Goal: Information Seeking & Learning: Learn about a topic

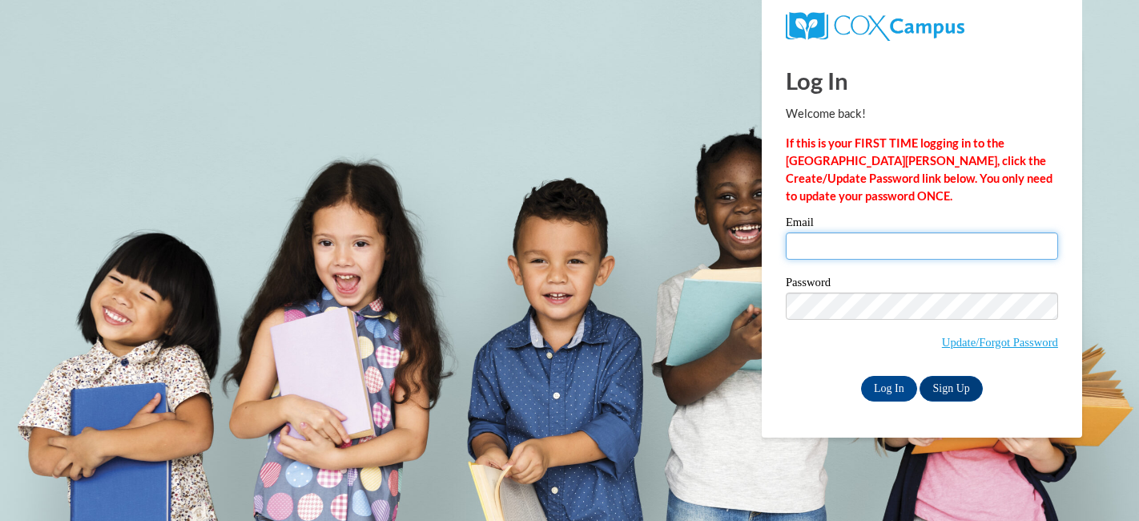
click at [904, 244] on input "Email" at bounding box center [922, 245] width 272 height 27
type input "kzinser@wausauschools.org"
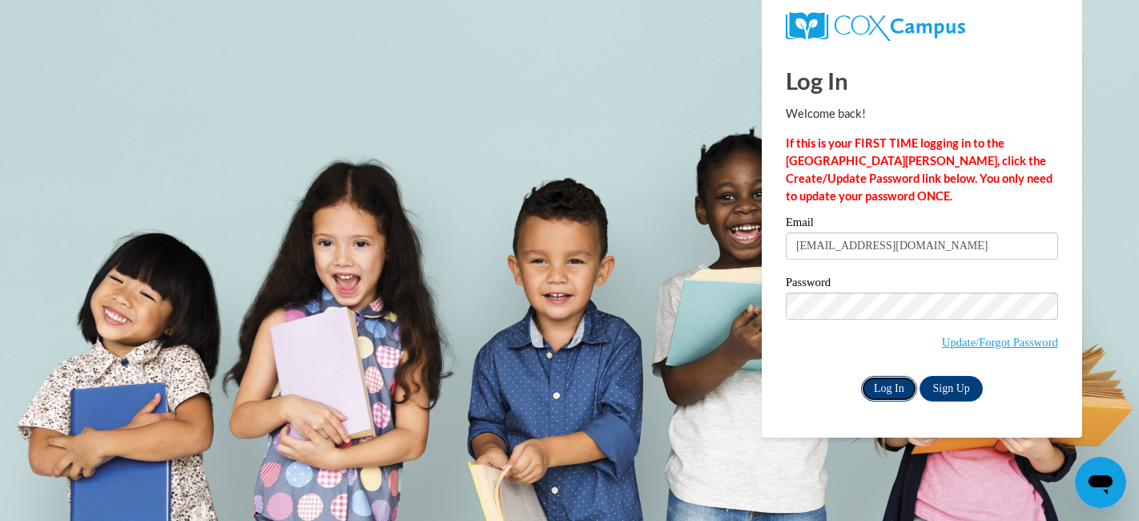
click at [884, 384] on input "Log In" at bounding box center [889, 389] width 56 height 26
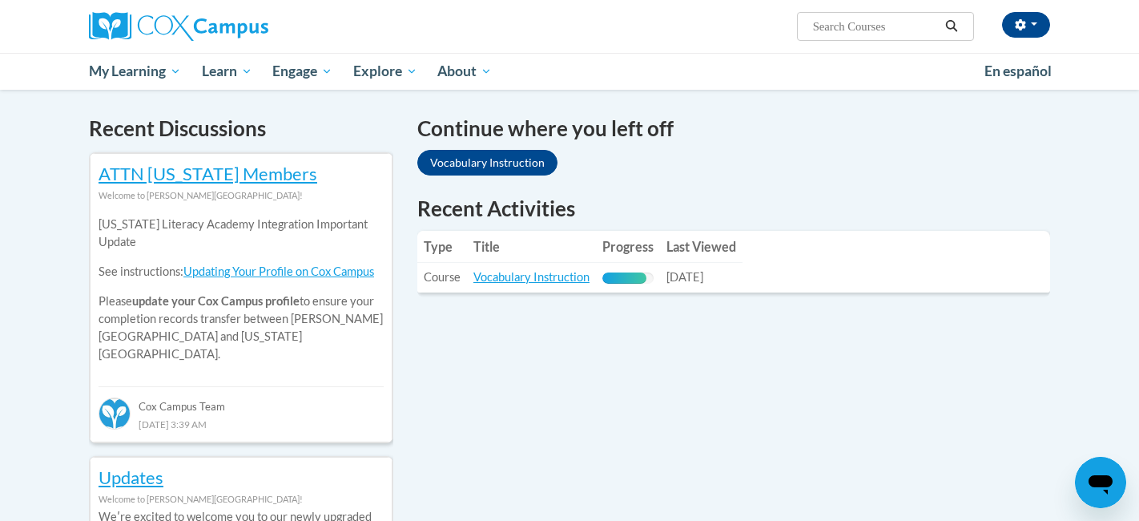
scroll to position [482, 0]
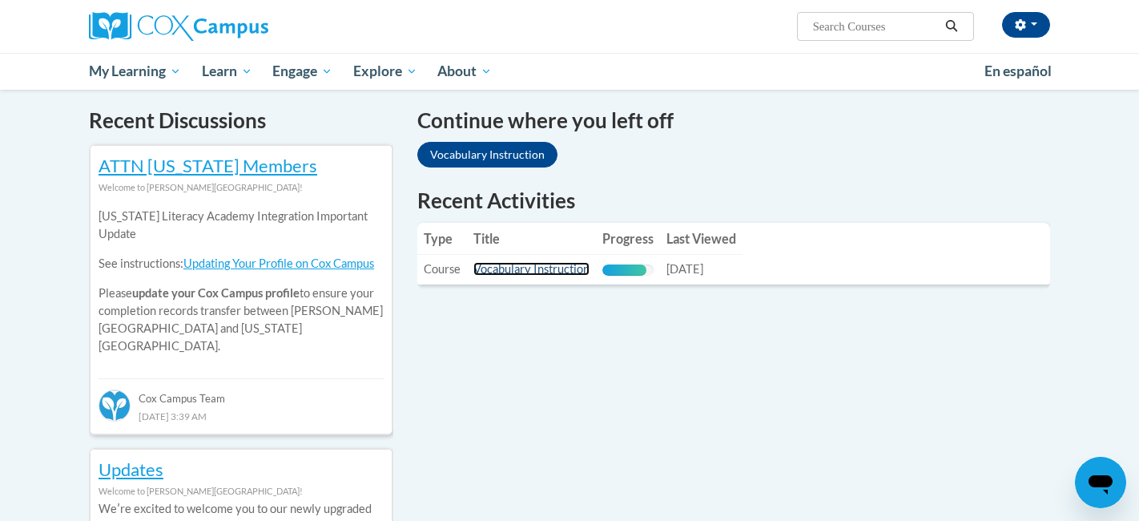
click at [530, 266] on link "Vocabulary Instruction" at bounding box center [532, 269] width 116 height 14
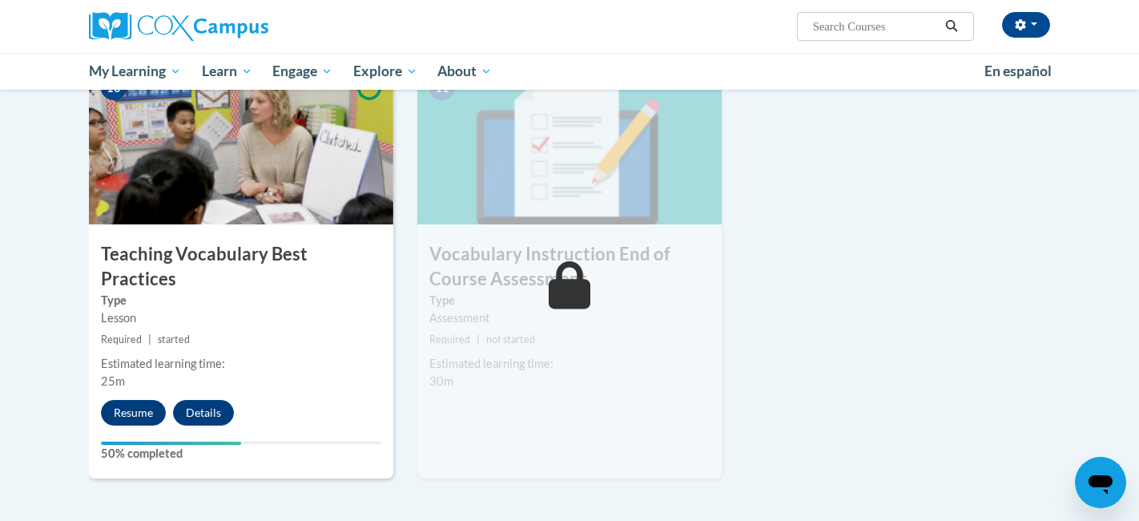
scroll to position [1722, 0]
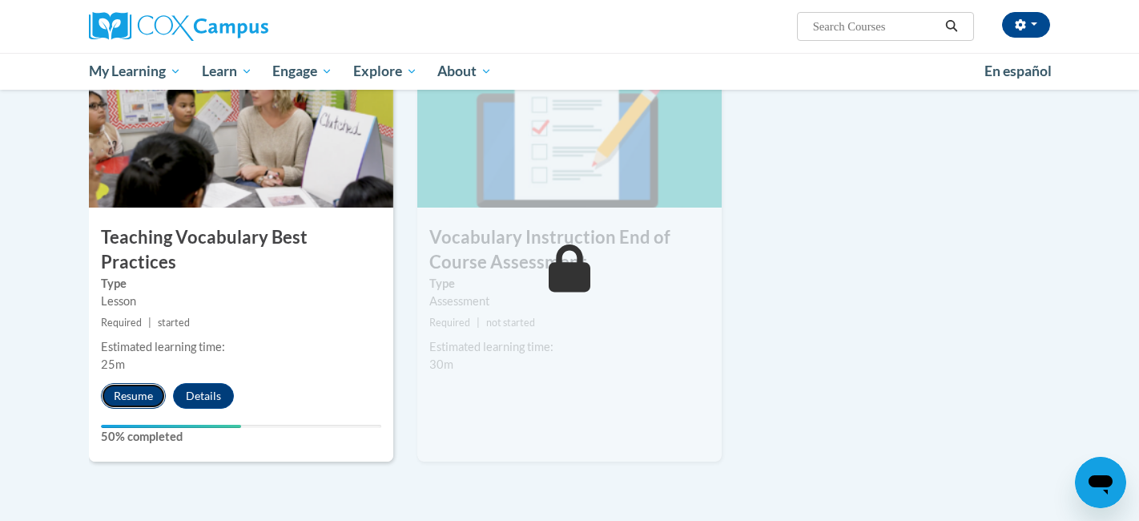
click at [119, 383] on button "Resume" at bounding box center [133, 396] width 65 height 26
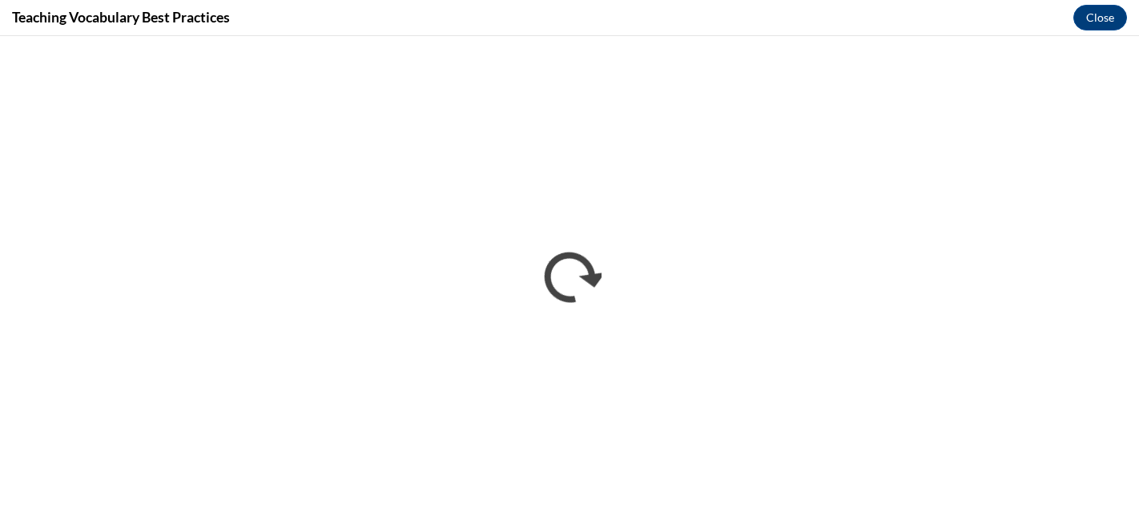
scroll to position [0, 0]
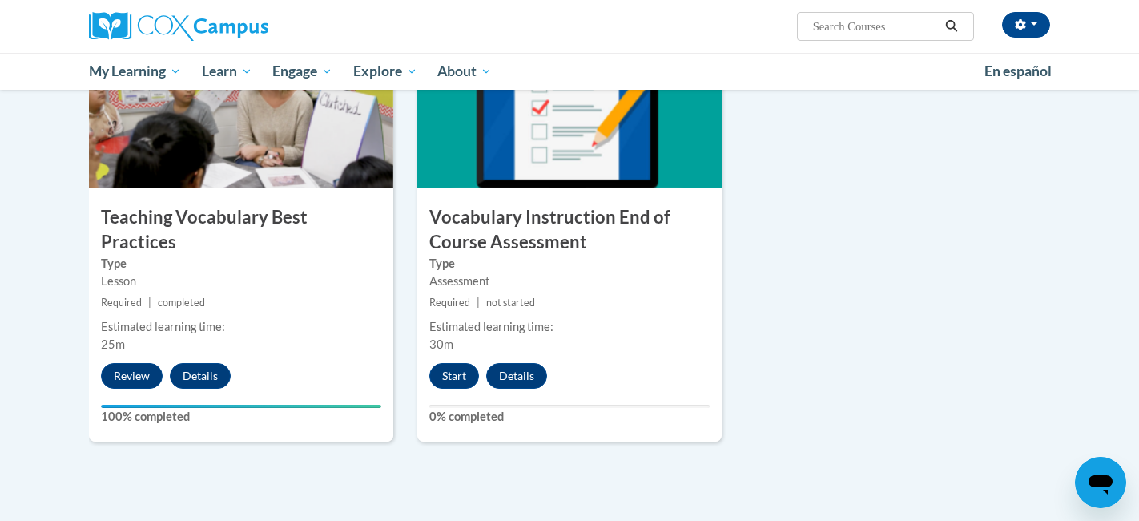
scroll to position [1750, 0]
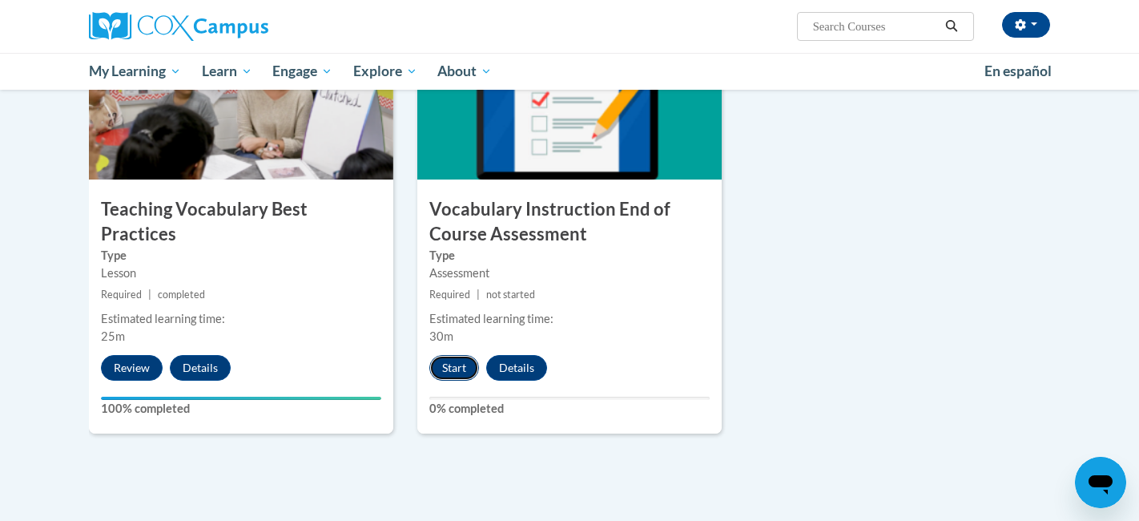
click at [458, 369] on button "Start" at bounding box center [455, 368] width 50 height 26
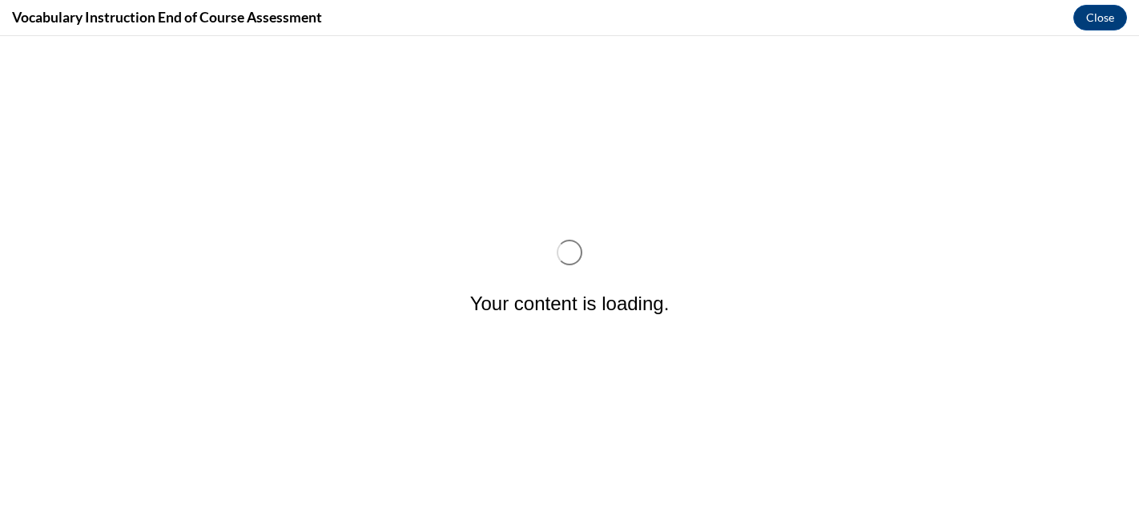
scroll to position [0, 0]
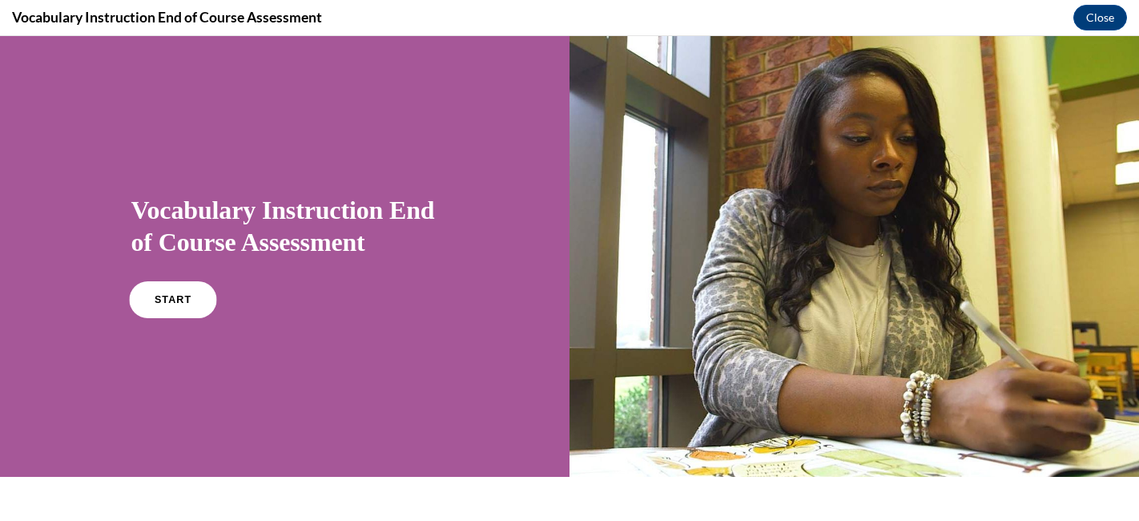
click at [175, 294] on span "START" at bounding box center [172, 300] width 37 height 12
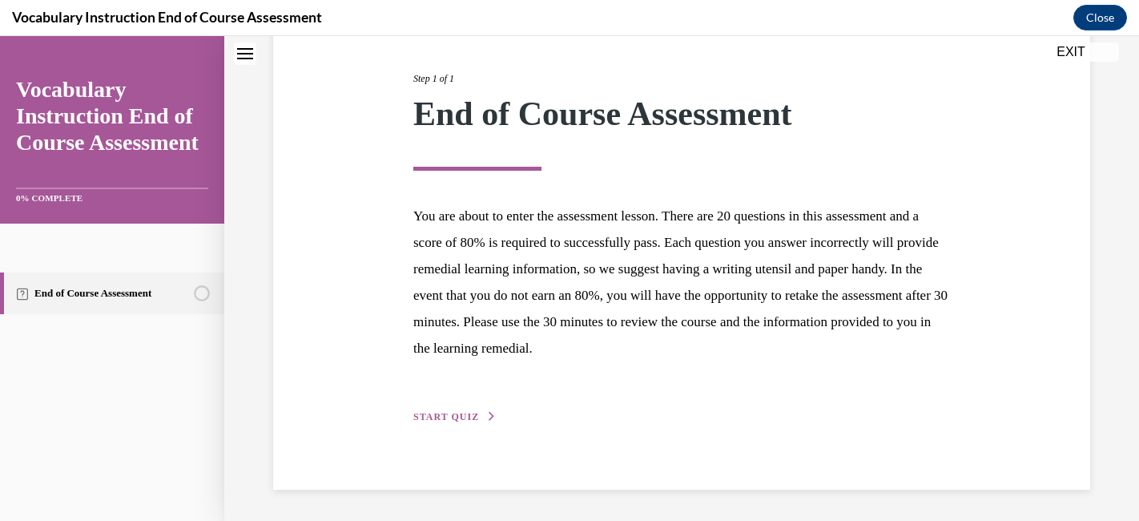
scroll to position [188, 0]
click at [467, 415] on span "START QUIZ" at bounding box center [446, 417] width 66 height 11
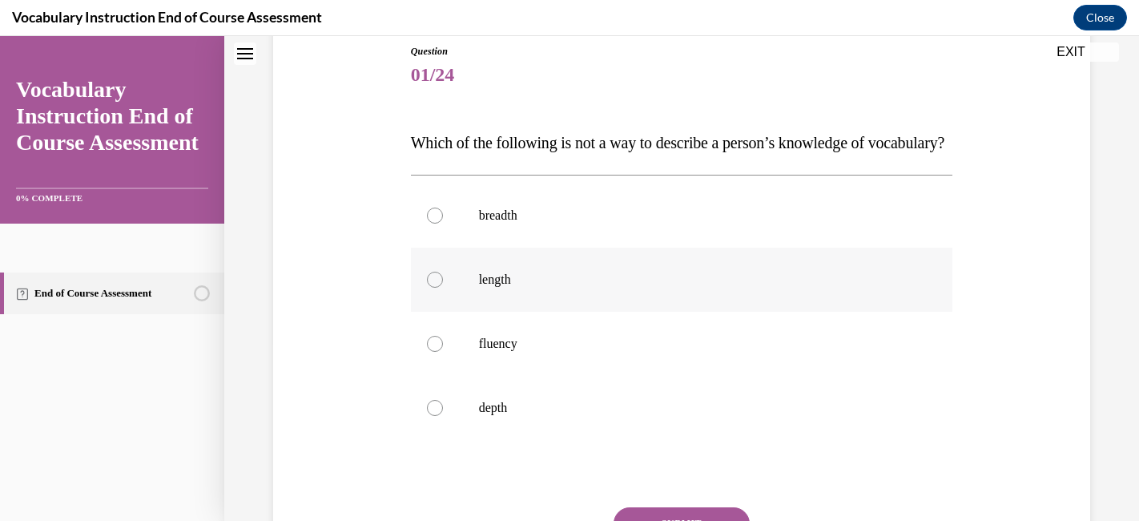
click at [580, 288] on p "length" at bounding box center [696, 280] width 434 height 16
click at [443, 288] on input "length" at bounding box center [435, 280] width 16 height 16
radio input "true"
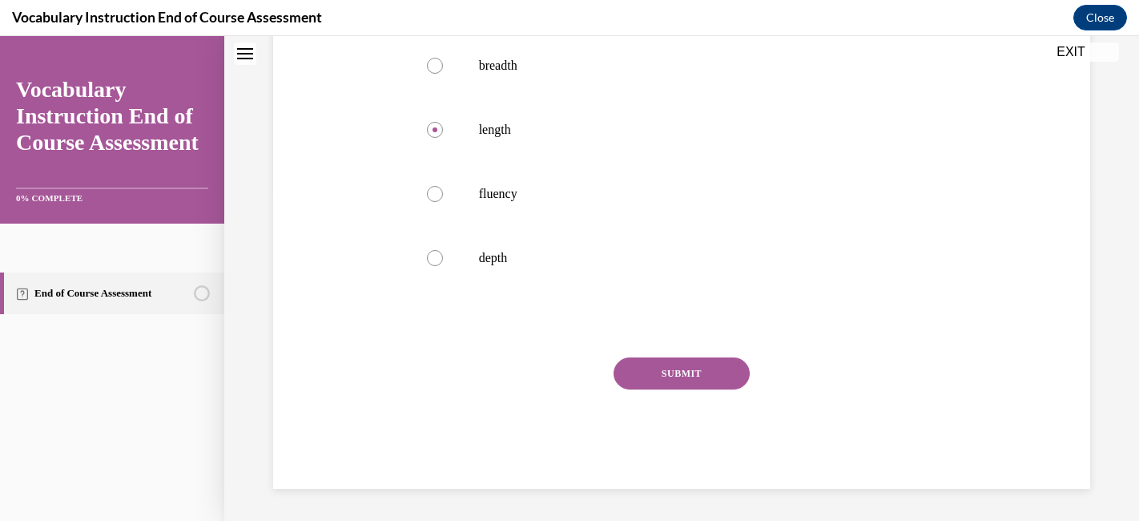
click at [672, 389] on button "SUBMIT" at bounding box center [682, 373] width 136 height 32
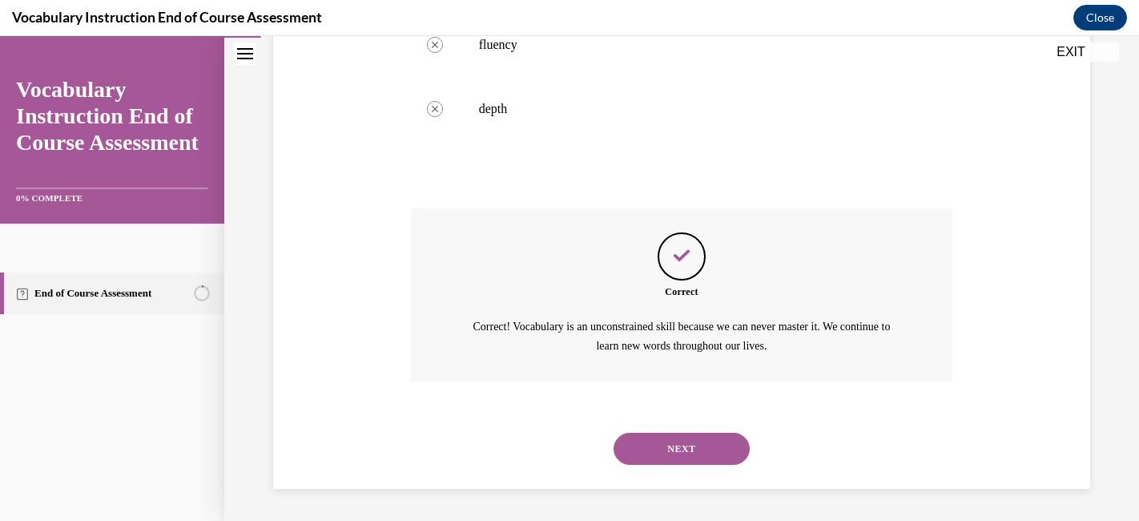
scroll to position [509, 0]
click at [689, 446] on button "NEXT" at bounding box center [682, 449] width 136 height 32
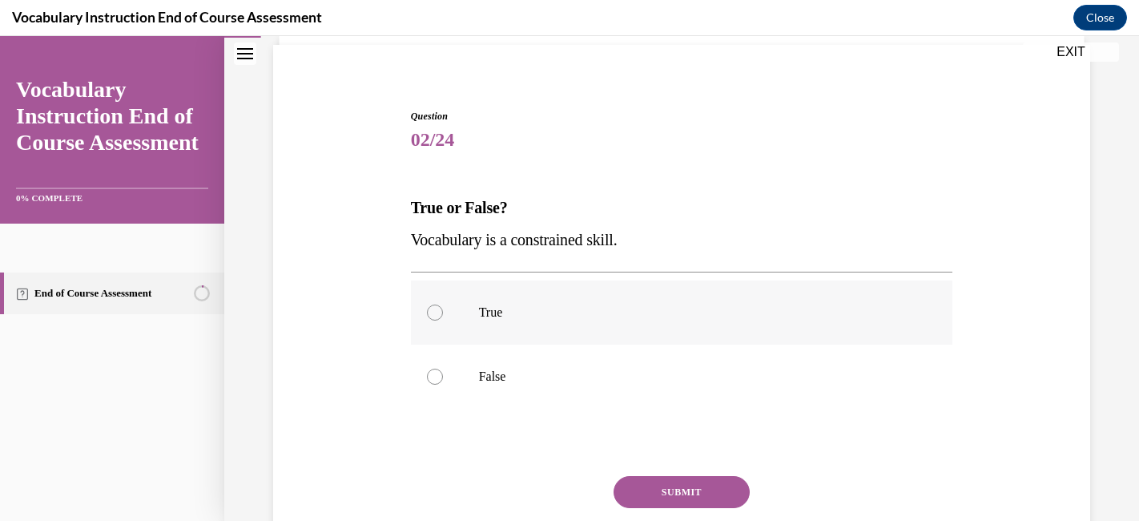
scroll to position [148, 0]
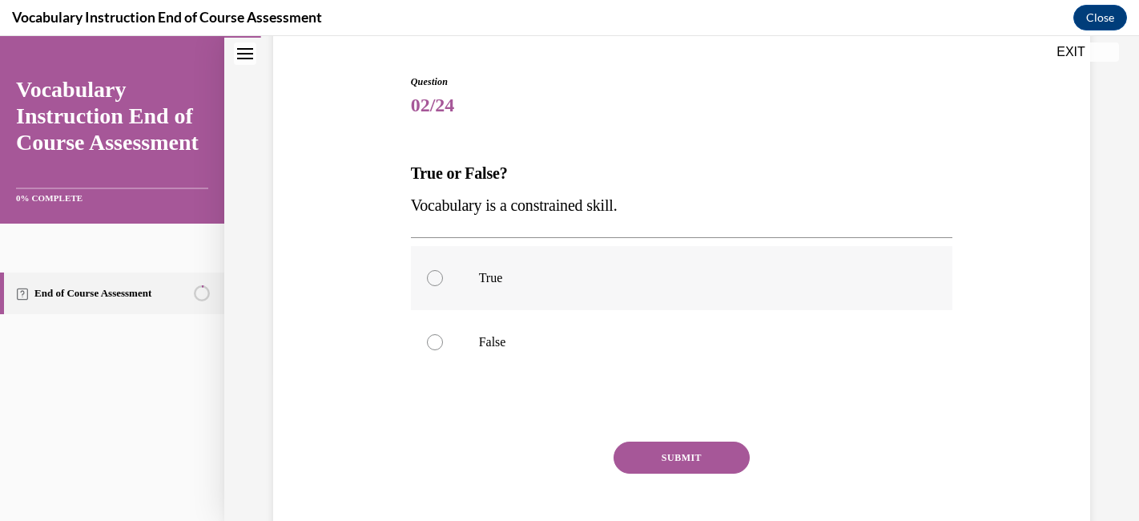
click at [528, 284] on p "True" at bounding box center [696, 278] width 434 height 16
click at [443, 284] on input "True" at bounding box center [435, 278] width 16 height 16
radio input "true"
click at [670, 464] on button "SUBMIT" at bounding box center [682, 458] width 136 height 32
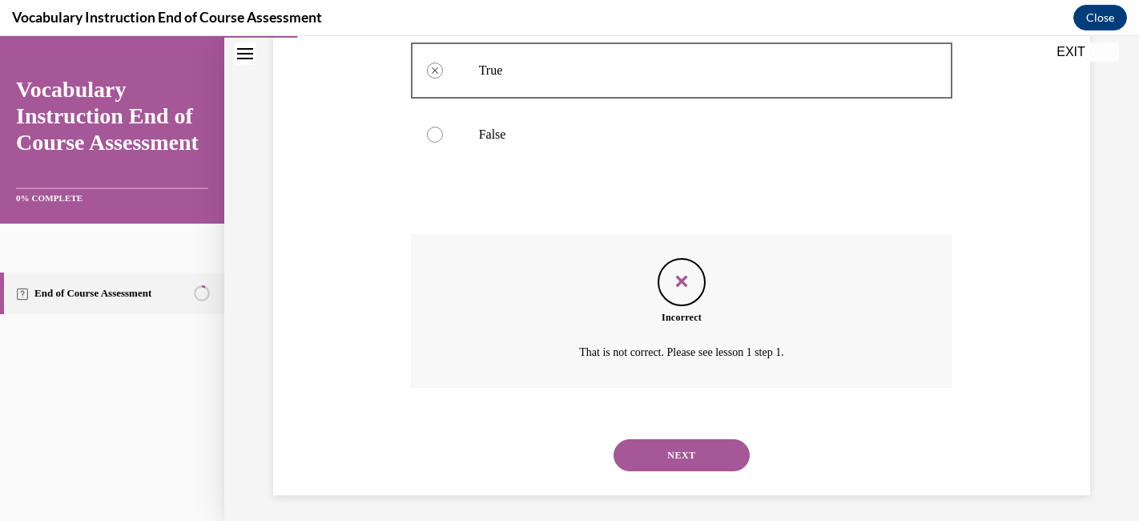
scroll to position [362, 0]
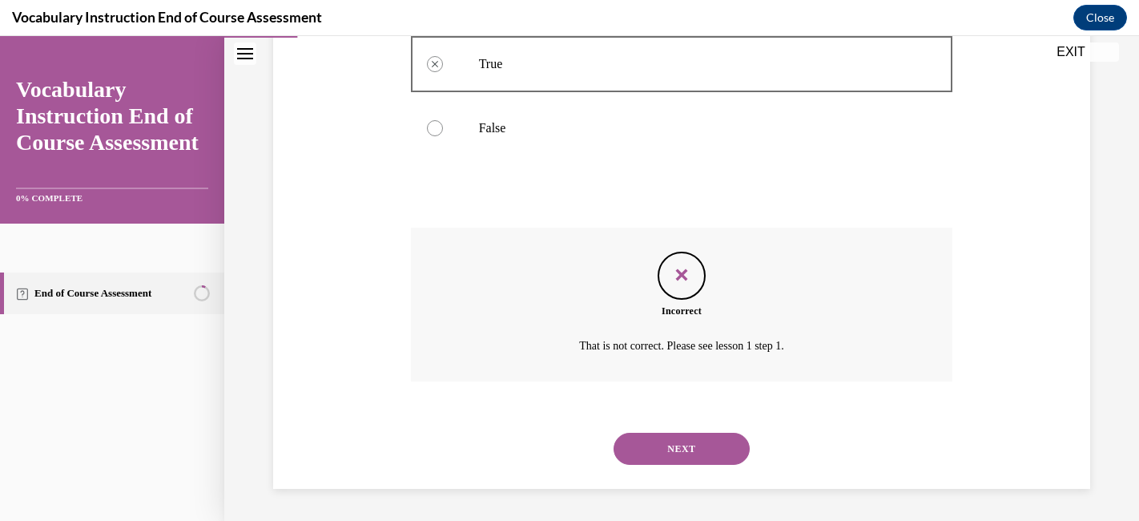
click at [708, 444] on button "NEXT" at bounding box center [682, 449] width 136 height 32
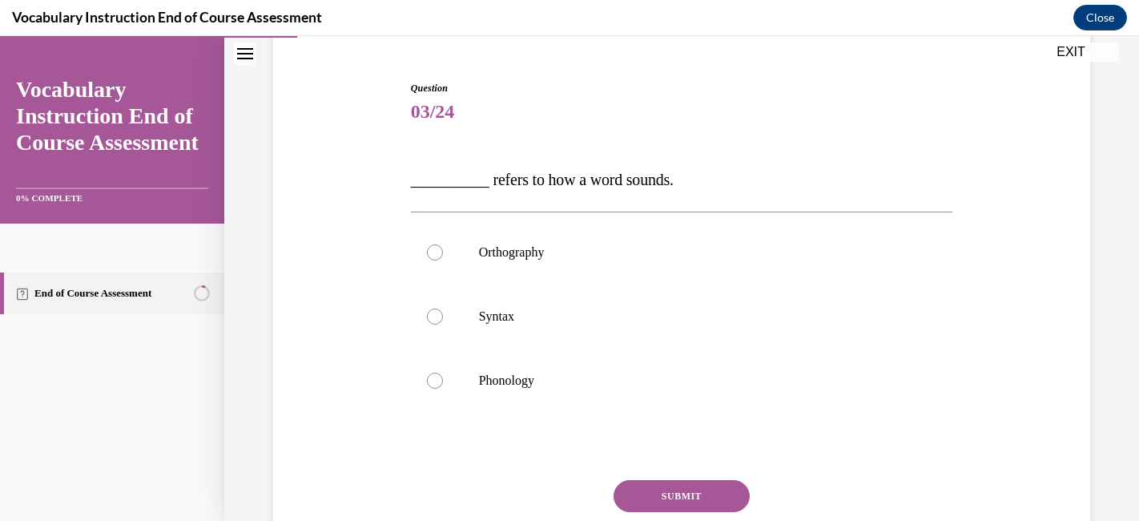
scroll to position [146, 0]
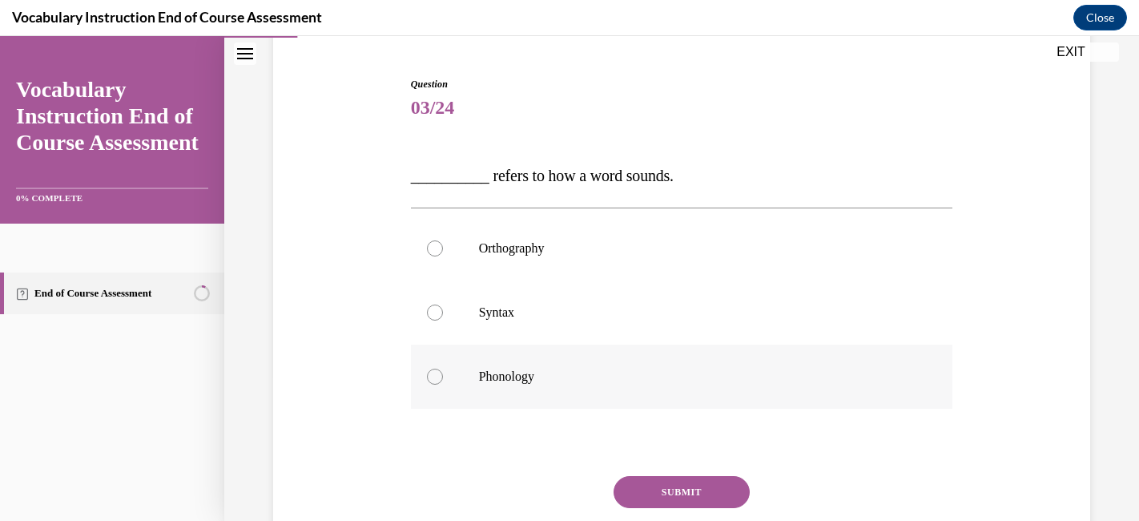
click at [588, 370] on p "Phonology" at bounding box center [696, 377] width 434 height 16
click at [443, 370] on input "Phonology" at bounding box center [435, 377] width 16 height 16
radio input "true"
click at [651, 482] on button "SUBMIT" at bounding box center [682, 492] width 136 height 32
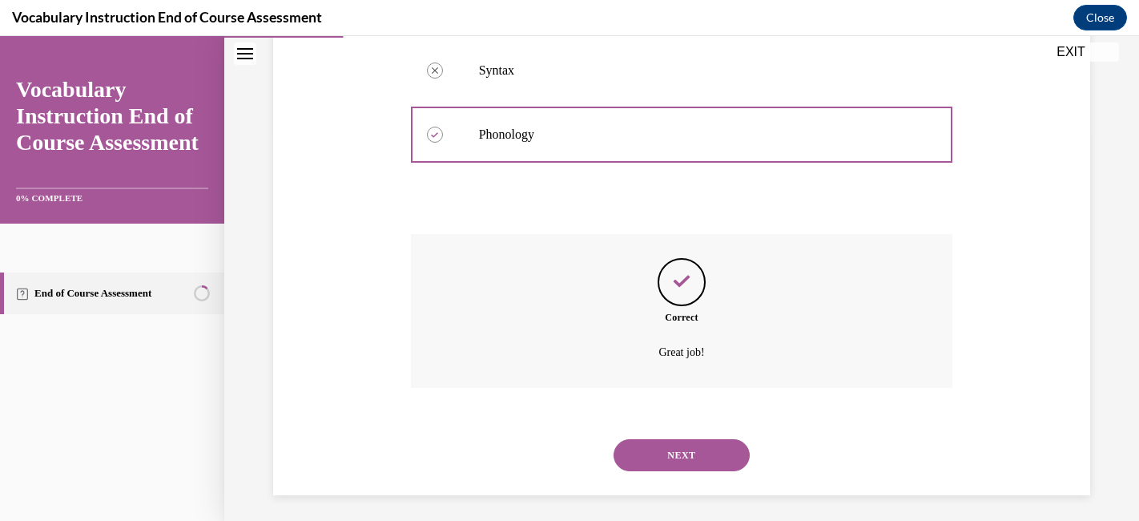
scroll to position [394, 0]
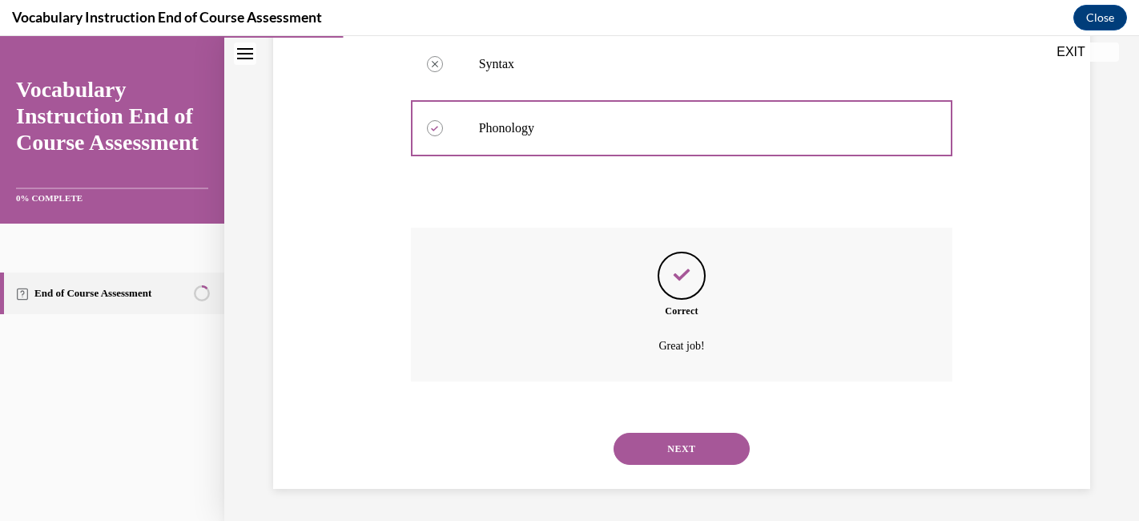
click at [678, 454] on button "NEXT" at bounding box center [682, 449] width 136 height 32
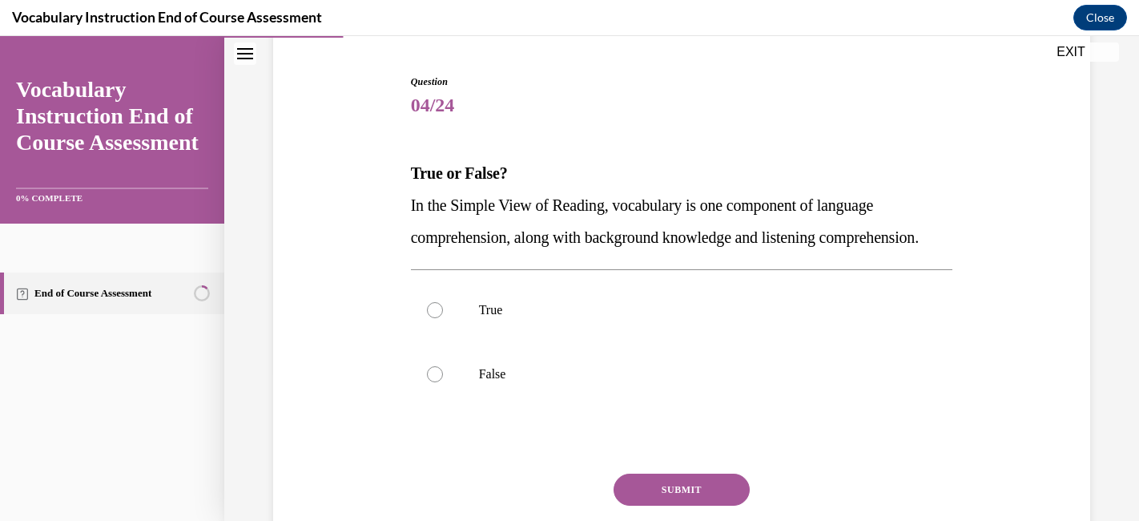
scroll to position [149, 0]
click at [695, 317] on p "True" at bounding box center [696, 309] width 434 height 16
click at [443, 317] on input "True" at bounding box center [435, 309] width 16 height 16
radio input "true"
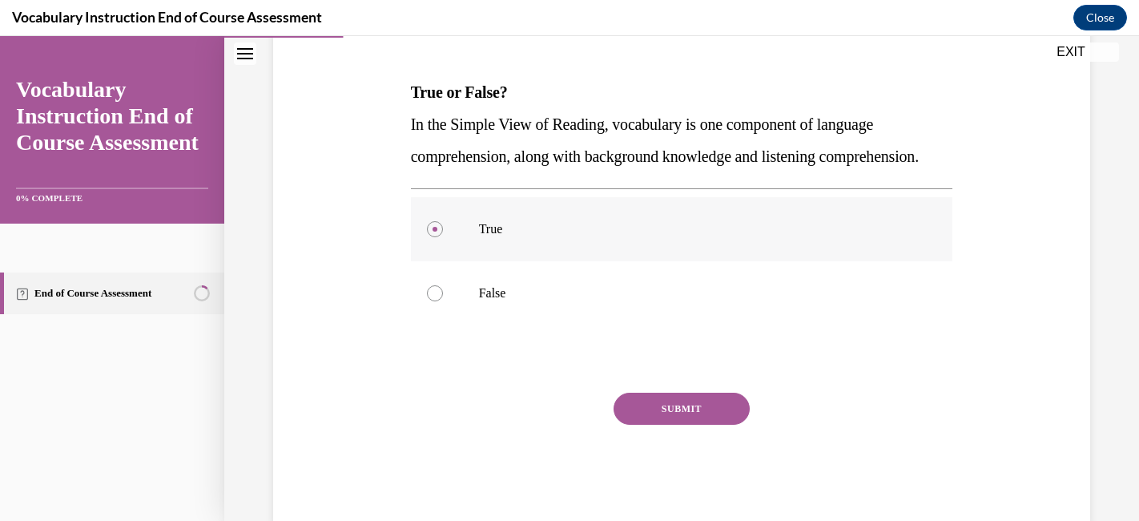
scroll to position [234, 0]
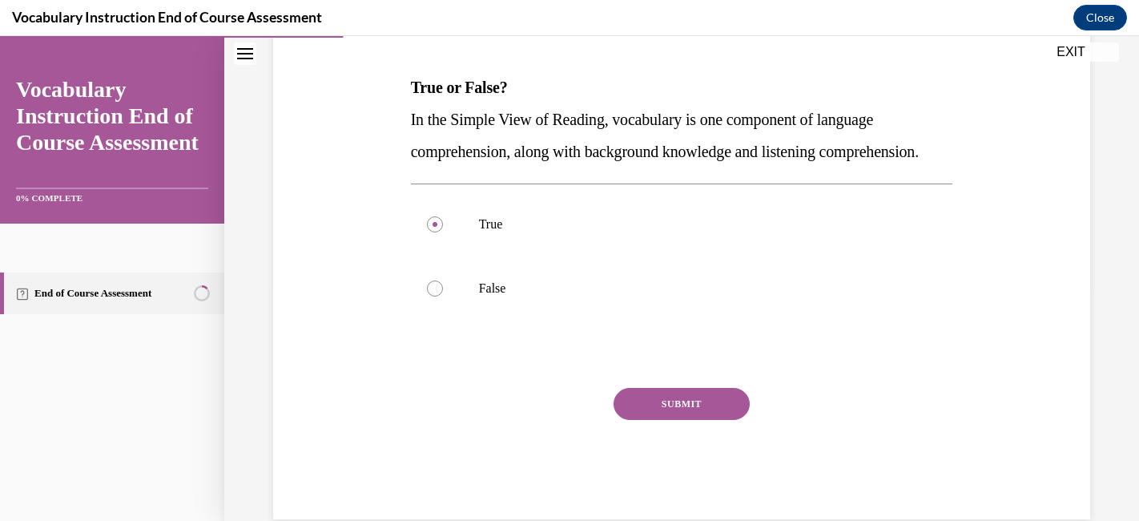
click at [679, 420] on button "SUBMIT" at bounding box center [682, 404] width 136 height 32
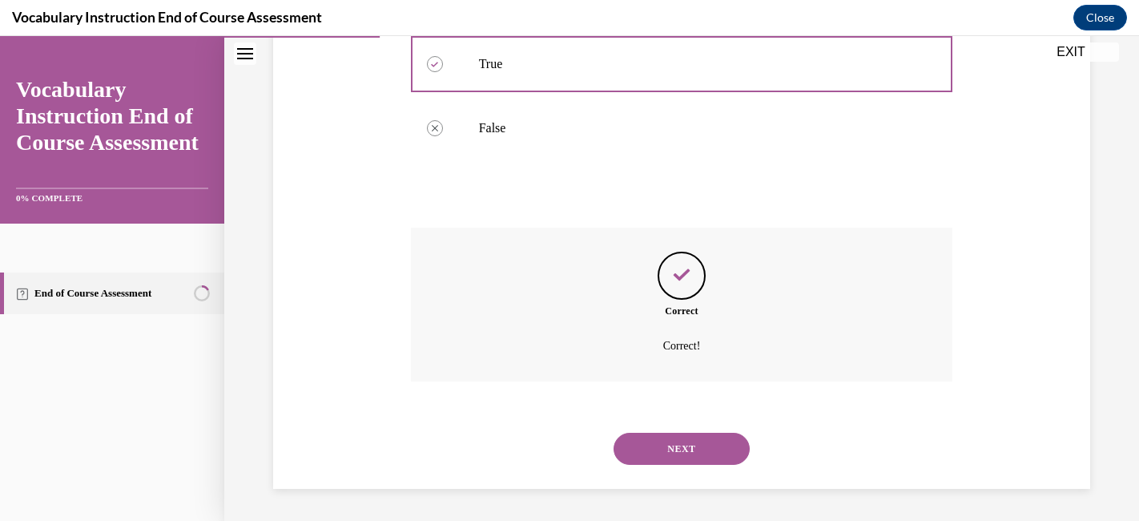
scroll to position [426, 0]
click at [673, 451] on button "NEXT" at bounding box center [682, 449] width 136 height 32
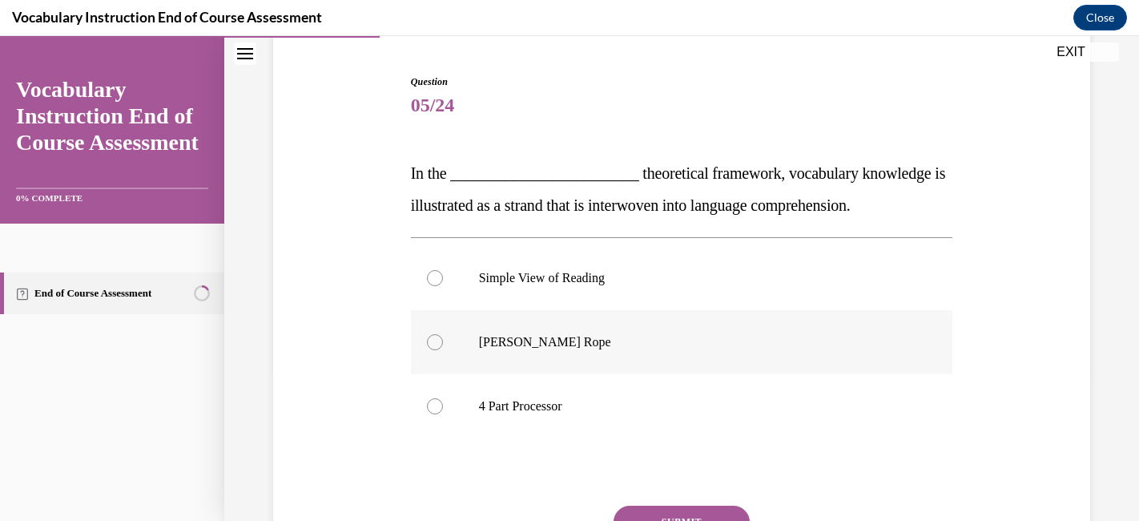
scroll to position [156, 0]
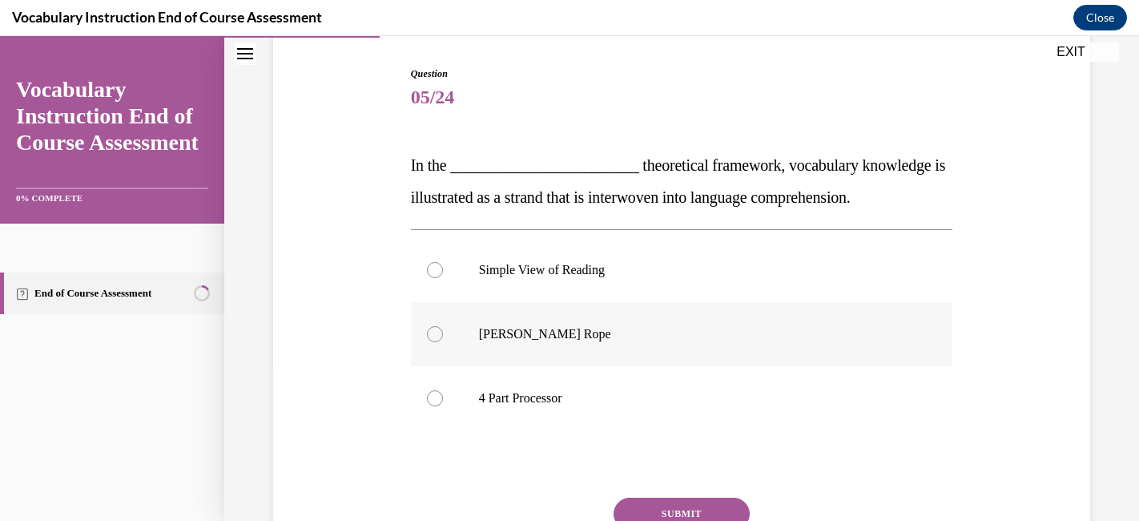
click at [619, 339] on p "Scarborough's Rope" at bounding box center [696, 334] width 434 height 16
click at [443, 339] on input "Scarborough's Rope" at bounding box center [435, 334] width 16 height 16
radio input "true"
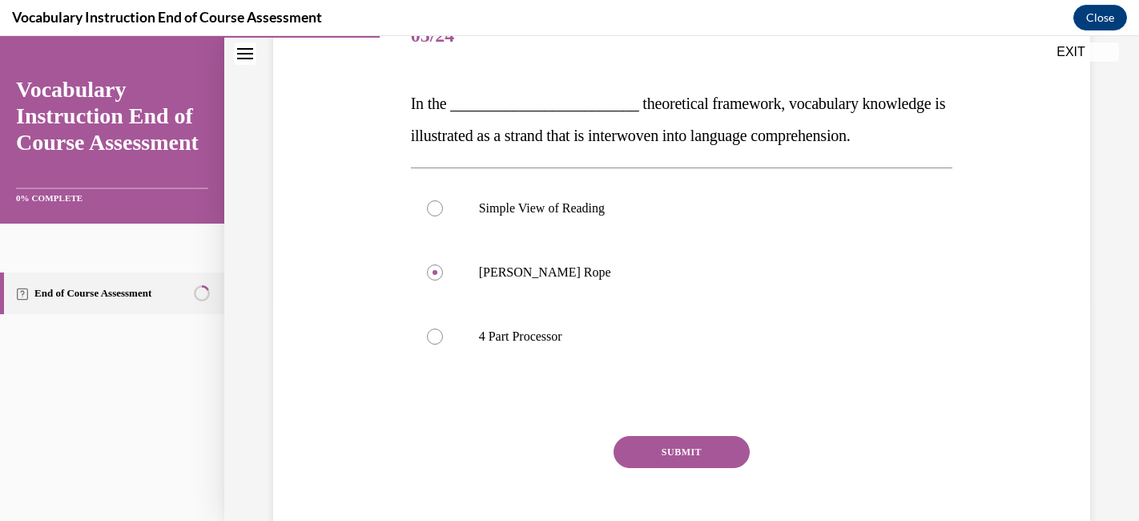
scroll to position [217, 0]
click at [671, 458] on button "SUBMIT" at bounding box center [682, 453] width 136 height 32
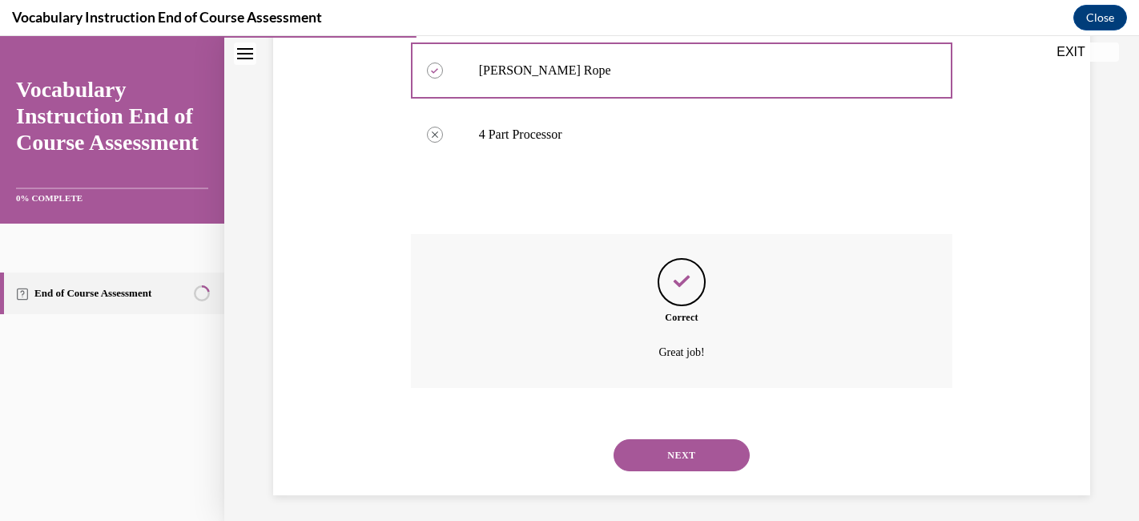
scroll to position [426, 0]
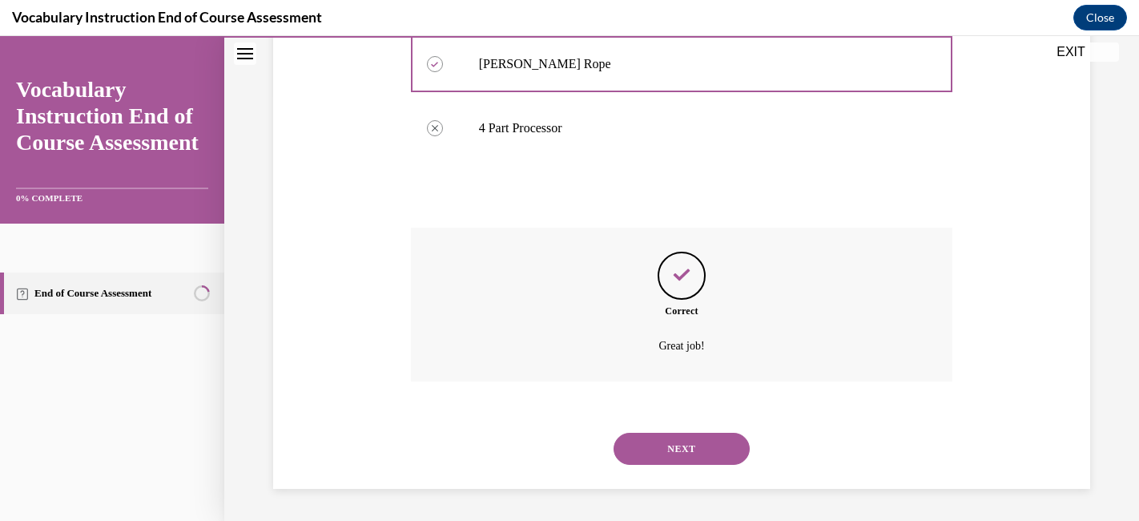
click at [690, 448] on button "NEXT" at bounding box center [682, 449] width 136 height 32
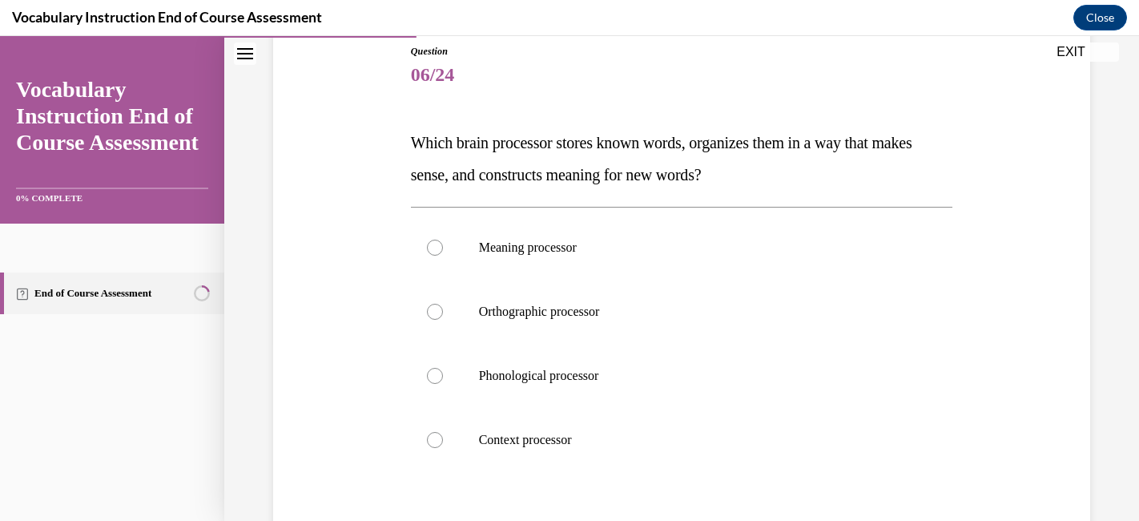
scroll to position [176, 0]
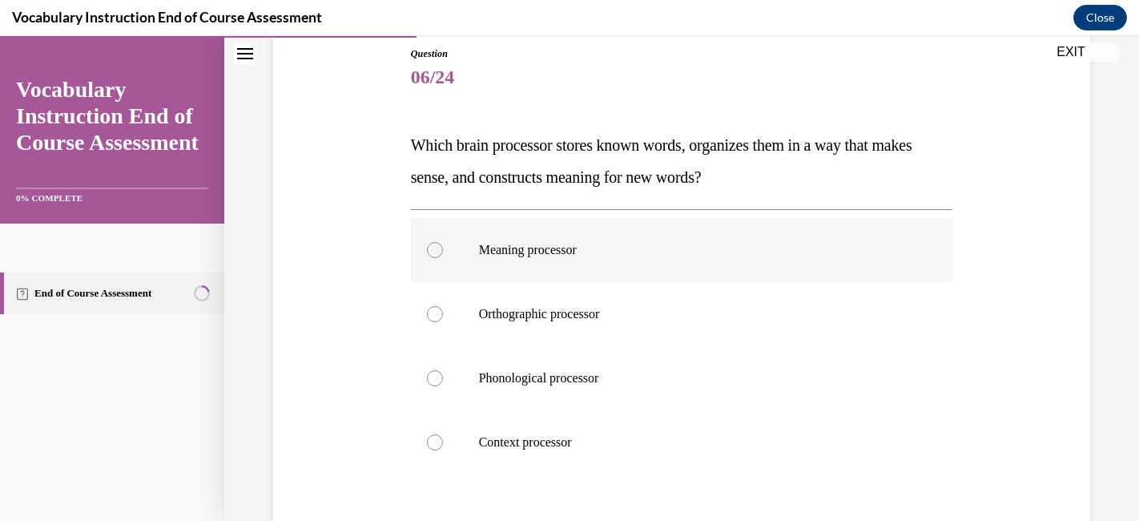
click at [695, 242] on p "Meaning processor" at bounding box center [696, 250] width 434 height 16
click at [443, 242] on input "Meaning processor" at bounding box center [435, 250] width 16 height 16
radio input "true"
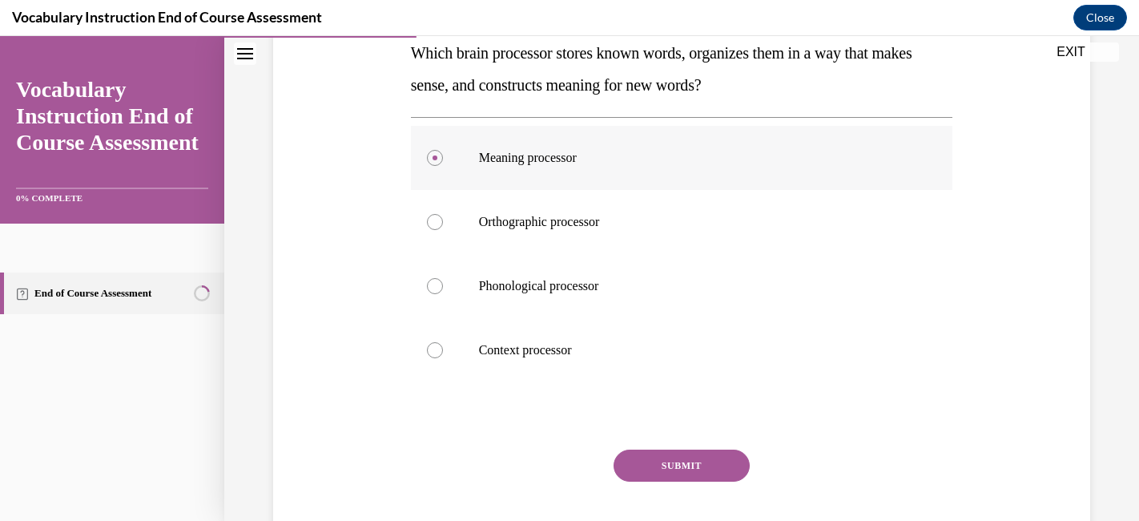
scroll to position [269, 0]
click at [671, 460] on button "SUBMIT" at bounding box center [682, 465] width 136 height 32
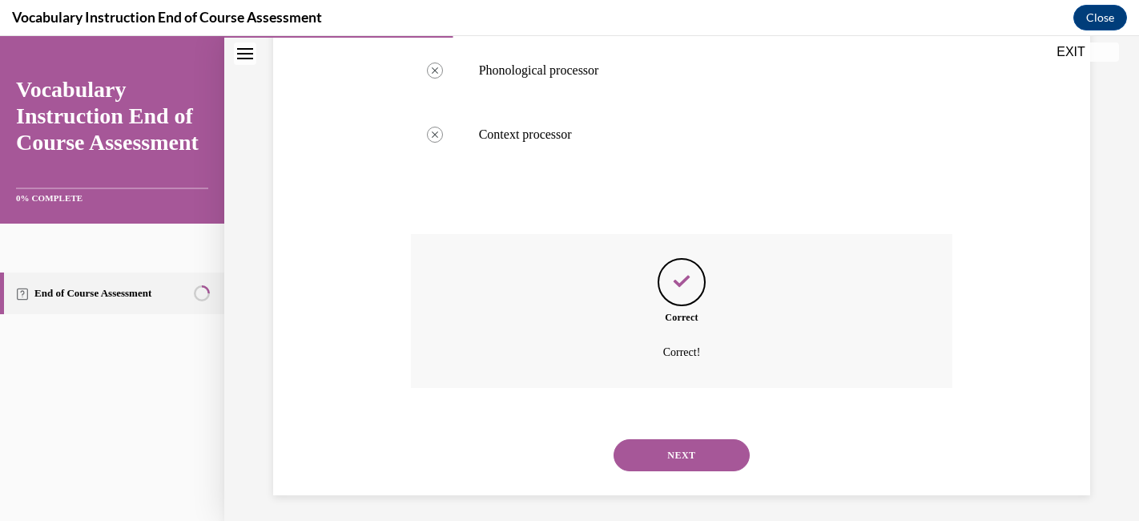
scroll to position [490, 0]
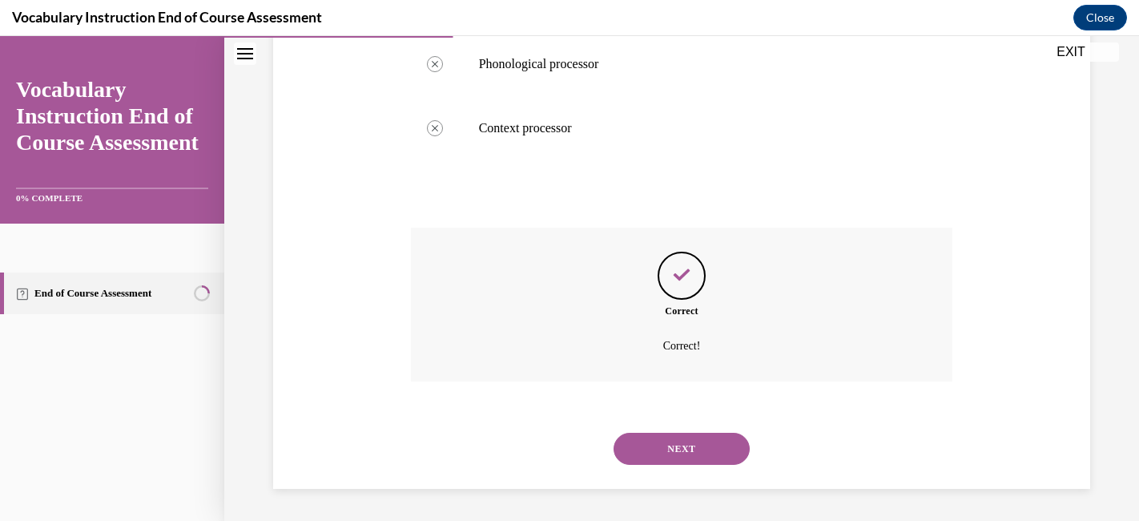
click at [680, 446] on button "NEXT" at bounding box center [682, 449] width 136 height 32
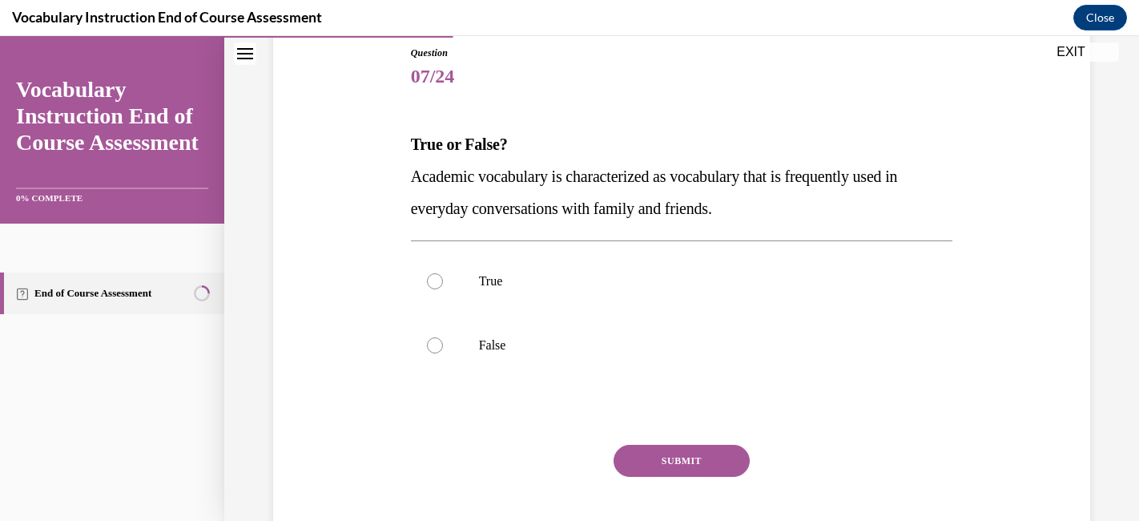
scroll to position [183, 0]
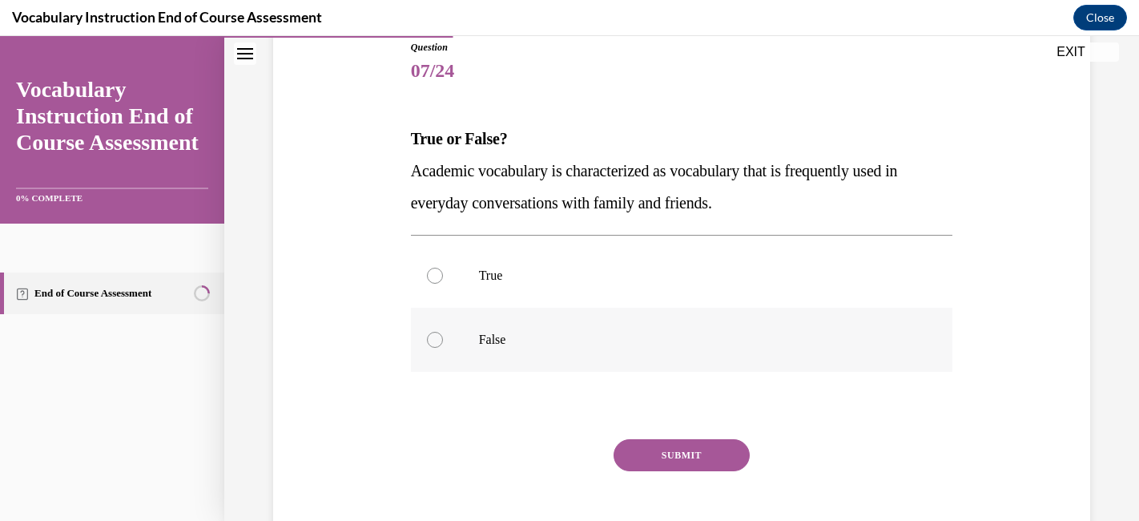
click at [733, 333] on p "False" at bounding box center [696, 340] width 434 height 16
click at [443, 333] on input "False" at bounding box center [435, 340] width 16 height 16
radio input "true"
click at [687, 450] on button "SUBMIT" at bounding box center [682, 455] width 136 height 32
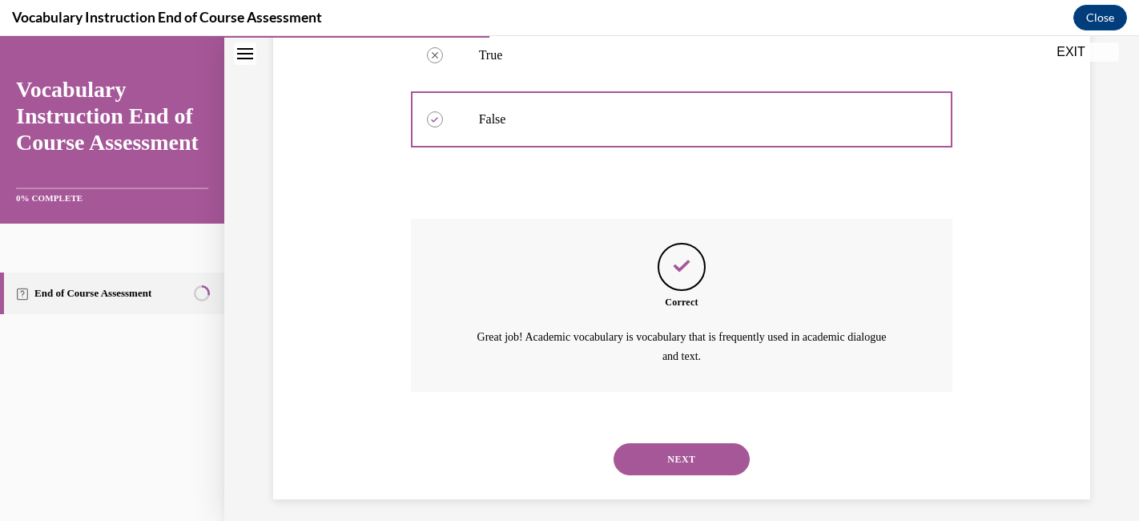
scroll to position [413, 0]
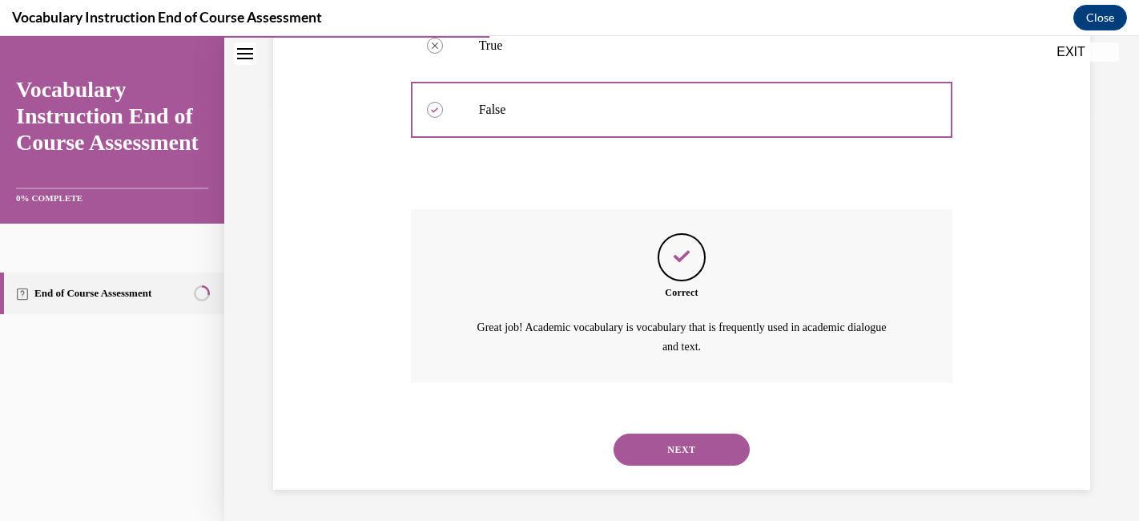
click at [683, 451] on button "NEXT" at bounding box center [682, 450] width 136 height 32
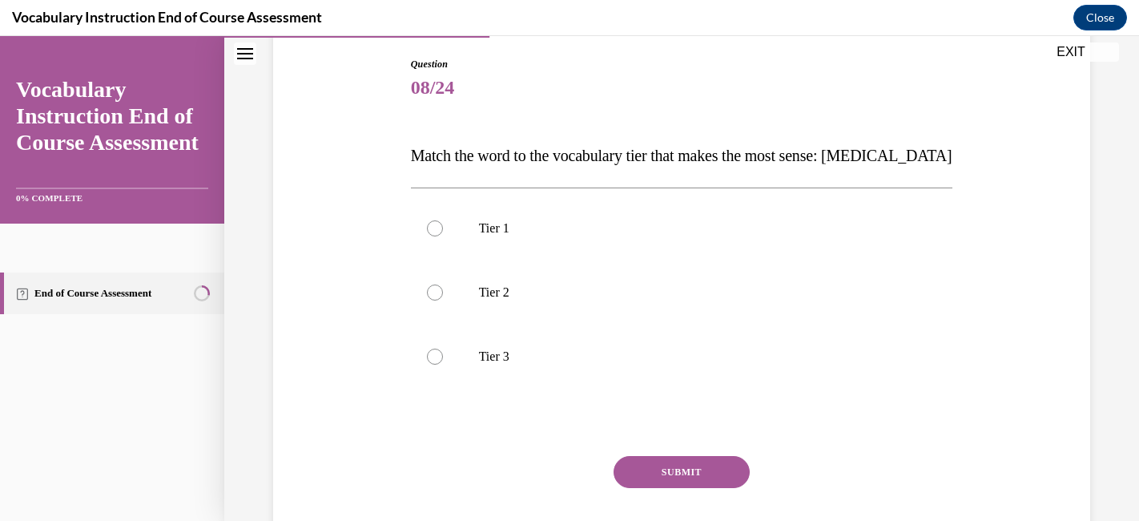
scroll to position [165, 0]
click at [649, 339] on label "Tier 3" at bounding box center [682, 357] width 542 height 64
click at [443, 349] on input "Tier 3" at bounding box center [435, 357] width 16 height 16
radio input "true"
click at [649, 466] on button "SUBMIT" at bounding box center [682, 473] width 136 height 32
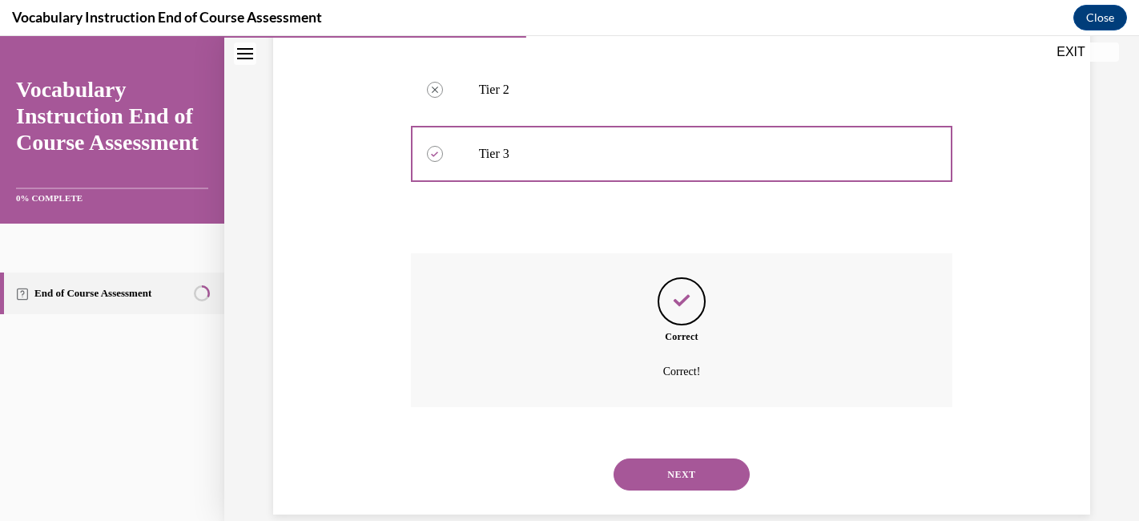
scroll to position [394, 0]
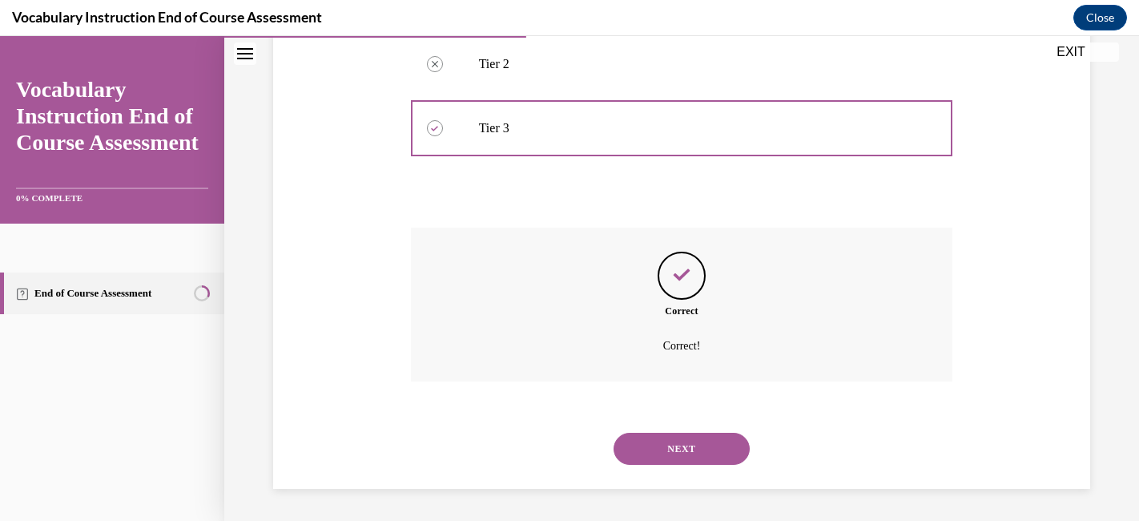
click at [673, 455] on button "NEXT" at bounding box center [682, 449] width 136 height 32
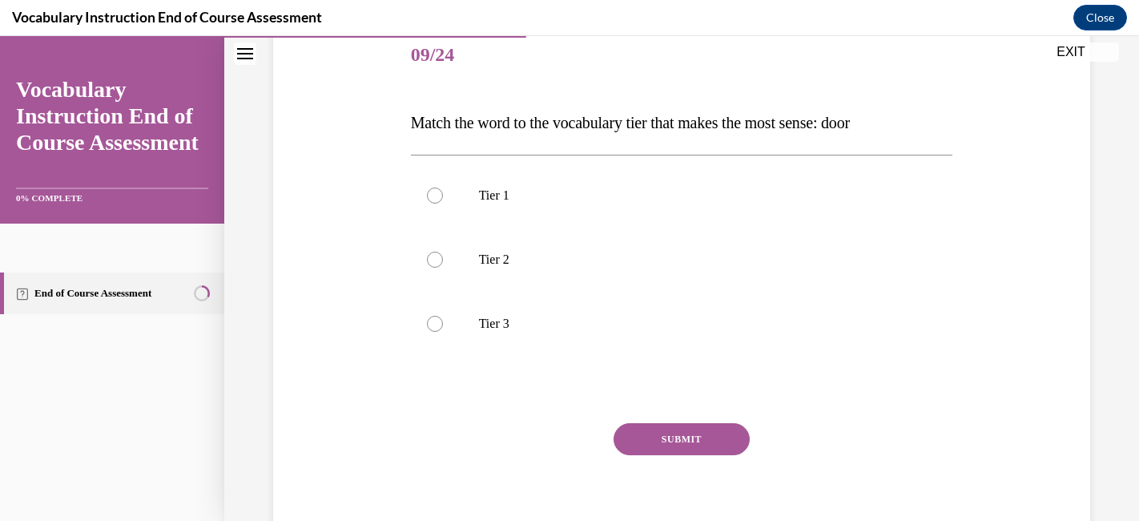
scroll to position [183, 0]
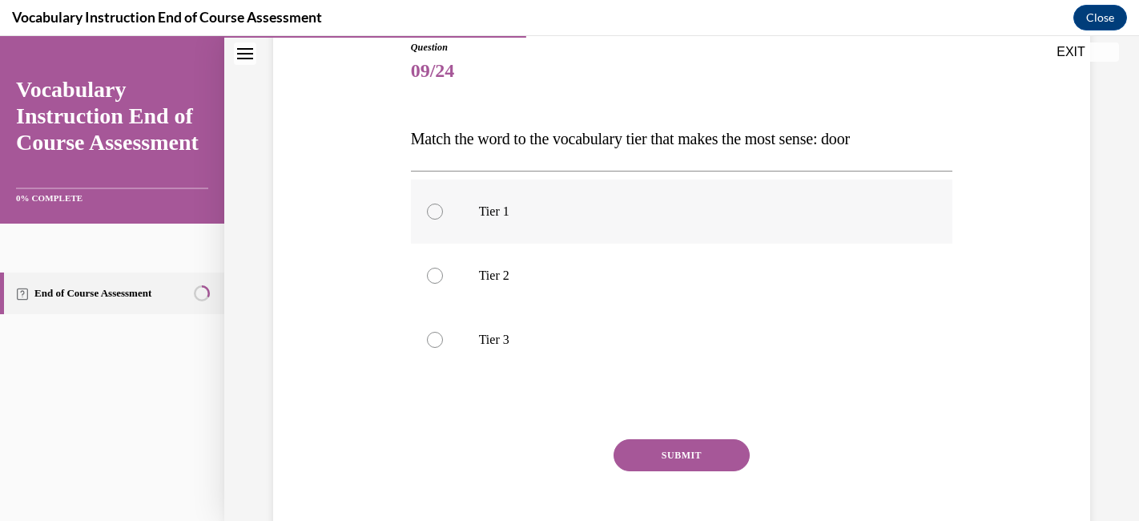
click at [698, 200] on label "Tier 1" at bounding box center [682, 211] width 542 height 64
click at [443, 204] on input "Tier 1" at bounding box center [435, 212] width 16 height 16
radio input "true"
click at [684, 459] on button "SUBMIT" at bounding box center [682, 455] width 136 height 32
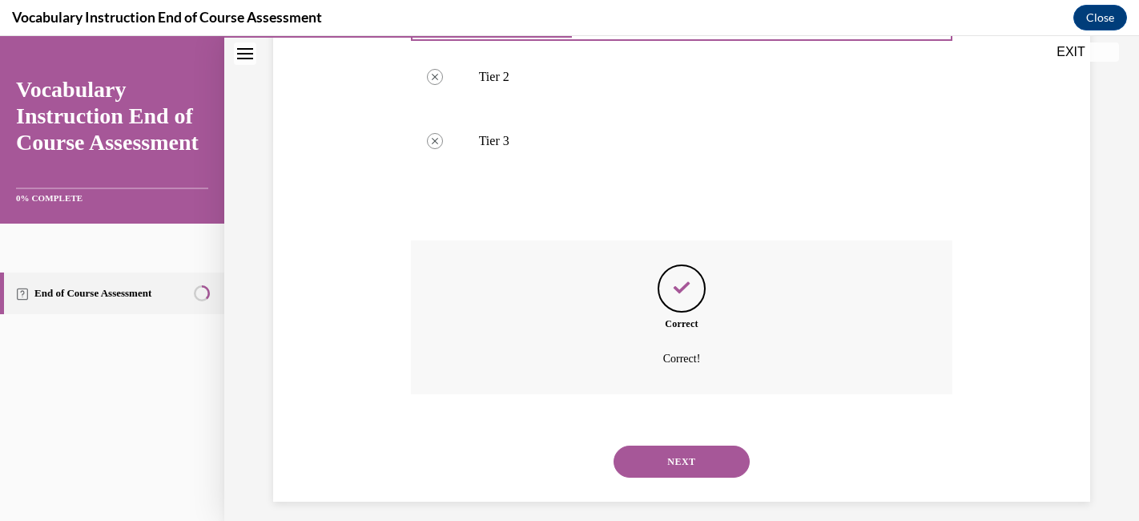
scroll to position [394, 0]
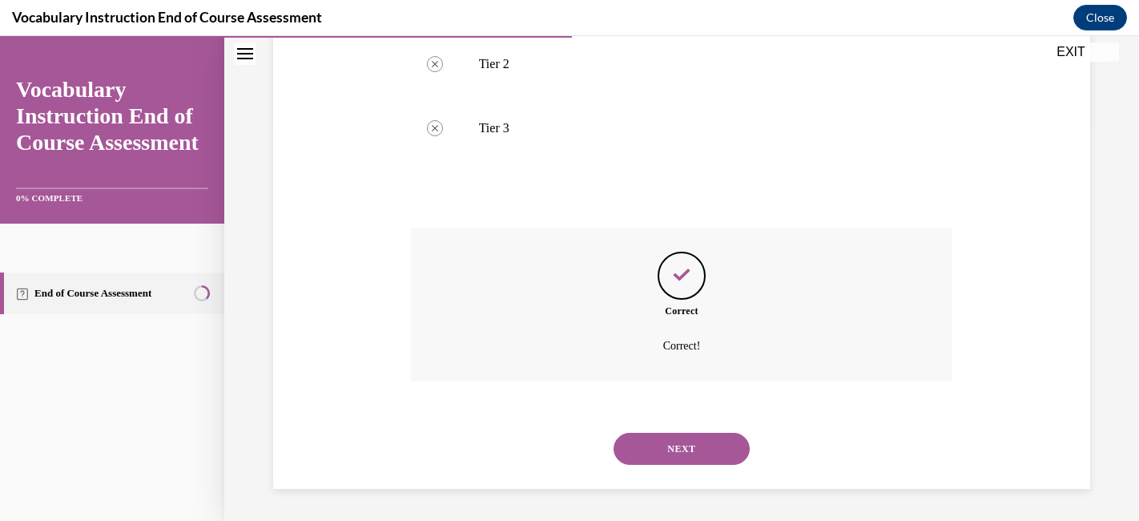
click at [684, 447] on button "NEXT" at bounding box center [682, 449] width 136 height 32
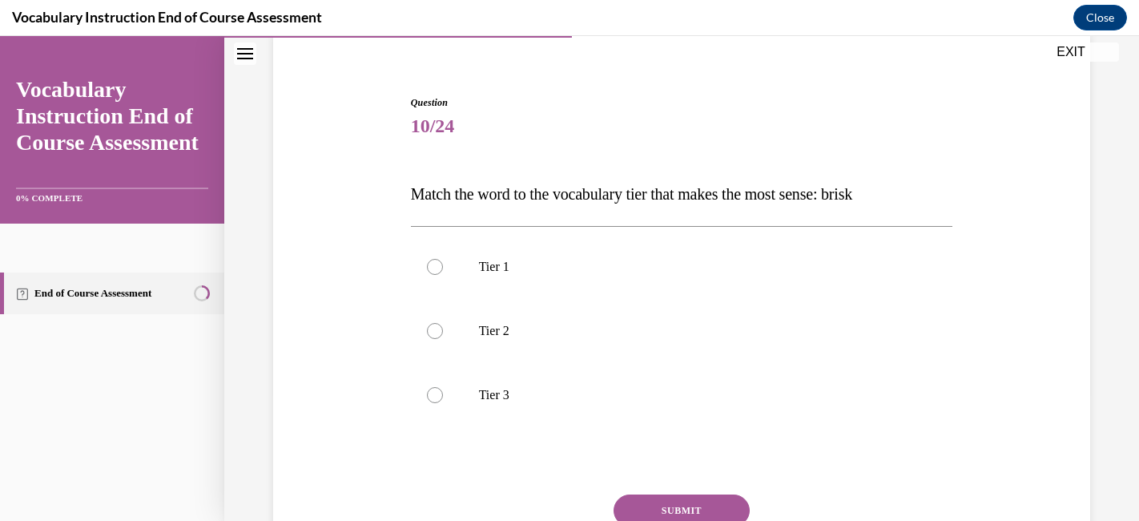
scroll to position [131, 0]
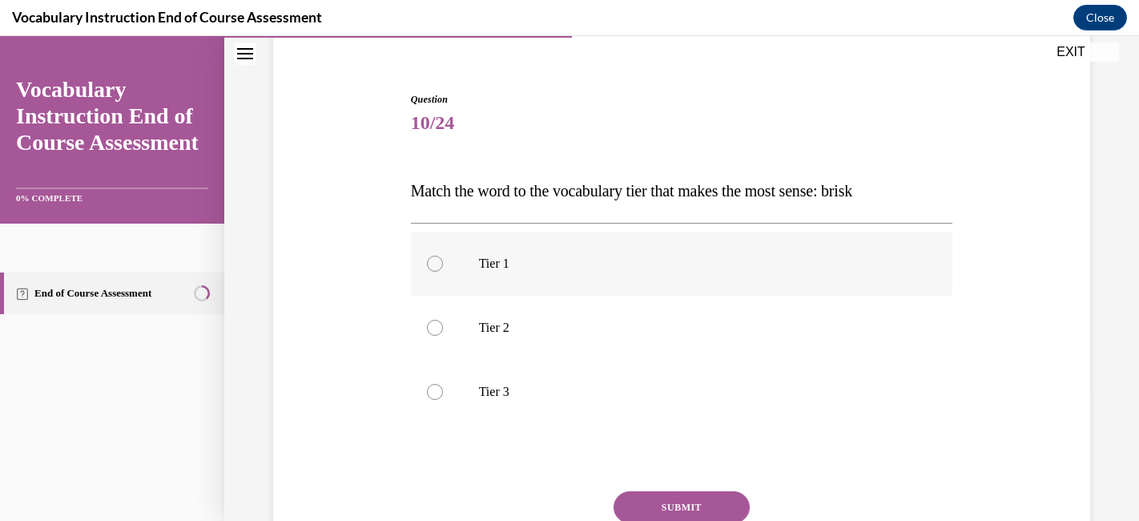
click at [646, 272] on label "Tier 1" at bounding box center [682, 264] width 542 height 64
click at [443, 272] on input "Tier 1" at bounding box center [435, 264] width 16 height 16
radio input "true"
click at [669, 502] on button "SUBMIT" at bounding box center [682, 507] width 136 height 32
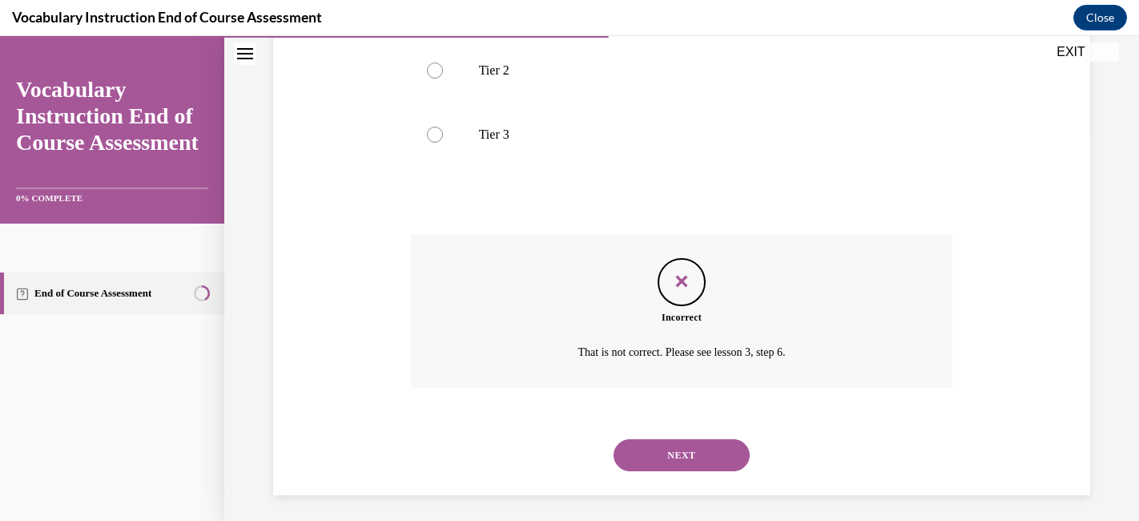
scroll to position [394, 0]
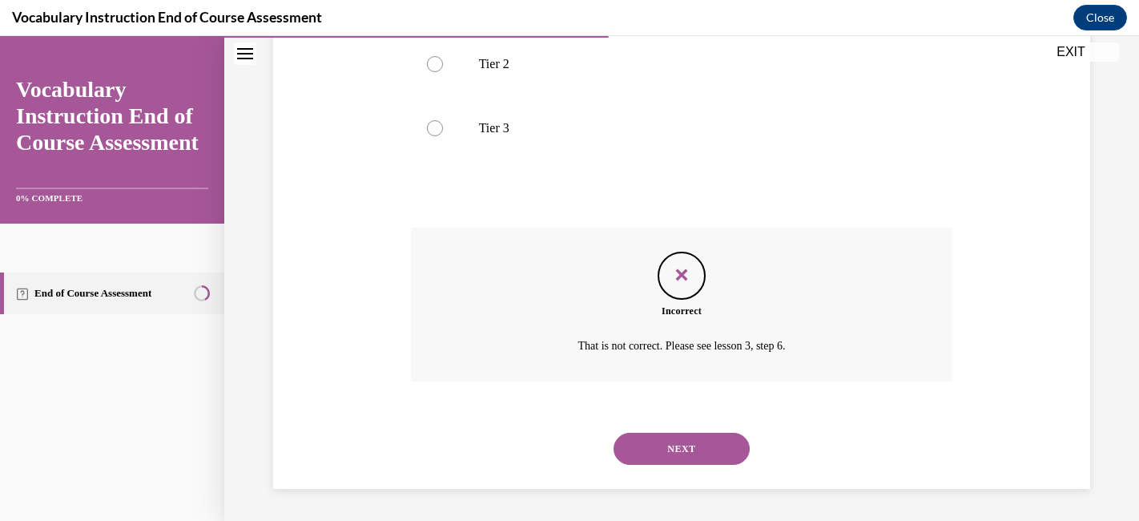
click at [688, 461] on button "NEXT" at bounding box center [682, 449] width 136 height 32
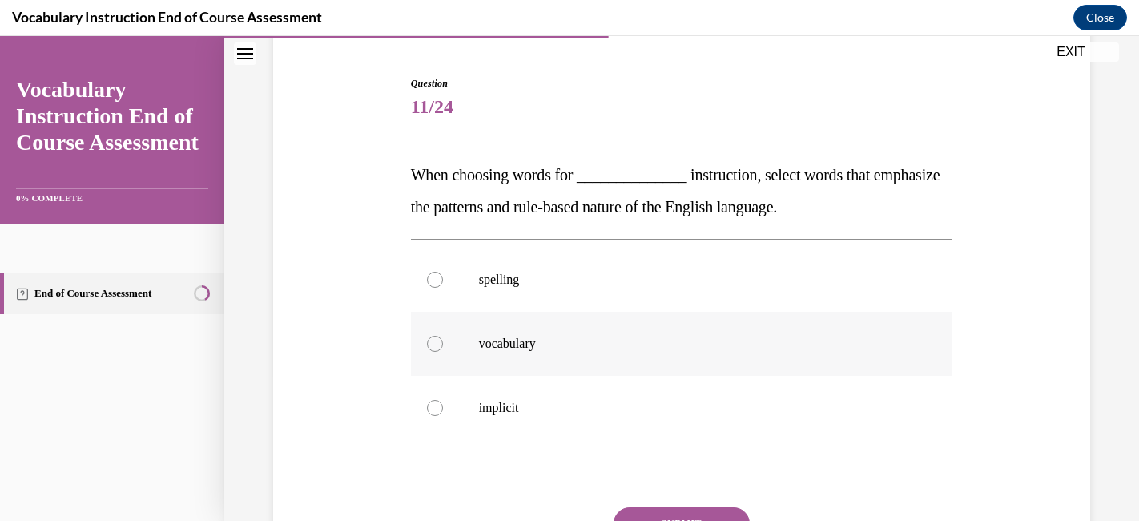
scroll to position [148, 0]
click at [711, 300] on label "spelling" at bounding box center [682, 278] width 542 height 64
click at [443, 286] on input "spelling" at bounding box center [435, 278] width 16 height 16
radio input "true"
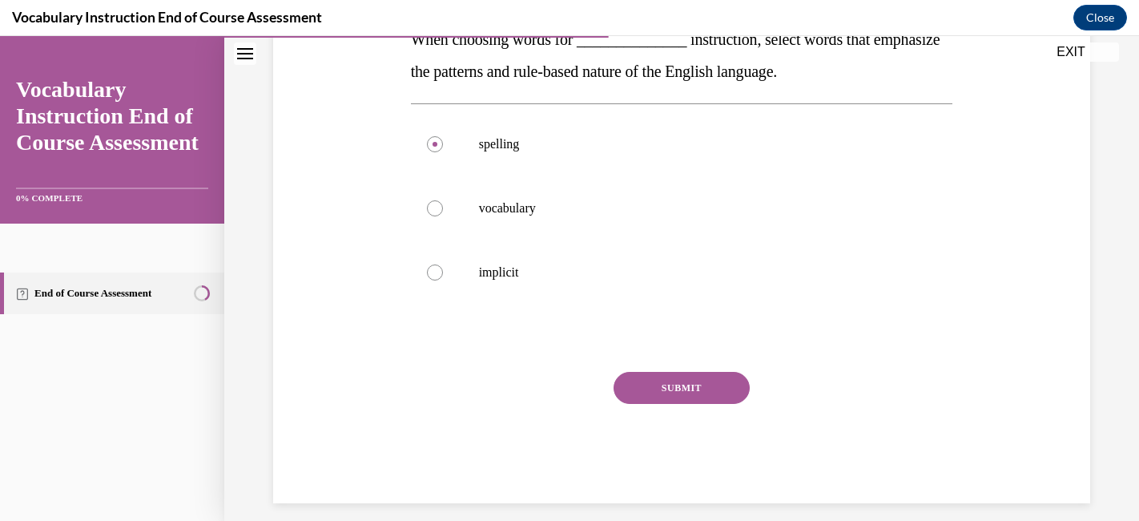
click at [667, 385] on button "SUBMIT" at bounding box center [682, 388] width 136 height 32
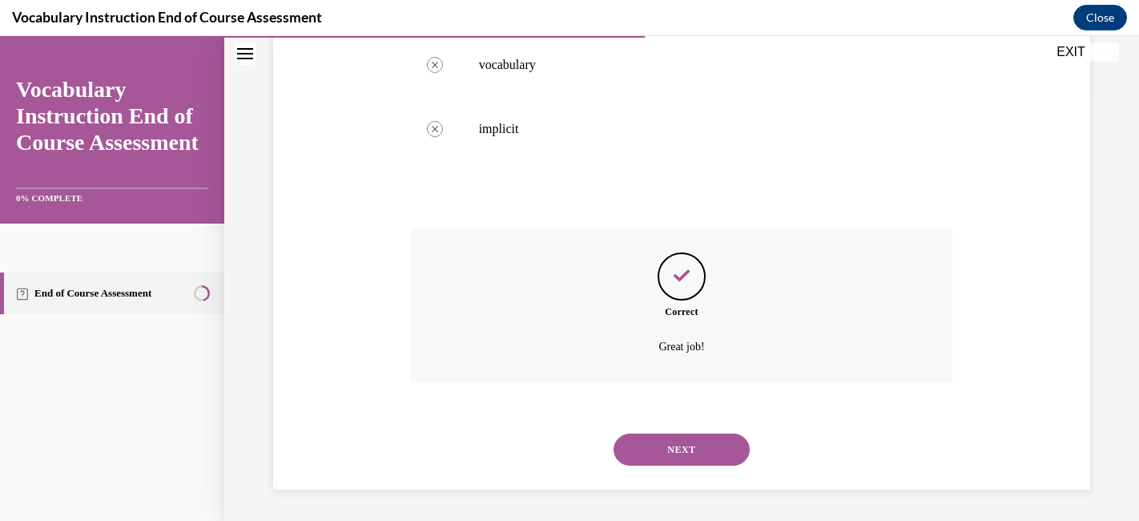
scroll to position [426, 0]
click at [659, 452] on button "NEXT" at bounding box center [682, 449] width 136 height 32
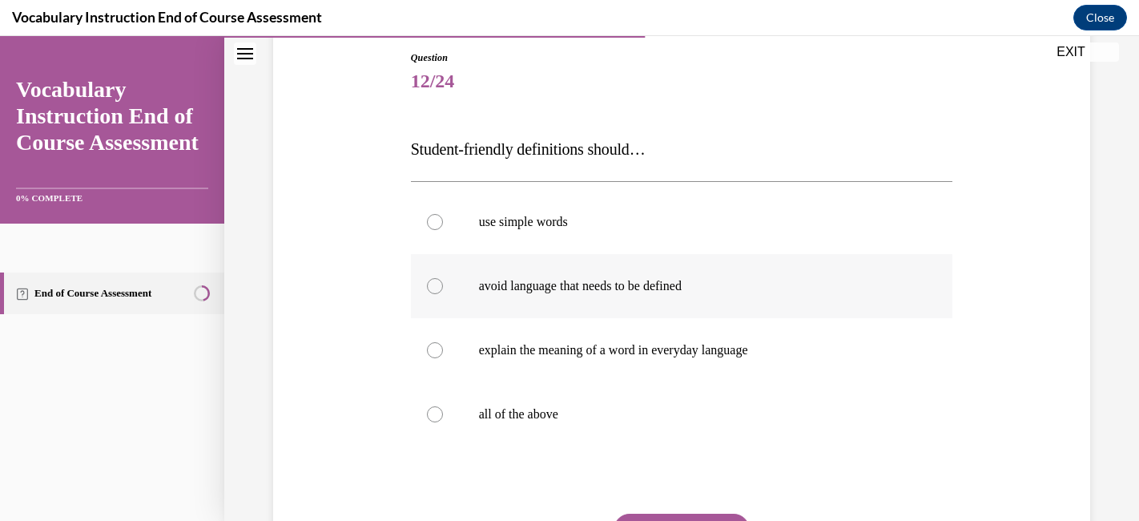
scroll to position [184, 0]
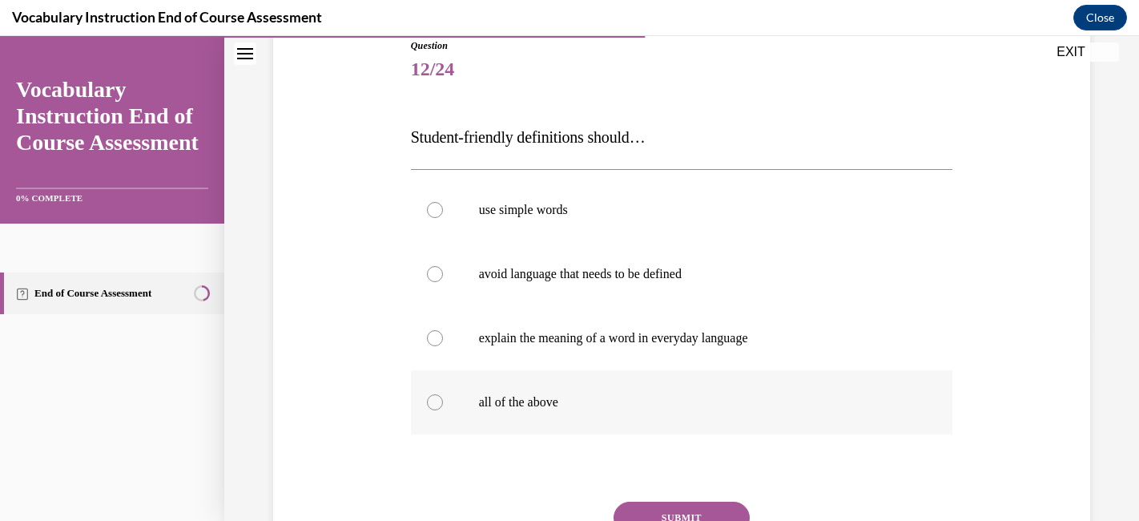
click at [647, 389] on label "all of the above" at bounding box center [682, 402] width 542 height 64
click at [443, 394] on input "all of the above" at bounding box center [435, 402] width 16 height 16
radio input "true"
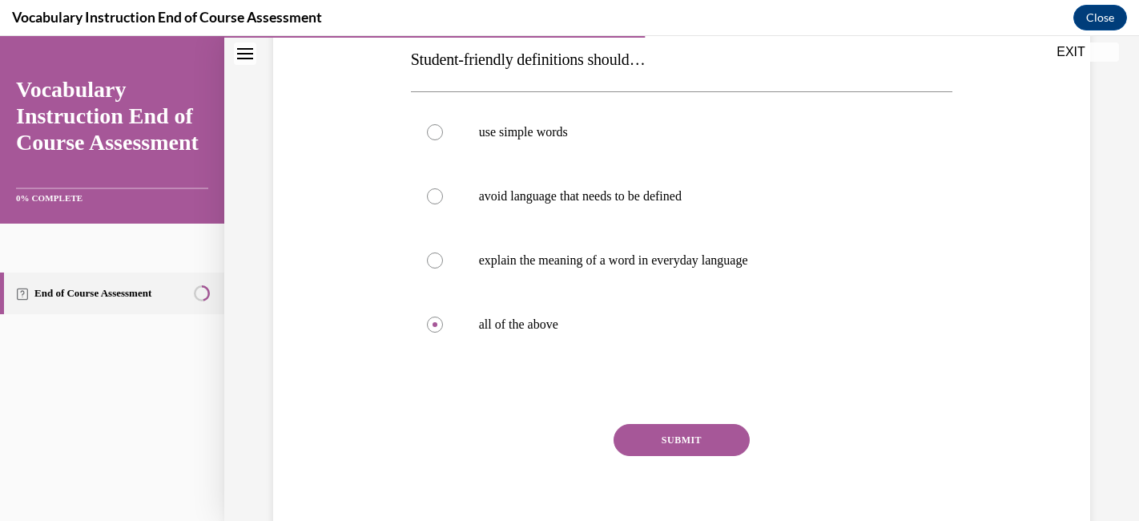
click at [651, 434] on button "SUBMIT" at bounding box center [682, 440] width 136 height 32
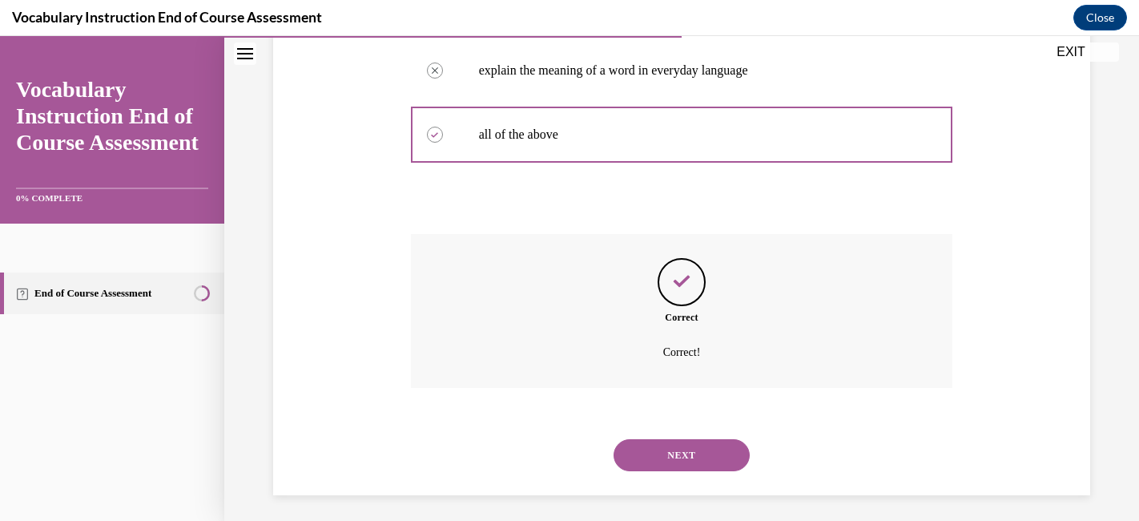
scroll to position [458, 0]
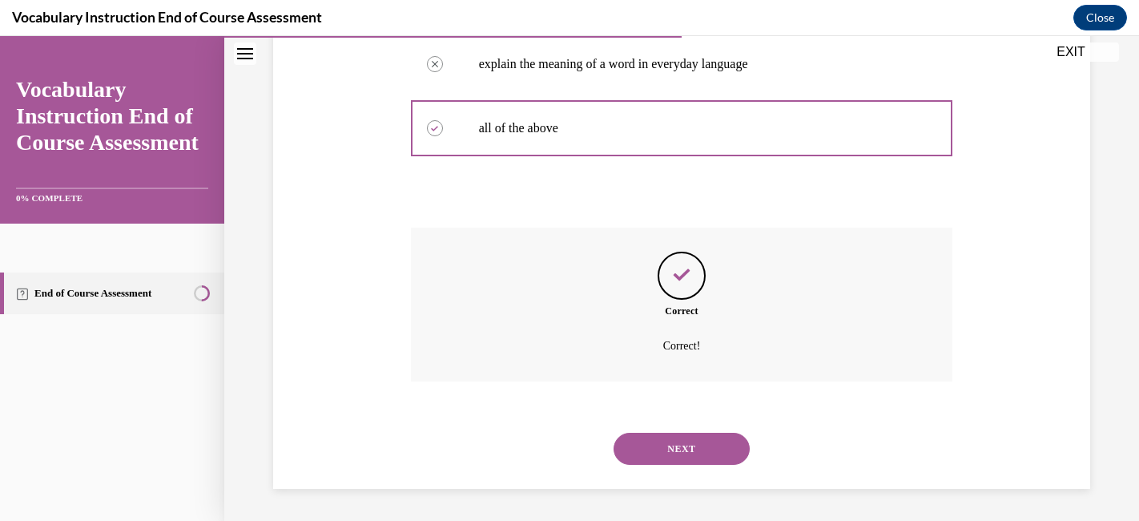
click at [660, 448] on button "NEXT" at bounding box center [682, 449] width 136 height 32
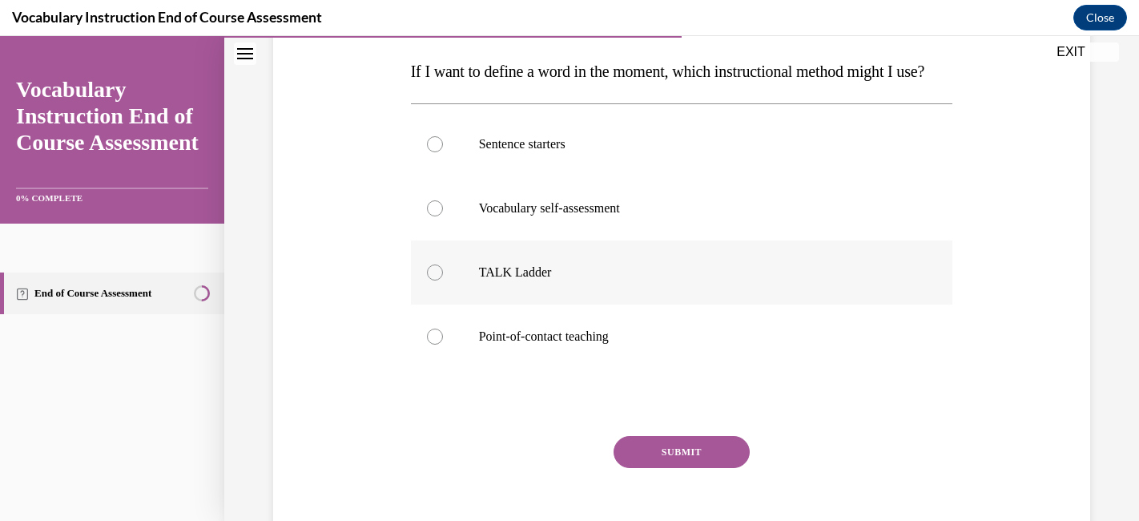
scroll to position [265, 0]
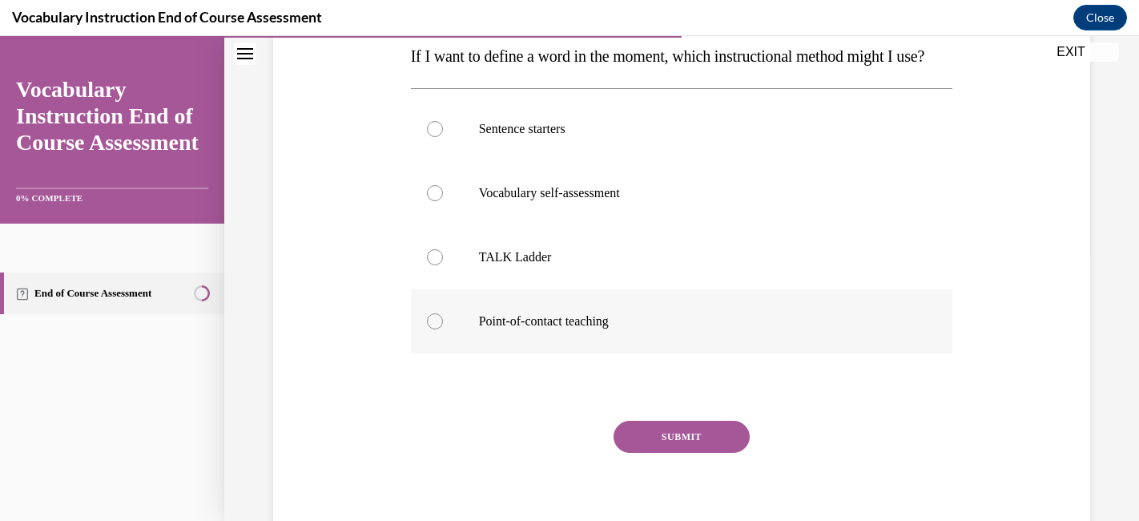
click at [751, 329] on p "Point-of-contact teaching" at bounding box center [696, 321] width 434 height 16
click at [443, 329] on input "Point-of-contact teaching" at bounding box center [435, 321] width 16 height 16
radio input "true"
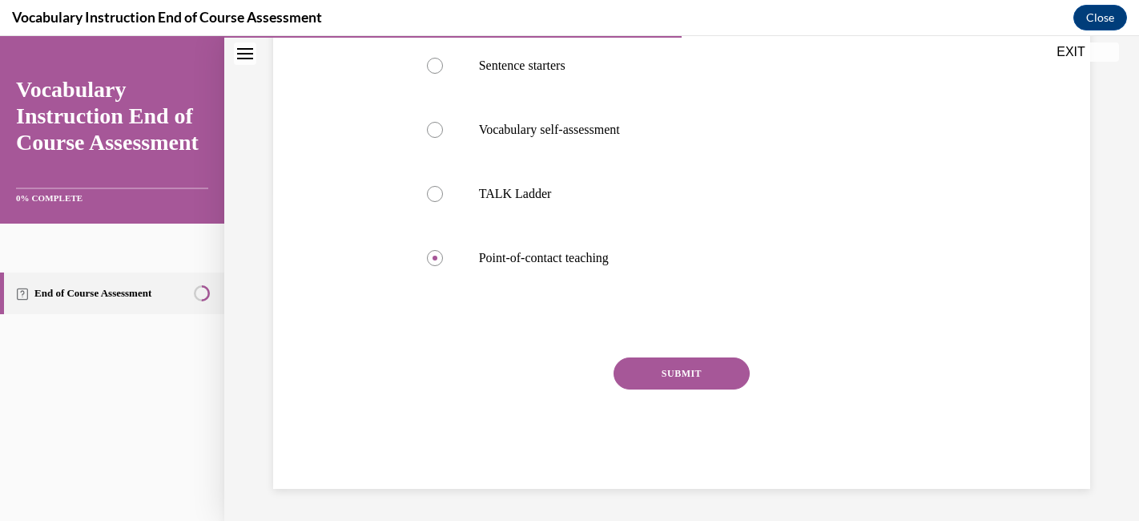
click at [712, 389] on button "SUBMIT" at bounding box center [682, 373] width 136 height 32
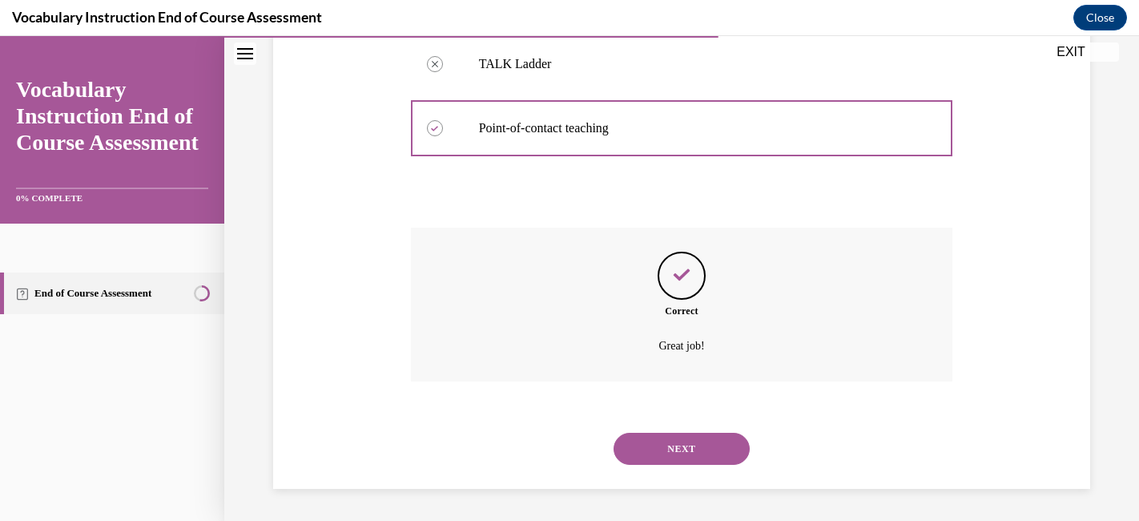
scroll to position [490, 0]
click at [688, 442] on button "NEXT" at bounding box center [682, 449] width 136 height 32
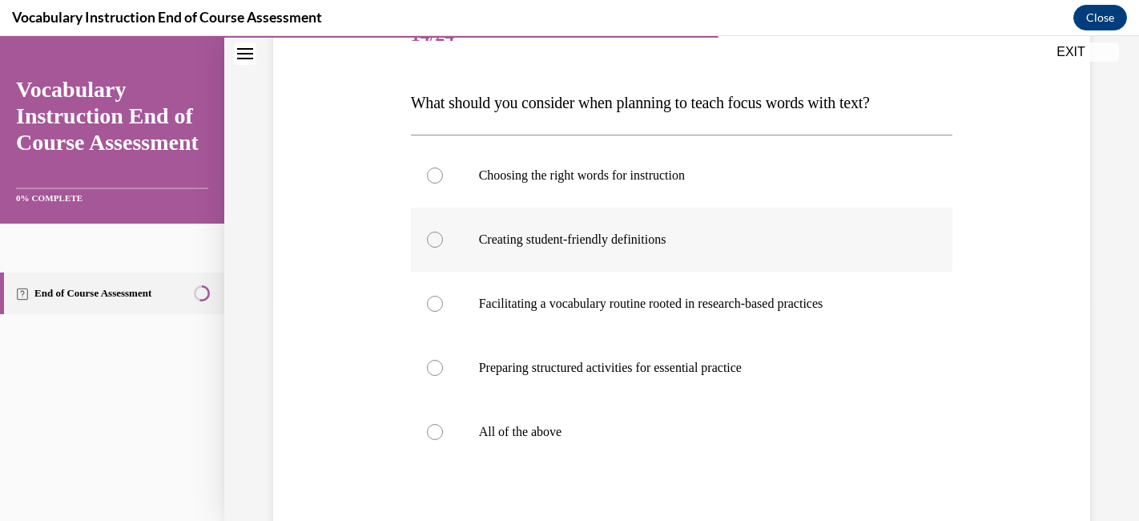
scroll to position [220, 0]
click at [551, 428] on p "All of the above" at bounding box center [696, 431] width 434 height 16
click at [443, 428] on input "All of the above" at bounding box center [435, 431] width 16 height 16
radio input "true"
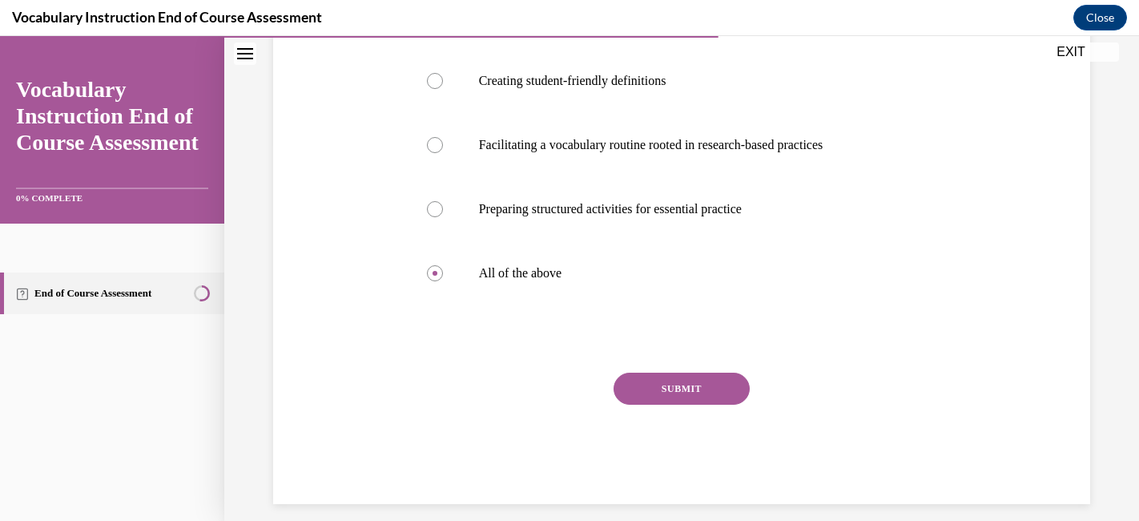
click at [659, 389] on button "SUBMIT" at bounding box center [682, 389] width 136 height 32
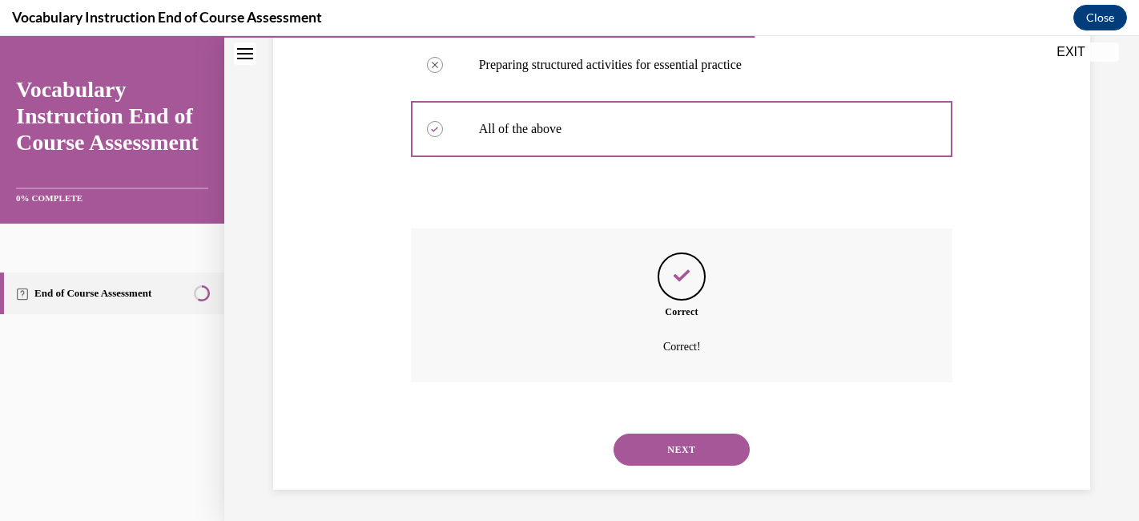
scroll to position [522, 0]
click at [663, 448] on button "NEXT" at bounding box center [682, 449] width 136 height 32
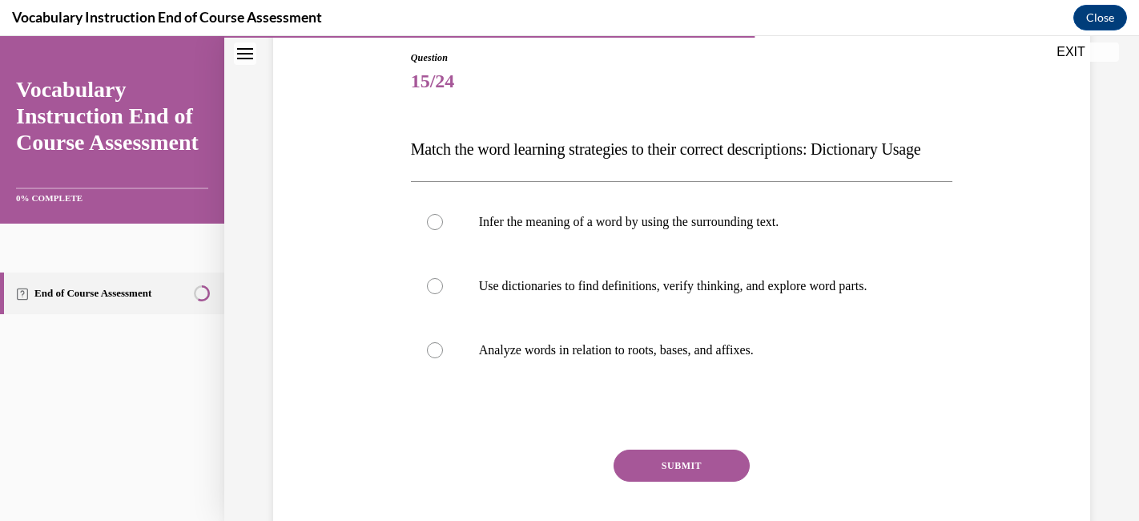
scroll to position [174, 0]
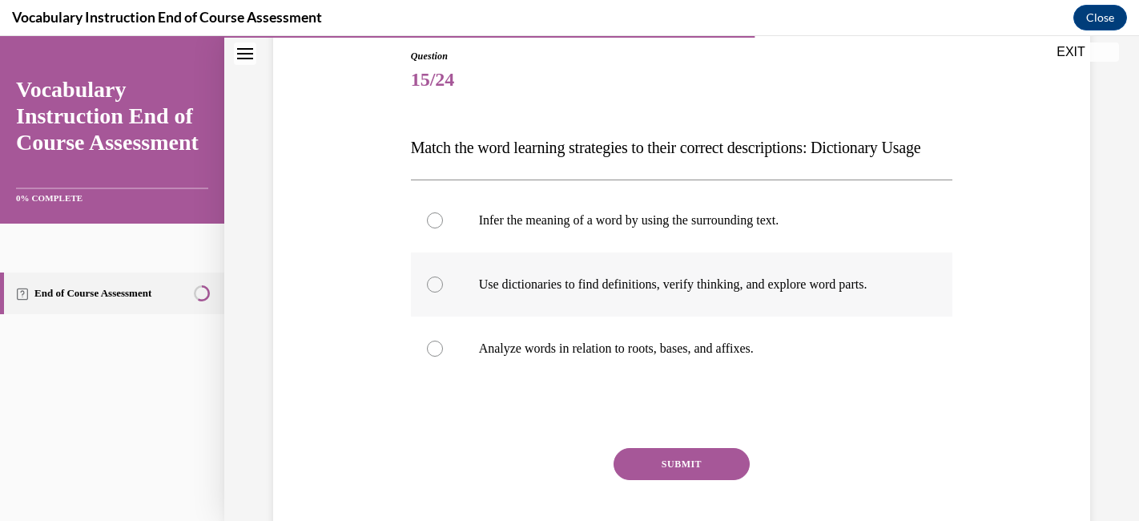
click at [909, 292] on p "Use dictionaries to find definitions, verify thinking, and explore word parts." at bounding box center [696, 284] width 434 height 16
click at [443, 292] on input "Use dictionaries to find definitions, verify thinking, and explore word parts." at bounding box center [435, 284] width 16 height 16
radio input "true"
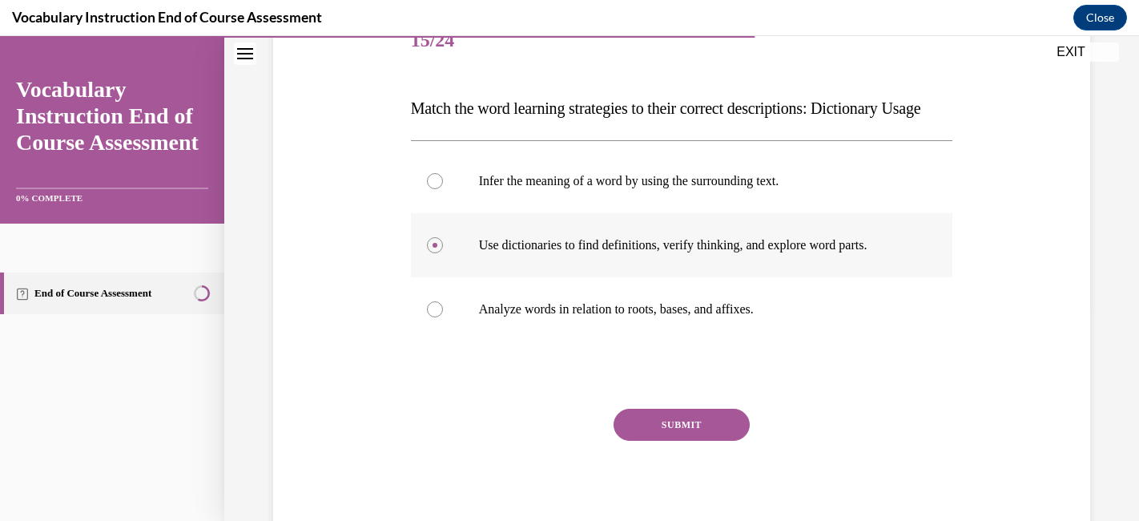
scroll to position [217, 0]
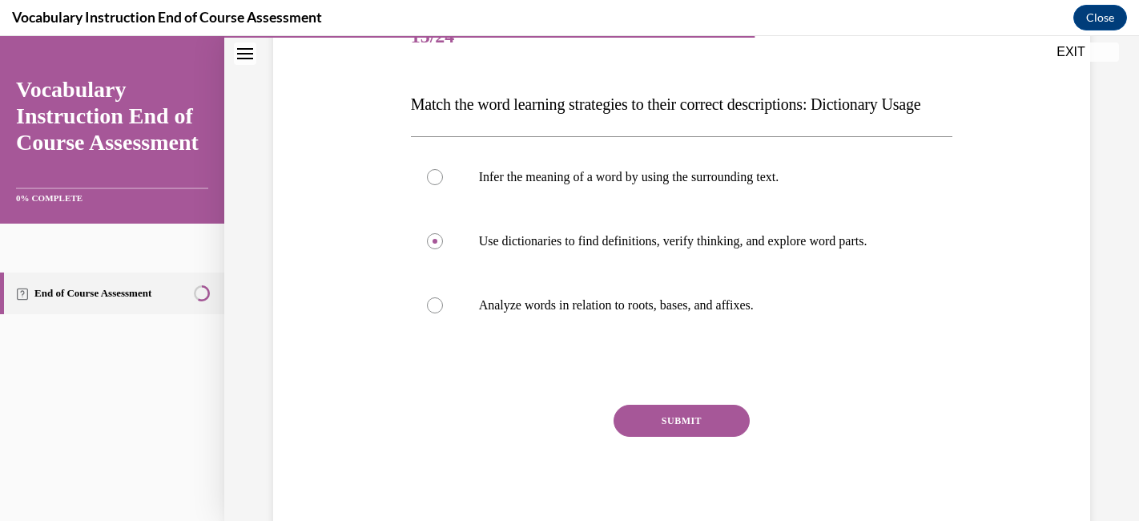
click at [700, 437] on button "SUBMIT" at bounding box center [682, 421] width 136 height 32
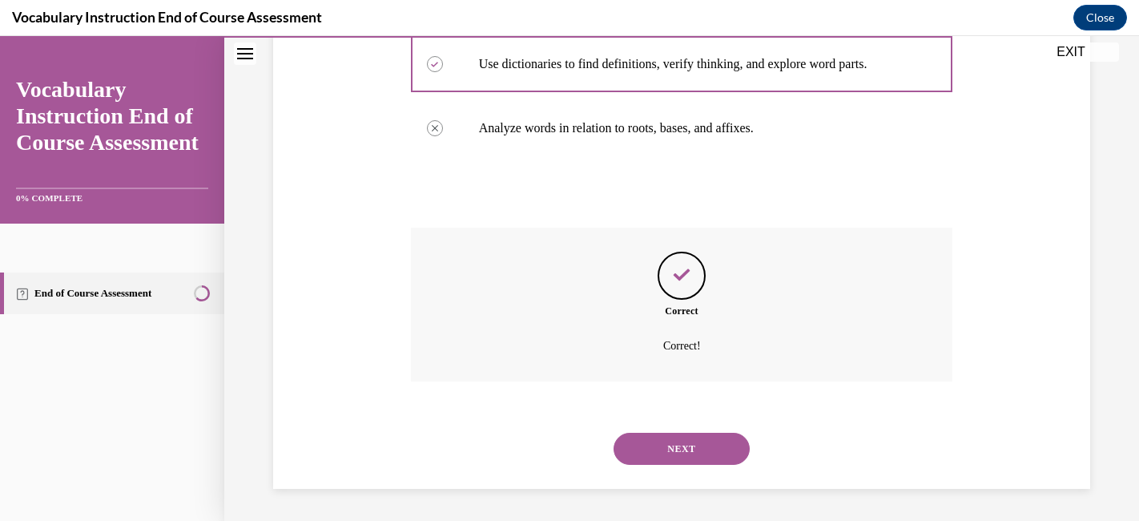
scroll to position [426, 0]
click at [690, 451] on button "NEXT" at bounding box center [682, 449] width 136 height 32
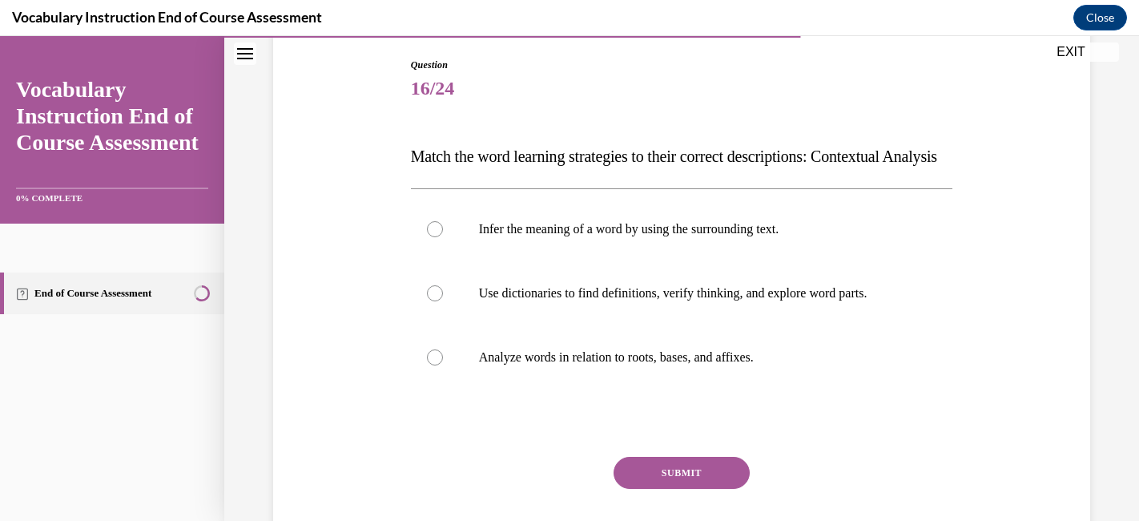
scroll to position [185, 0]
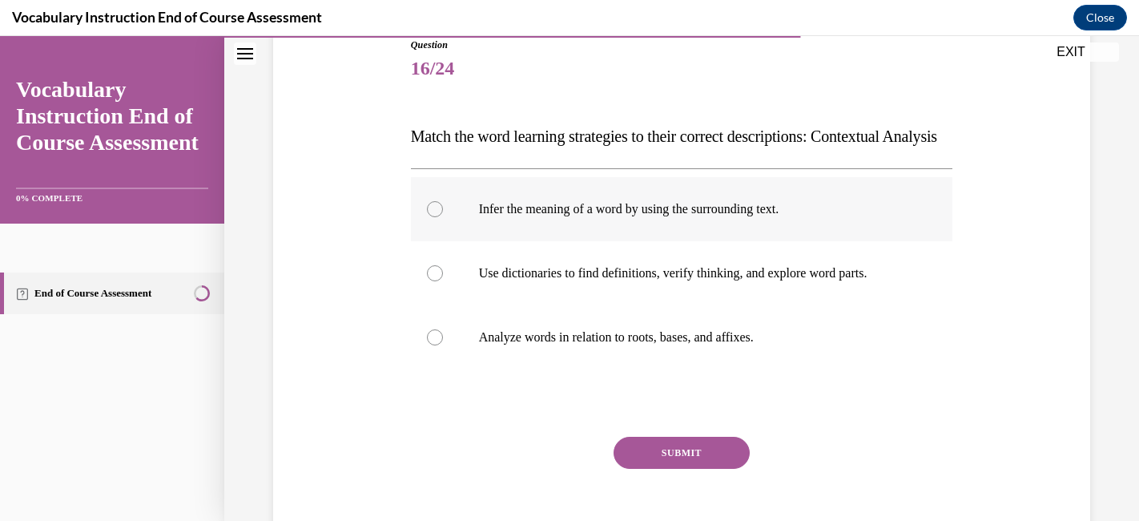
click at [813, 241] on label "Infer the meaning of a word by using the surrounding text." at bounding box center [682, 209] width 542 height 64
click at [443, 217] on input "Infer the meaning of a word by using the surrounding text." at bounding box center [435, 209] width 16 height 16
radio input "true"
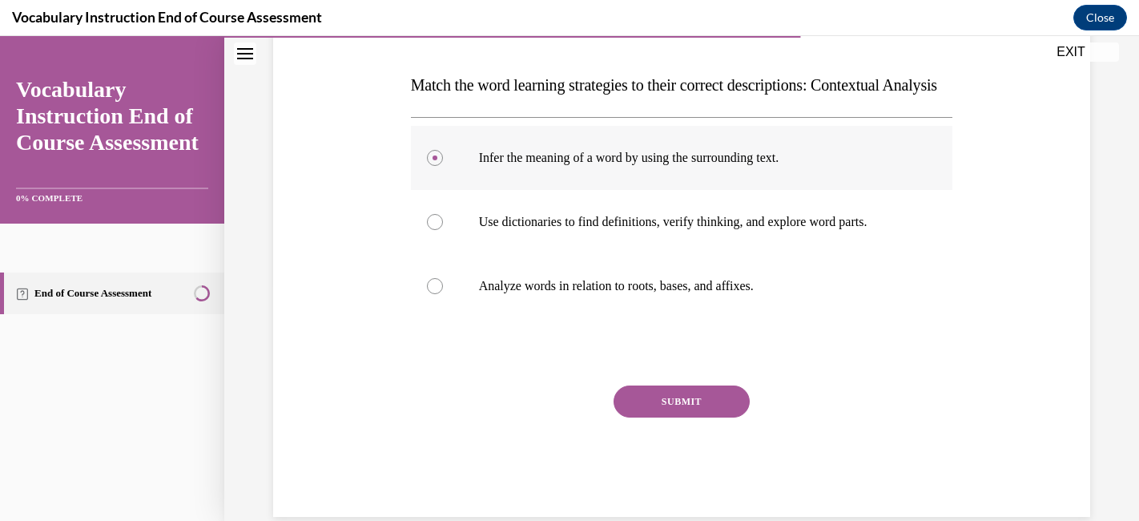
scroll to position [239, 0]
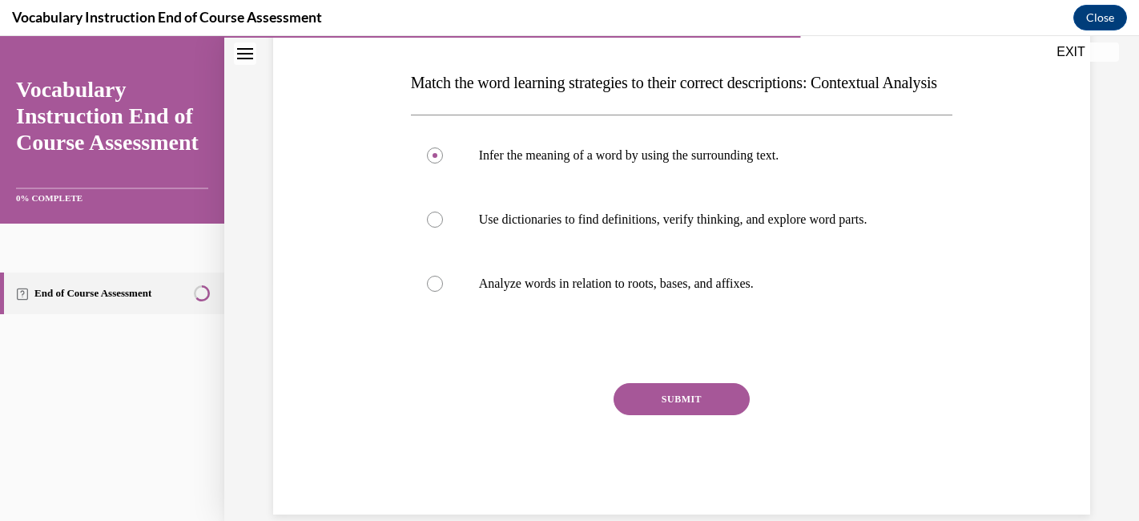
click at [702, 415] on button "SUBMIT" at bounding box center [682, 399] width 136 height 32
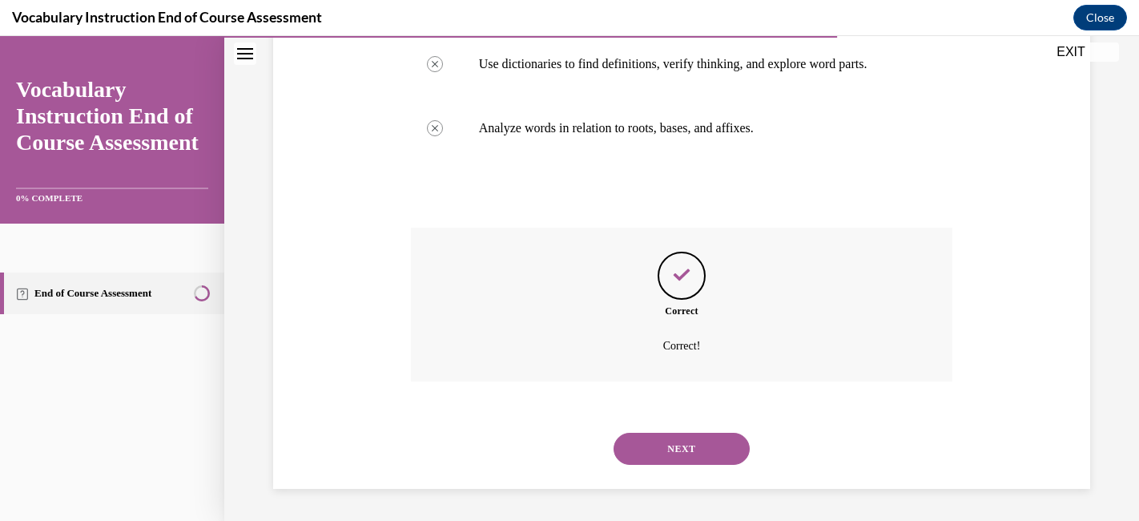
scroll to position [426, 0]
click at [692, 442] on button "NEXT" at bounding box center [682, 449] width 136 height 32
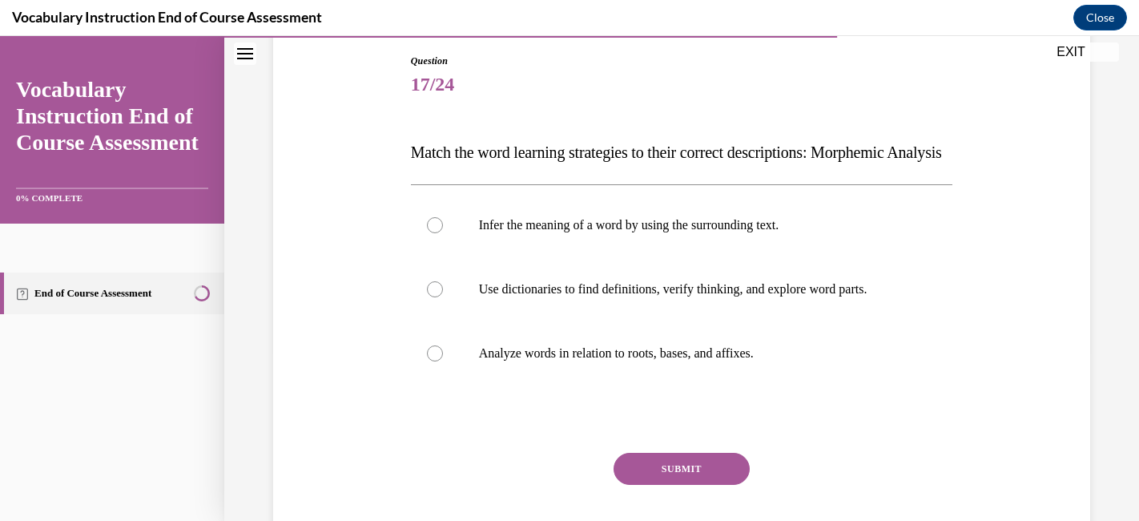
scroll to position [178, 0]
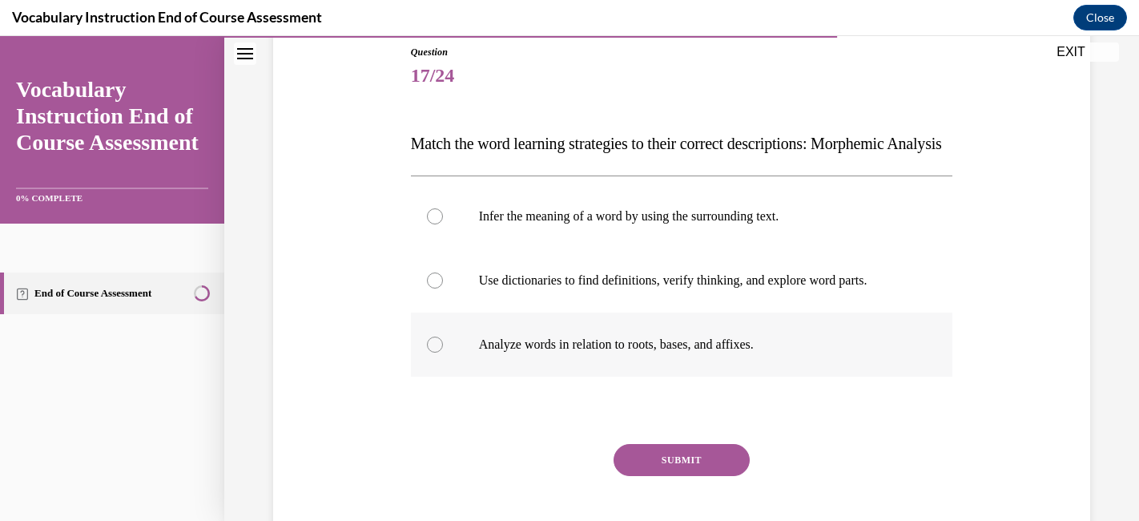
click at [748, 353] on p "Analyze words in relation to roots, bases, and affixes." at bounding box center [696, 345] width 434 height 16
click at [443, 353] on input "Analyze words in relation to roots, bases, and affixes." at bounding box center [435, 345] width 16 height 16
radio input "true"
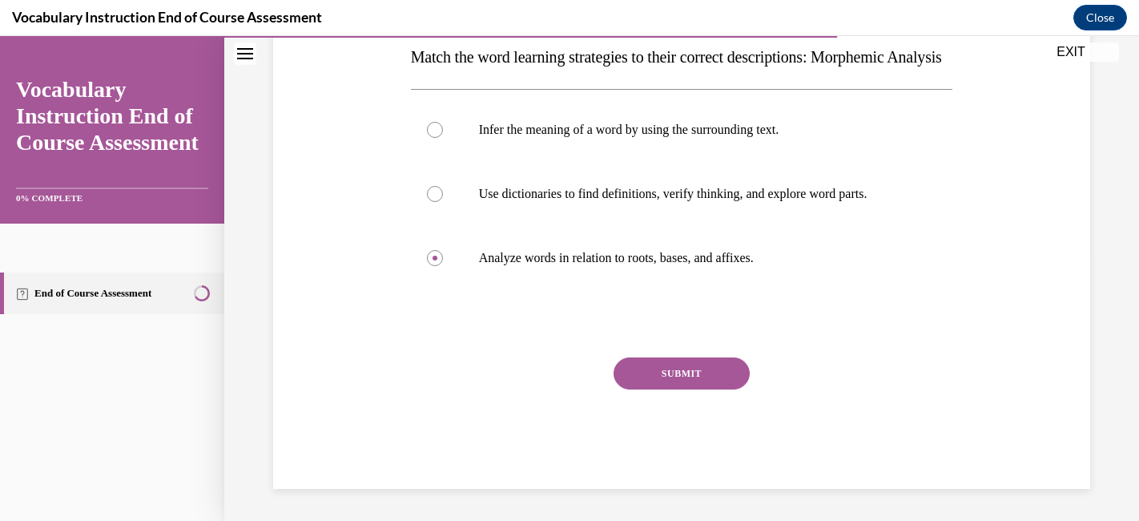
click at [698, 389] on button "SUBMIT" at bounding box center [682, 373] width 136 height 32
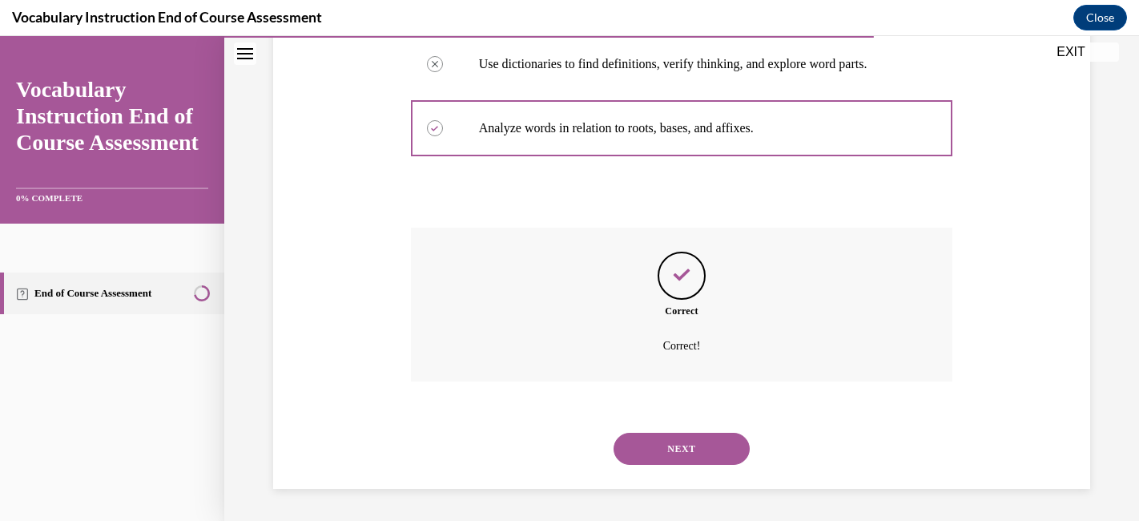
scroll to position [426, 0]
click at [680, 436] on button "NEXT" at bounding box center [682, 449] width 136 height 32
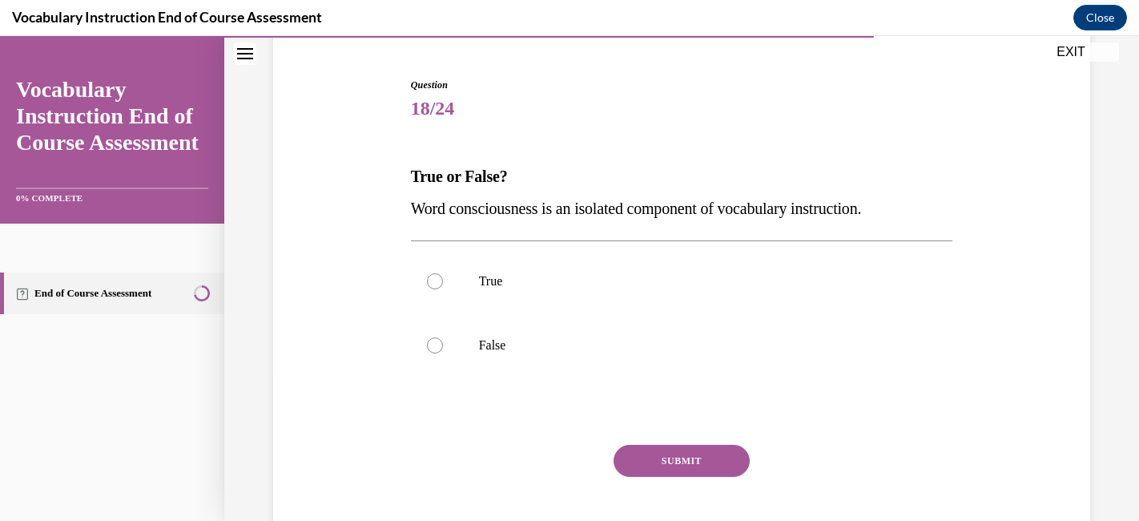
scroll to position [151, 0]
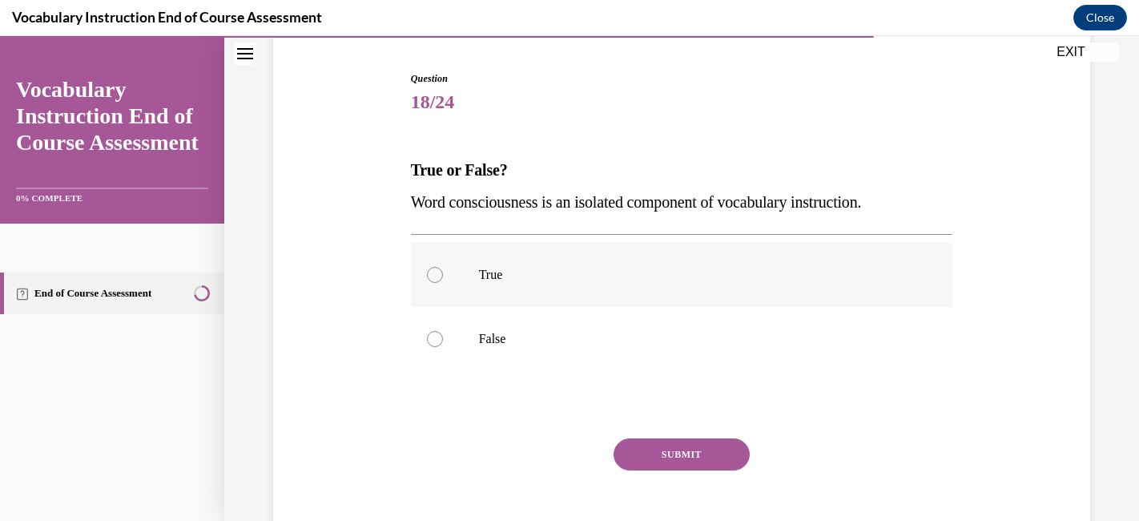
click at [632, 292] on label "True" at bounding box center [682, 275] width 542 height 64
click at [443, 283] on input "True" at bounding box center [435, 275] width 16 height 16
radio input "true"
click at [655, 460] on button "SUBMIT" at bounding box center [682, 454] width 136 height 32
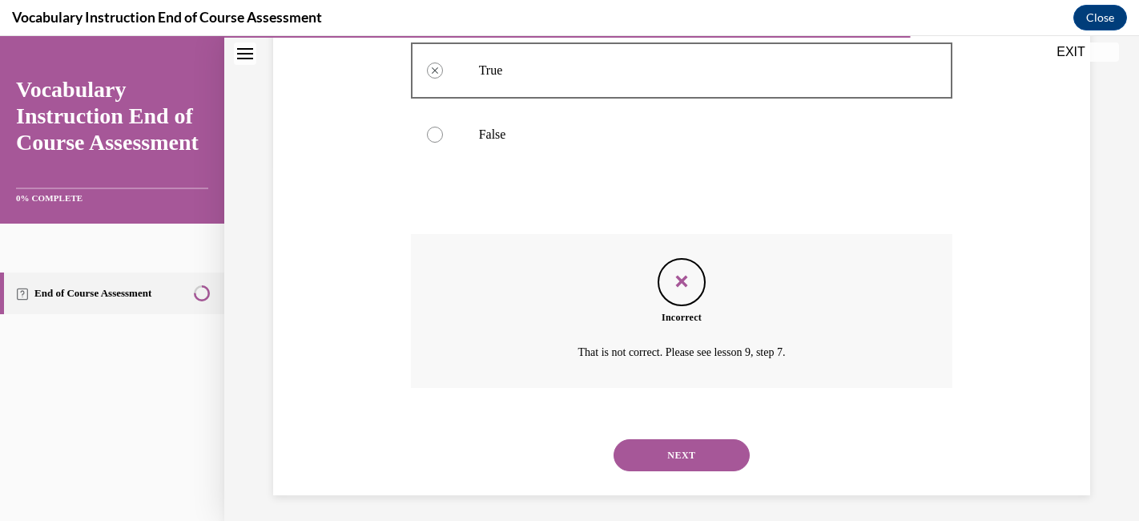
scroll to position [362, 0]
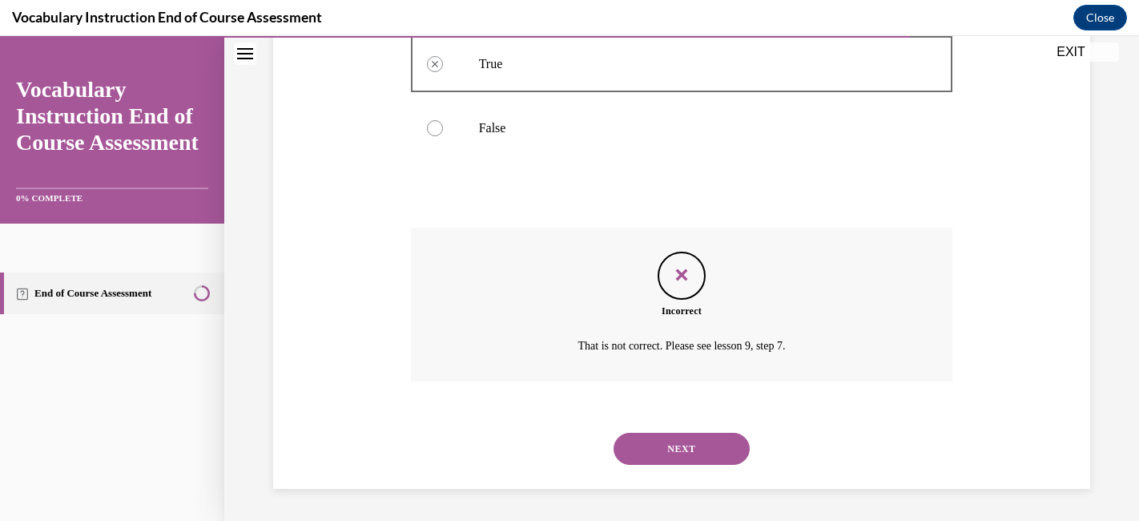
click at [671, 446] on button "NEXT" at bounding box center [682, 449] width 136 height 32
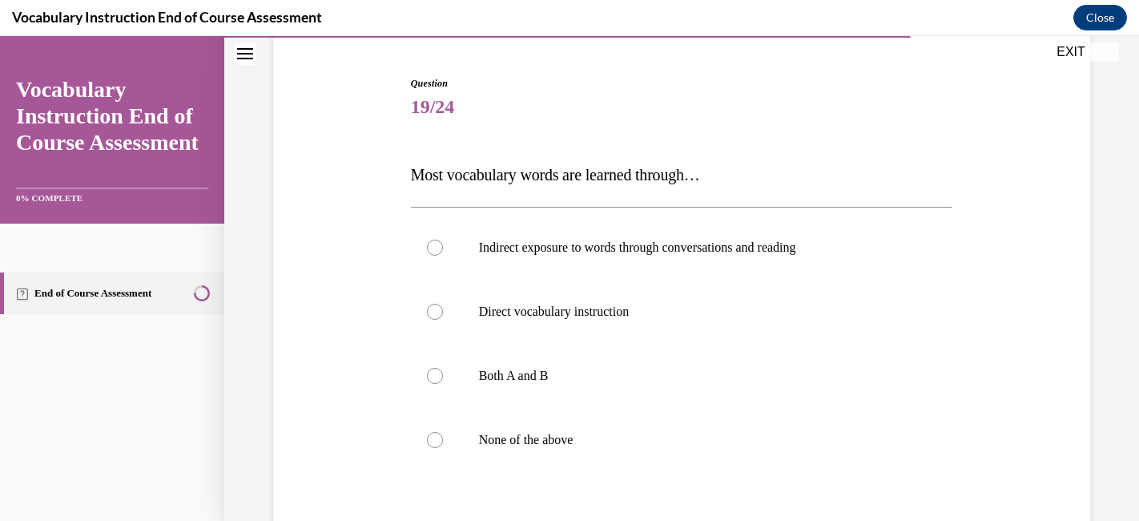
scroll to position [151, 0]
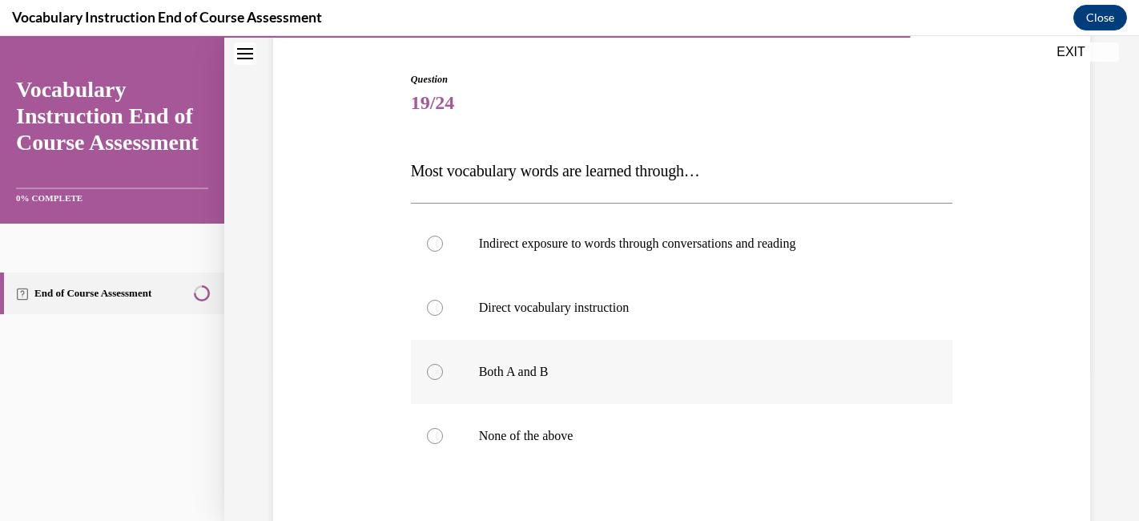
click at [698, 358] on label "Both A and B" at bounding box center [682, 372] width 542 height 64
click at [443, 364] on input "Both A and B" at bounding box center [435, 372] width 16 height 16
radio input "true"
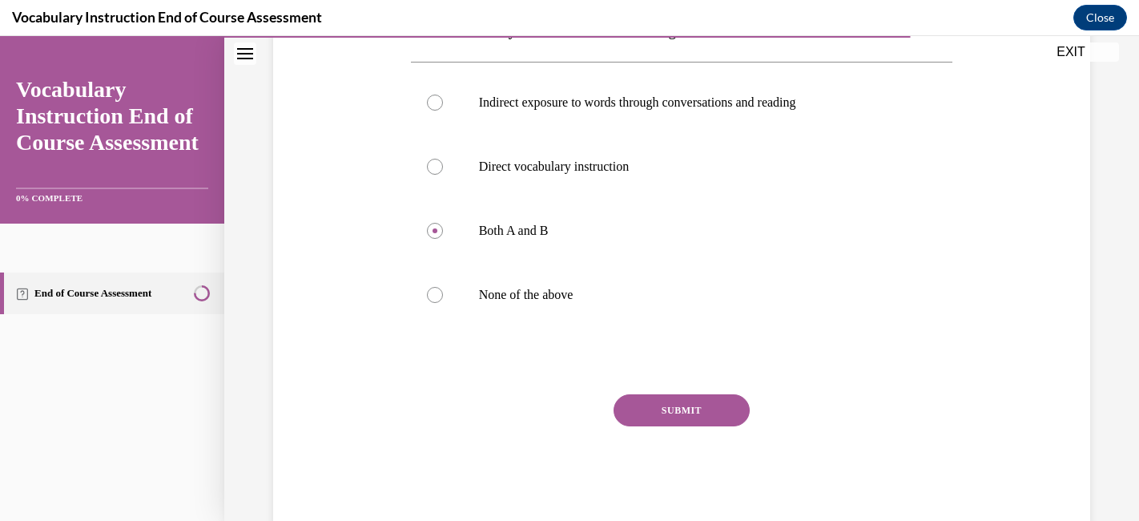
click at [680, 409] on button "SUBMIT" at bounding box center [682, 410] width 136 height 32
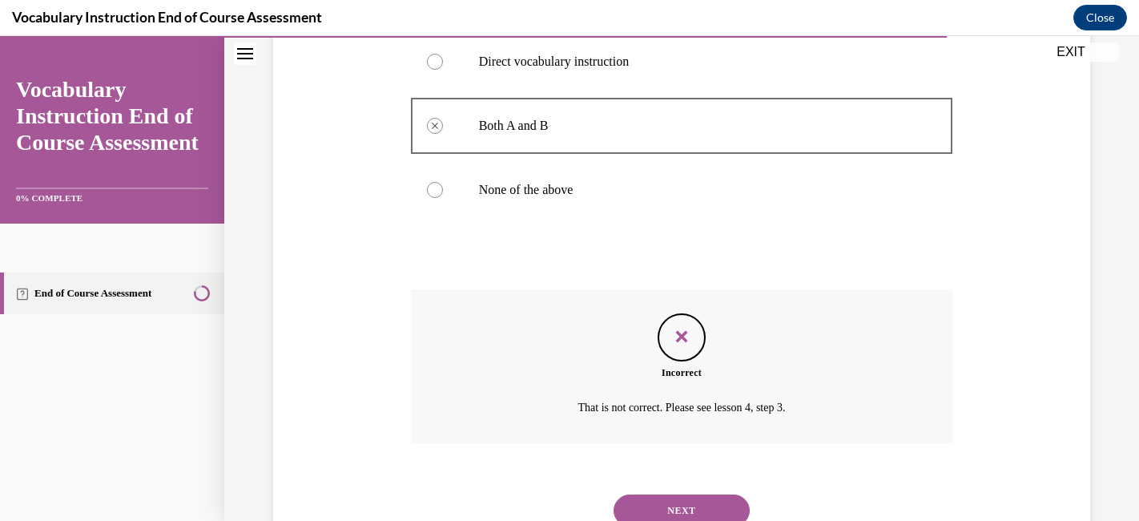
scroll to position [444, 0]
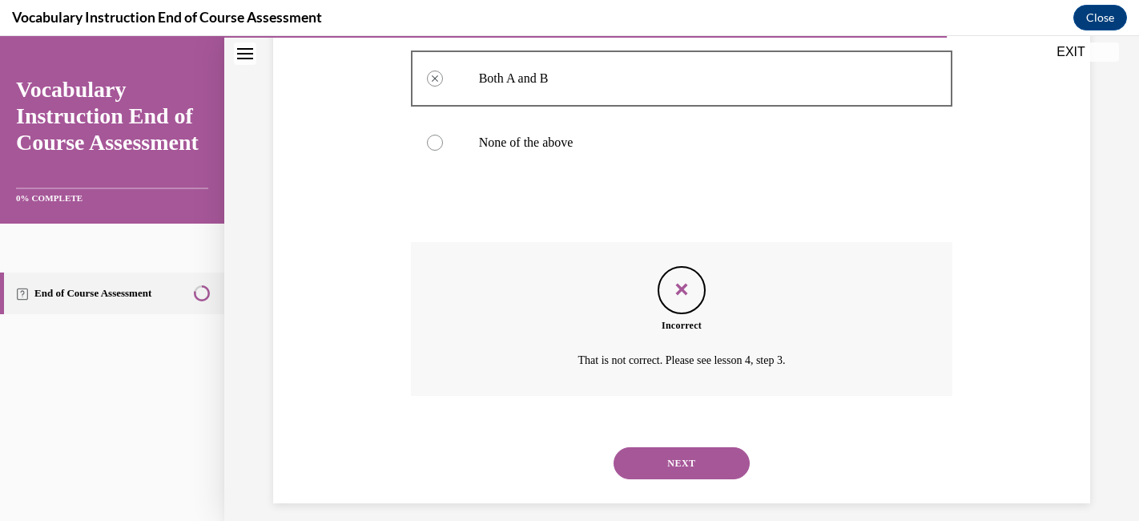
click at [674, 458] on button "NEXT" at bounding box center [682, 463] width 136 height 32
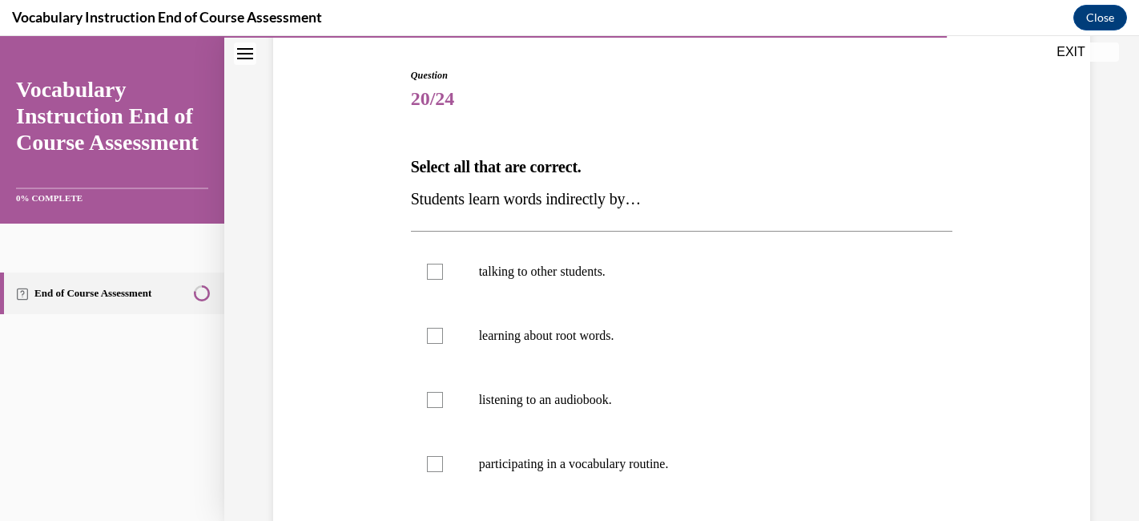
scroll to position [164, 0]
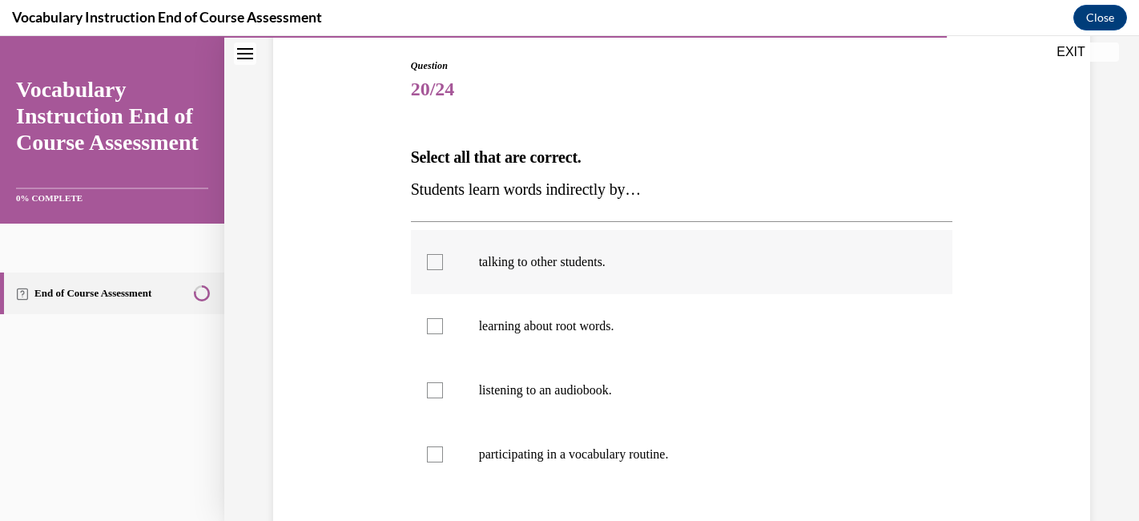
click at [724, 276] on label "talking to other students." at bounding box center [682, 262] width 542 height 64
click at [443, 270] on input "talking to other students." at bounding box center [435, 262] width 16 height 16
checkbox input "true"
click at [688, 381] on label "listening to an audiobook." at bounding box center [682, 390] width 542 height 64
click at [443, 382] on input "listening to an audiobook." at bounding box center [435, 390] width 16 height 16
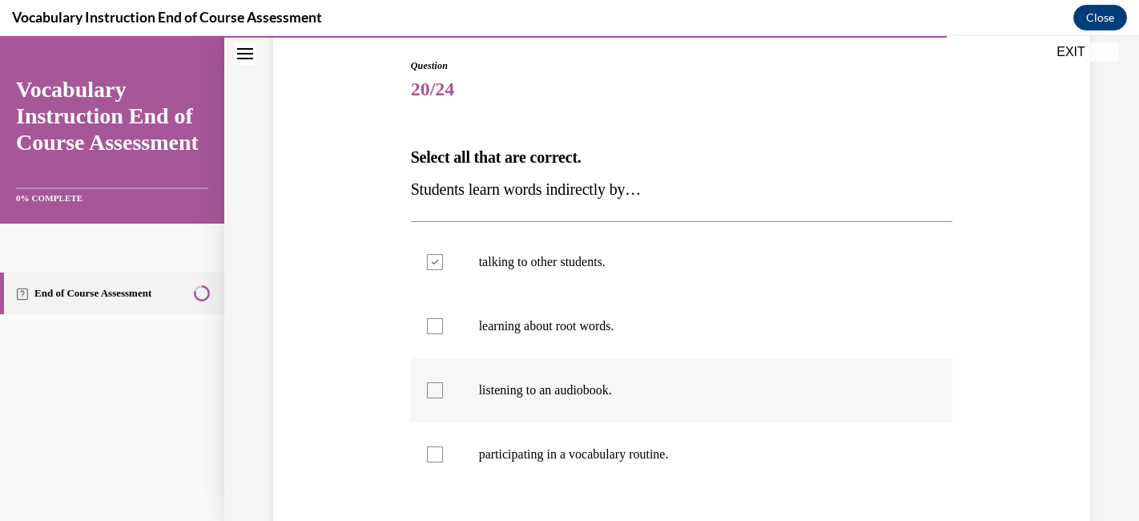
checkbox input "true"
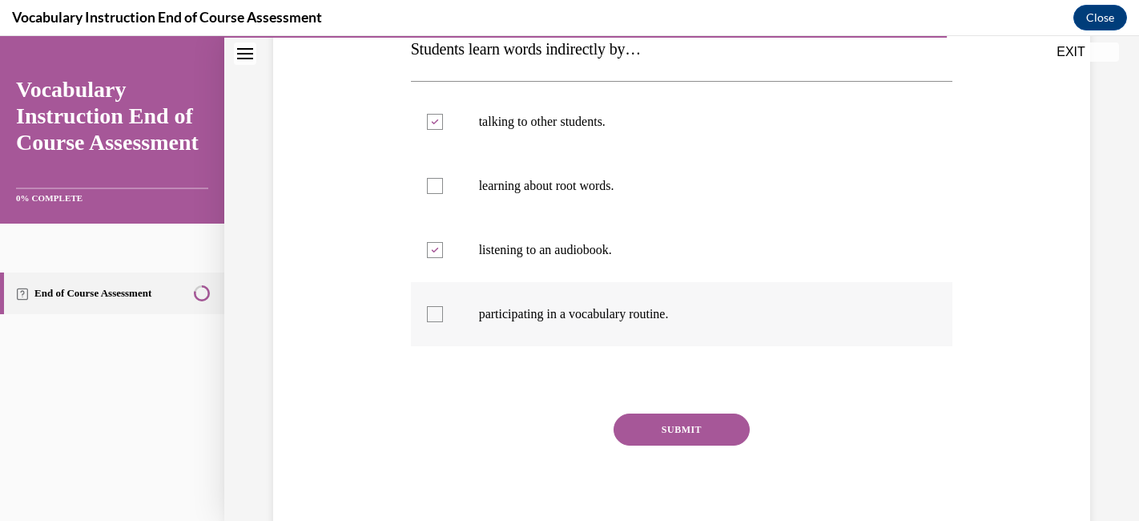
scroll to position [312, 0]
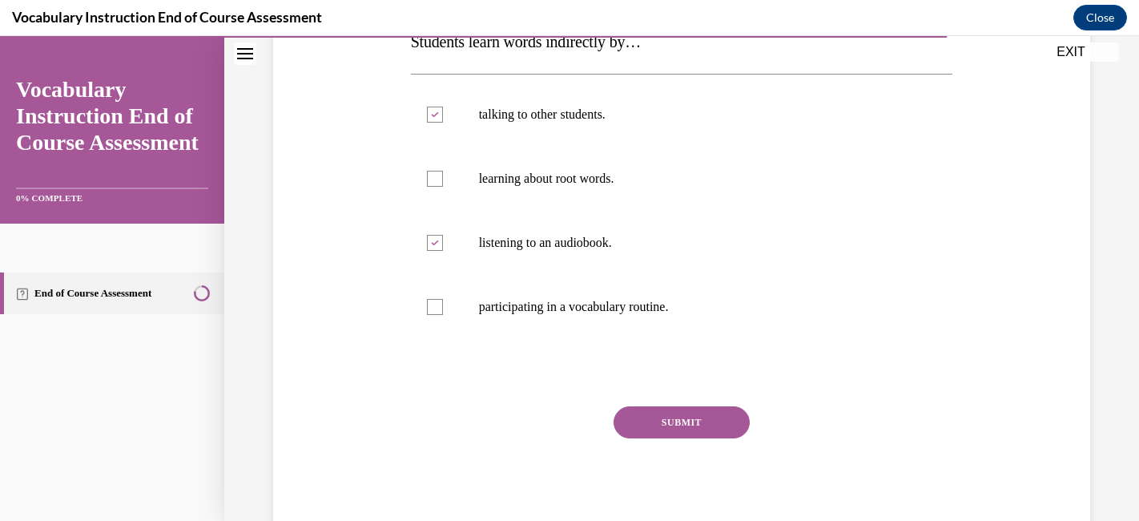
click at [684, 419] on button "SUBMIT" at bounding box center [682, 422] width 136 height 32
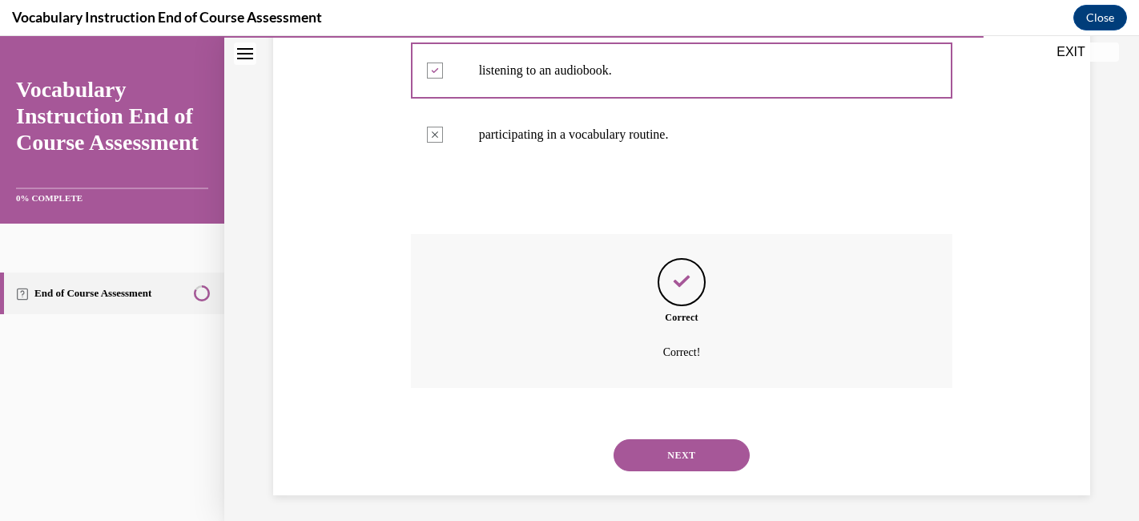
scroll to position [490, 0]
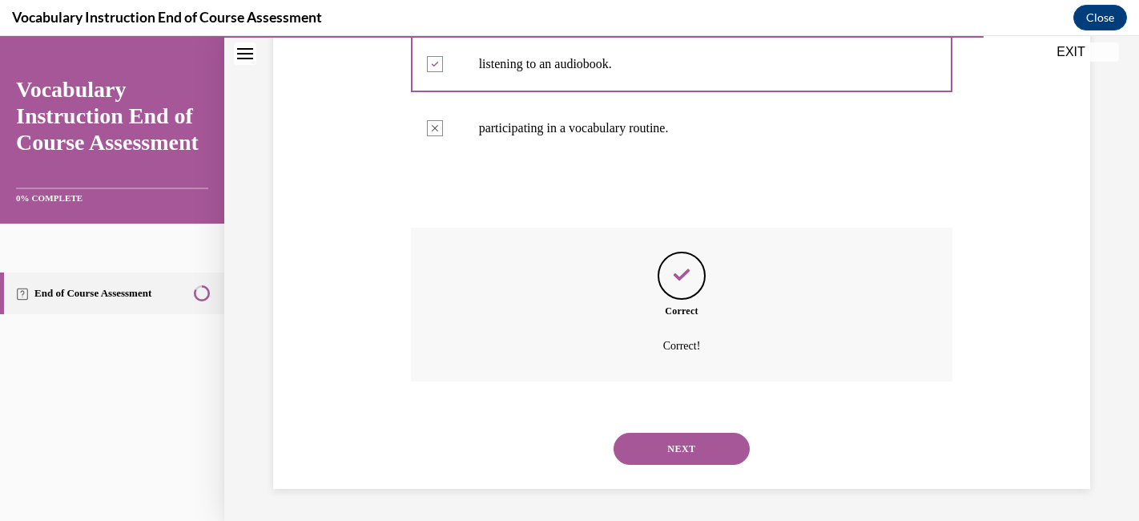
click at [684, 450] on button "NEXT" at bounding box center [682, 449] width 136 height 32
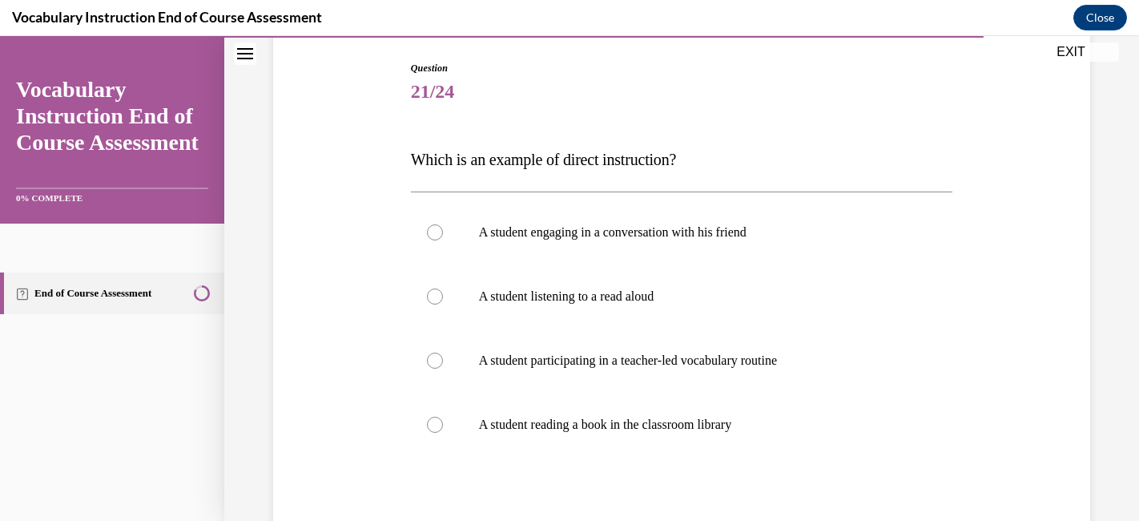
scroll to position [174, 0]
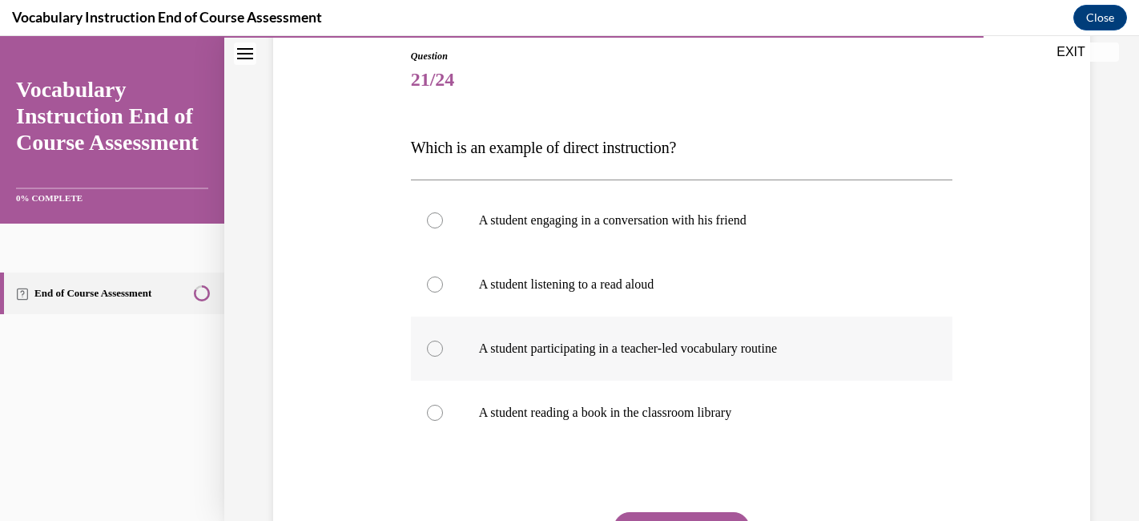
click at [797, 360] on label "A student participating in a teacher-led vocabulary routine" at bounding box center [682, 349] width 542 height 64
click at [443, 357] on input "A student participating in a teacher-led vocabulary routine" at bounding box center [435, 349] width 16 height 16
radio input "true"
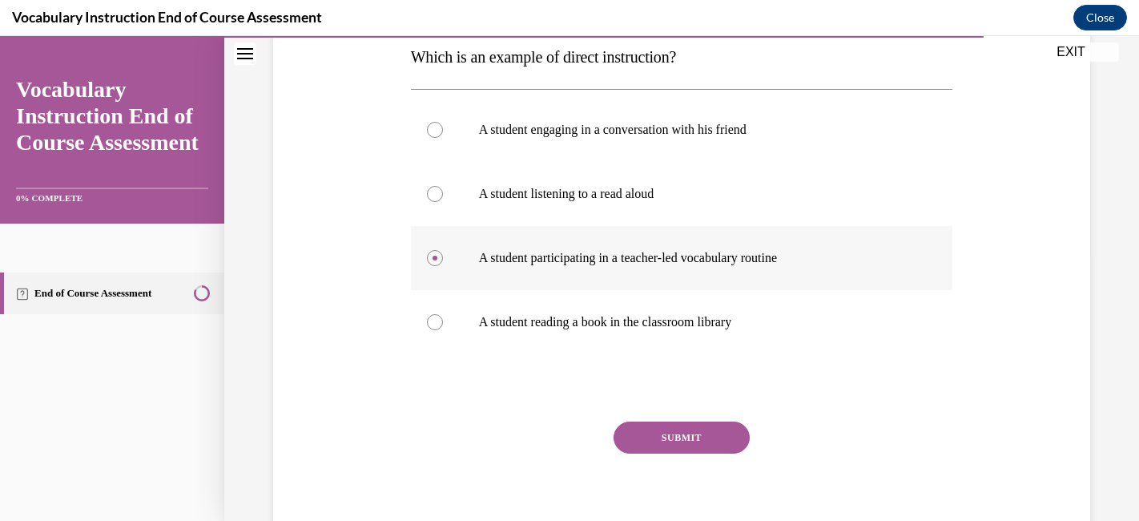
scroll to position [265, 0]
click at [713, 438] on button "SUBMIT" at bounding box center [682, 437] width 136 height 32
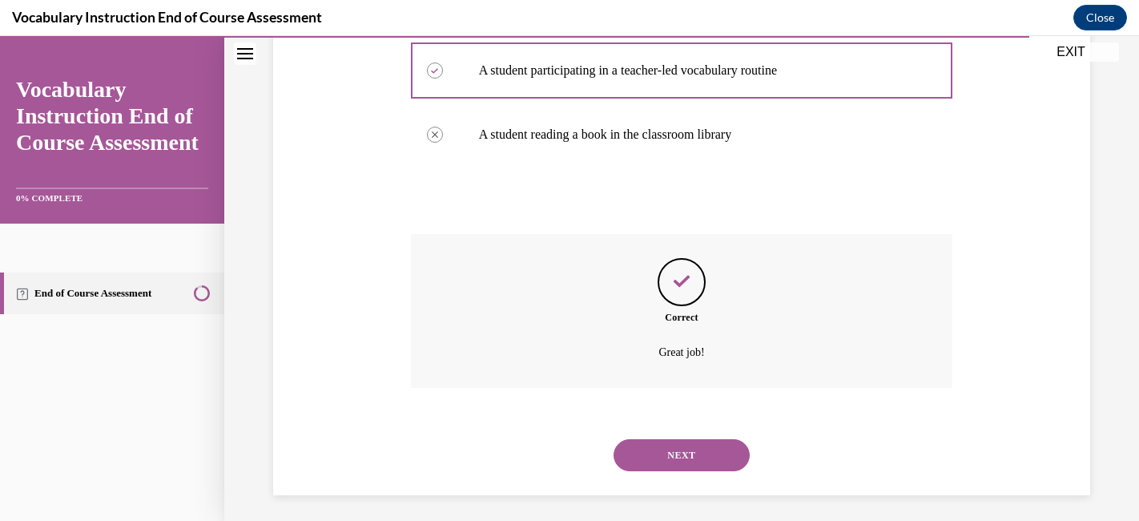
scroll to position [458, 0]
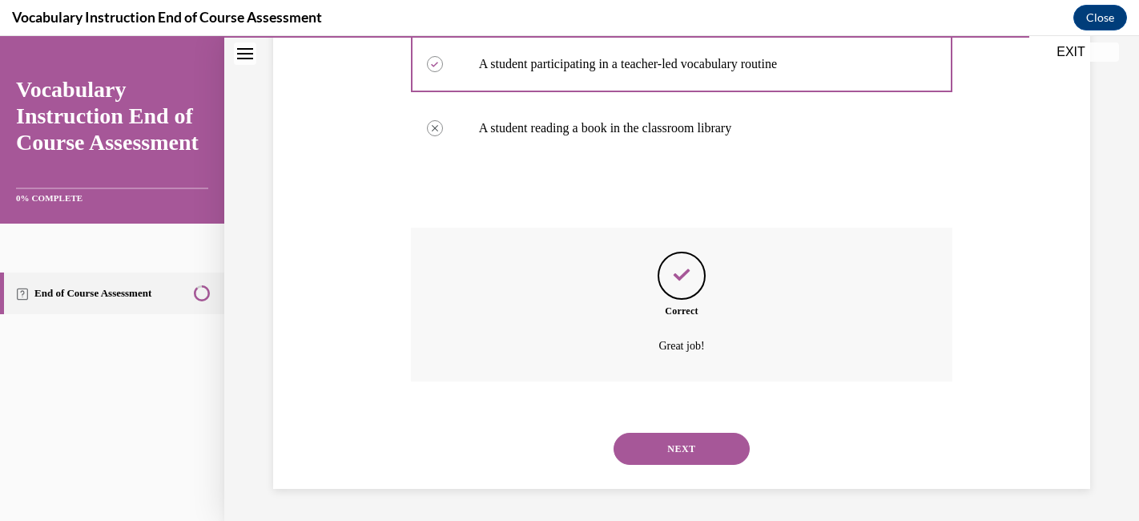
click at [700, 449] on button "NEXT" at bounding box center [682, 449] width 136 height 32
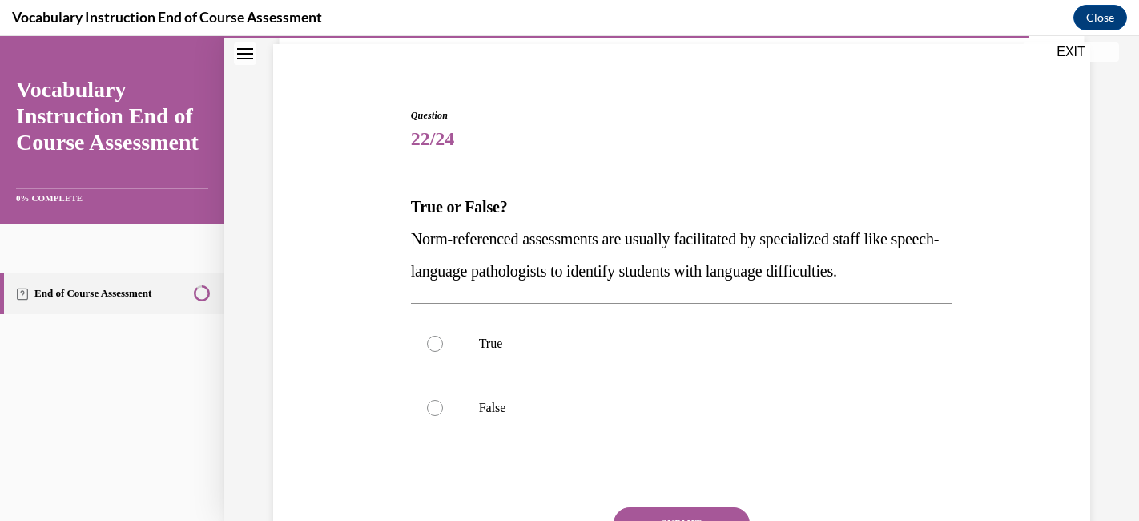
scroll to position [143, 0]
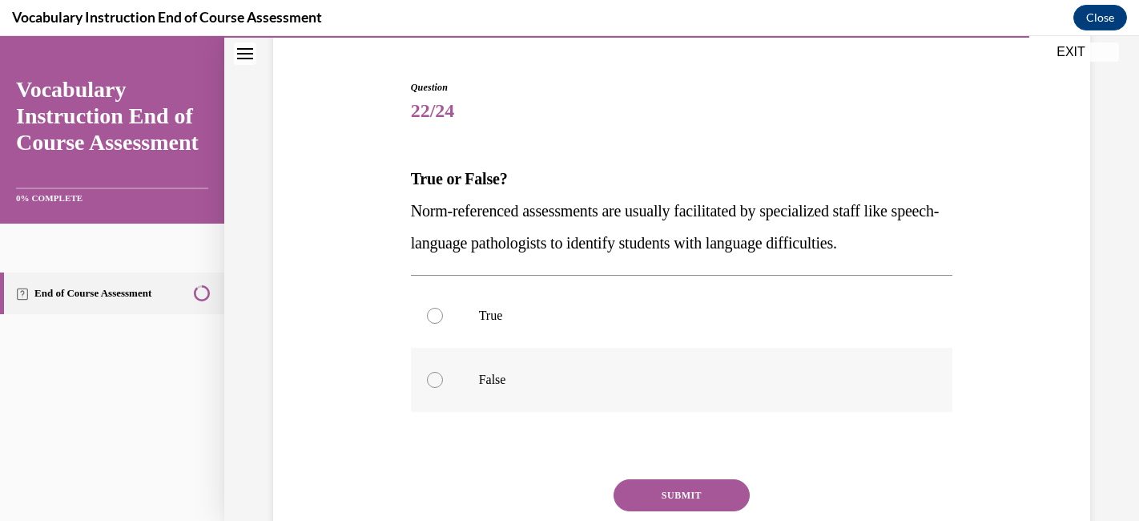
click at [599, 381] on p "False" at bounding box center [696, 380] width 434 height 16
click at [443, 381] on input "False" at bounding box center [435, 380] width 16 height 16
radio input "true"
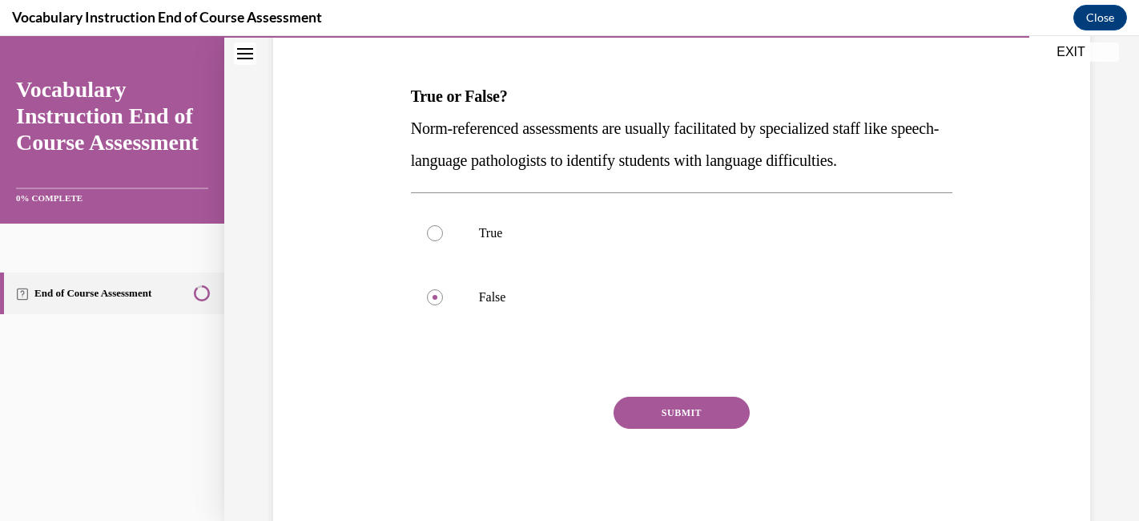
click at [643, 411] on button "SUBMIT" at bounding box center [682, 413] width 136 height 32
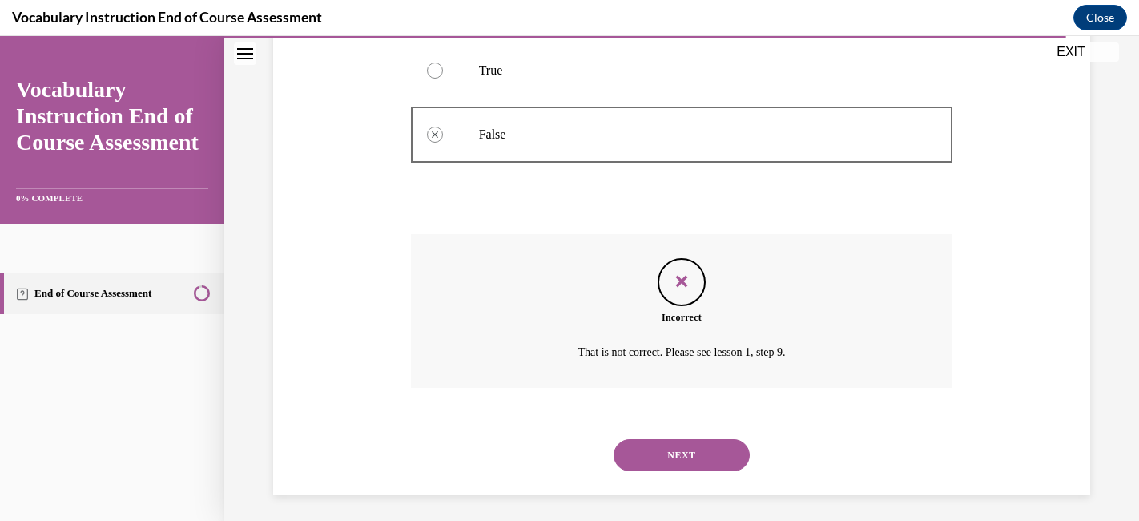
scroll to position [394, 0]
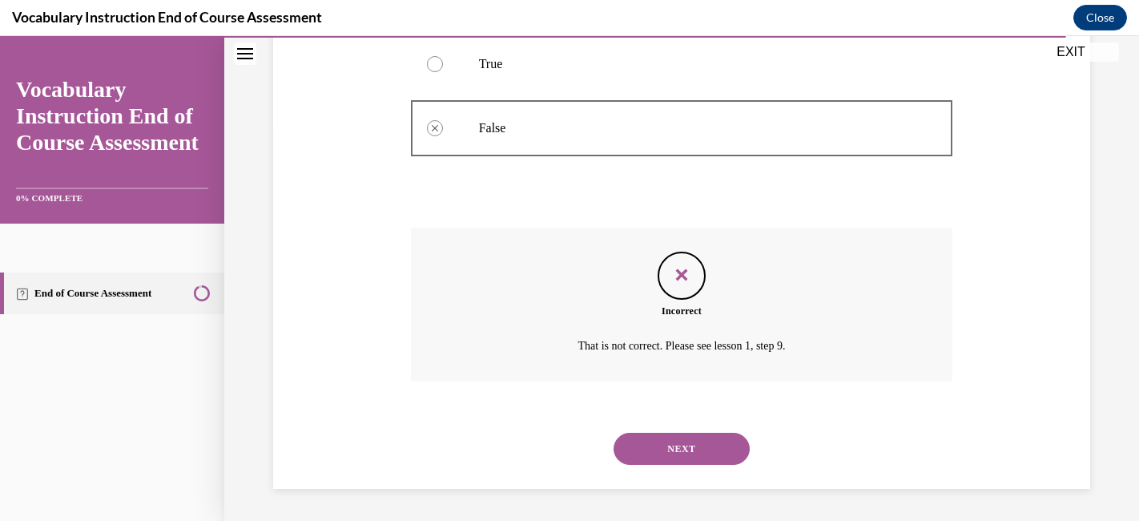
click at [660, 442] on button "NEXT" at bounding box center [682, 449] width 136 height 32
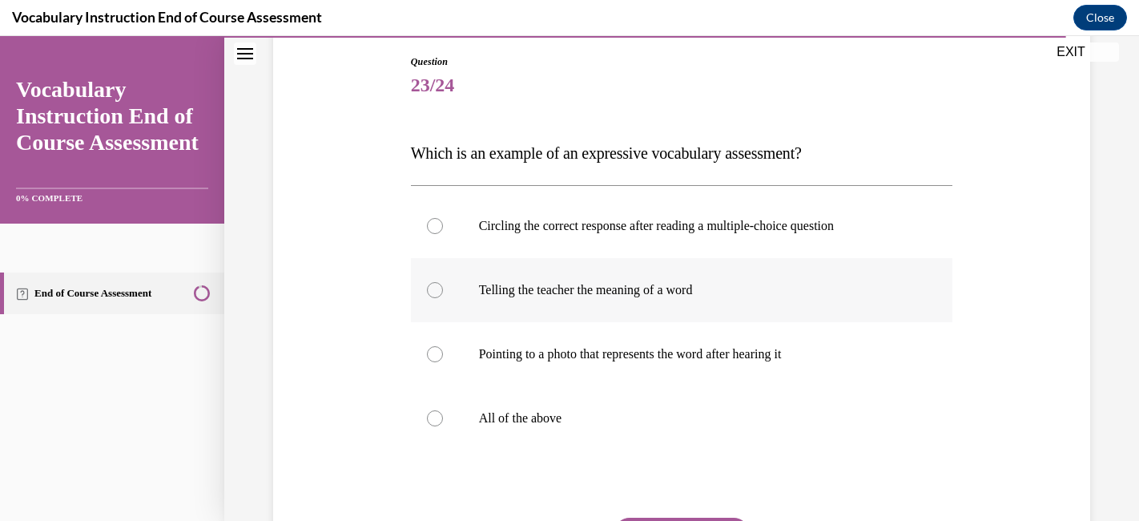
scroll to position [171, 0]
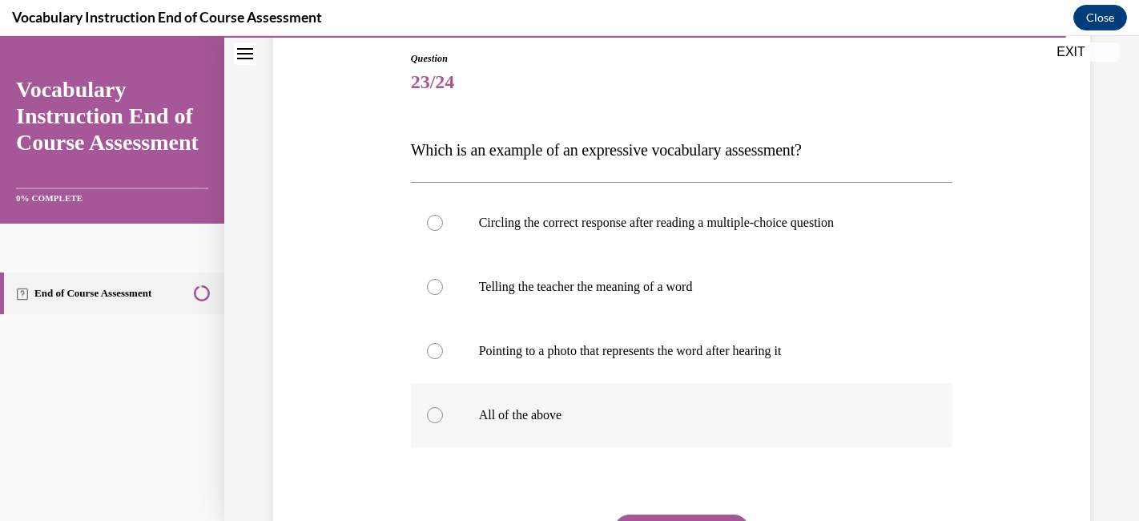
click at [657, 405] on label "All of the above" at bounding box center [682, 415] width 542 height 64
click at [443, 407] on input "All of the above" at bounding box center [435, 415] width 16 height 16
radio input "true"
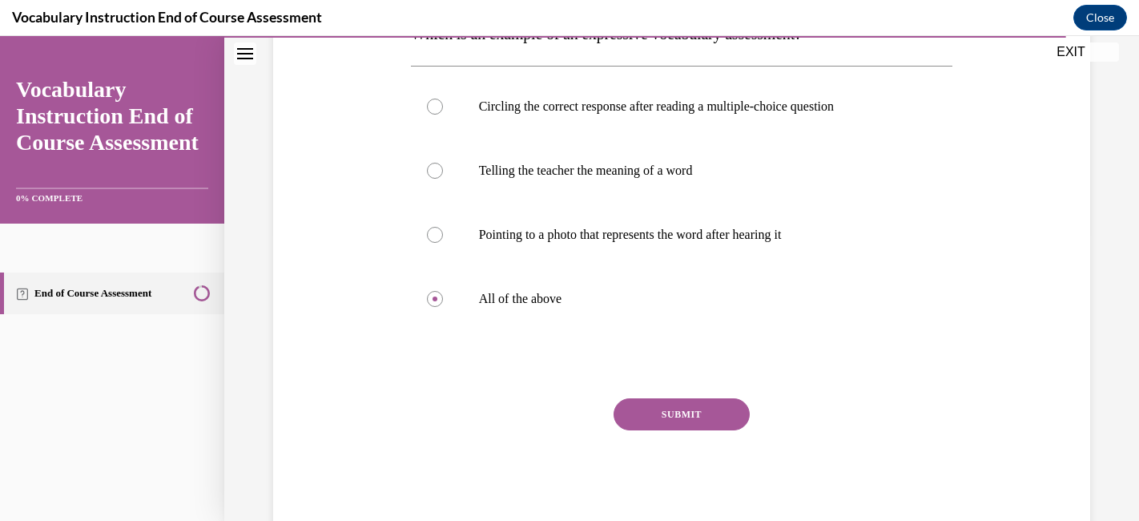
click at [660, 408] on button "SUBMIT" at bounding box center [682, 414] width 136 height 32
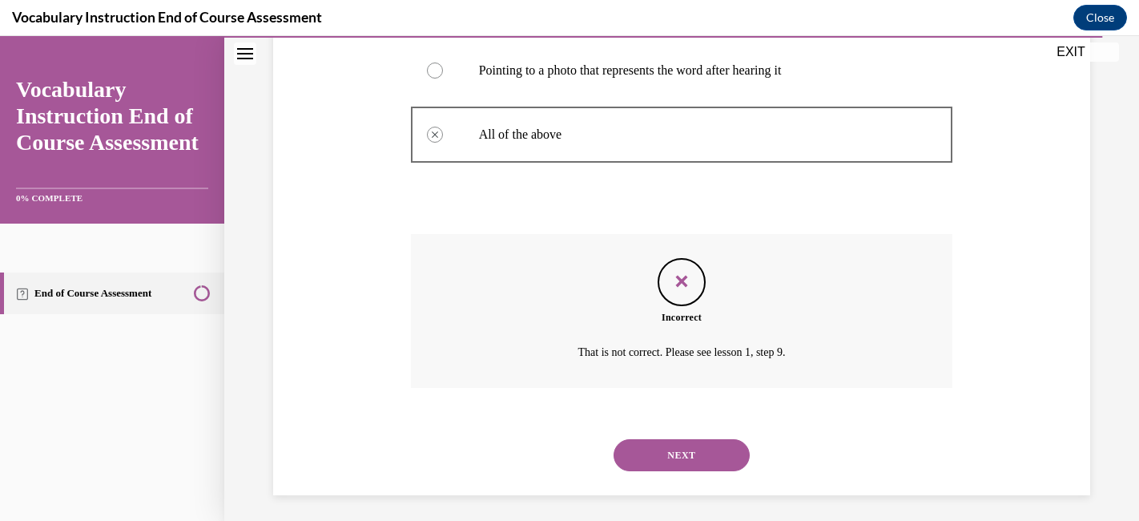
scroll to position [458, 0]
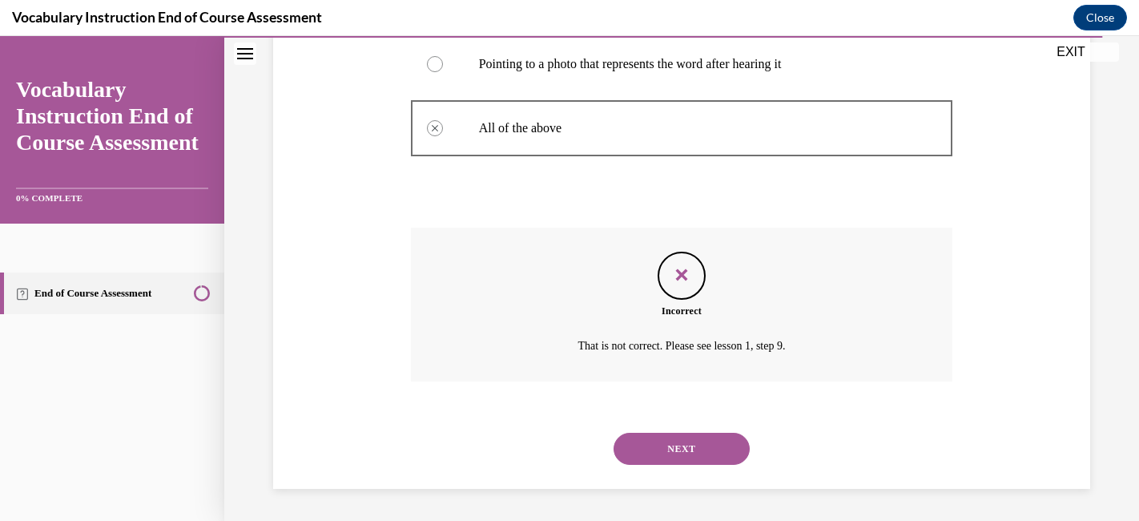
click at [683, 459] on button "NEXT" at bounding box center [682, 449] width 136 height 32
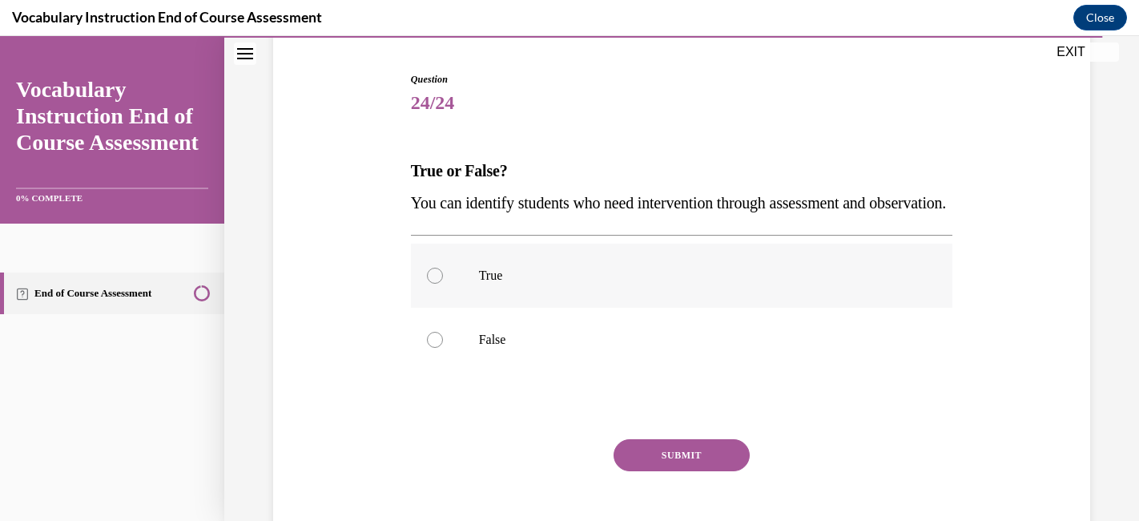
scroll to position [172, 0]
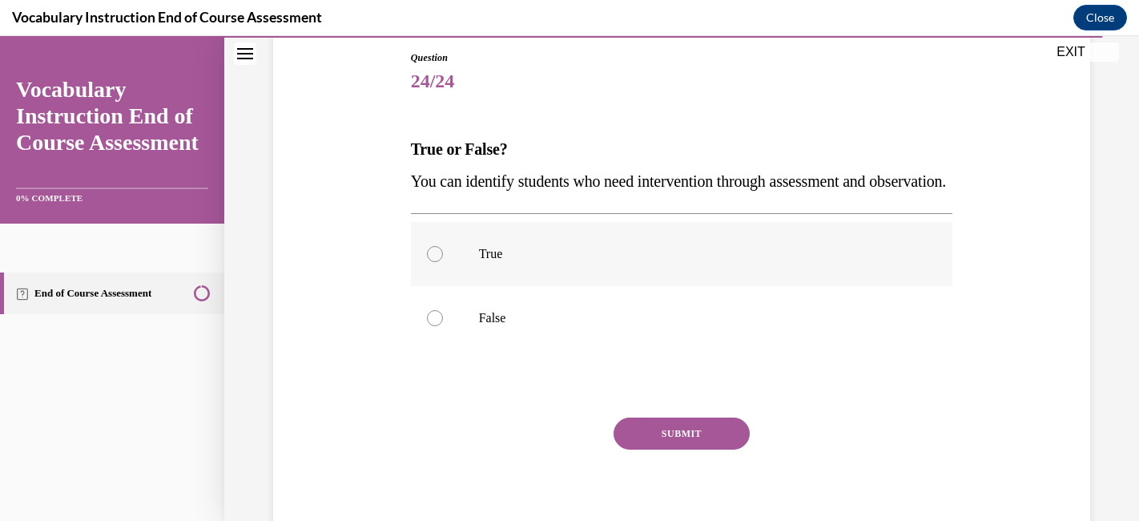
click at [648, 262] on p "True" at bounding box center [696, 254] width 434 height 16
click at [443, 262] on input "True" at bounding box center [435, 254] width 16 height 16
radio input "true"
click at [652, 450] on button "SUBMIT" at bounding box center [682, 433] width 136 height 32
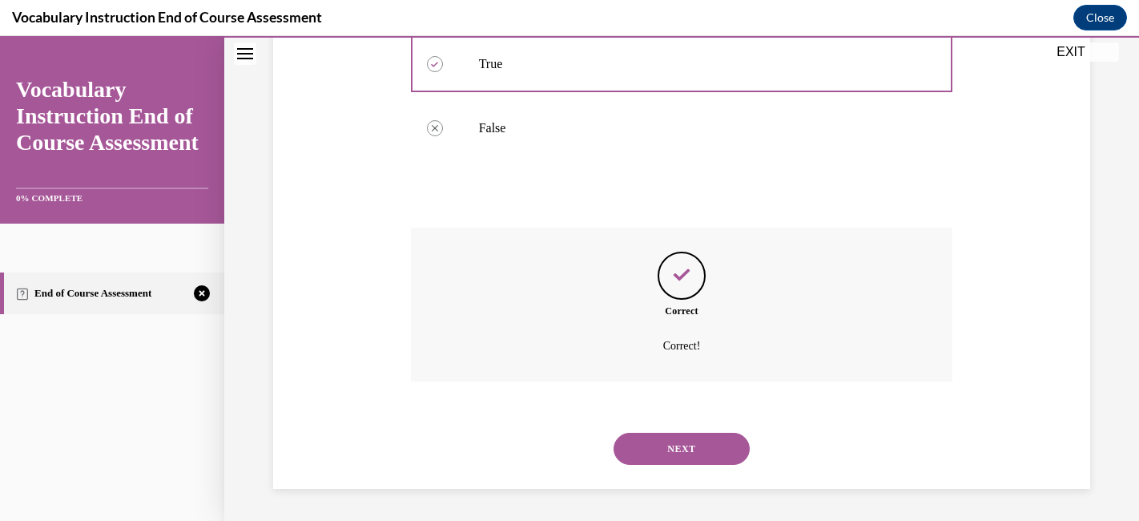
scroll to position [394, 0]
click at [676, 446] on button "NEXT" at bounding box center [682, 449] width 136 height 32
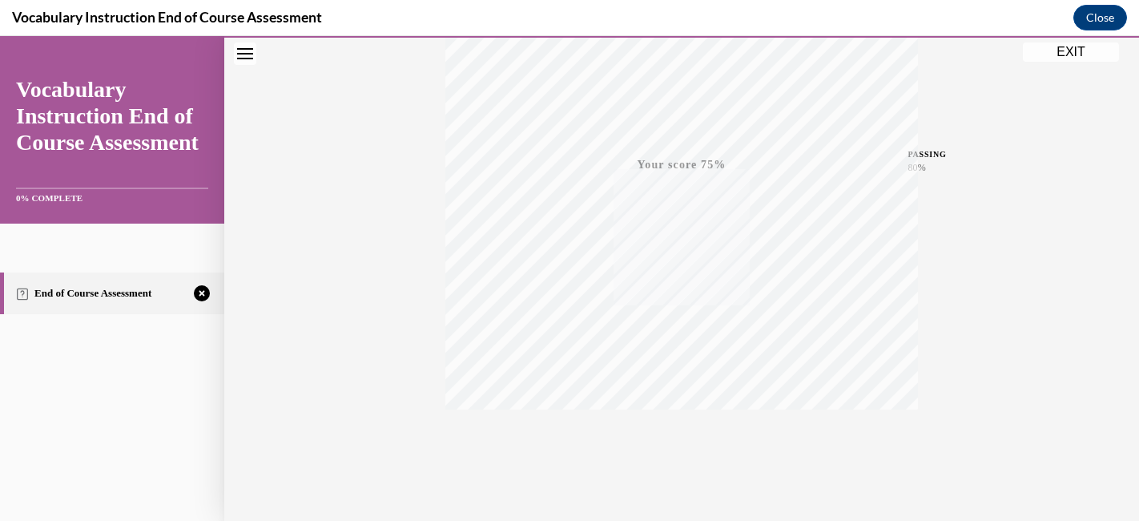
scroll to position [337, 0]
click at [680, 417] on icon "button" at bounding box center [682, 423] width 57 height 18
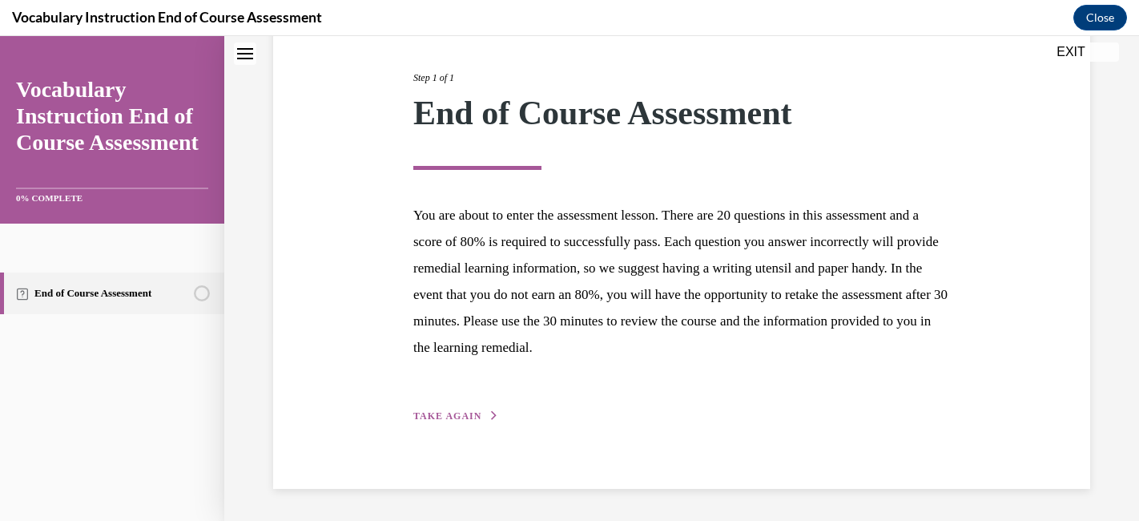
scroll to position [188, 0]
click at [461, 417] on span "TAKE AGAIN" at bounding box center [447, 416] width 68 height 11
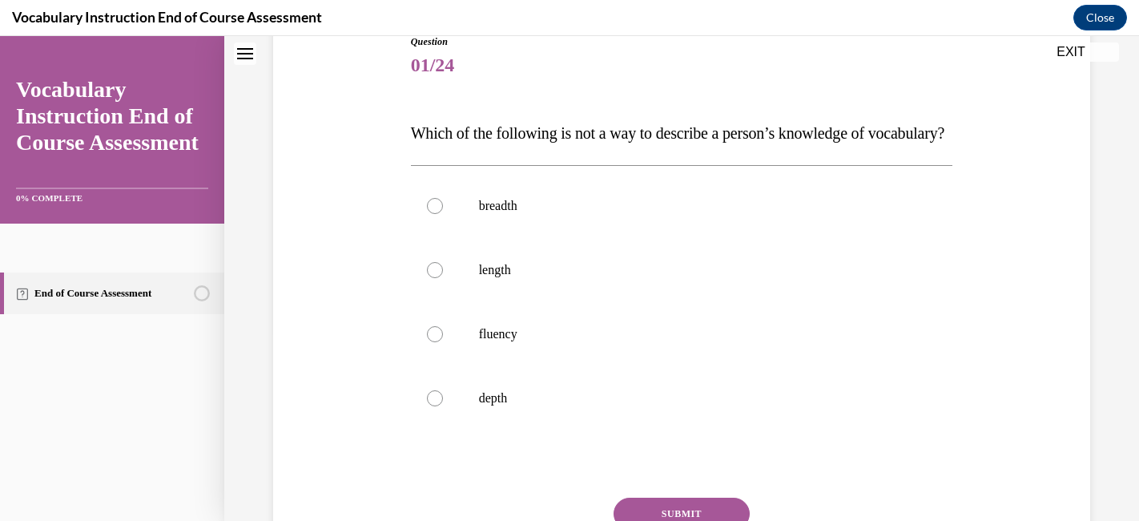
scroll to position [179, 0]
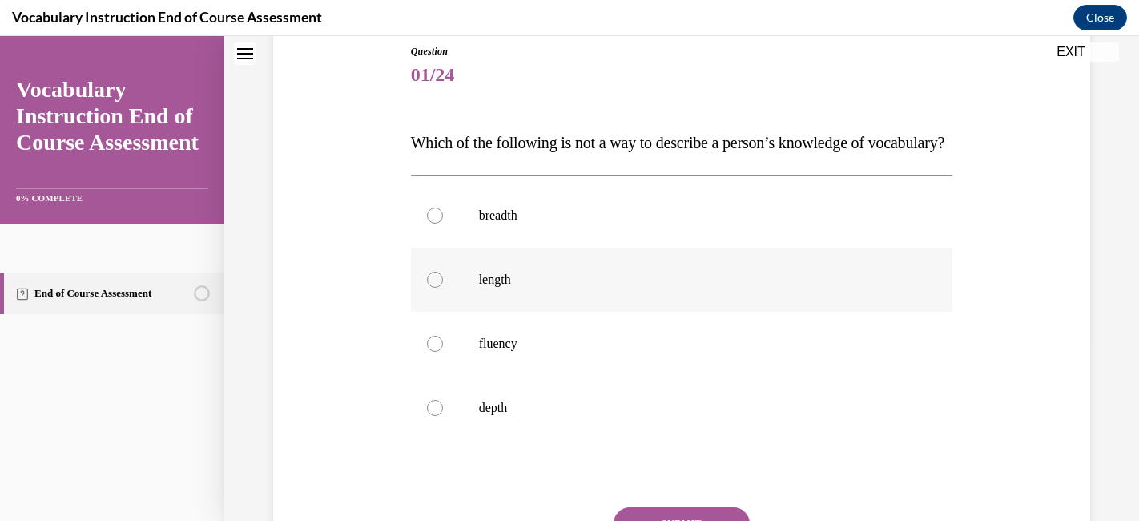
click at [611, 288] on p "length" at bounding box center [696, 280] width 434 height 16
click at [443, 288] on input "length" at bounding box center [435, 280] width 16 height 16
radio input "true"
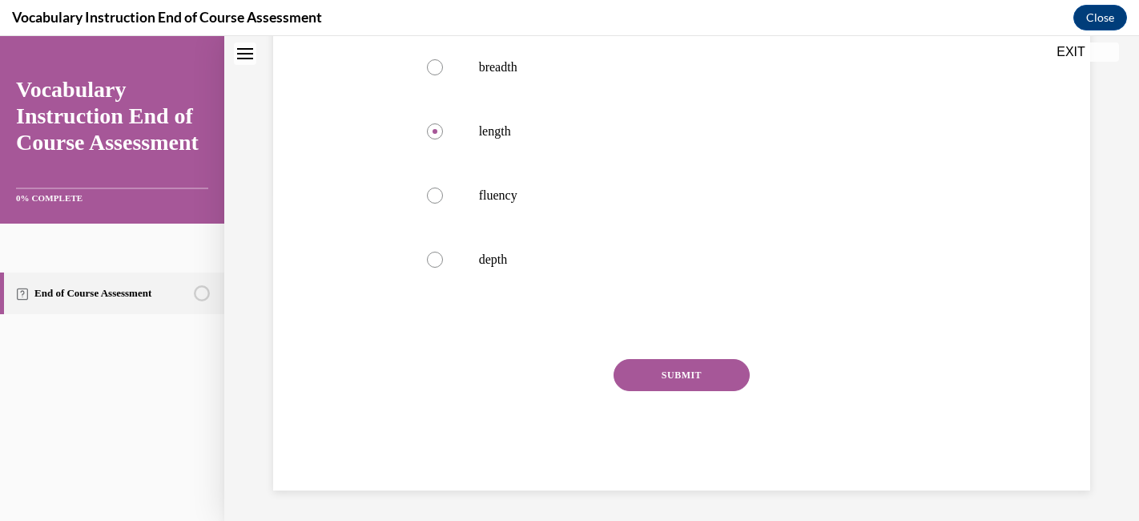
click at [647, 391] on button "SUBMIT" at bounding box center [682, 375] width 136 height 32
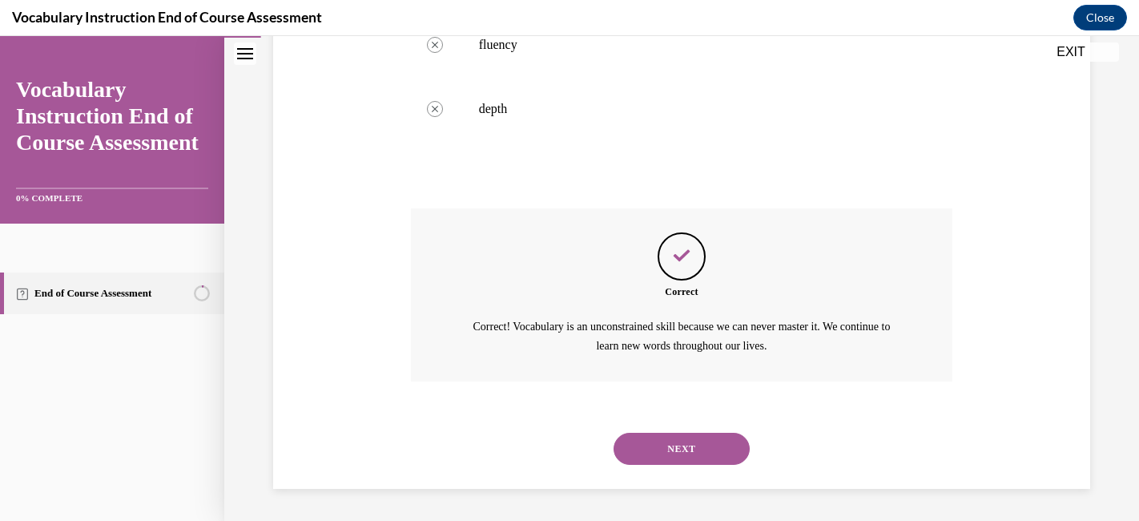
scroll to position [509, 0]
click at [661, 446] on button "NEXT" at bounding box center [682, 449] width 136 height 32
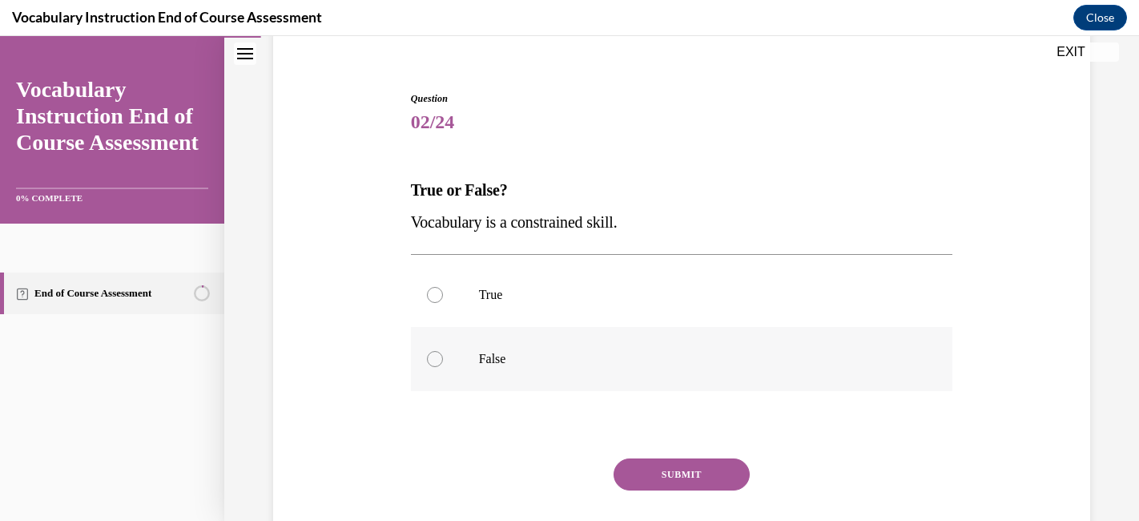
scroll to position [139, 0]
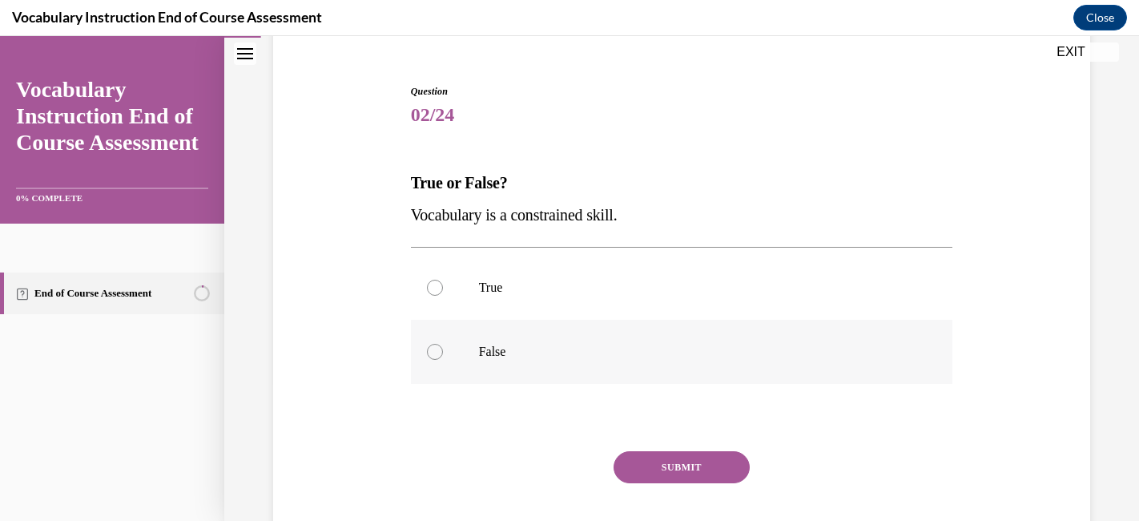
click at [598, 353] on p "False" at bounding box center [696, 352] width 434 height 16
click at [443, 353] on input "False" at bounding box center [435, 352] width 16 height 16
radio input "true"
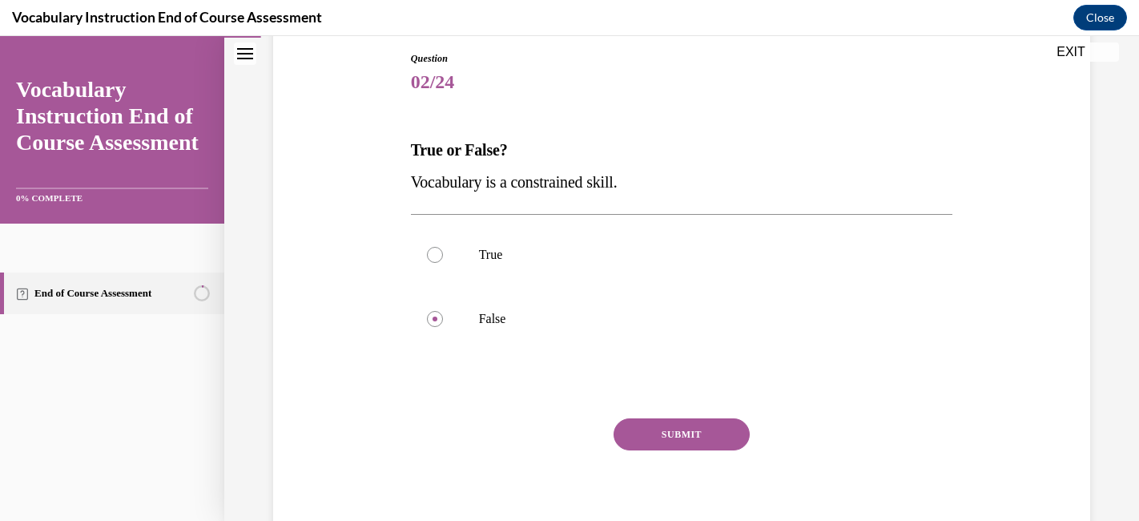
scroll to position [196, 0]
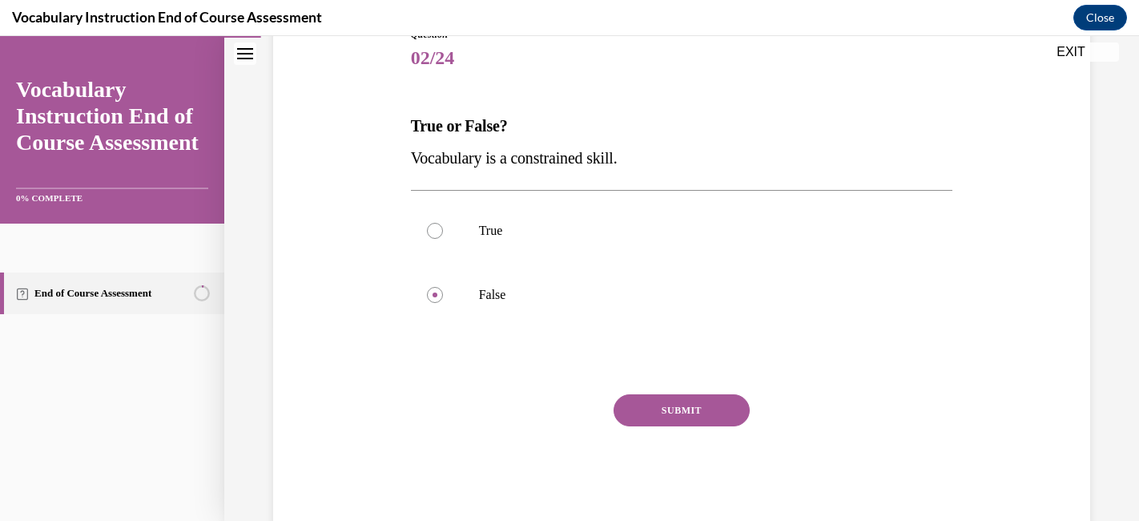
click at [663, 417] on button "SUBMIT" at bounding box center [682, 410] width 136 height 32
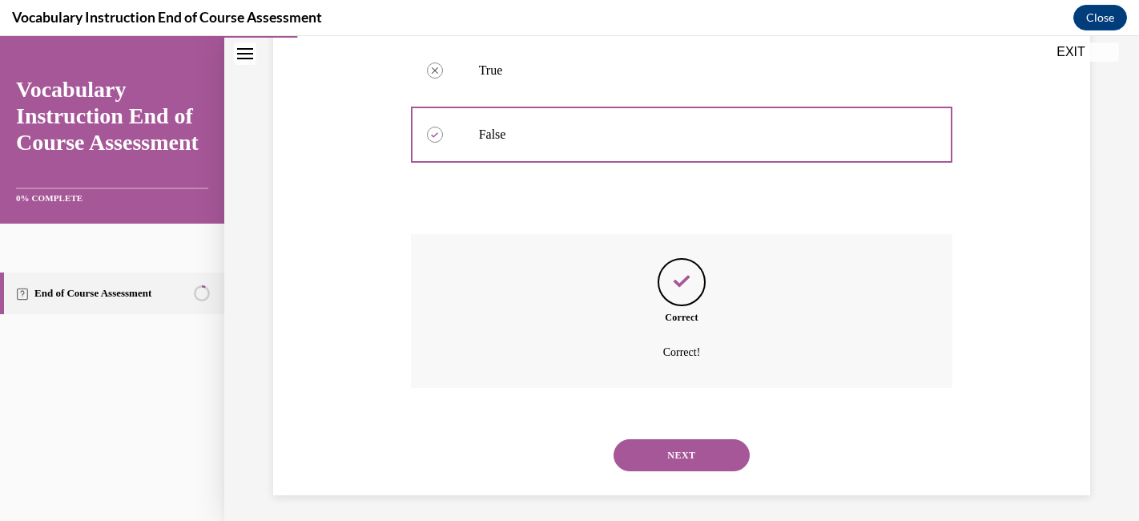
scroll to position [362, 0]
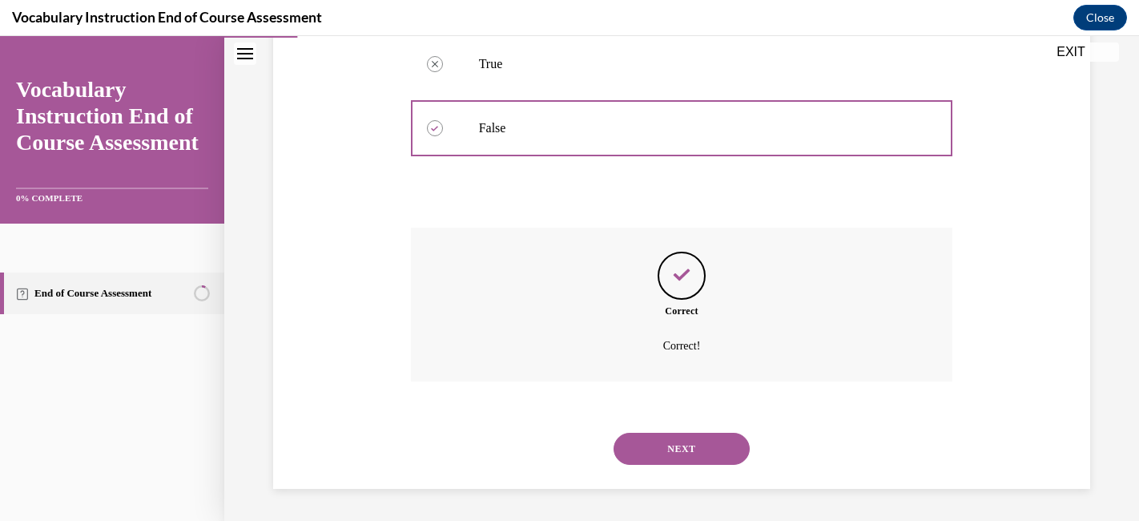
click at [676, 442] on button "NEXT" at bounding box center [682, 449] width 136 height 32
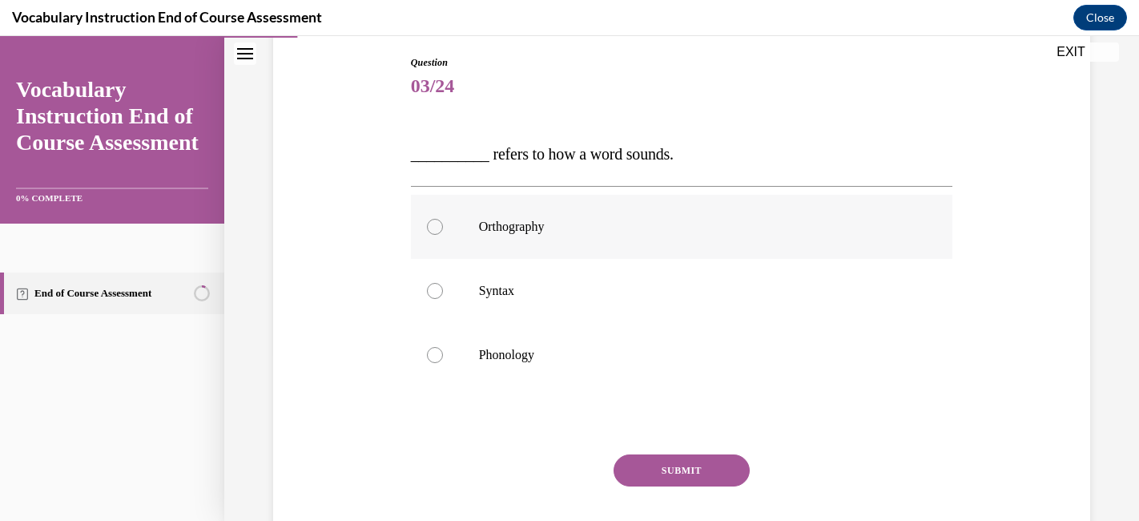
scroll to position [168, 0]
click at [692, 365] on label "Phonology" at bounding box center [682, 354] width 542 height 64
click at [443, 362] on input "Phonology" at bounding box center [435, 354] width 16 height 16
radio input "true"
click at [690, 470] on button "SUBMIT" at bounding box center [682, 470] width 136 height 32
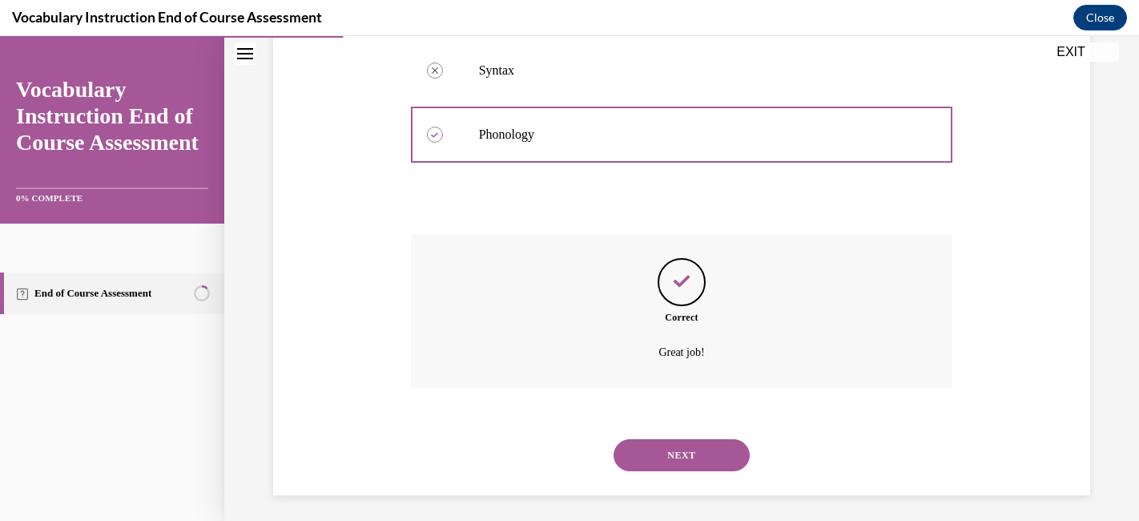
scroll to position [394, 0]
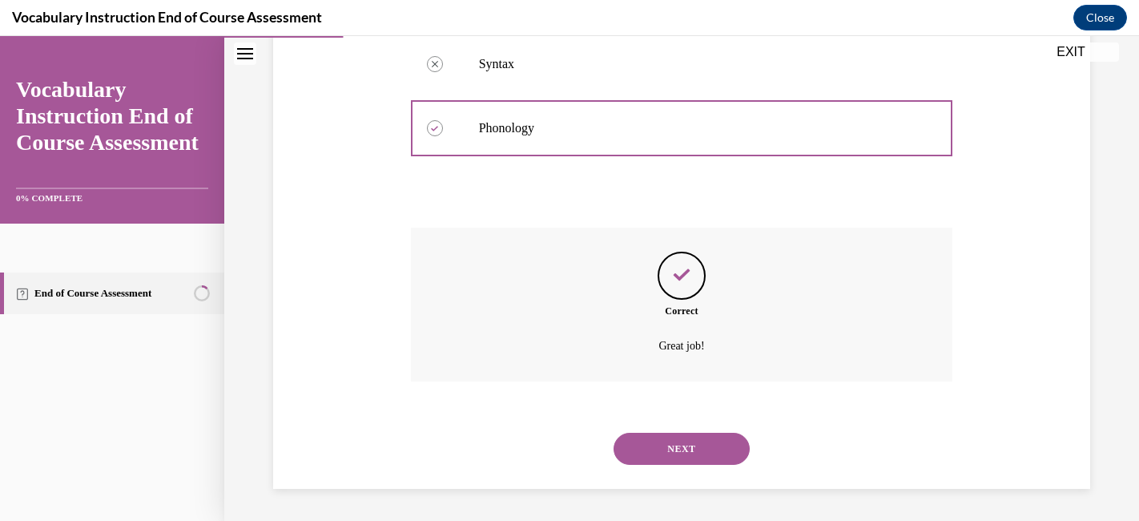
click at [679, 445] on button "NEXT" at bounding box center [682, 449] width 136 height 32
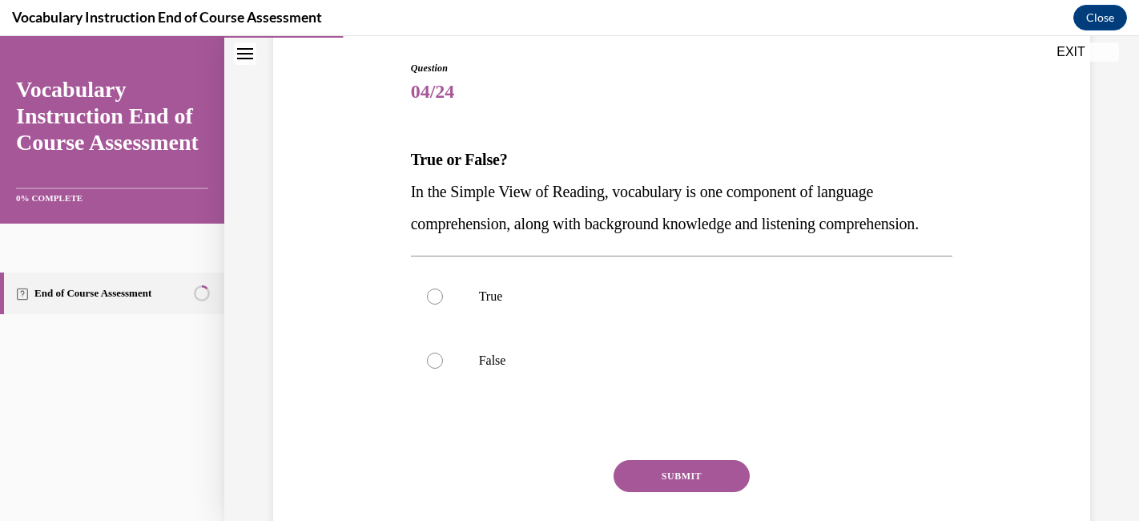
scroll to position [166, 0]
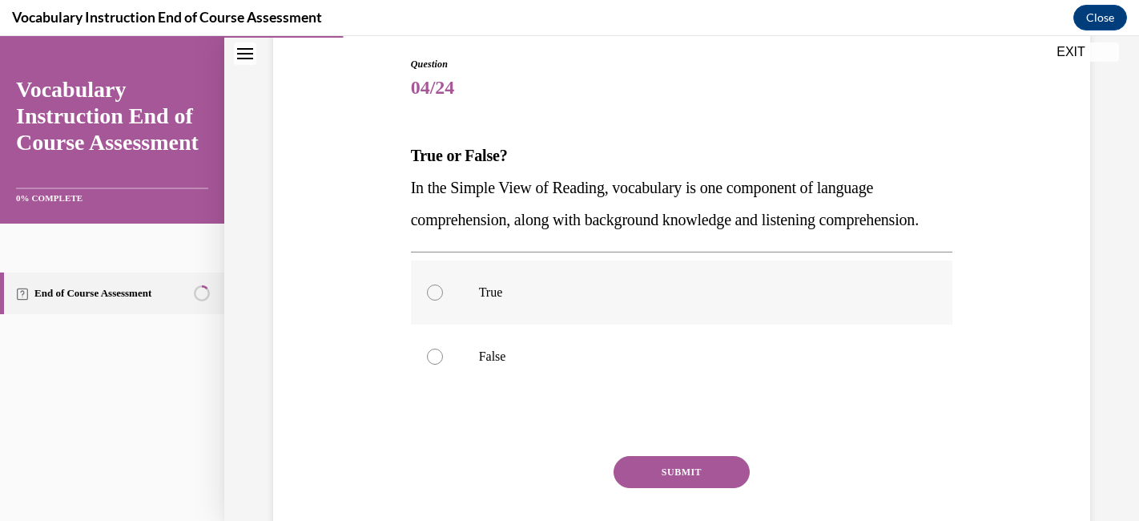
click at [619, 300] on p "True" at bounding box center [696, 292] width 434 height 16
click at [443, 300] on input "True" at bounding box center [435, 292] width 16 height 16
radio input "true"
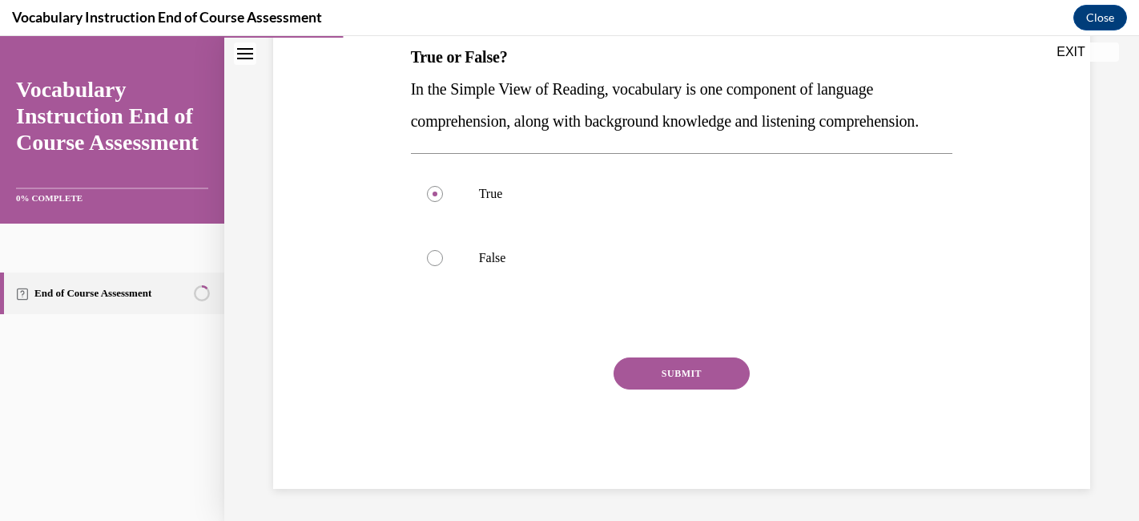
click at [647, 378] on button "SUBMIT" at bounding box center [682, 373] width 136 height 32
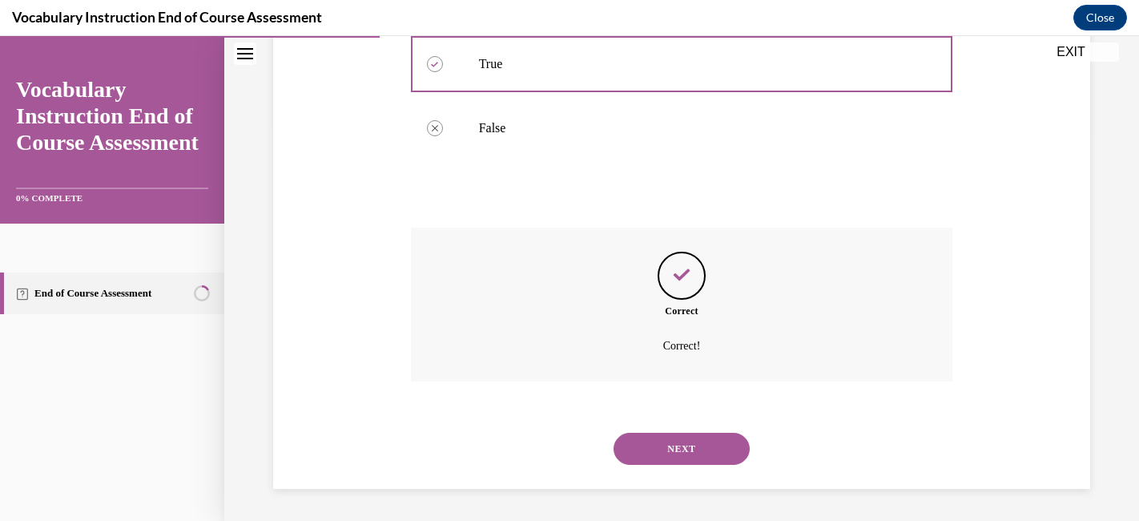
scroll to position [426, 0]
click at [655, 441] on button "NEXT" at bounding box center [682, 449] width 136 height 32
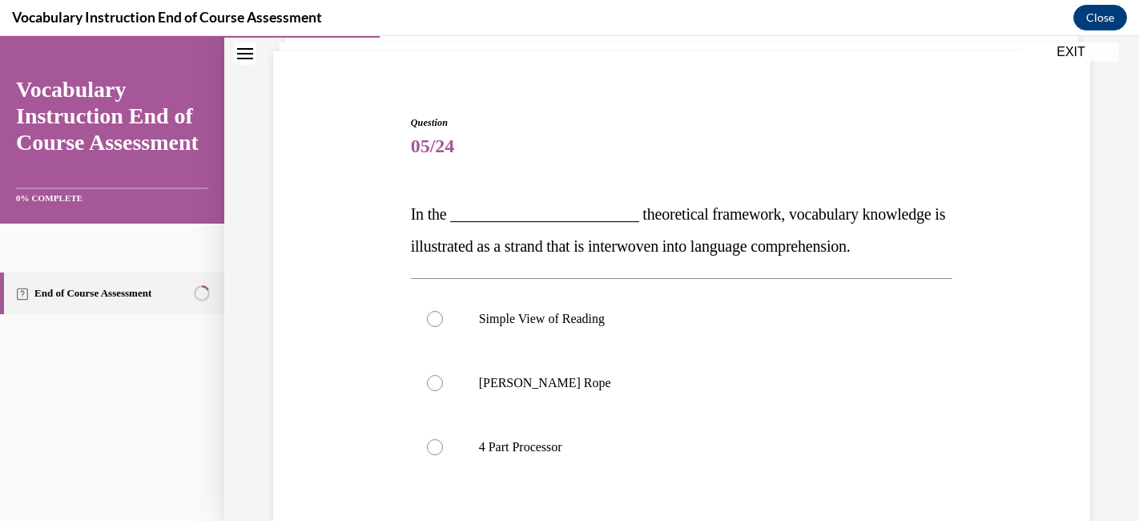
scroll to position [157, 0]
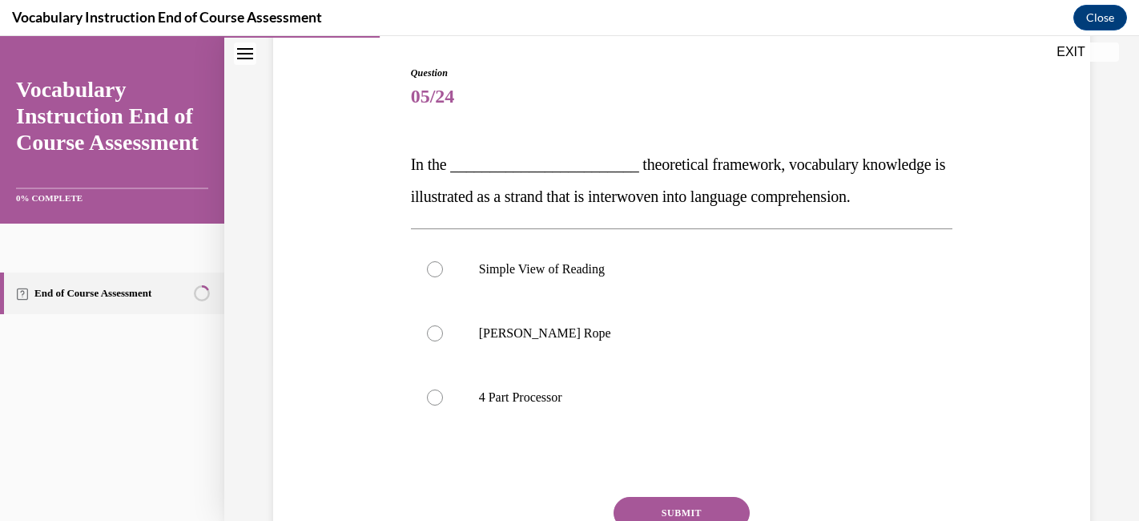
click at [745, 334] on p "Scarborough's Rope" at bounding box center [696, 333] width 434 height 16
click at [443, 334] on input "Scarborough's Rope" at bounding box center [435, 333] width 16 height 16
radio input "true"
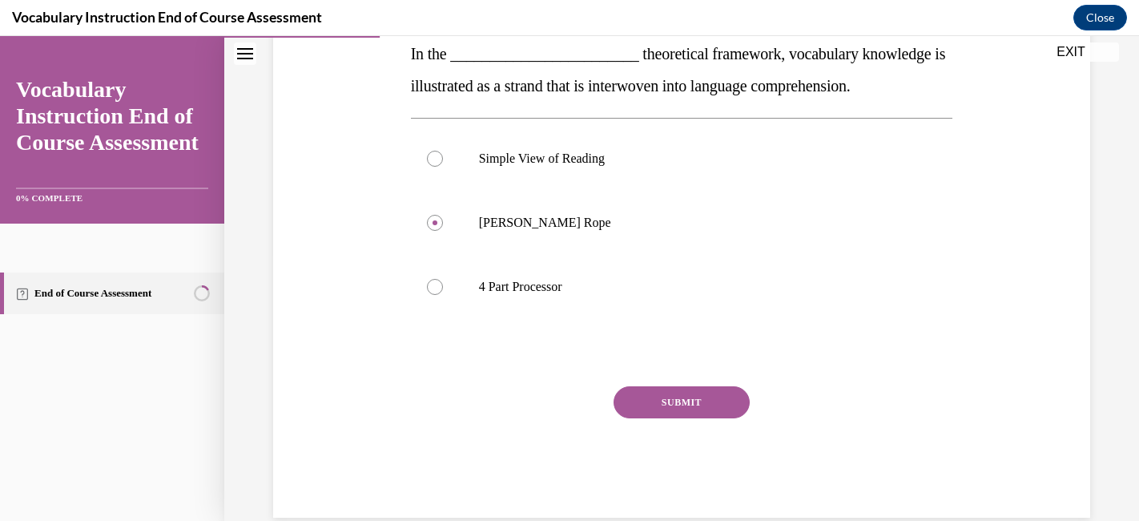
click at [680, 403] on button "SUBMIT" at bounding box center [682, 402] width 136 height 32
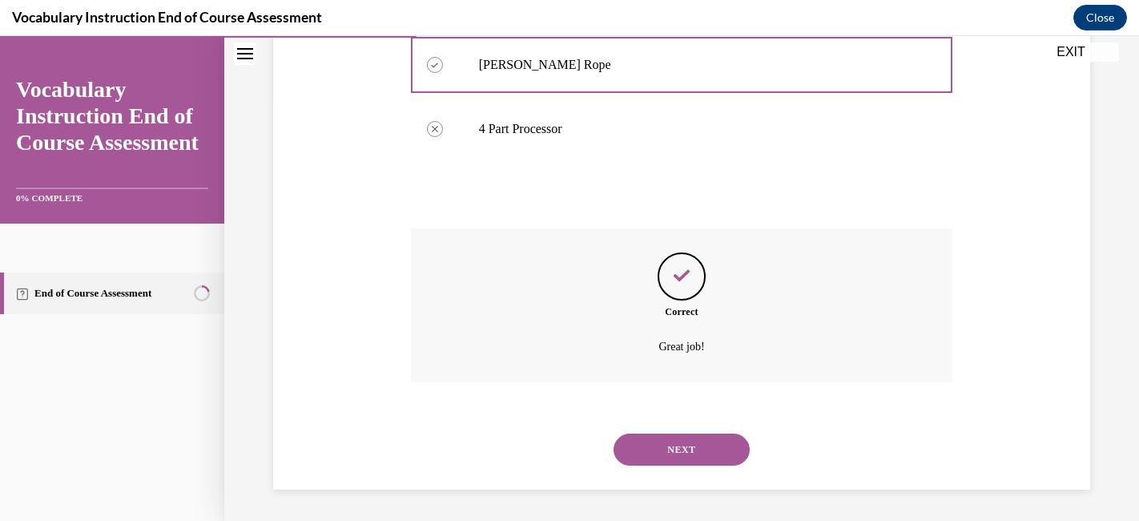
scroll to position [426, 0]
click at [664, 448] on button "NEXT" at bounding box center [682, 449] width 136 height 32
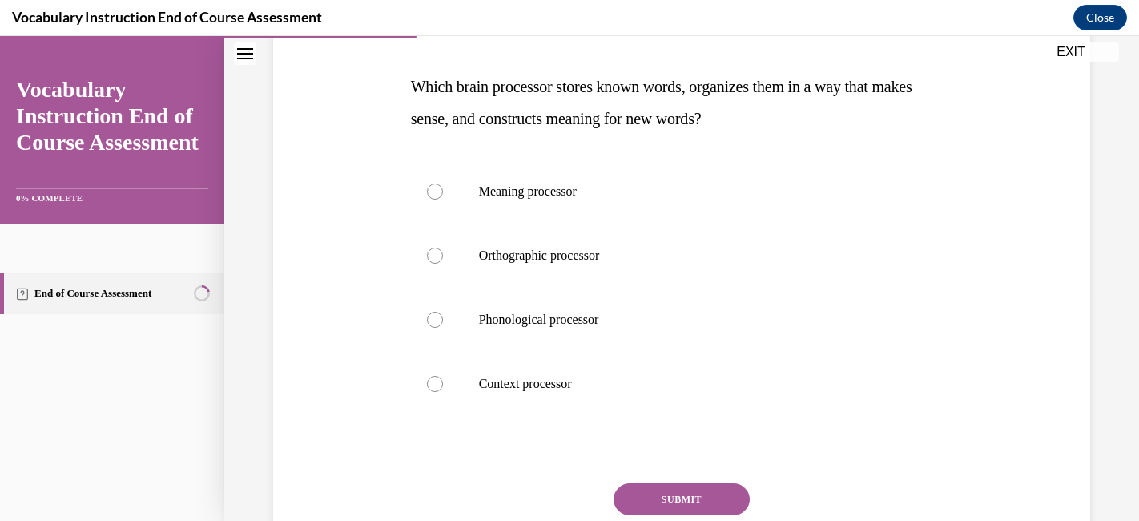
scroll to position [236, 0]
click at [709, 184] on p "Meaning processor" at bounding box center [696, 190] width 434 height 16
click at [443, 184] on input "Meaning processor" at bounding box center [435, 190] width 16 height 16
radio input "true"
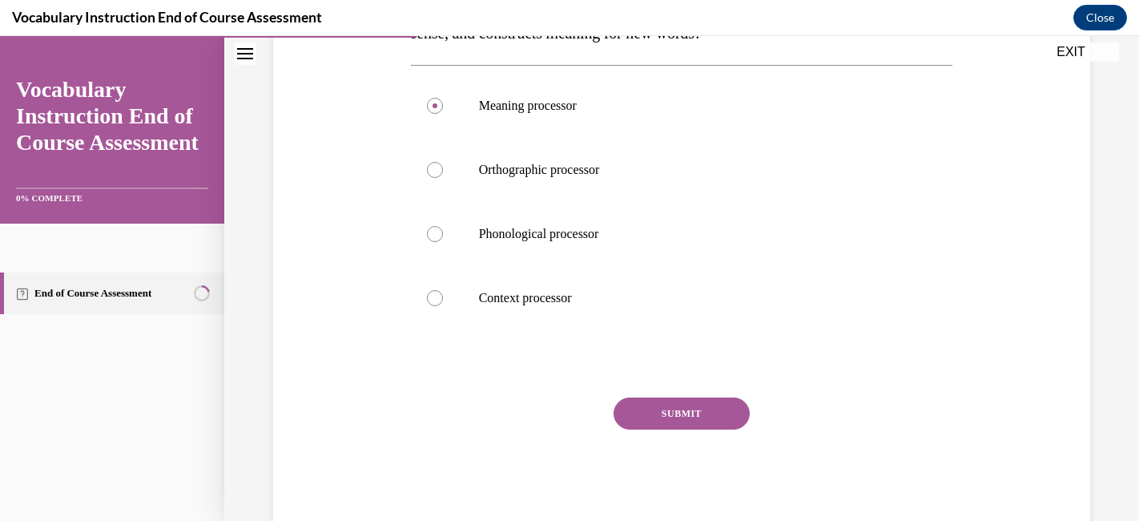
click at [684, 413] on button "SUBMIT" at bounding box center [682, 413] width 136 height 32
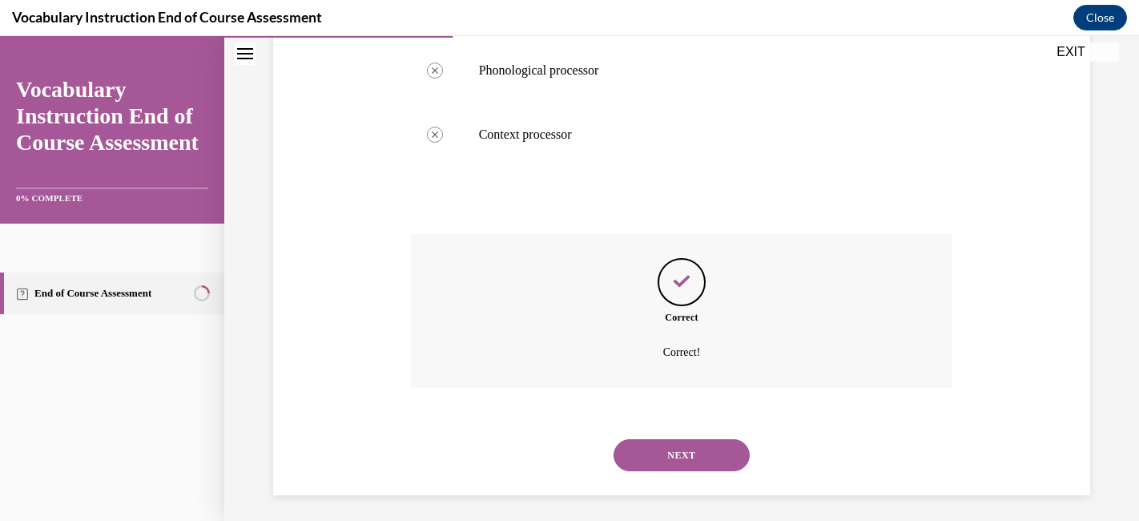
scroll to position [490, 0]
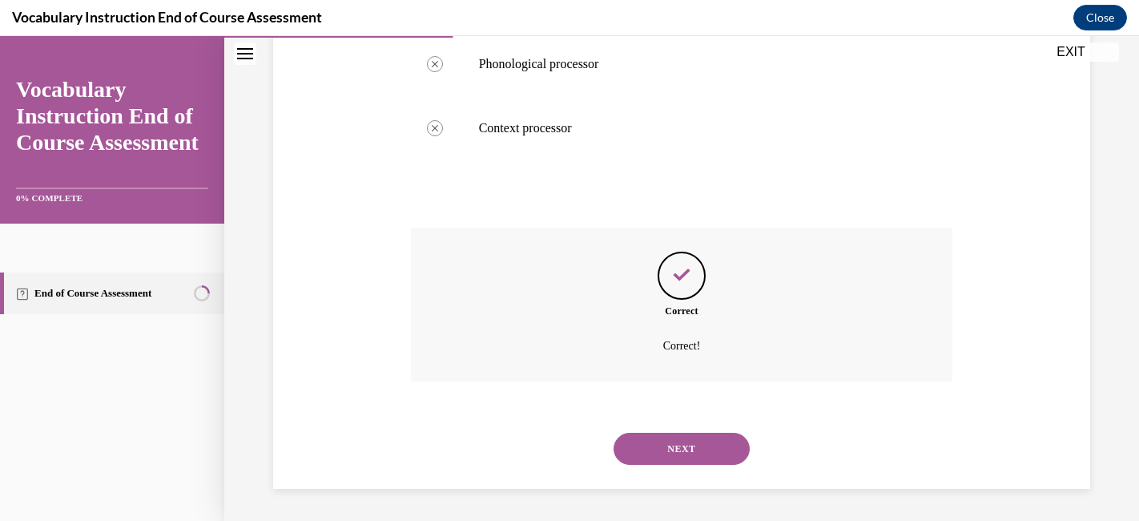
click at [680, 447] on button "NEXT" at bounding box center [682, 449] width 136 height 32
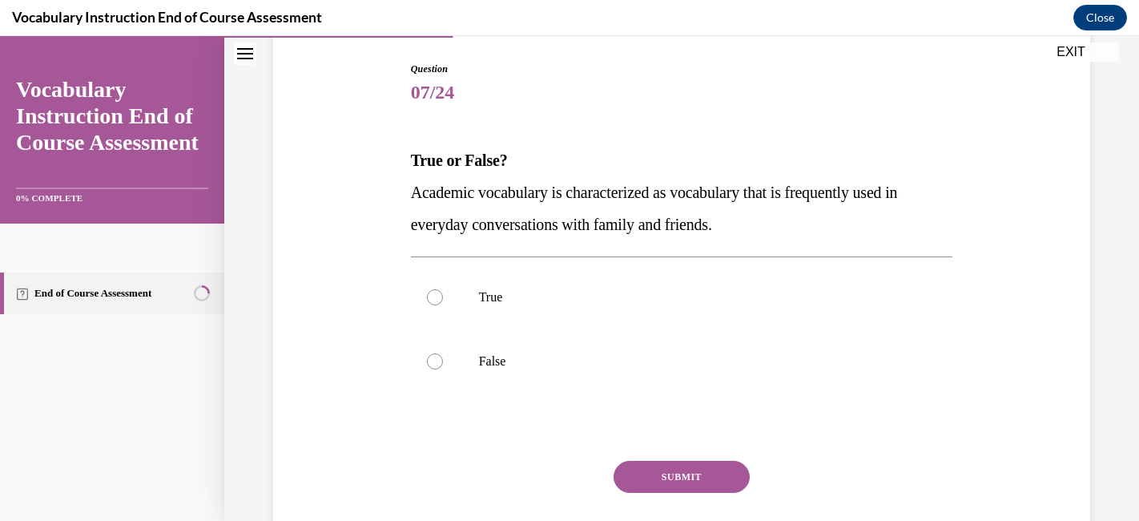
scroll to position [170, 0]
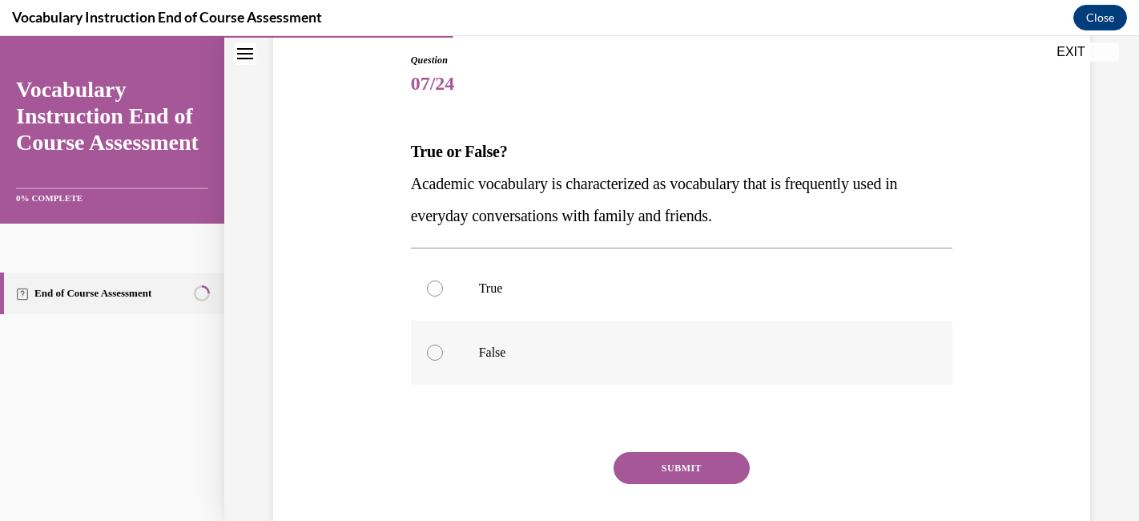
click at [684, 361] on label "False" at bounding box center [682, 353] width 542 height 64
click at [443, 361] on input "False" at bounding box center [435, 353] width 16 height 16
radio input "true"
click at [677, 466] on button "SUBMIT" at bounding box center [682, 468] width 136 height 32
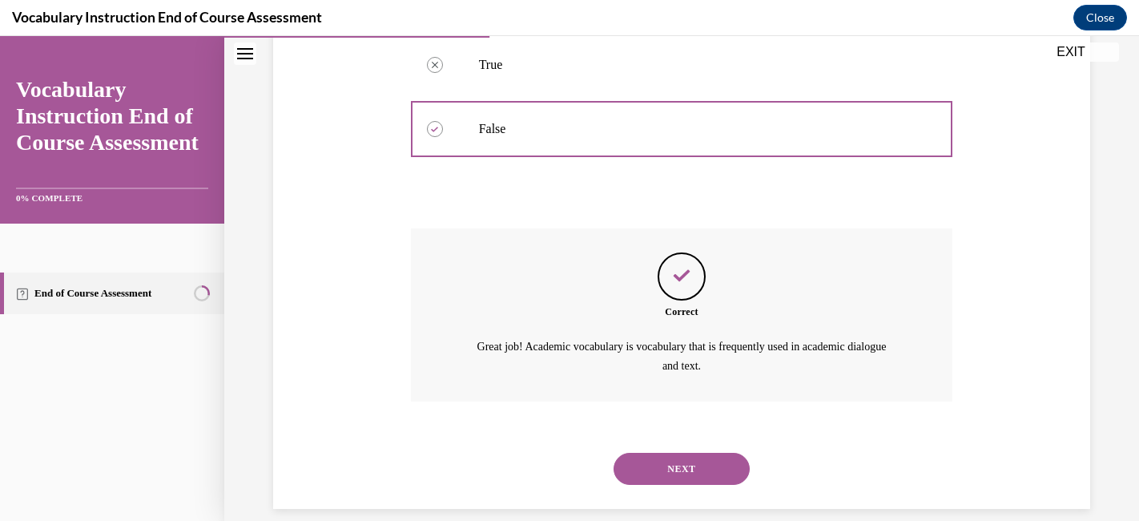
scroll to position [413, 0]
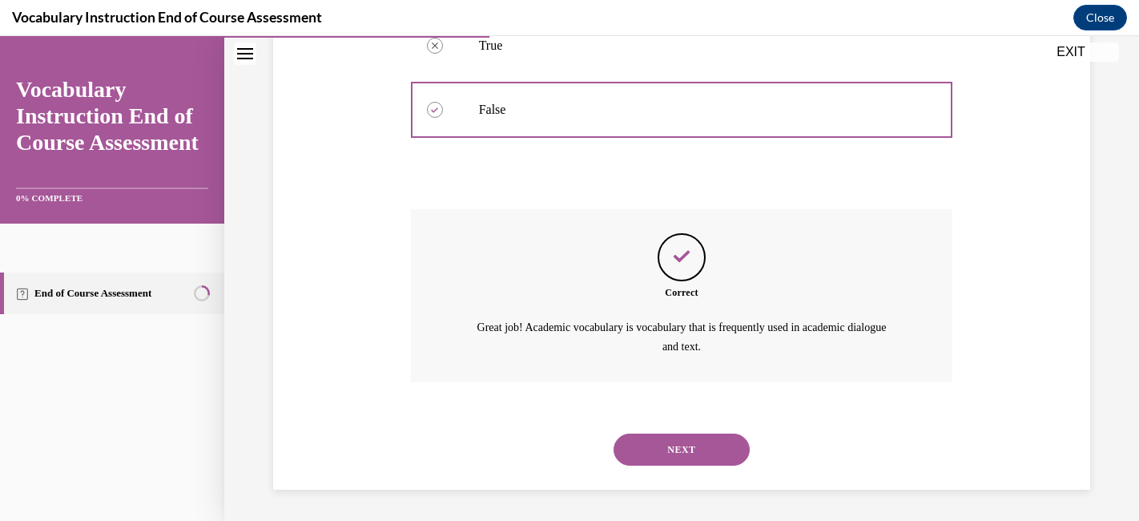
click at [677, 435] on button "NEXT" at bounding box center [682, 450] width 136 height 32
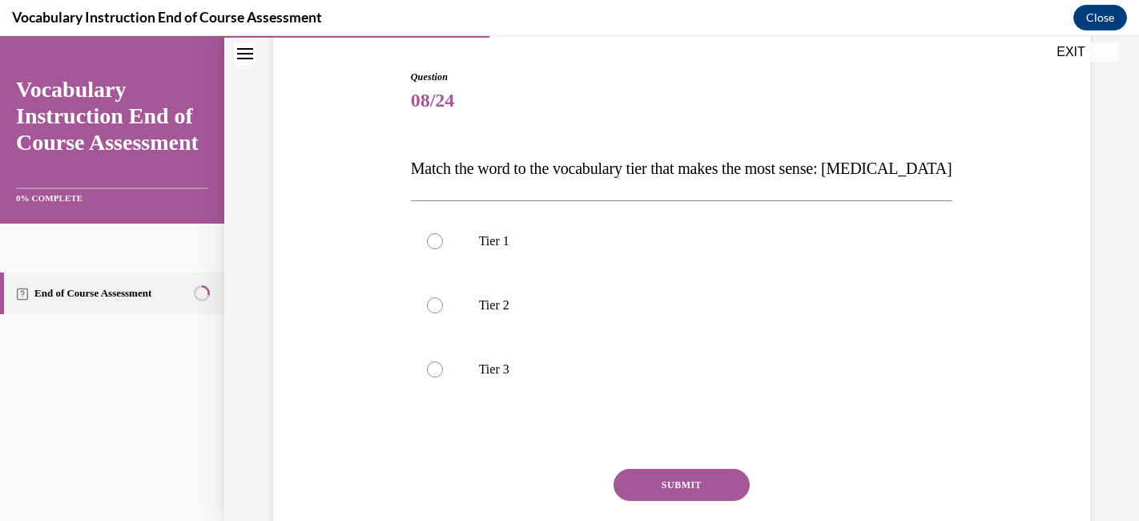
scroll to position [160, 0]
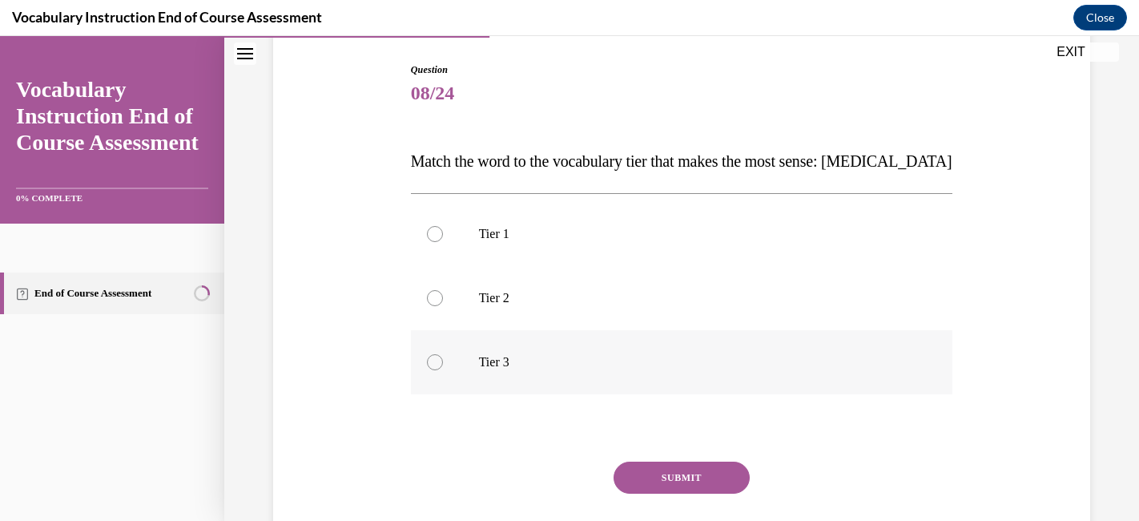
click at [562, 371] on label "Tier 3" at bounding box center [682, 362] width 542 height 64
click at [443, 370] on input "Tier 3" at bounding box center [435, 362] width 16 height 16
radio input "true"
click at [651, 474] on button "SUBMIT" at bounding box center [682, 478] width 136 height 32
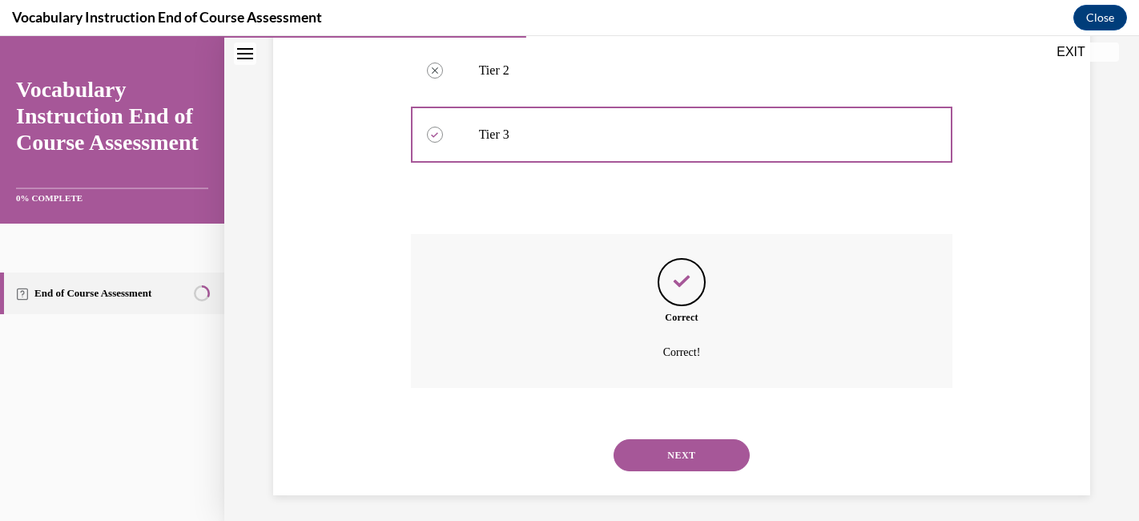
scroll to position [394, 0]
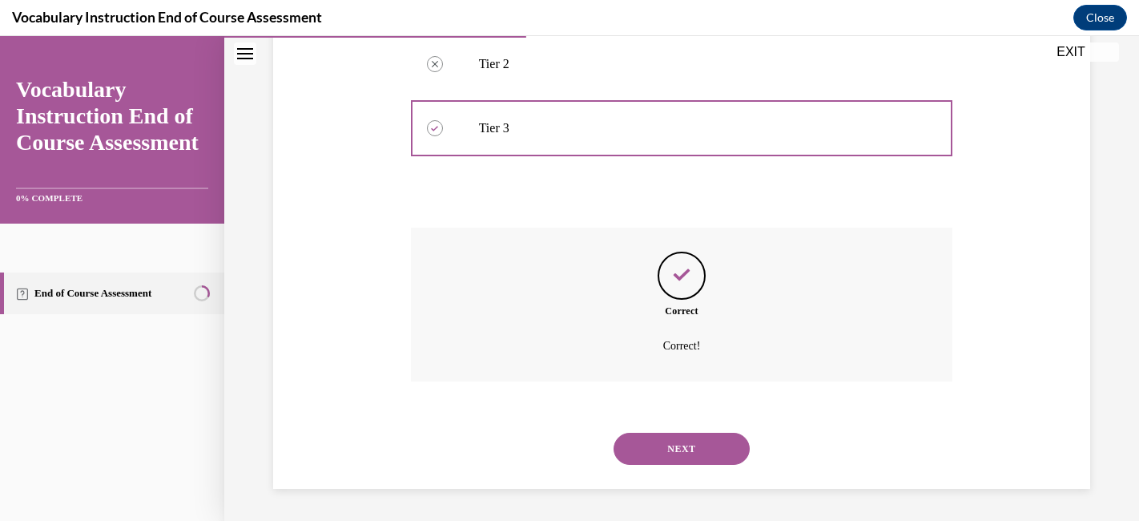
click at [674, 442] on button "NEXT" at bounding box center [682, 449] width 136 height 32
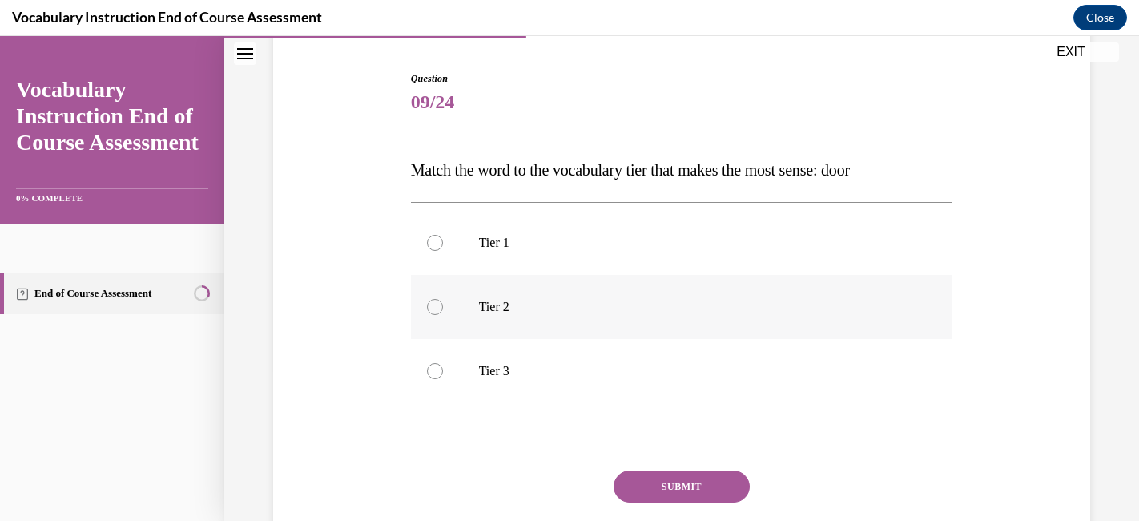
scroll to position [167, 0]
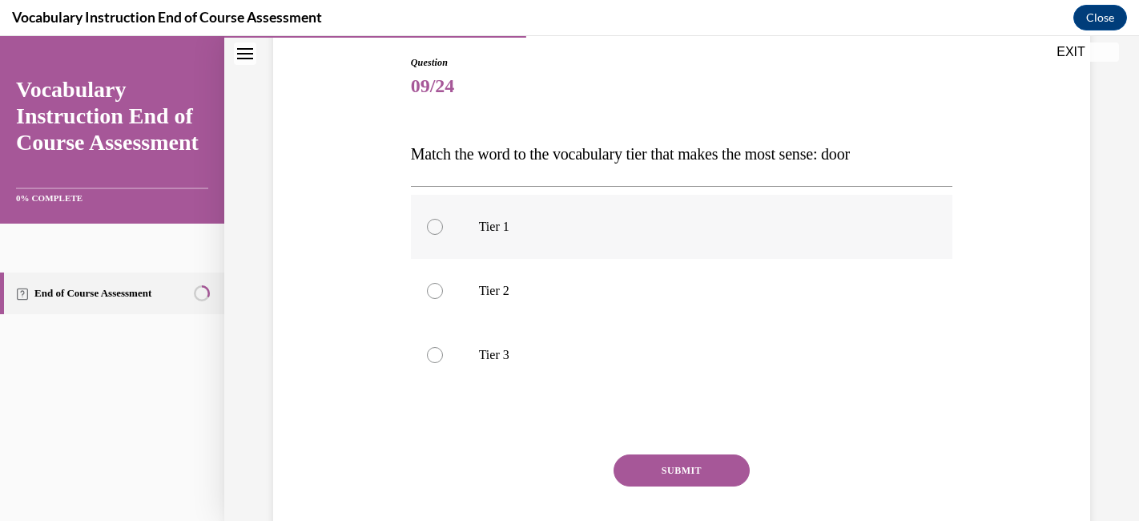
click at [672, 230] on p "Tier 1" at bounding box center [696, 227] width 434 height 16
click at [443, 230] on input "Tier 1" at bounding box center [435, 227] width 16 height 16
radio input "true"
click at [658, 471] on button "SUBMIT" at bounding box center [682, 470] width 136 height 32
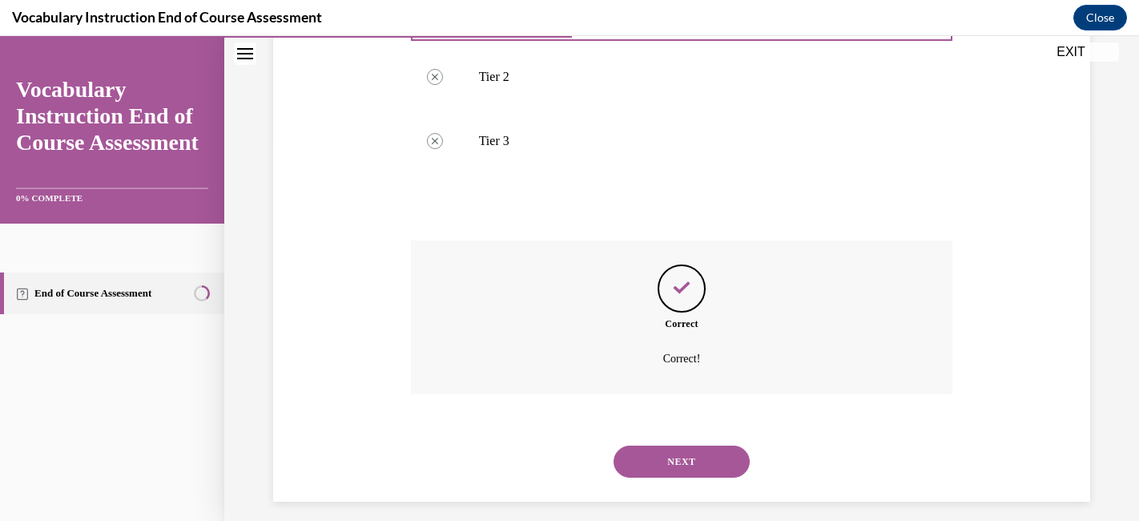
scroll to position [394, 0]
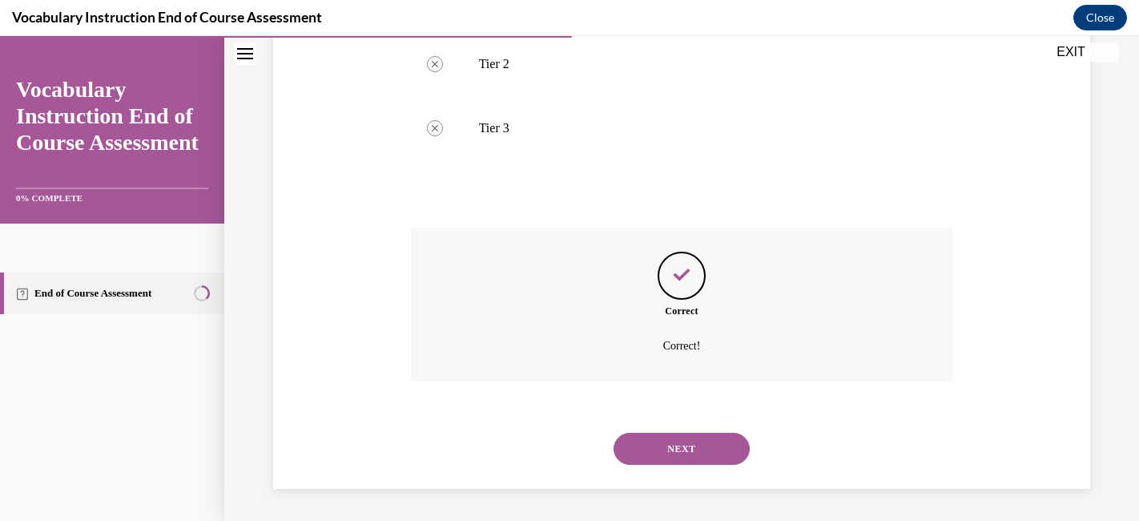
click at [677, 437] on button "NEXT" at bounding box center [682, 449] width 136 height 32
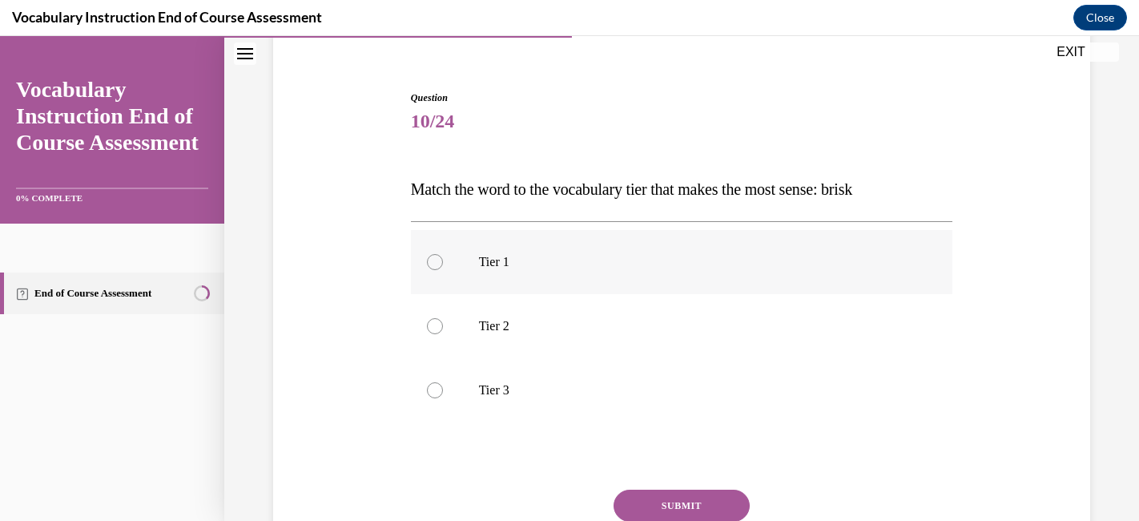
scroll to position [134, 0]
click at [592, 334] on label "Tier 2" at bounding box center [682, 324] width 542 height 64
click at [443, 333] on input "Tier 2" at bounding box center [435, 325] width 16 height 16
radio input "true"
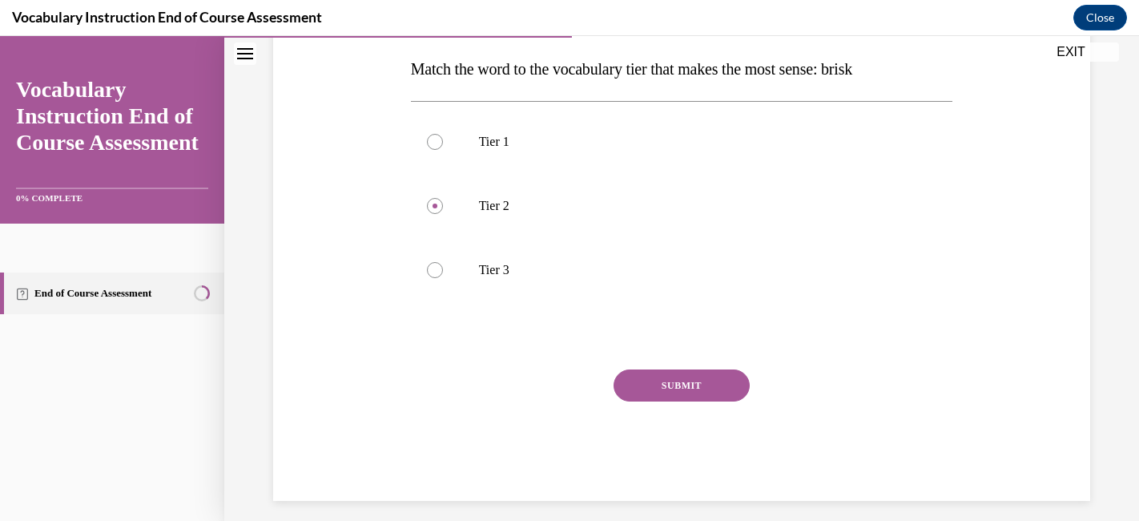
click at [648, 385] on button "SUBMIT" at bounding box center [682, 385] width 136 height 32
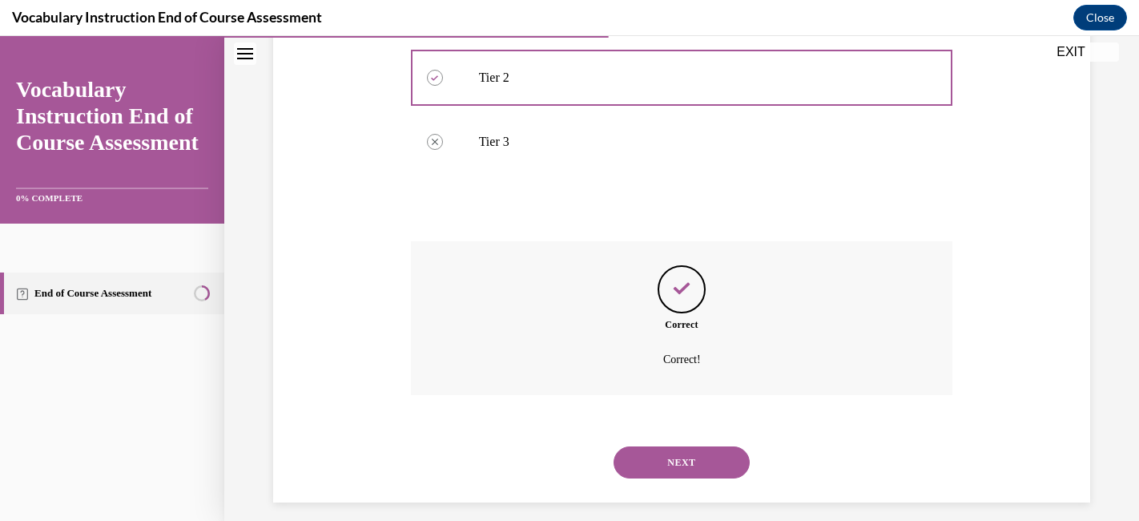
scroll to position [394, 0]
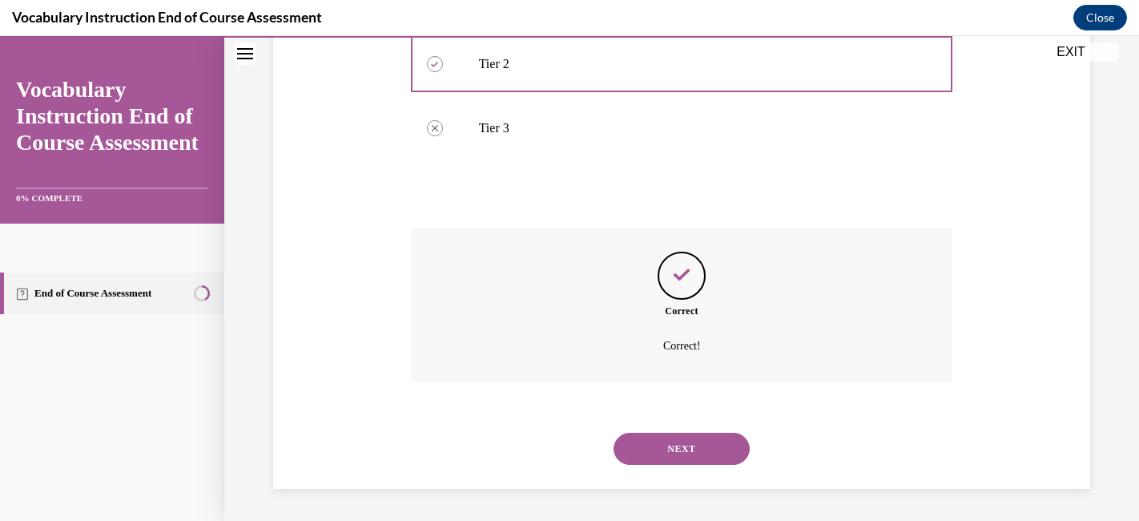
click at [671, 446] on button "NEXT" at bounding box center [682, 449] width 136 height 32
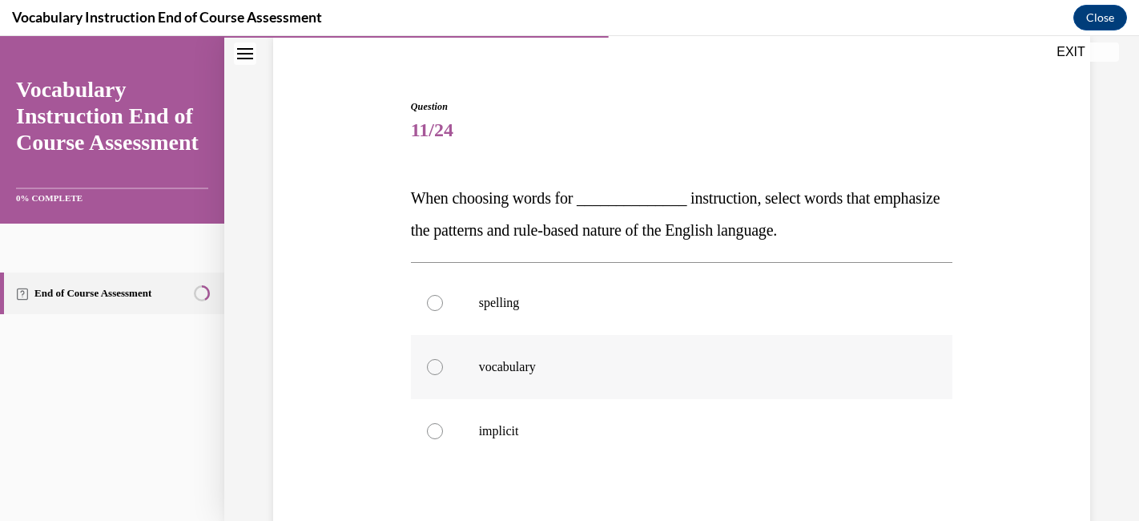
scroll to position [123, 0]
click at [645, 312] on label "spelling" at bounding box center [682, 304] width 542 height 64
click at [443, 312] on input "spelling" at bounding box center [435, 304] width 16 height 16
radio input "true"
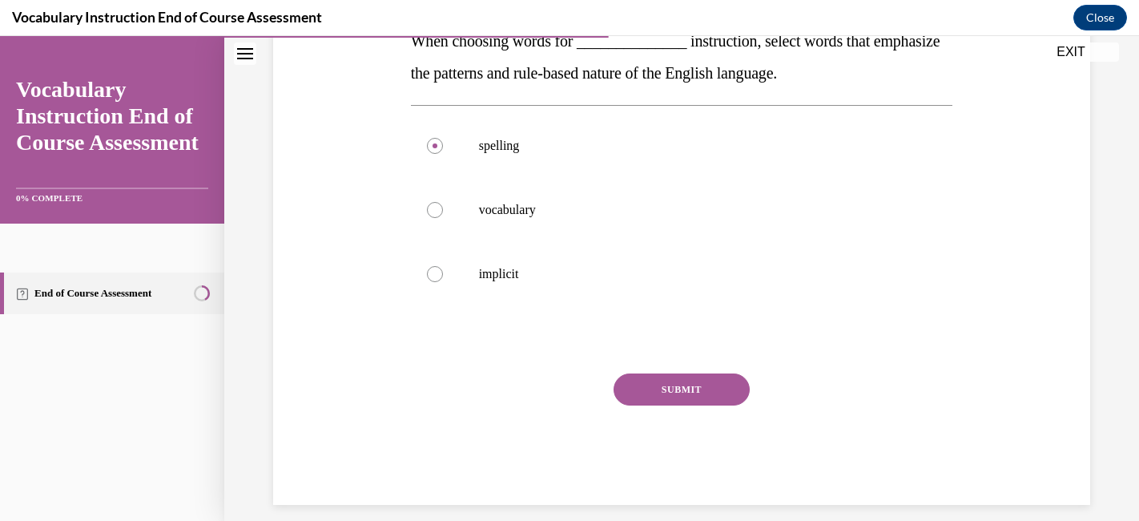
click at [651, 393] on button "SUBMIT" at bounding box center [682, 389] width 136 height 32
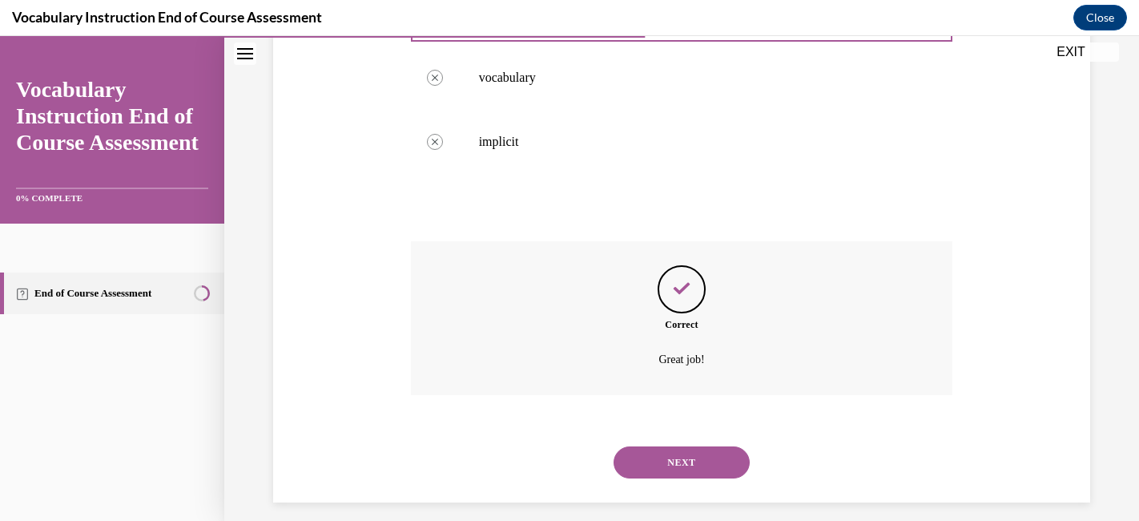
scroll to position [426, 0]
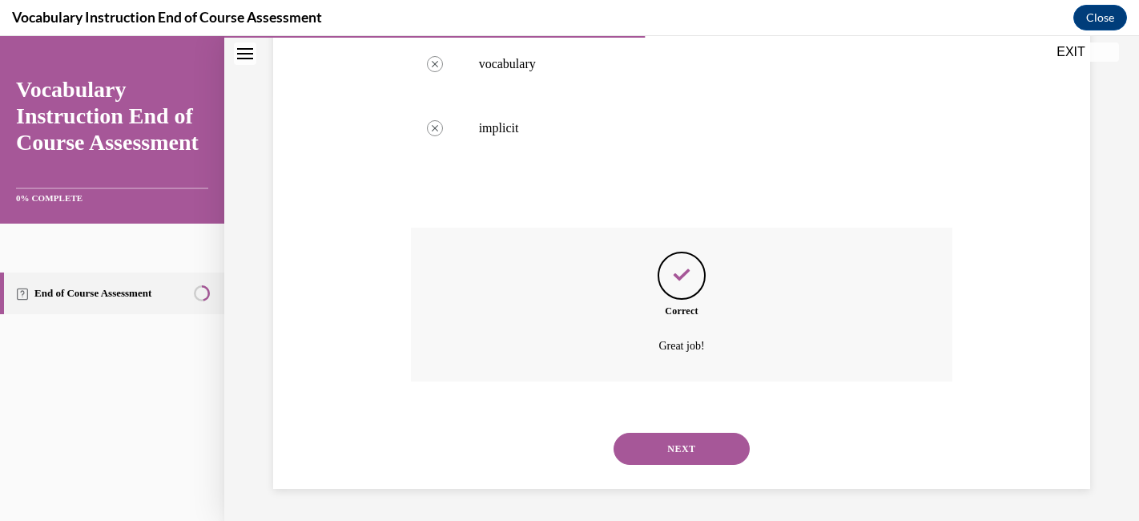
click at [647, 448] on button "NEXT" at bounding box center [682, 449] width 136 height 32
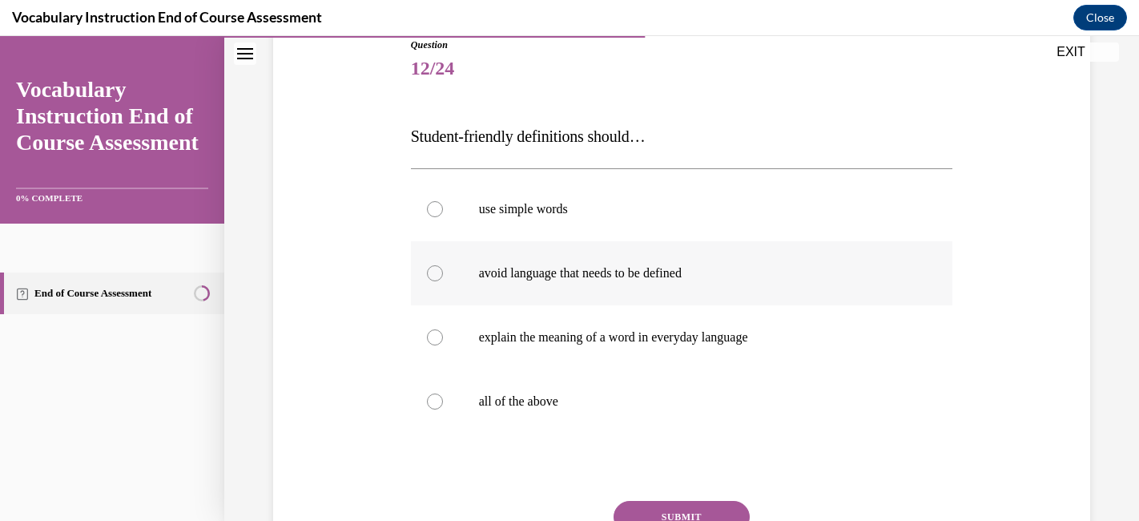
scroll to position [218, 0]
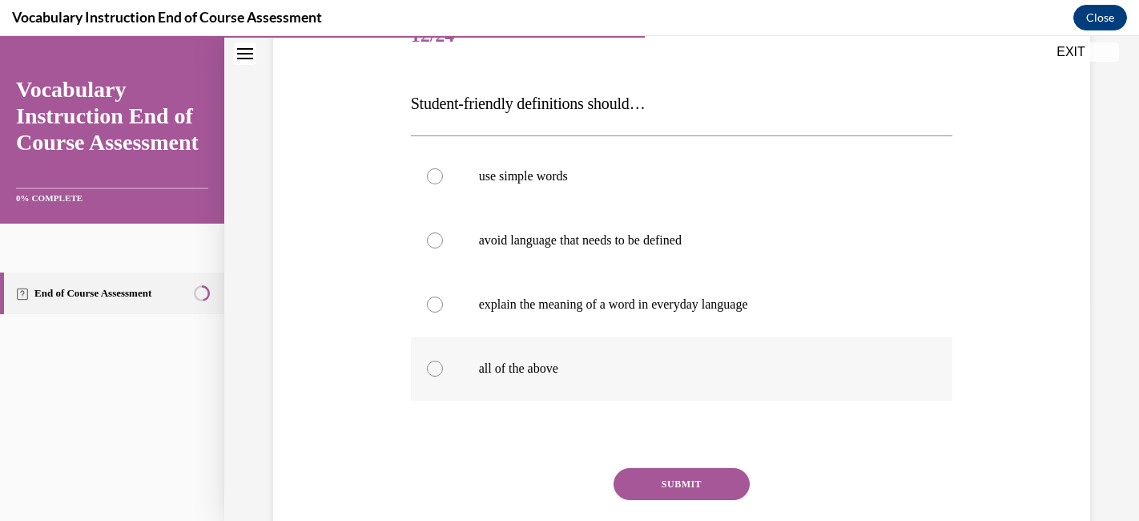
click at [636, 377] on label "all of the above" at bounding box center [682, 369] width 542 height 64
click at [443, 377] on input "all of the above" at bounding box center [435, 369] width 16 height 16
radio input "true"
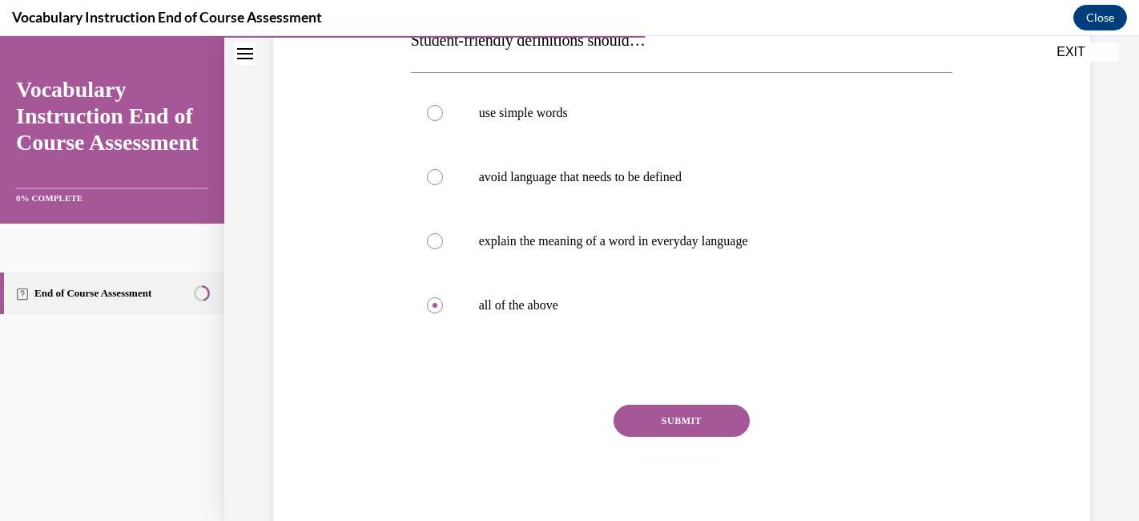
click at [654, 419] on button "SUBMIT" at bounding box center [682, 421] width 136 height 32
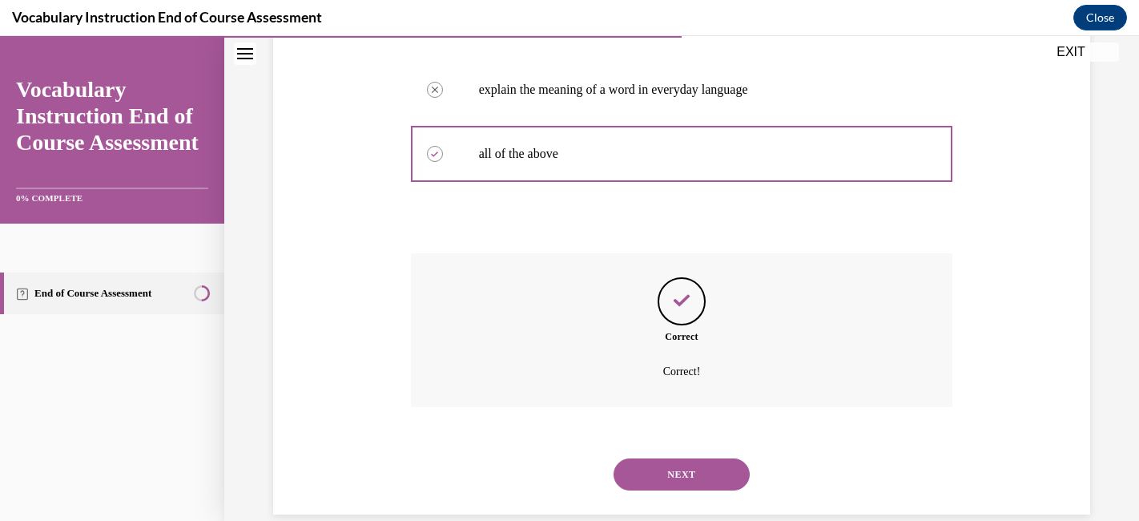
scroll to position [458, 0]
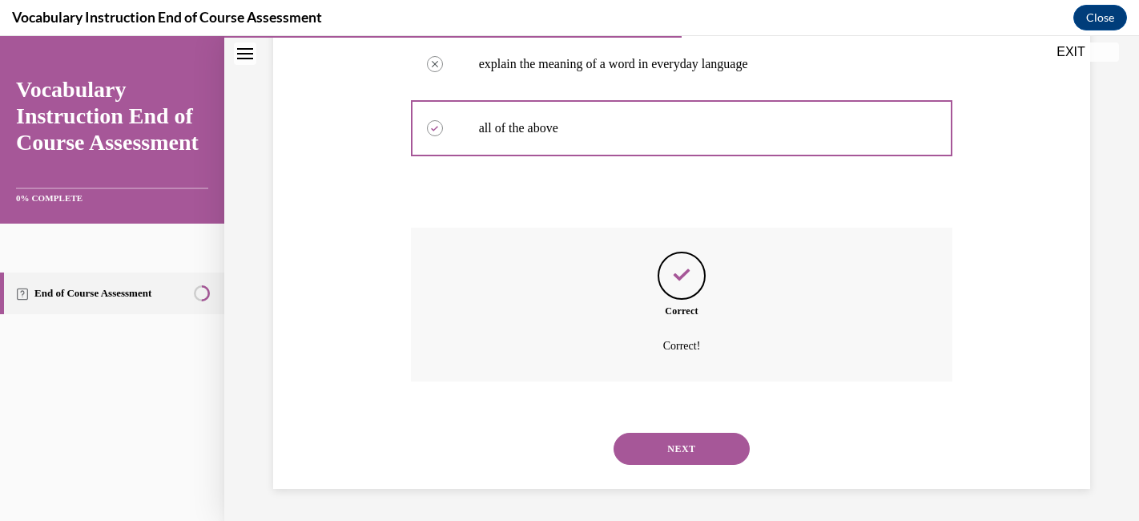
click at [658, 445] on button "NEXT" at bounding box center [682, 449] width 136 height 32
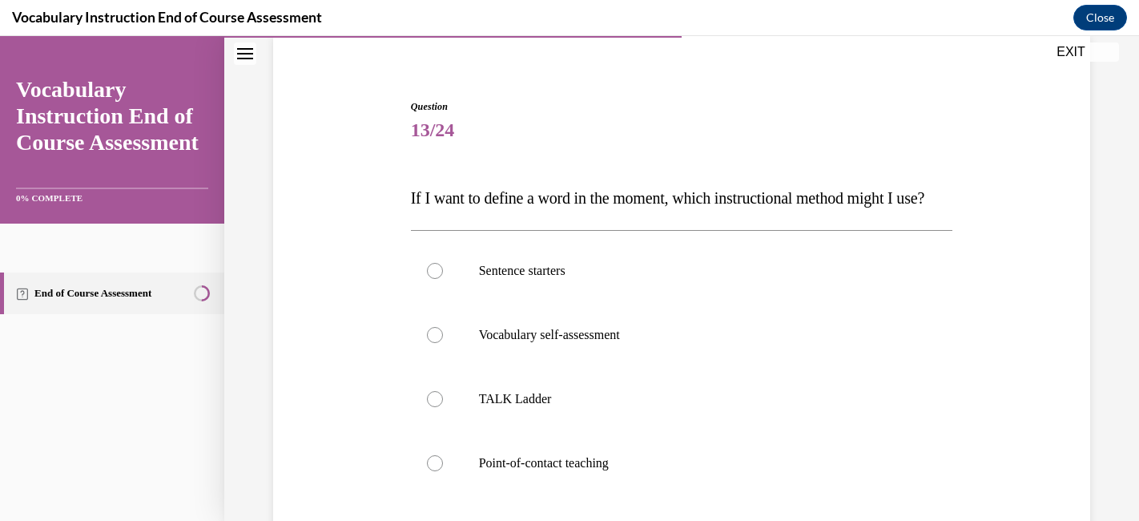
scroll to position [126, 0]
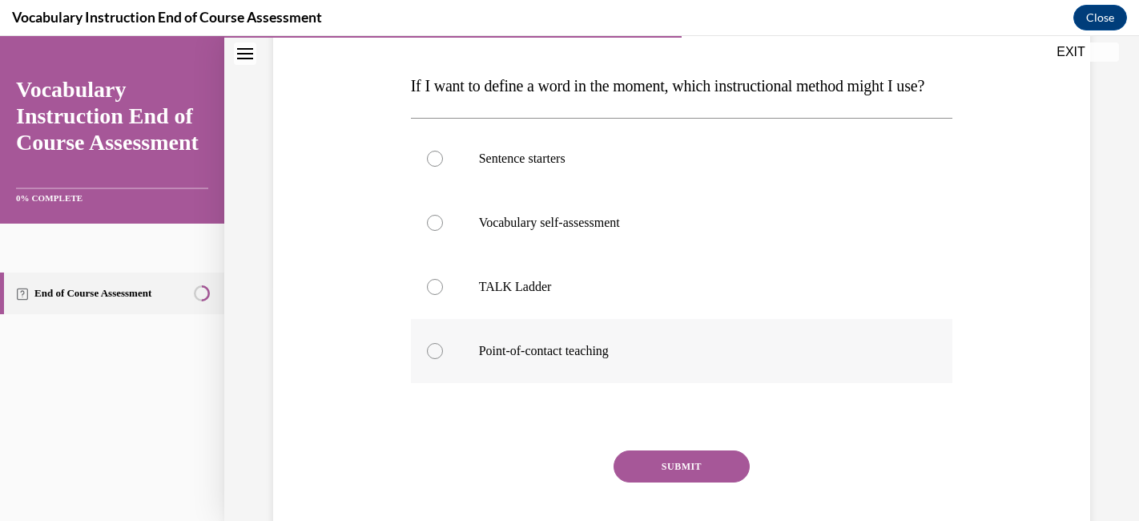
click at [655, 383] on label "Point-of-contact teaching" at bounding box center [682, 351] width 542 height 64
click at [443, 359] on input "Point-of-contact teaching" at bounding box center [435, 351] width 16 height 16
radio input "true"
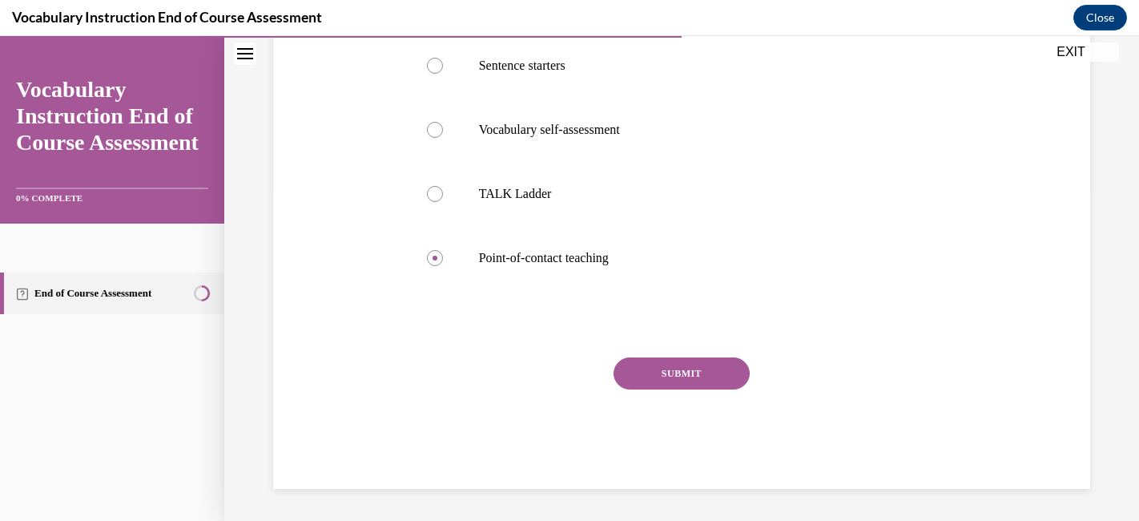
click at [670, 389] on button "SUBMIT" at bounding box center [682, 373] width 136 height 32
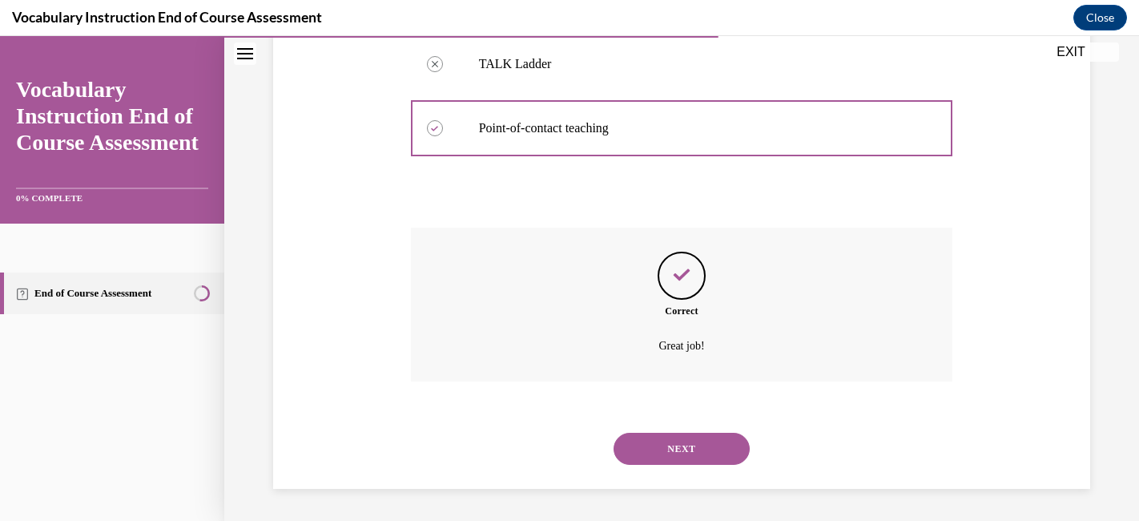
scroll to position [490, 0]
click at [670, 445] on button "NEXT" at bounding box center [682, 449] width 136 height 32
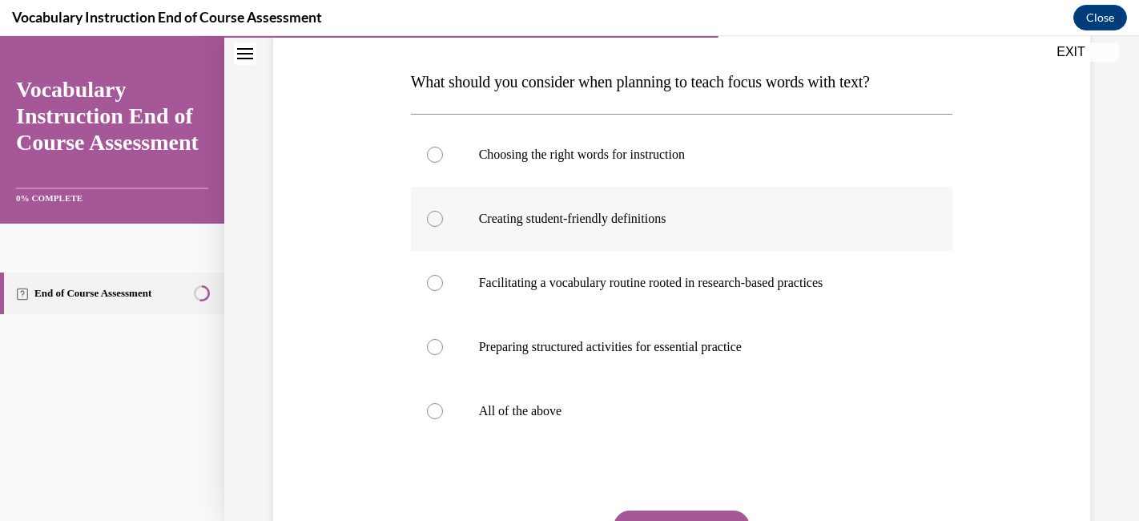
scroll to position [239, 0]
click at [653, 423] on label "All of the above" at bounding box center [682, 412] width 542 height 64
click at [443, 420] on input "All of the above" at bounding box center [435, 412] width 16 height 16
radio input "true"
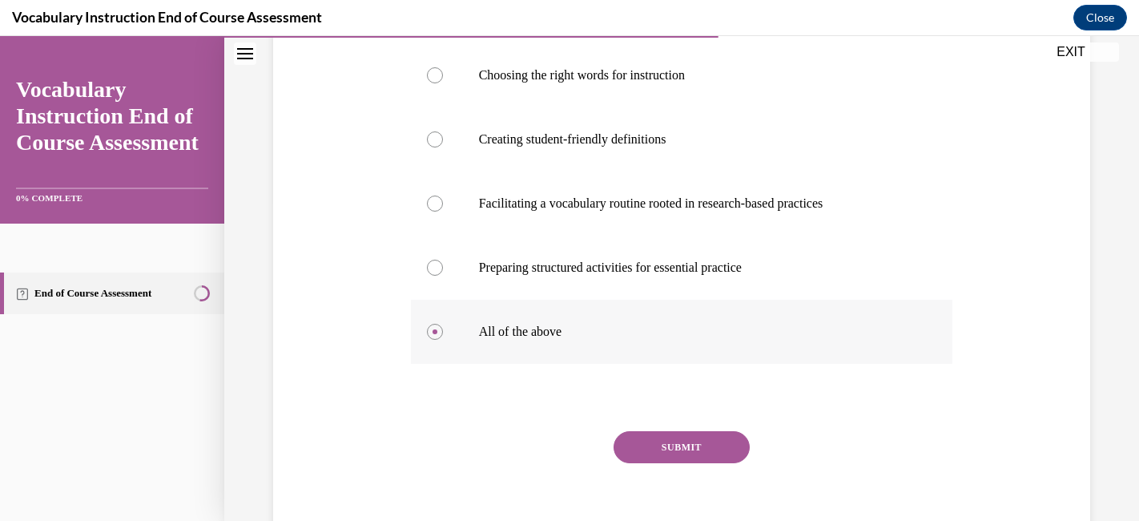
scroll to position [335, 0]
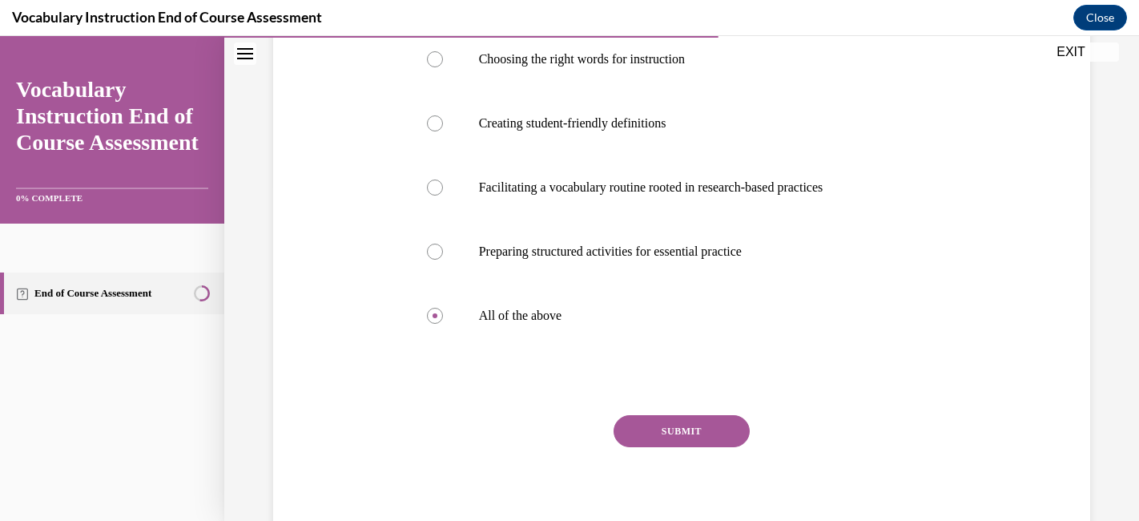
click at [657, 424] on button "SUBMIT" at bounding box center [682, 431] width 136 height 32
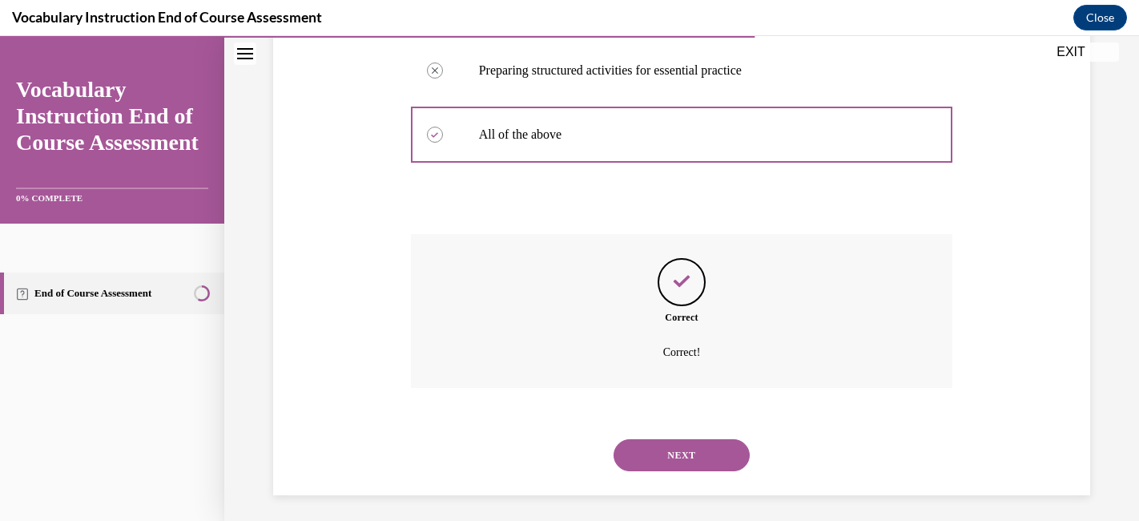
scroll to position [522, 0]
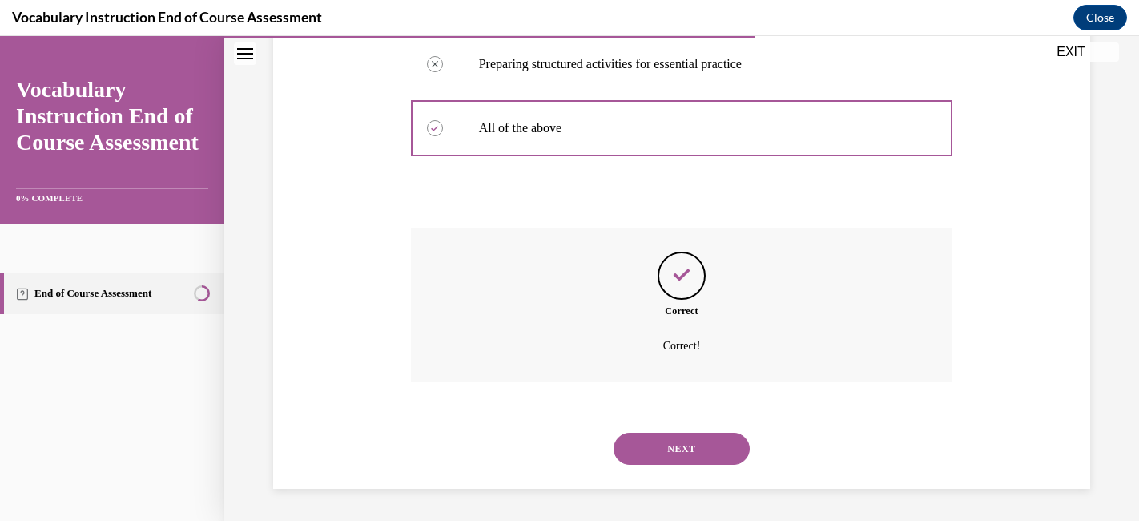
click at [667, 443] on button "NEXT" at bounding box center [682, 449] width 136 height 32
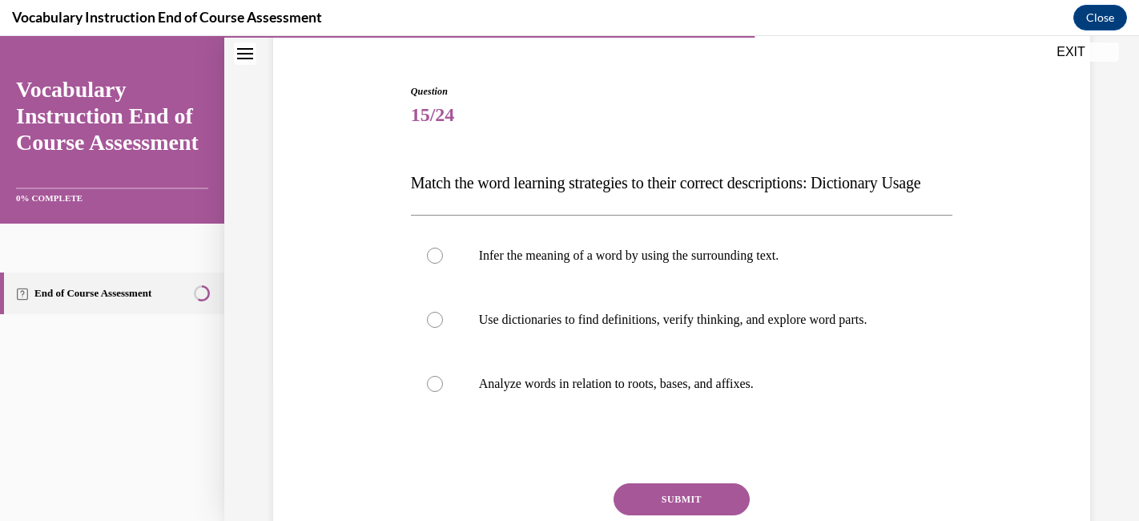
scroll to position [138, 0]
click at [691, 329] on p "Use dictionaries to find definitions, verify thinking, and explore word parts." at bounding box center [696, 321] width 434 height 16
click at [443, 329] on input "Use dictionaries to find definitions, verify thinking, and explore word parts." at bounding box center [435, 321] width 16 height 16
radio input "true"
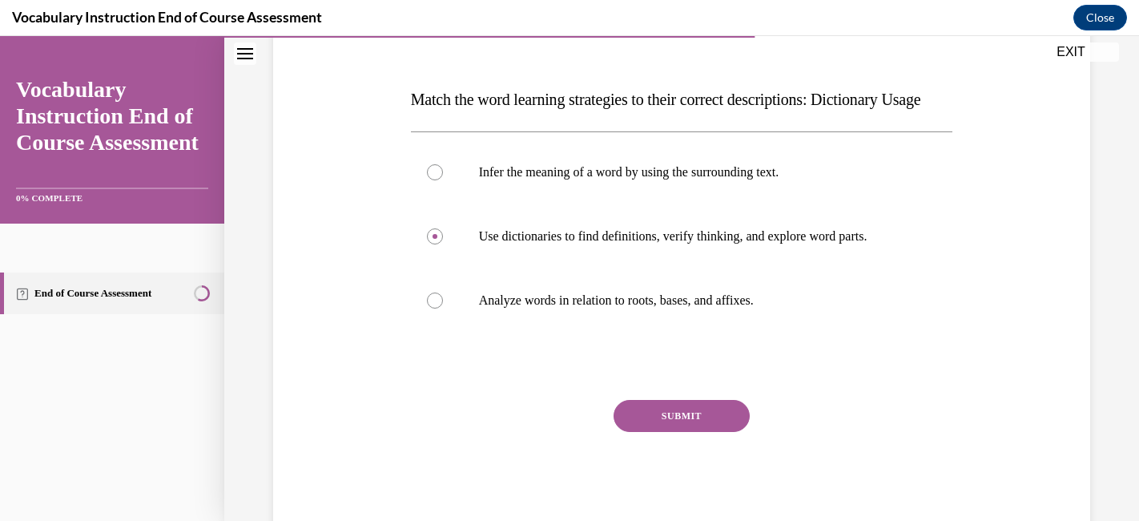
click at [672, 432] on button "SUBMIT" at bounding box center [682, 416] width 136 height 32
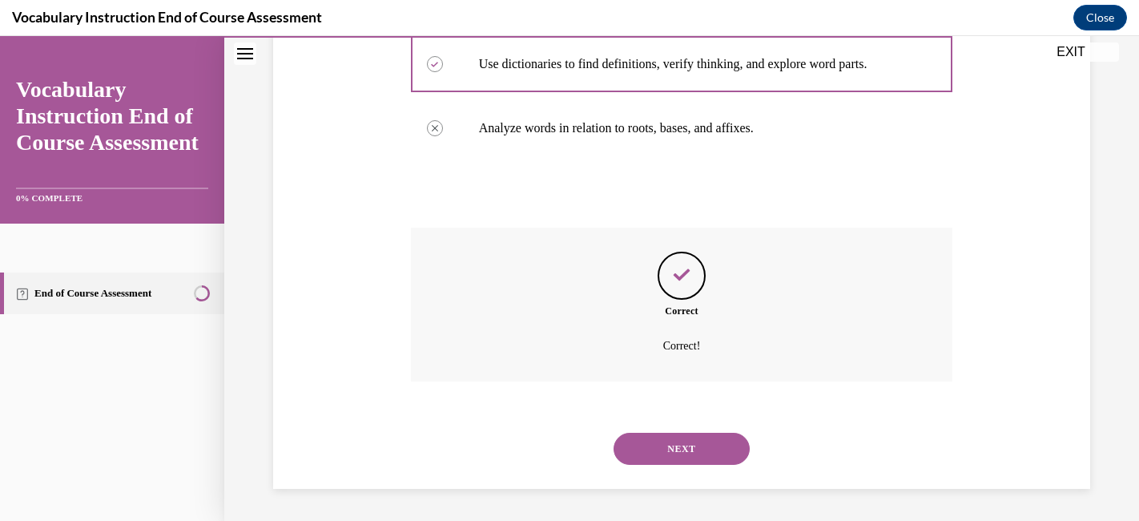
scroll to position [426, 0]
click at [685, 446] on button "NEXT" at bounding box center [682, 449] width 136 height 32
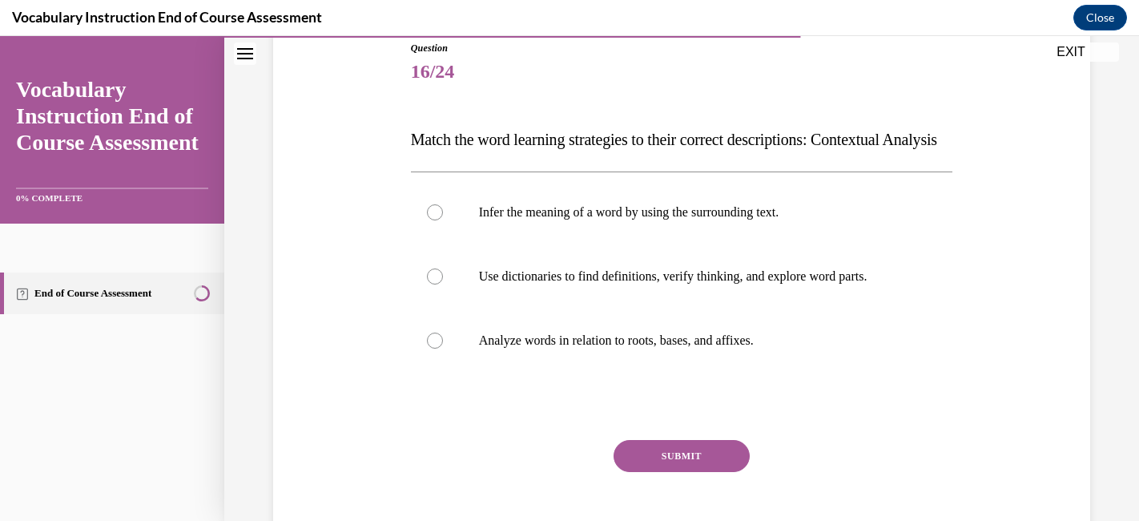
scroll to position [186, 0]
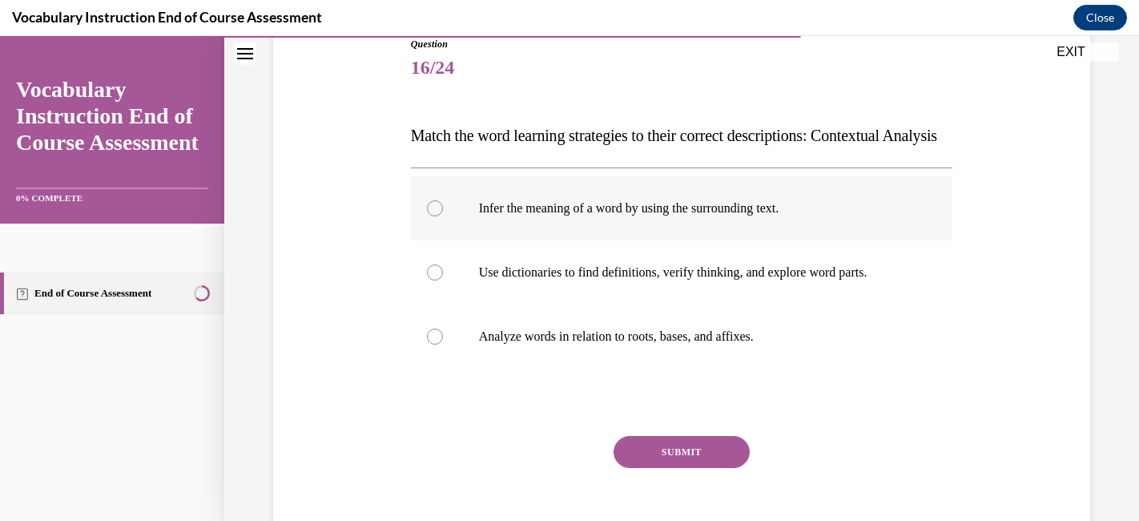
click at [787, 216] on p "Infer the meaning of a word by using the surrounding text." at bounding box center [696, 208] width 434 height 16
click at [443, 216] on input "Infer the meaning of a word by using the surrounding text." at bounding box center [435, 208] width 16 height 16
radio input "true"
click at [699, 468] on button "SUBMIT" at bounding box center [682, 452] width 136 height 32
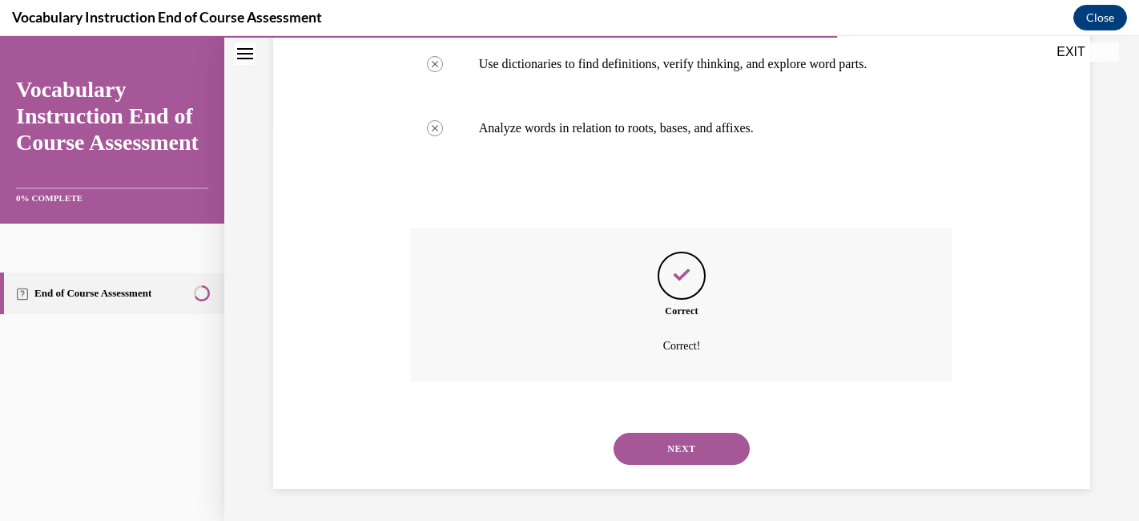
scroll to position [426, 0]
click at [687, 446] on button "NEXT" at bounding box center [682, 449] width 136 height 32
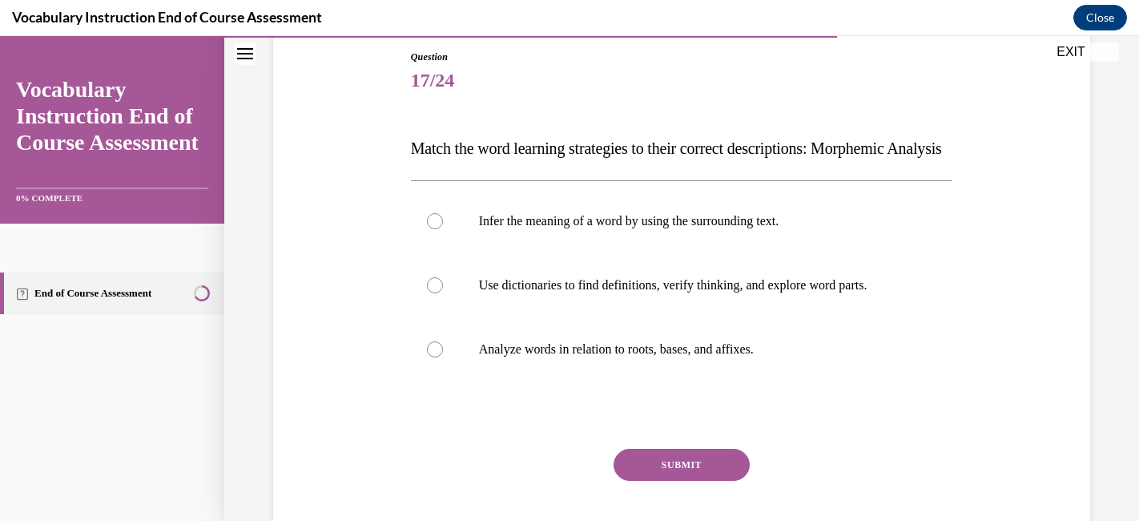
scroll to position [175, 0]
click at [700, 380] on label "Analyze words in relation to roots, bases, and affixes." at bounding box center [682, 348] width 542 height 64
click at [443, 356] on input "Analyze words in relation to roots, bases, and affixes." at bounding box center [435, 348] width 16 height 16
radio input "true"
click at [684, 479] on button "SUBMIT" at bounding box center [682, 463] width 136 height 32
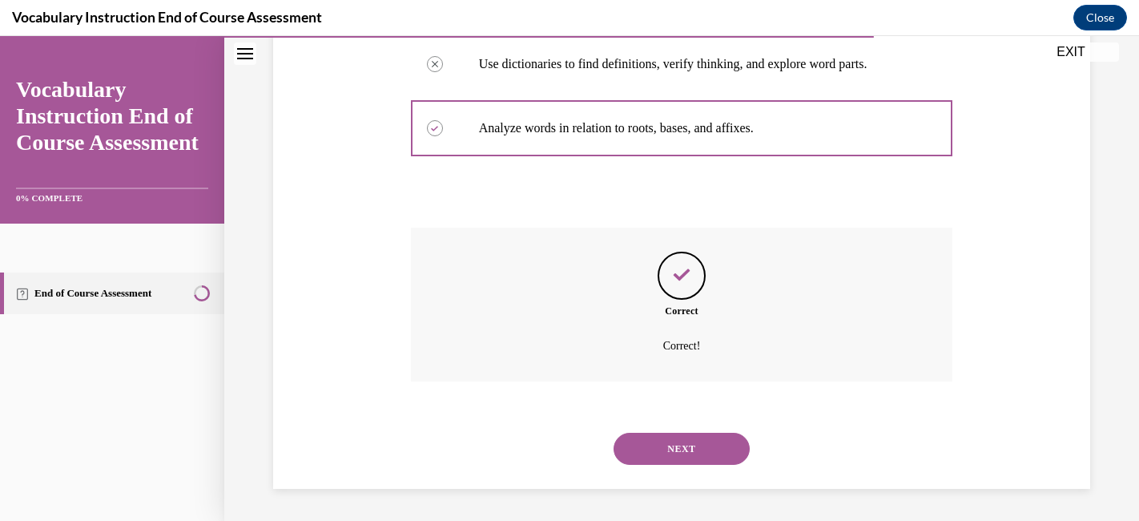
scroll to position [426, 0]
click at [688, 446] on button "NEXT" at bounding box center [682, 449] width 136 height 32
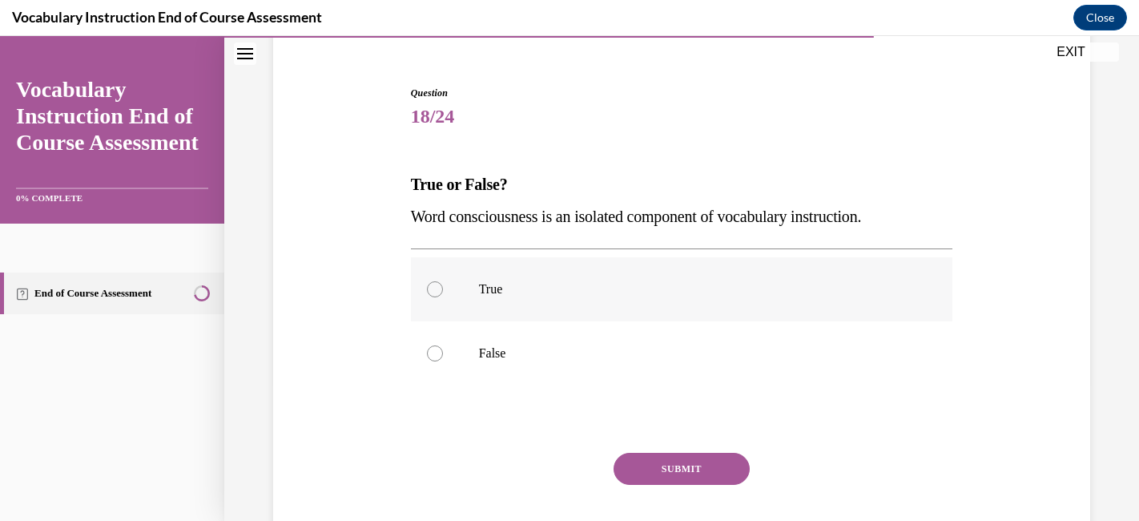
scroll to position [140, 0]
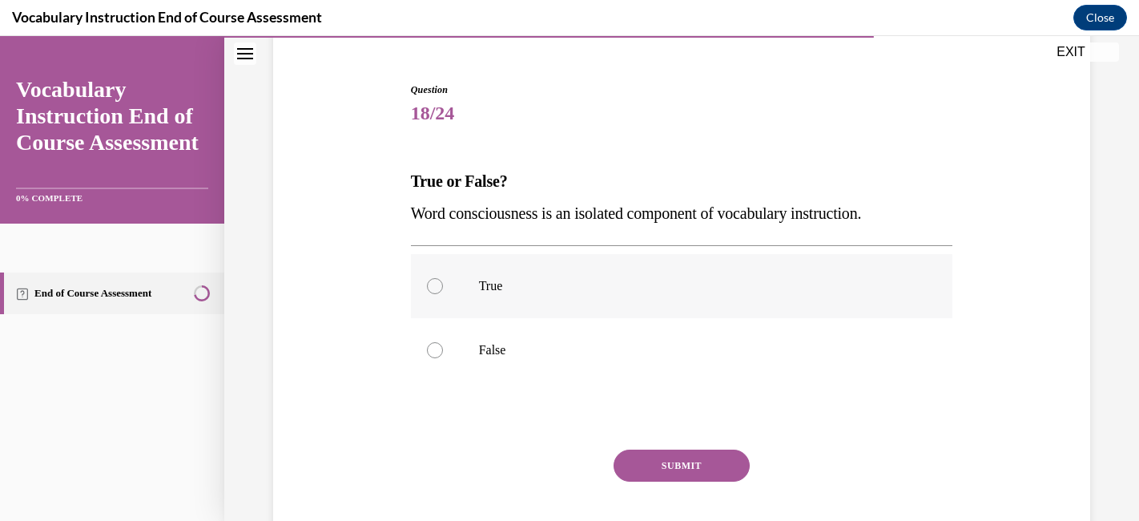
click at [679, 293] on p "True" at bounding box center [696, 286] width 434 height 16
click at [443, 293] on input "True" at bounding box center [435, 286] width 16 height 16
radio input "true"
click at [659, 469] on button "SUBMIT" at bounding box center [682, 466] width 136 height 32
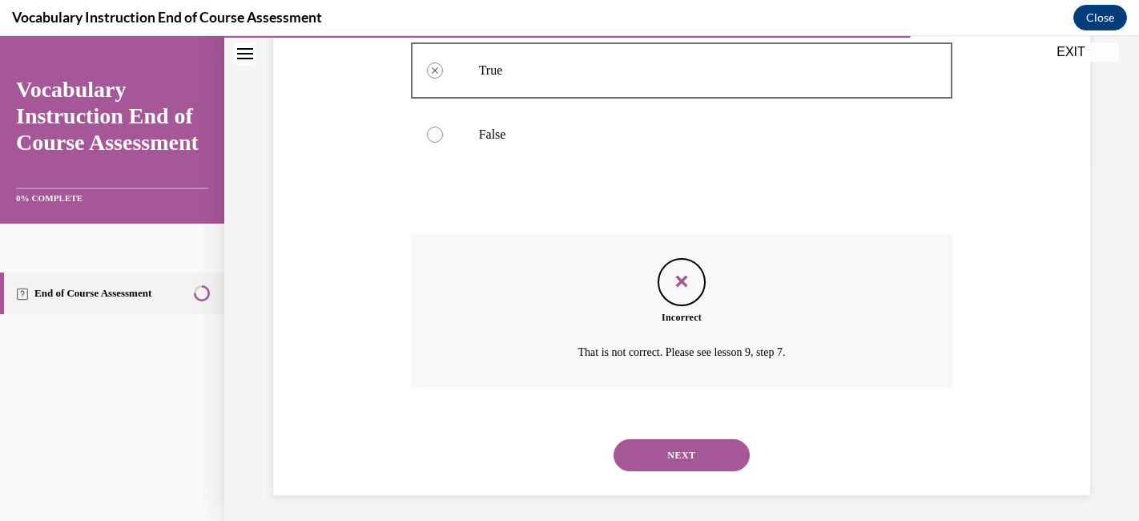
scroll to position [362, 0]
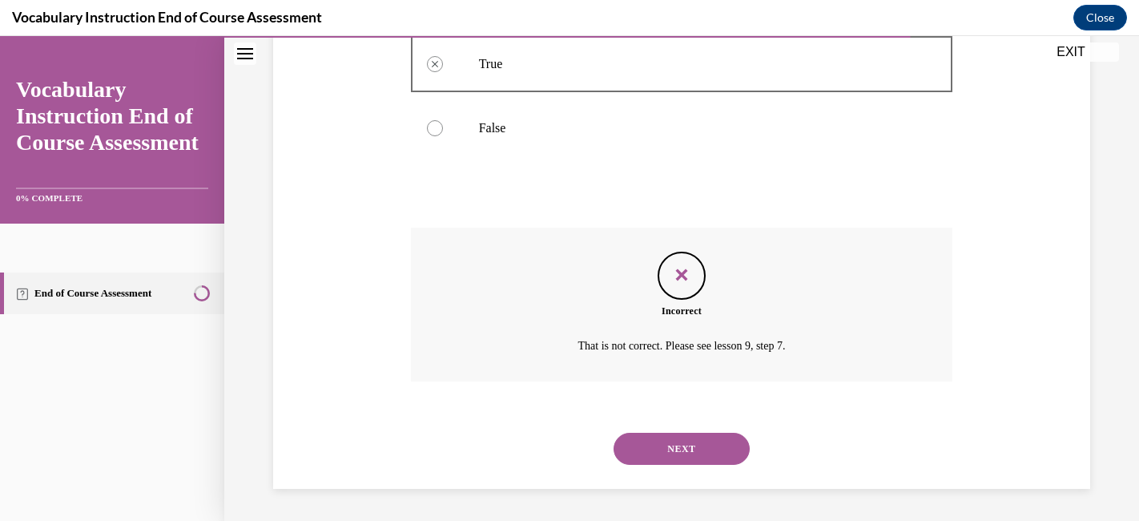
click at [684, 450] on button "NEXT" at bounding box center [682, 449] width 136 height 32
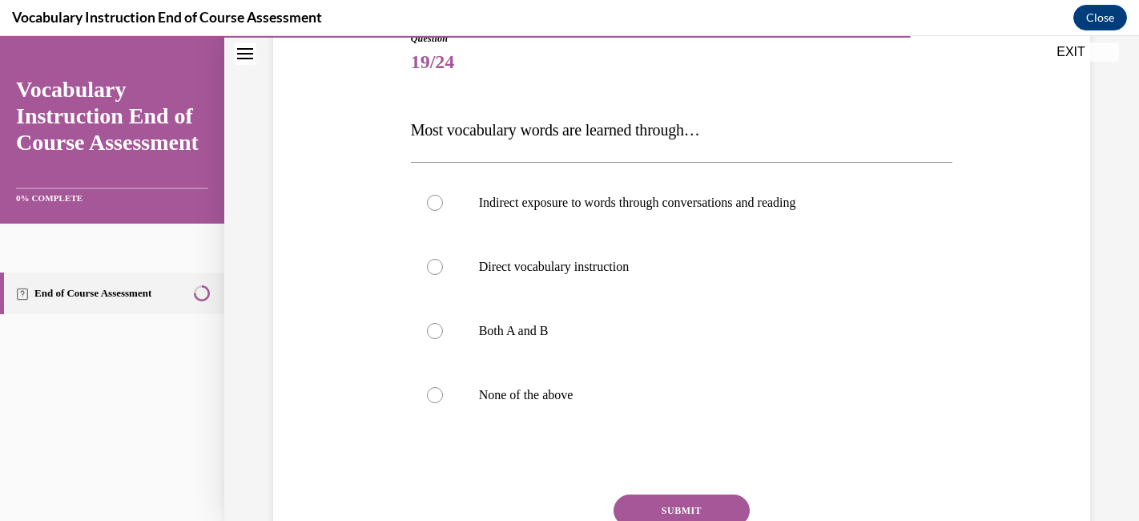
scroll to position [191, 0]
click at [744, 218] on label "Indirect exposure to words through conversations and reading" at bounding box center [682, 203] width 542 height 64
click at [443, 212] on input "Indirect exposure to words through conversations and reading" at bounding box center [435, 204] width 16 height 16
radio input "true"
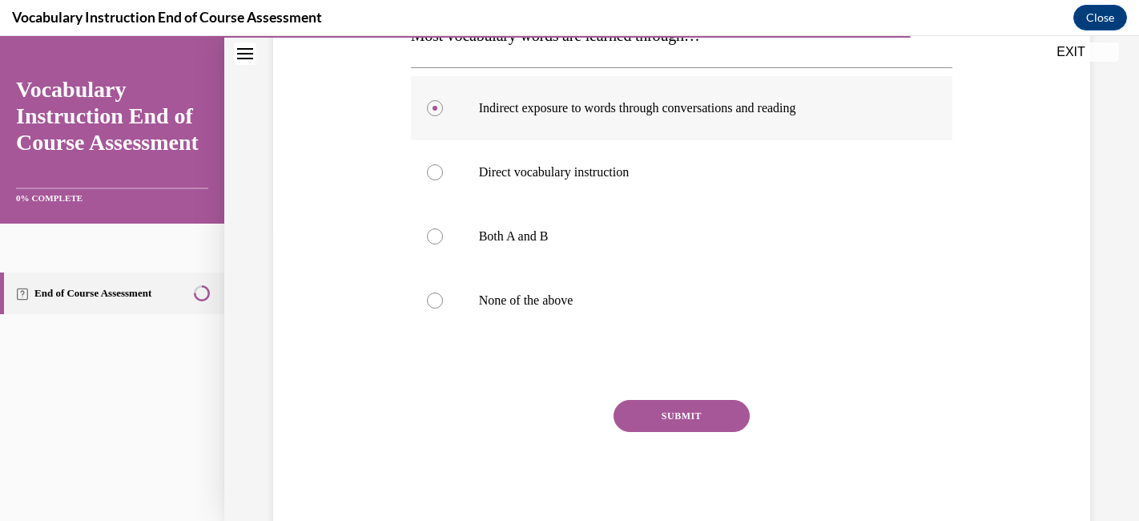
scroll to position [287, 0]
click at [678, 409] on button "SUBMIT" at bounding box center [682, 415] width 136 height 32
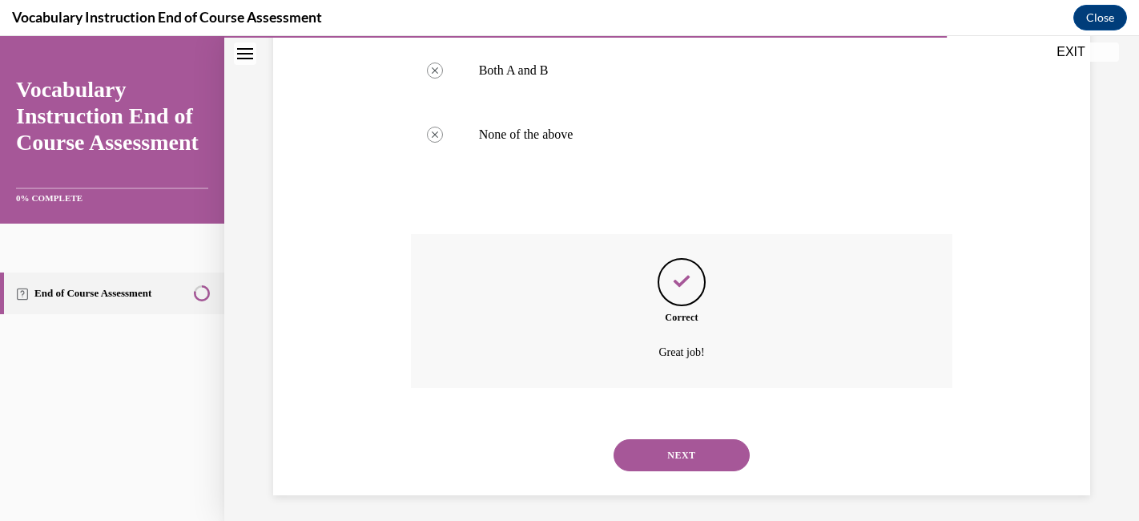
scroll to position [458, 0]
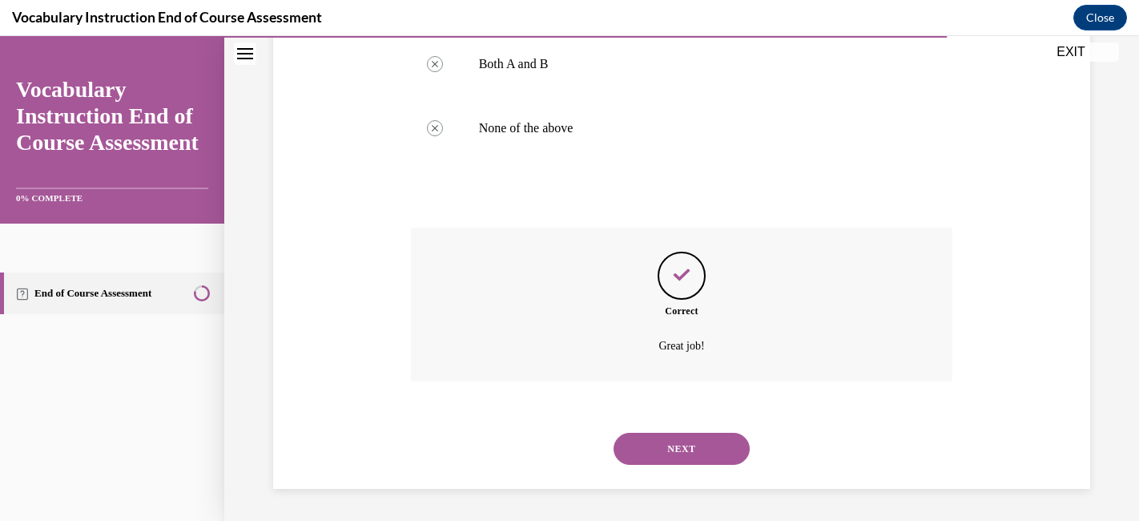
click at [672, 446] on button "NEXT" at bounding box center [682, 449] width 136 height 32
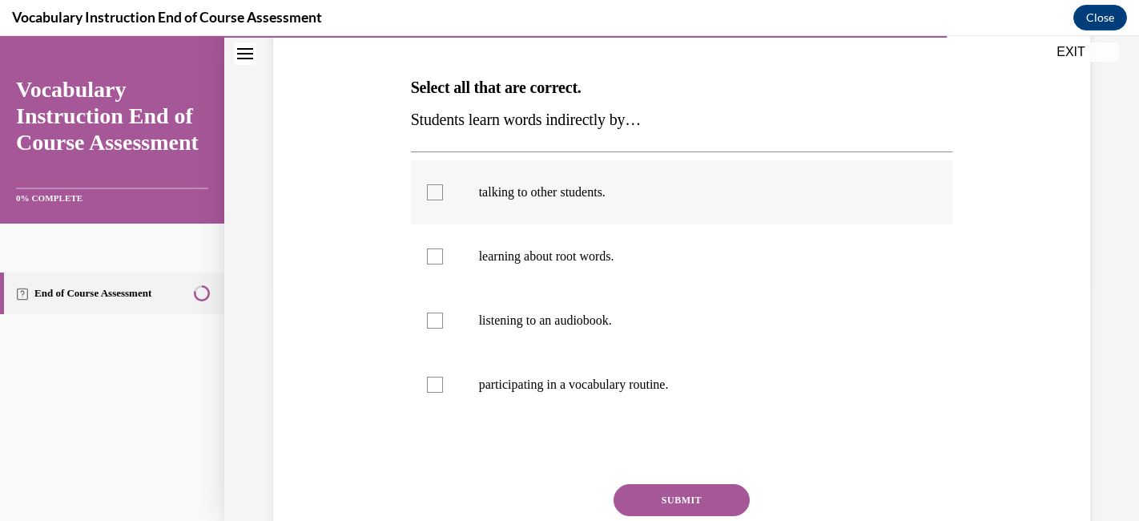
scroll to position [235, 0]
click at [749, 181] on label "talking to other students." at bounding box center [682, 191] width 542 height 64
click at [443, 184] on input "talking to other students." at bounding box center [435, 192] width 16 height 16
checkbox input "true"
click at [709, 312] on p "listening to an audiobook." at bounding box center [696, 320] width 434 height 16
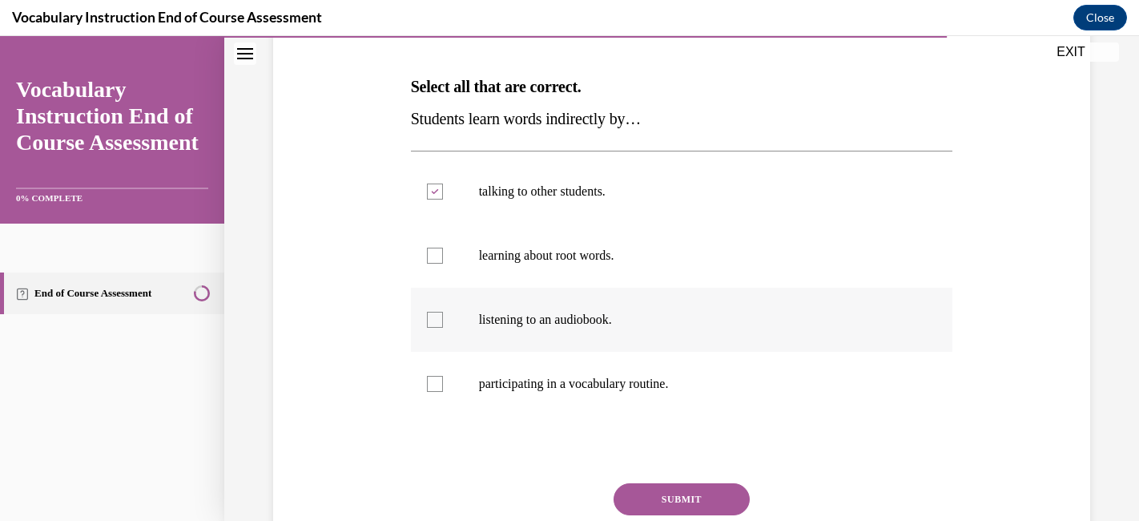
click at [443, 312] on input "listening to an audiobook." at bounding box center [435, 320] width 16 height 16
checkbox input "true"
click at [680, 493] on button "SUBMIT" at bounding box center [682, 499] width 136 height 32
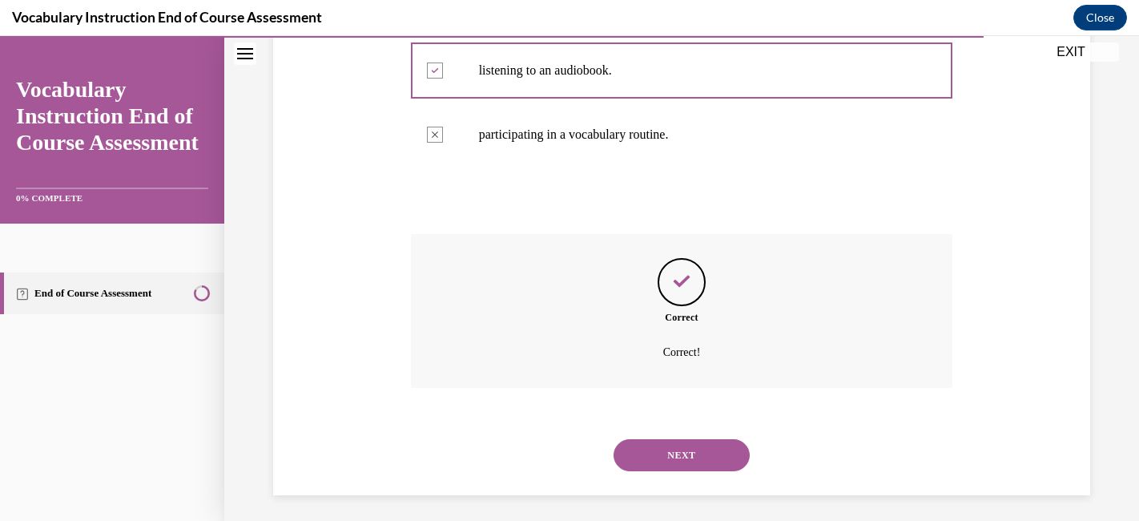
scroll to position [490, 0]
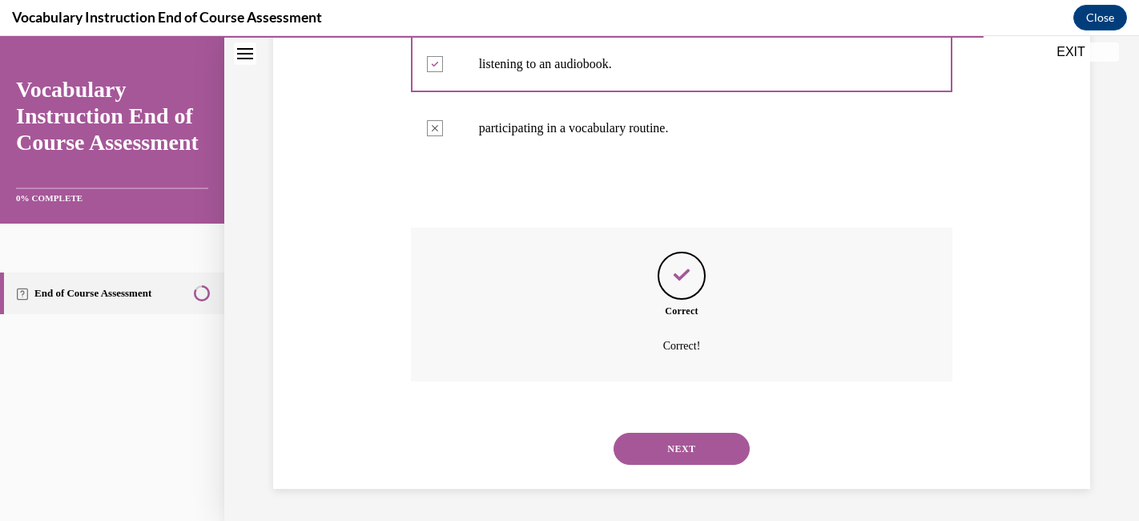
click at [686, 443] on button "NEXT" at bounding box center [682, 449] width 136 height 32
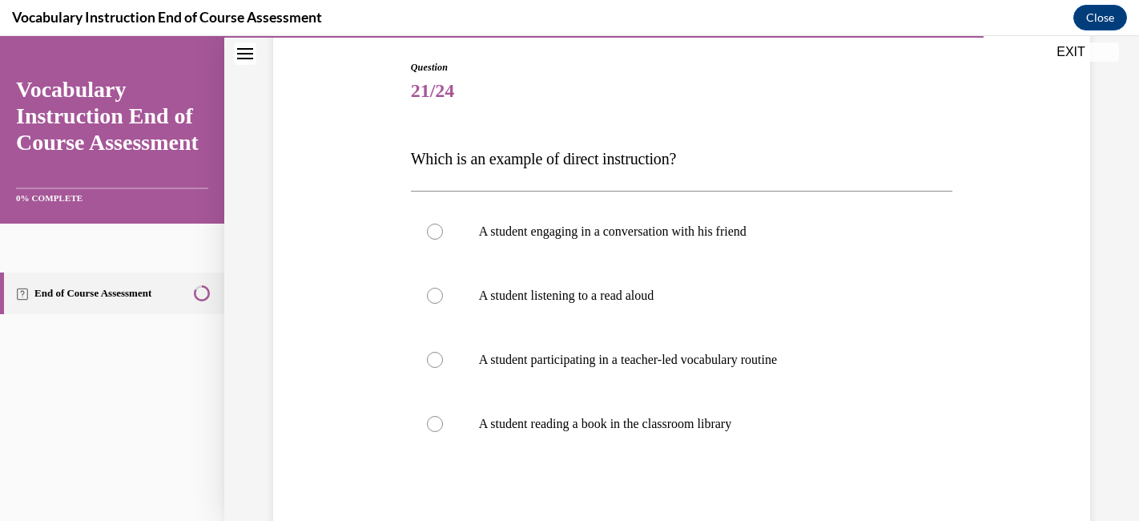
scroll to position [169, 0]
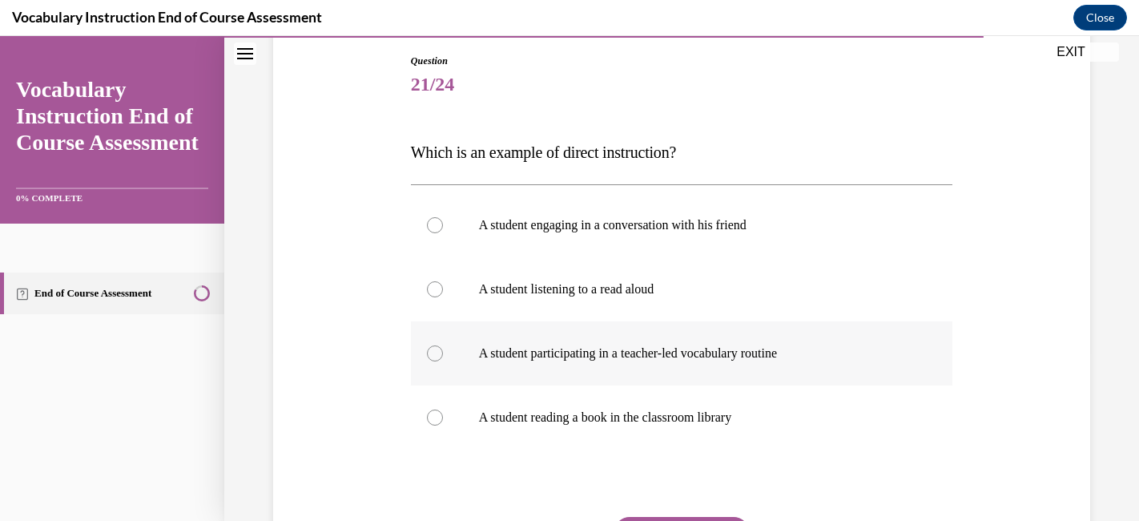
click at [747, 368] on label "A student participating in a teacher-led vocabulary routine" at bounding box center [682, 353] width 542 height 64
click at [443, 361] on input "A student participating in a teacher-led vocabulary routine" at bounding box center [435, 353] width 16 height 16
radio input "true"
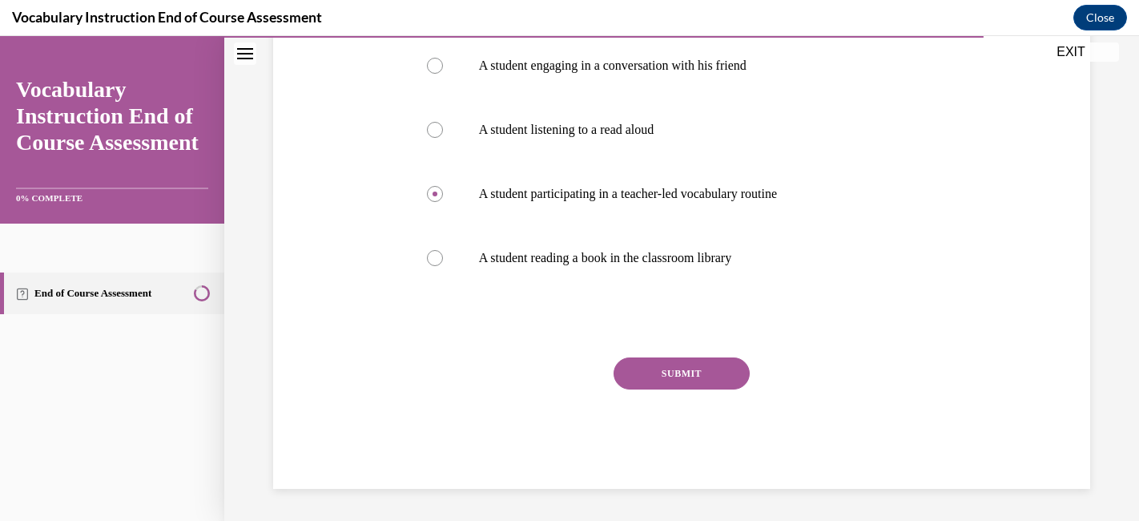
click at [716, 370] on button "SUBMIT" at bounding box center [682, 373] width 136 height 32
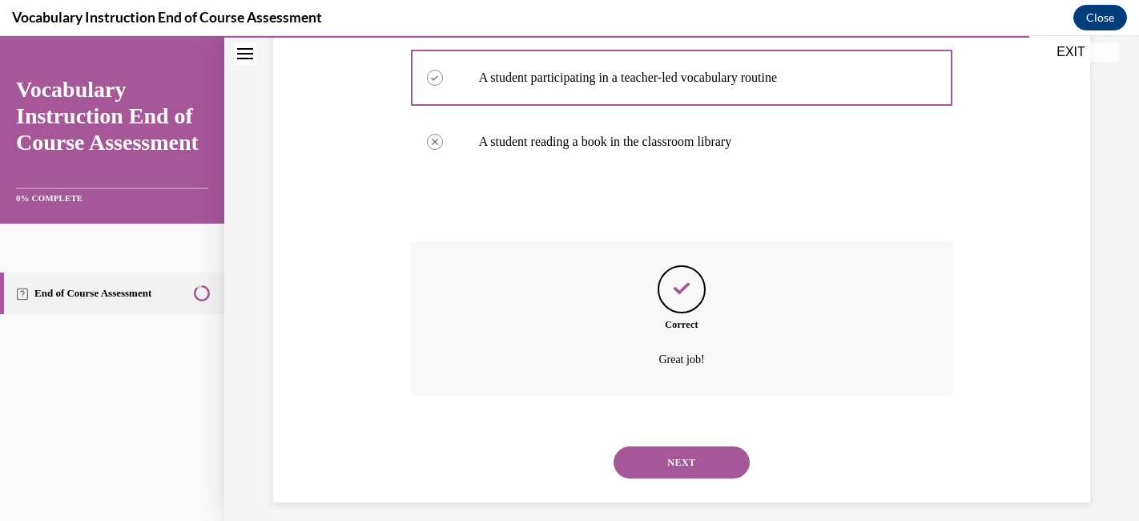
scroll to position [458, 0]
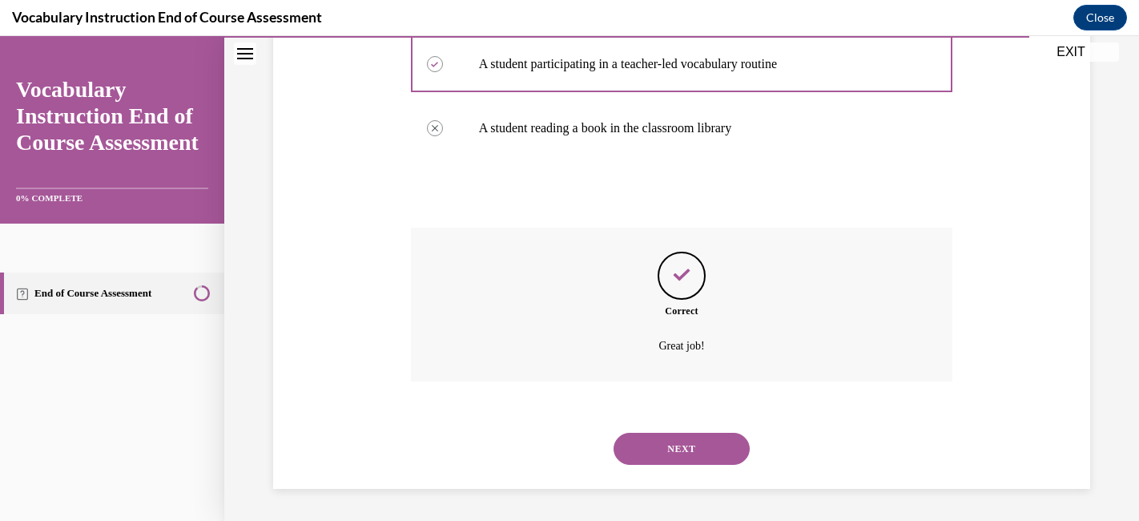
click at [677, 447] on button "NEXT" at bounding box center [682, 449] width 136 height 32
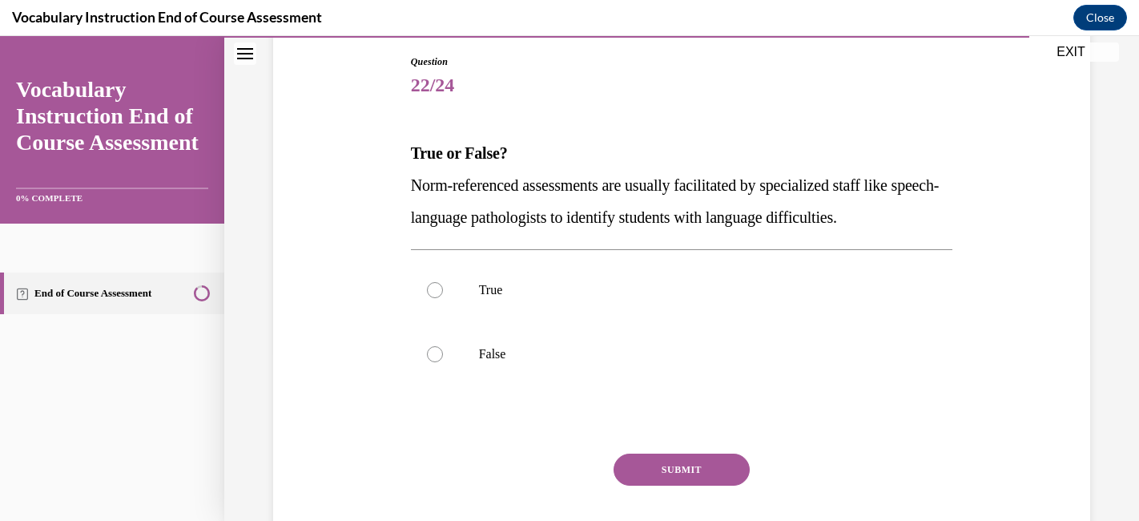
scroll to position [169, 0]
click at [584, 299] on label "True" at bounding box center [682, 289] width 542 height 64
click at [443, 297] on input "True" at bounding box center [435, 289] width 16 height 16
radio input "true"
click at [656, 454] on button "SUBMIT" at bounding box center [682, 469] width 136 height 32
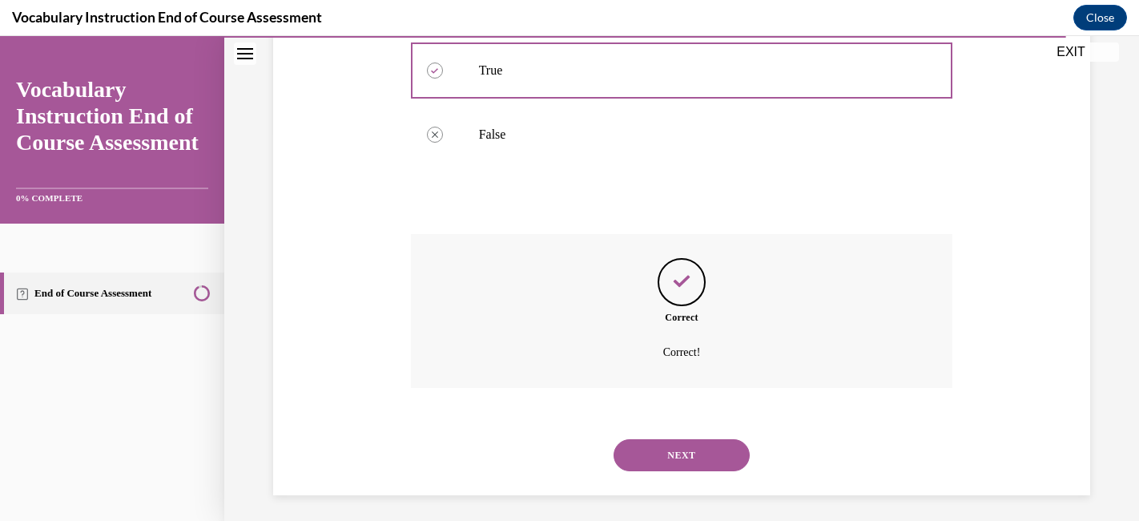
scroll to position [394, 0]
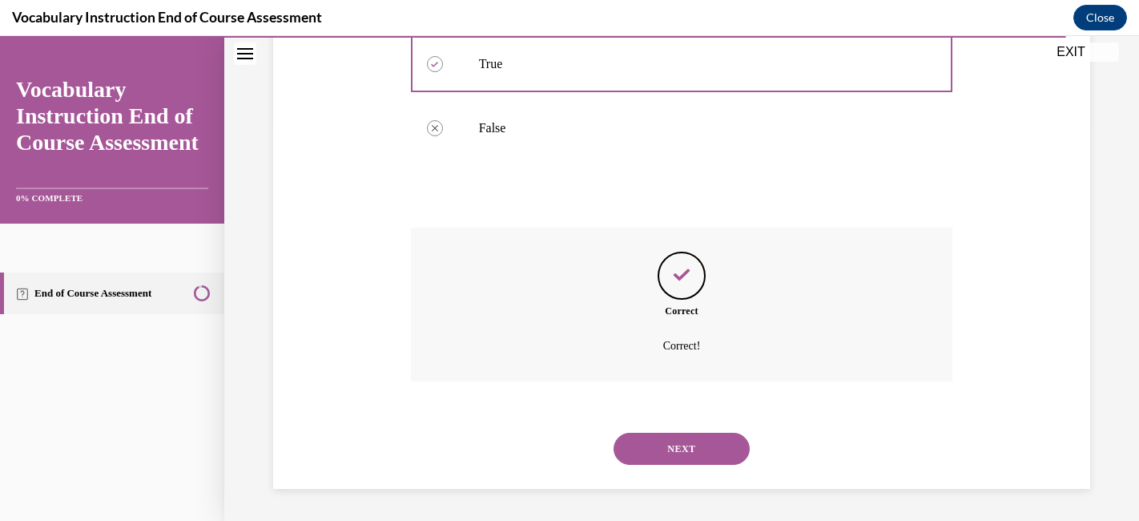
click at [667, 454] on button "NEXT" at bounding box center [682, 449] width 136 height 32
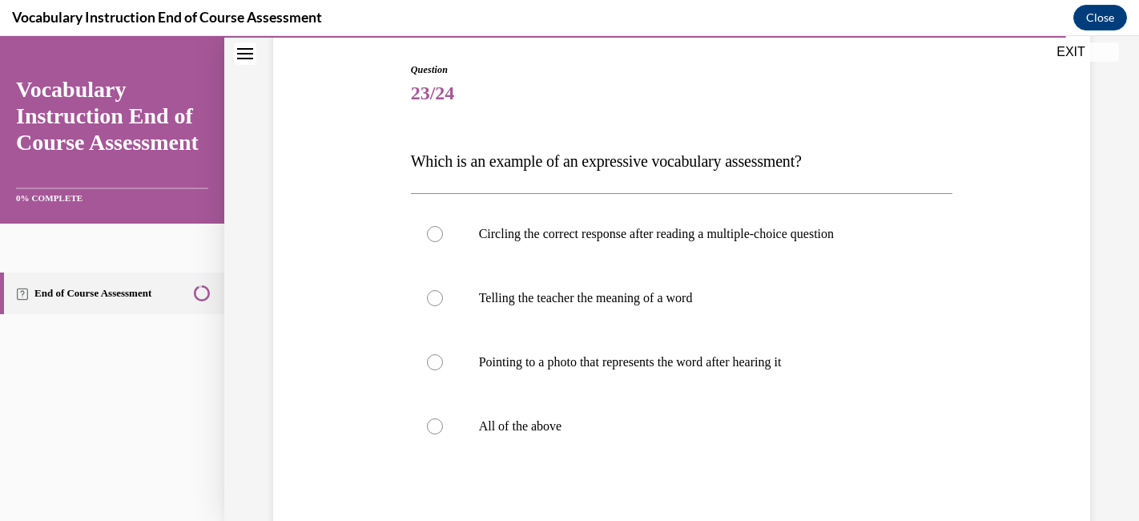
scroll to position [167, 0]
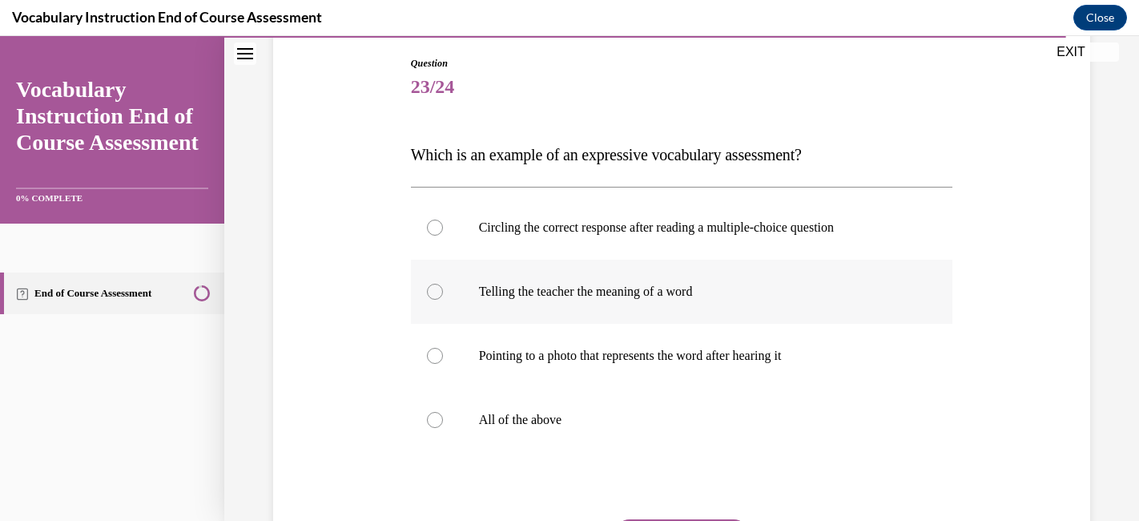
click at [723, 280] on label "Telling the teacher the meaning of a word" at bounding box center [682, 292] width 542 height 64
click at [443, 284] on input "Telling the teacher the meaning of a word" at bounding box center [435, 292] width 16 height 16
radio input "true"
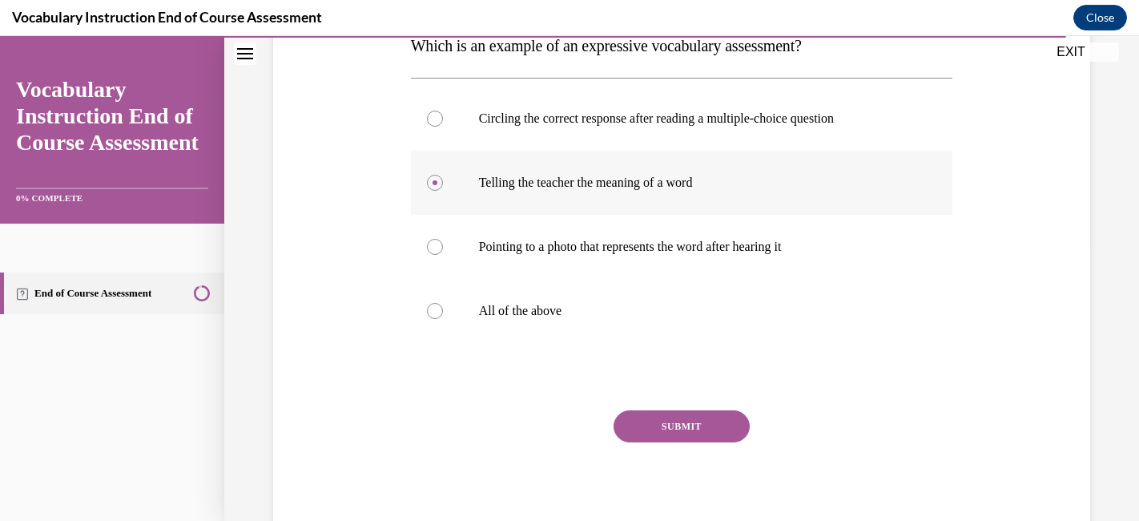
scroll to position [329, 0]
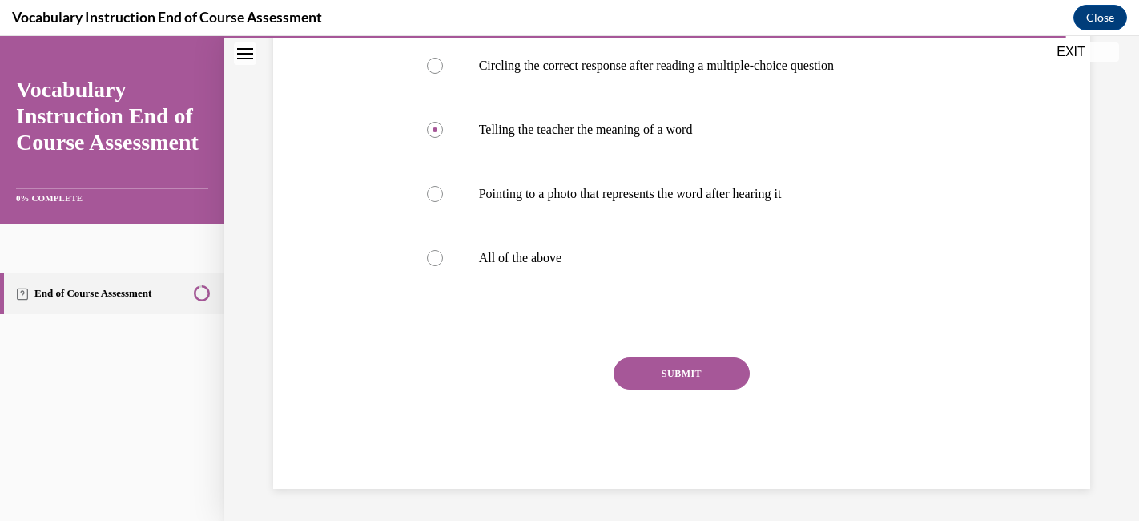
click at [683, 373] on button "SUBMIT" at bounding box center [682, 373] width 136 height 32
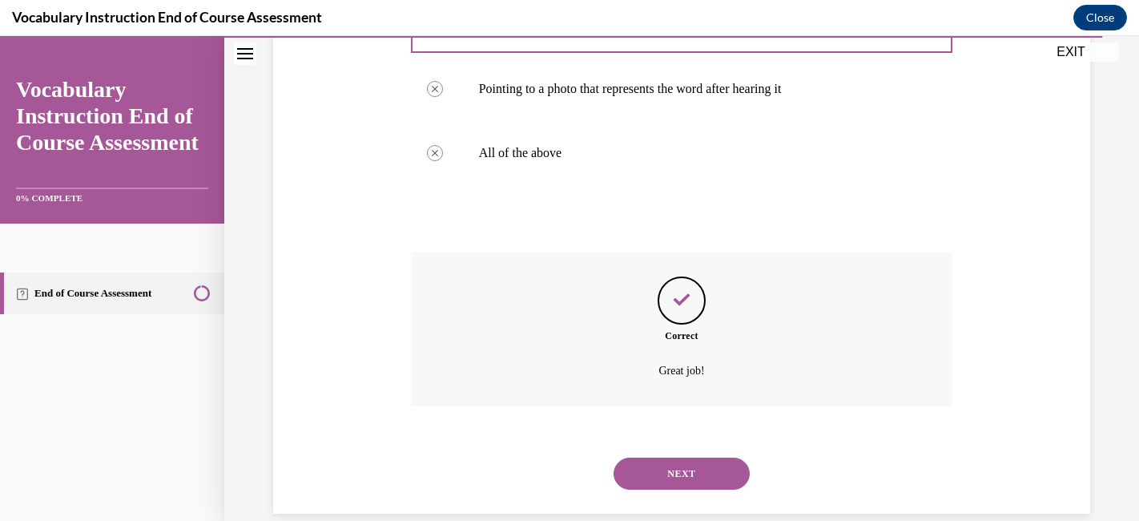
scroll to position [458, 0]
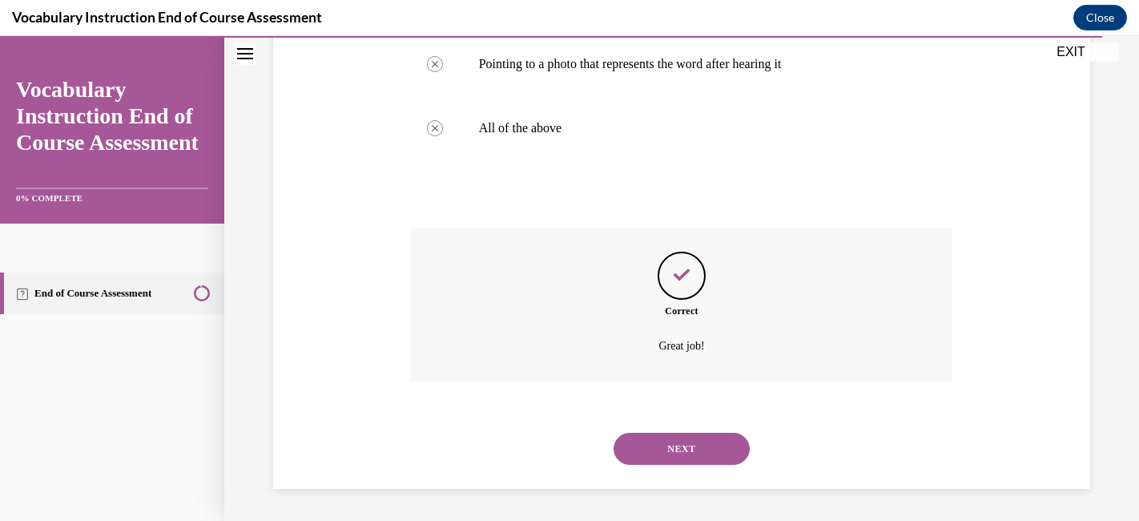
click at [667, 452] on button "NEXT" at bounding box center [682, 449] width 136 height 32
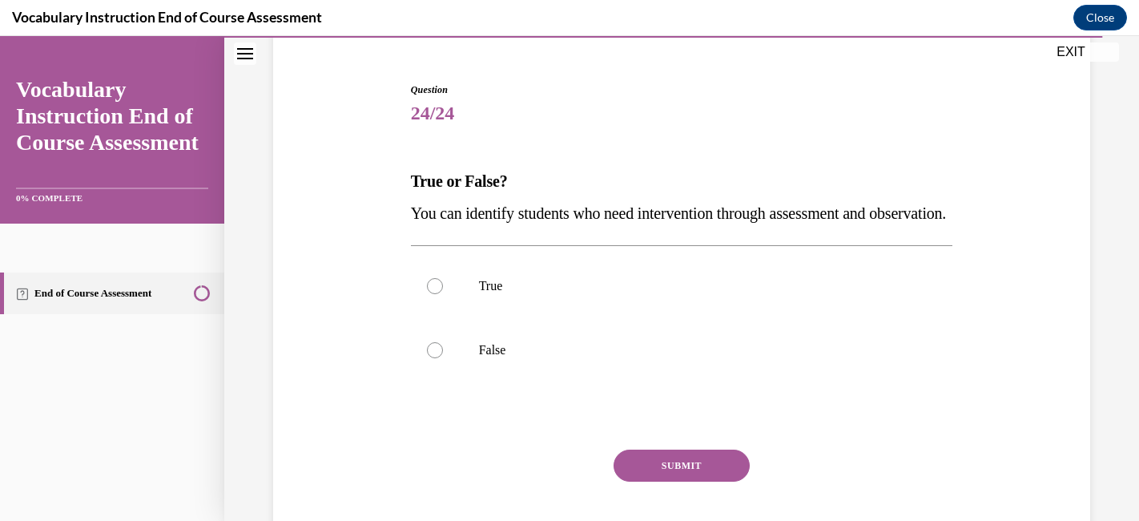
scroll to position [147, 0]
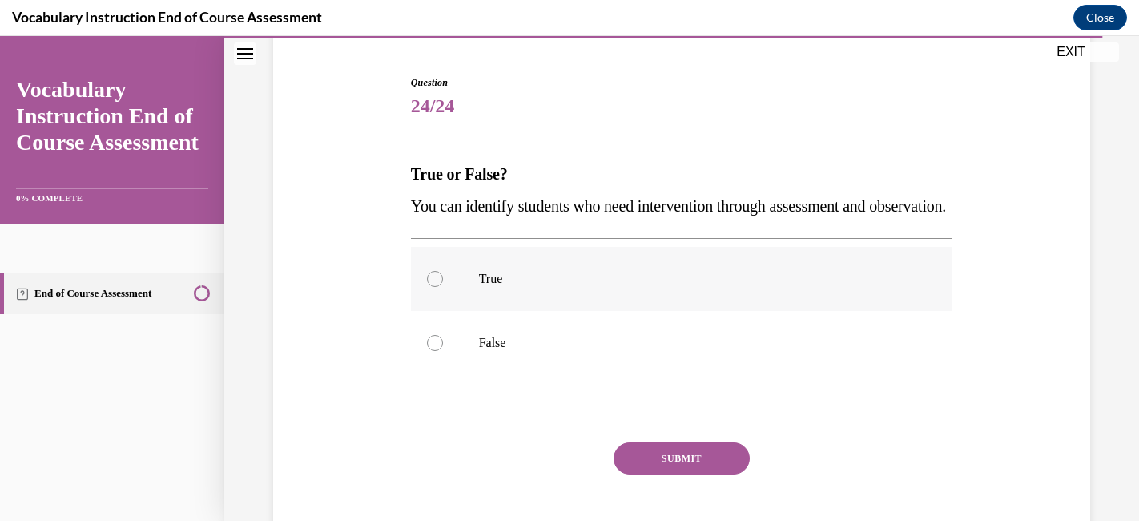
click at [689, 311] on label "True" at bounding box center [682, 279] width 542 height 64
click at [443, 287] on input "True" at bounding box center [435, 279] width 16 height 16
radio input "true"
click at [680, 474] on button "SUBMIT" at bounding box center [682, 458] width 136 height 32
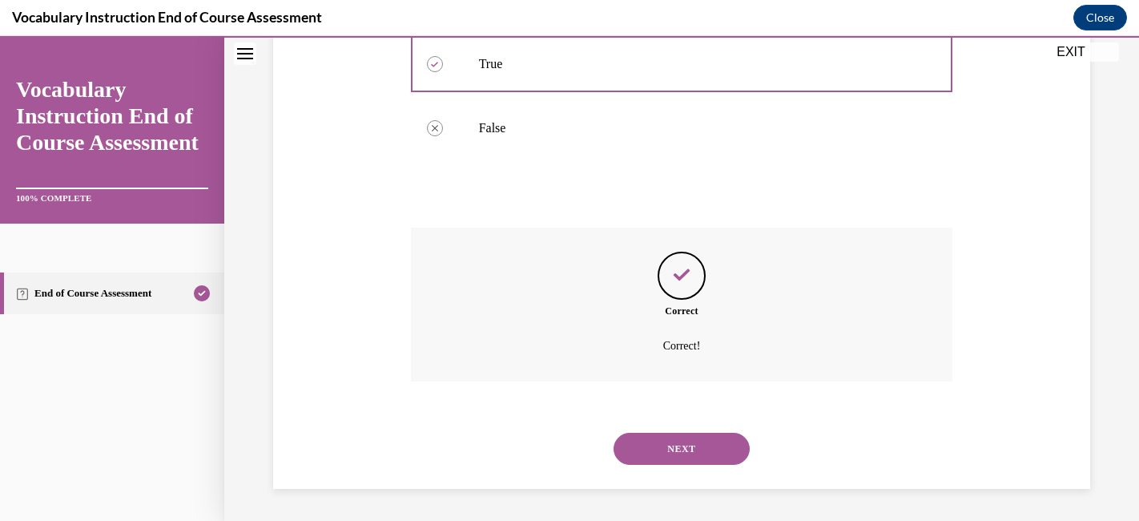
scroll to position [394, 0]
click at [689, 457] on button "NEXT" at bounding box center [682, 449] width 136 height 32
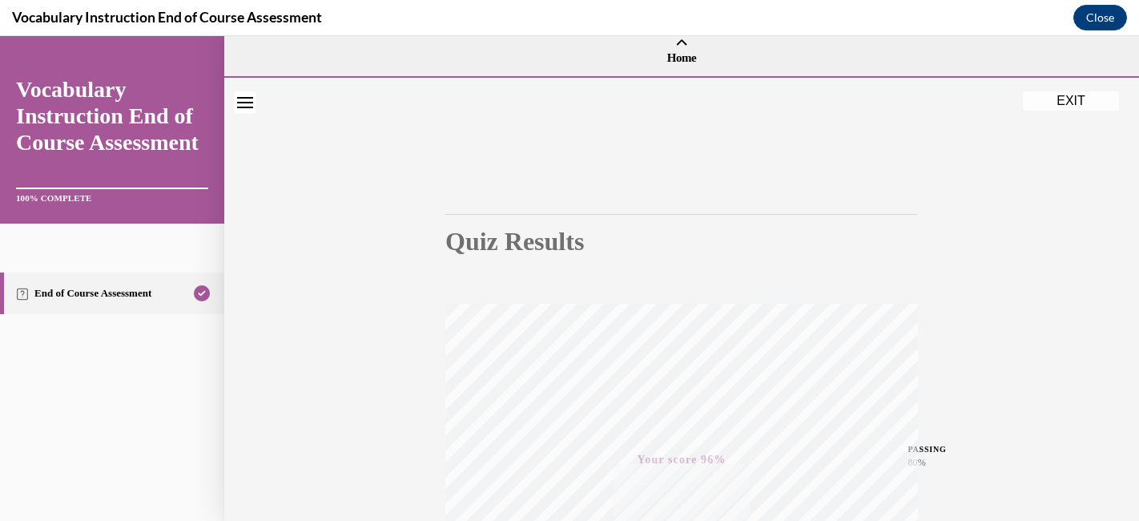
scroll to position [0, 0]
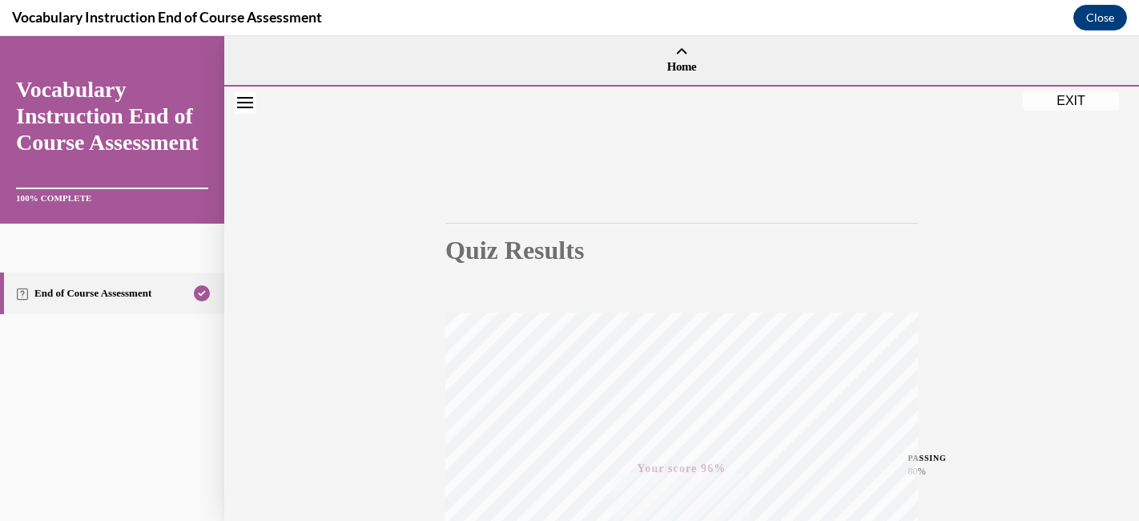
click at [1077, 100] on button "EXIT" at bounding box center [1071, 100] width 96 height 19
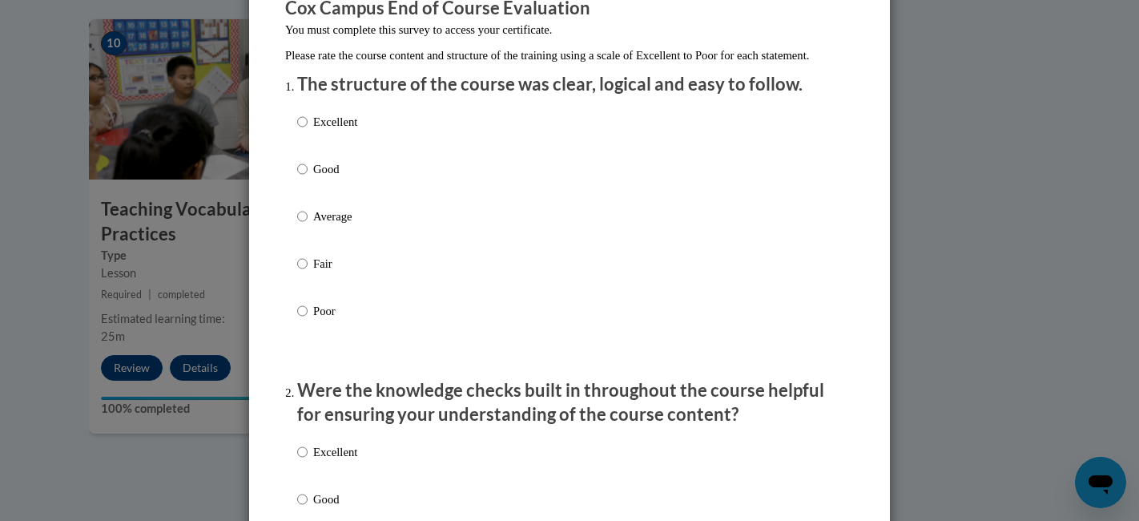
scroll to position [159, 0]
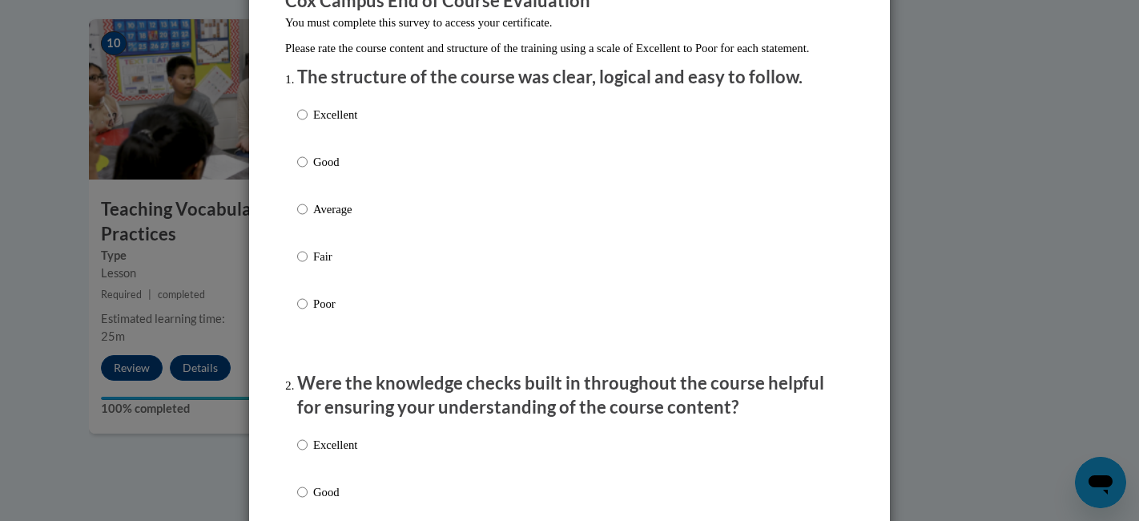
click at [352, 123] on p "Excellent" at bounding box center [335, 115] width 44 height 18
click at [308, 123] on input "Excellent" at bounding box center [302, 115] width 10 height 18
radio input "true"
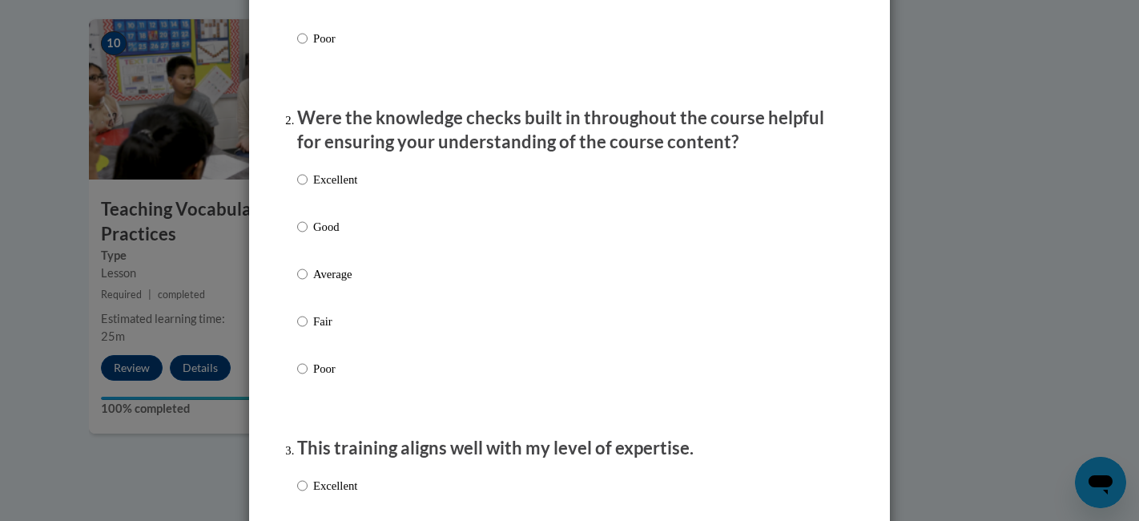
click at [337, 188] on p "Excellent" at bounding box center [335, 180] width 44 height 18
click at [308, 188] on input "Excellent" at bounding box center [302, 180] width 10 height 18
radio input "true"
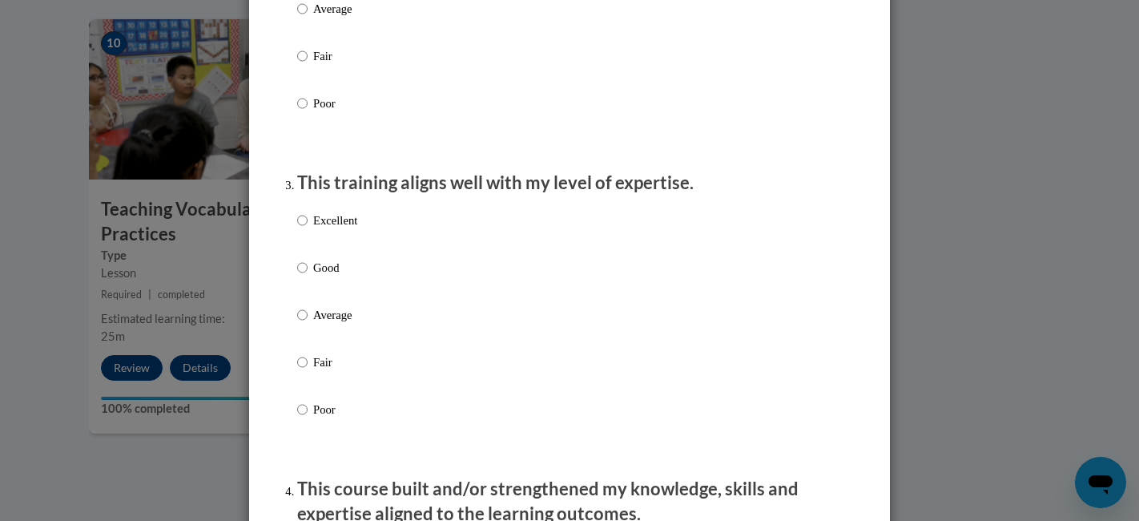
click at [334, 229] on p "Excellent" at bounding box center [335, 221] width 44 height 18
click at [308, 229] on input "Excellent" at bounding box center [302, 221] width 10 height 18
radio input "true"
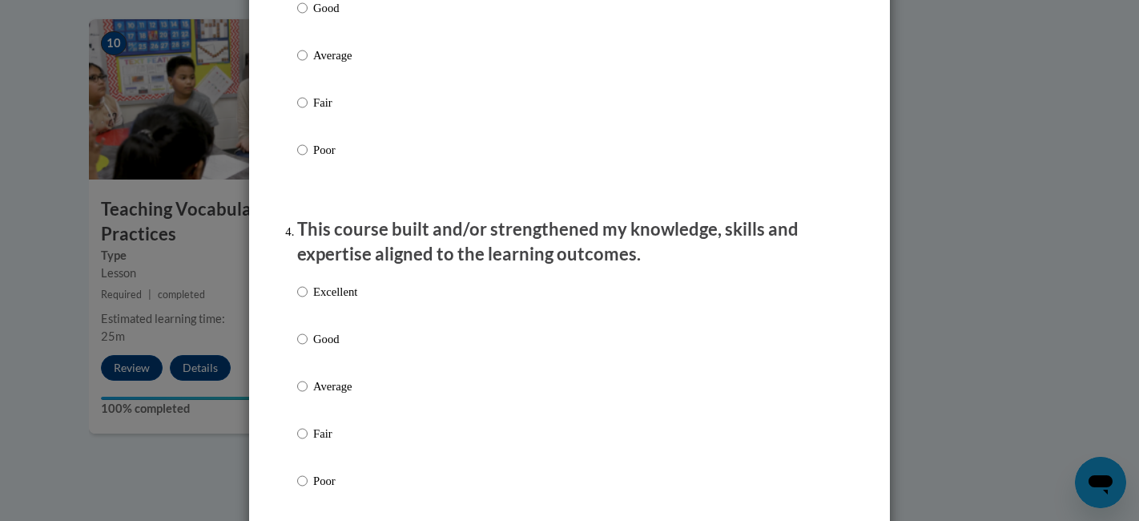
scroll to position [997, 0]
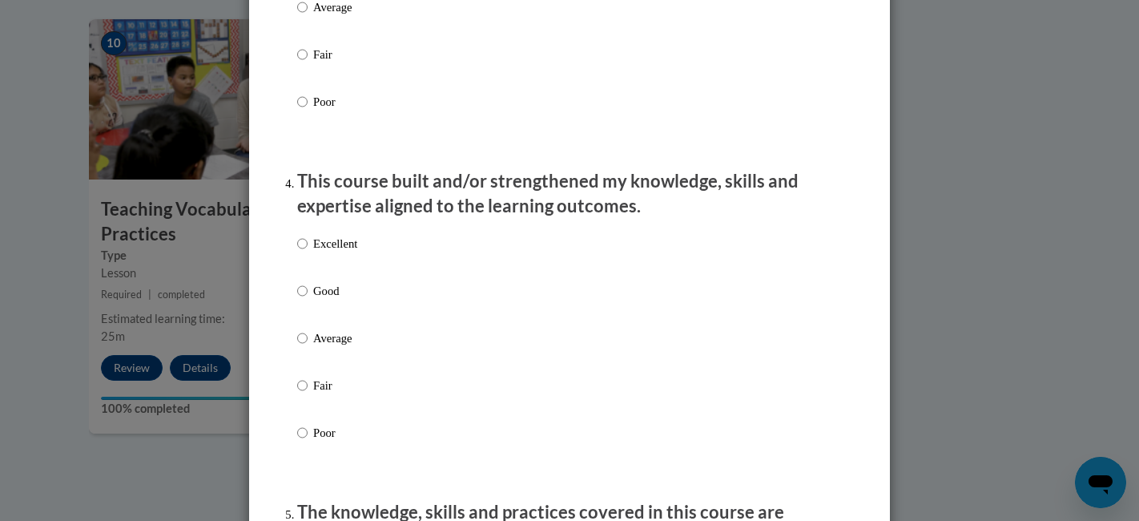
click at [333, 252] on p "Excellent" at bounding box center [335, 244] width 44 height 18
click at [308, 252] on input "Excellent" at bounding box center [302, 244] width 10 height 18
radio input "true"
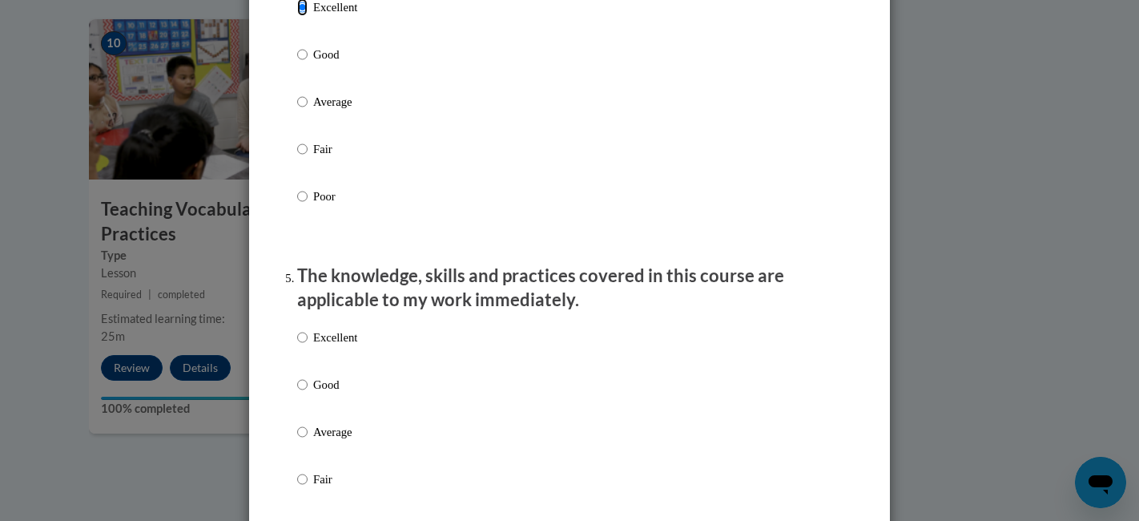
scroll to position [1268, 0]
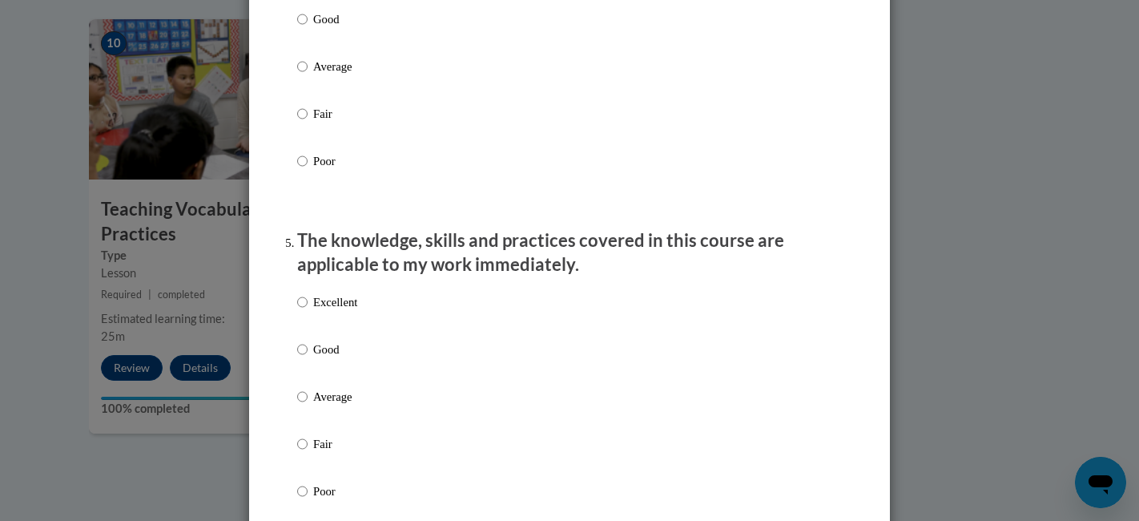
click at [330, 311] on p "Excellent" at bounding box center [335, 302] width 44 height 18
click at [308, 311] on input "Excellent" at bounding box center [302, 302] width 10 height 18
radio input "true"
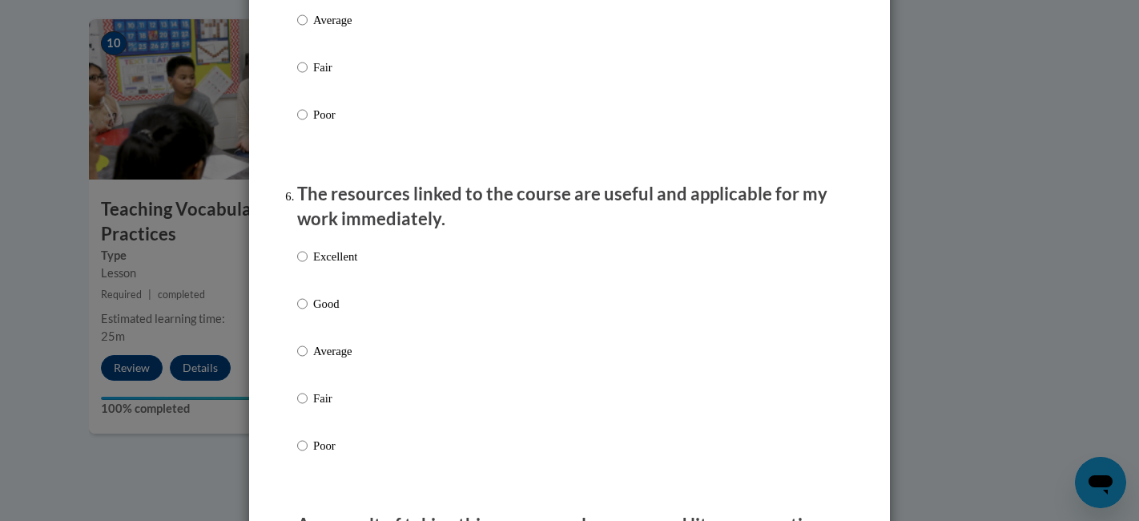
scroll to position [1660, 0]
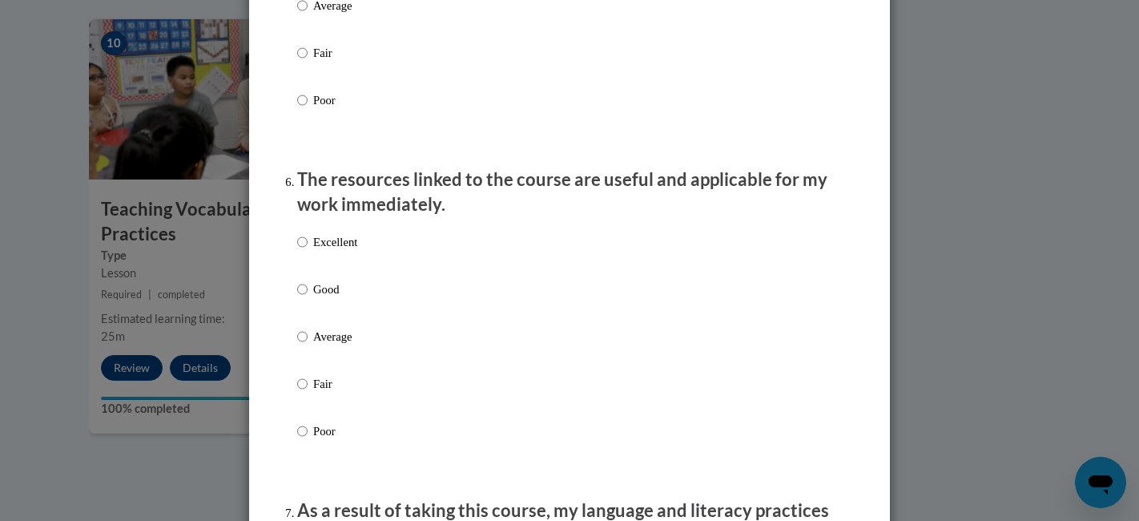
click at [338, 251] on p "Excellent" at bounding box center [335, 242] width 44 height 18
click at [308, 251] on input "Excellent" at bounding box center [302, 242] width 10 height 18
radio input "true"
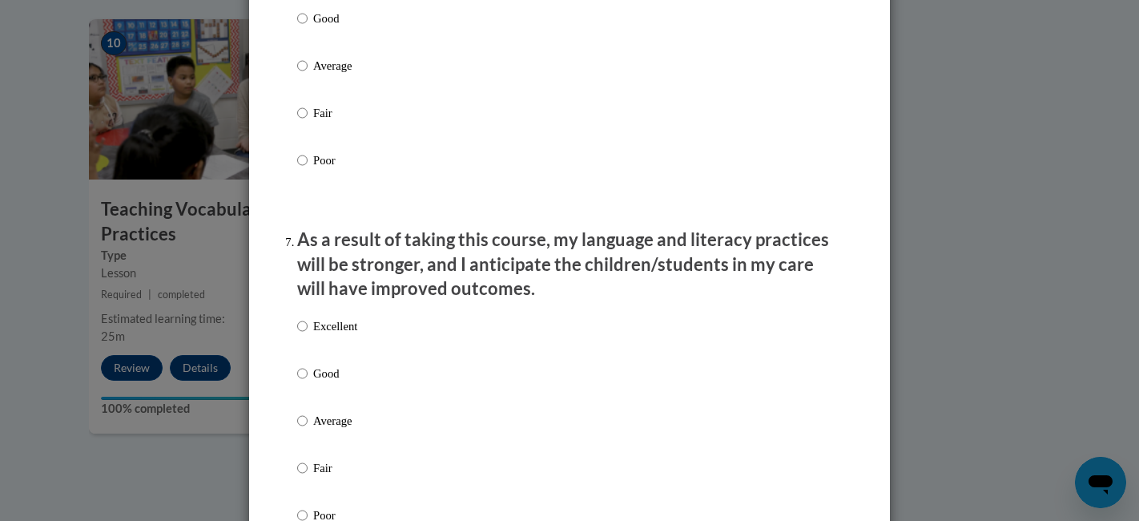
scroll to position [1933, 0]
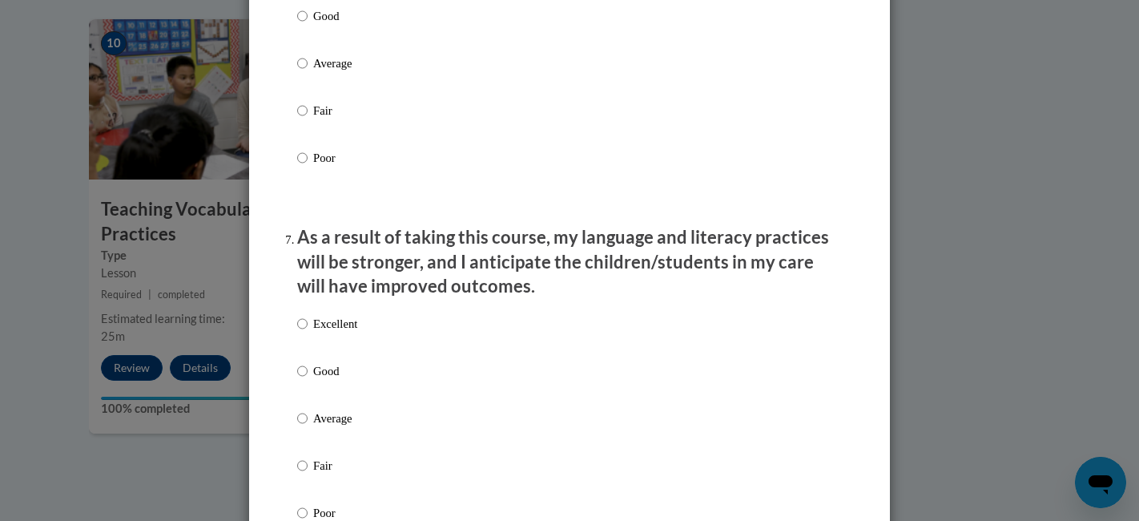
click at [334, 333] on p "Excellent" at bounding box center [335, 324] width 44 height 18
click at [308, 333] on input "Excellent" at bounding box center [302, 324] width 10 height 18
radio input "true"
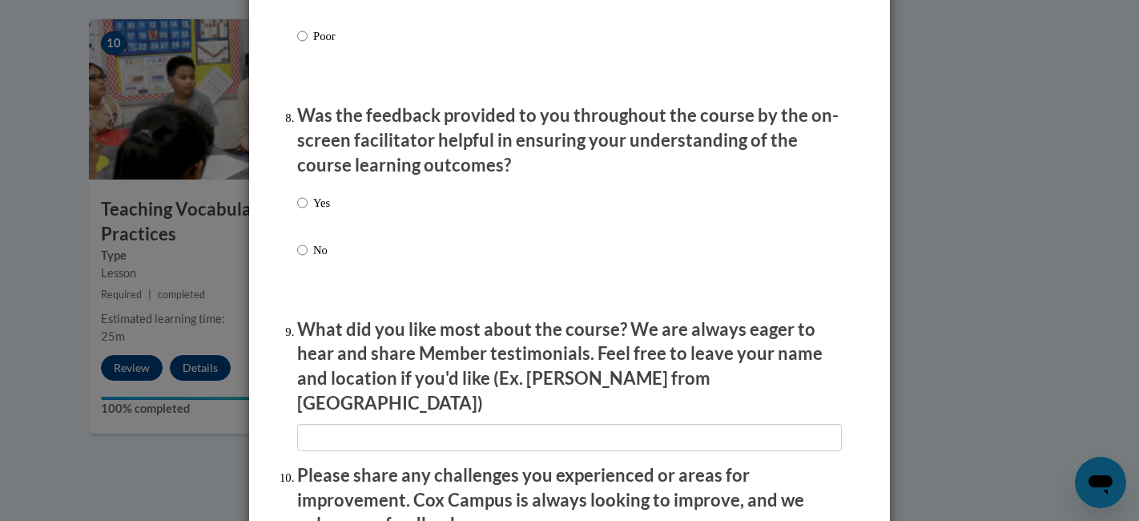
scroll to position [2421, 0]
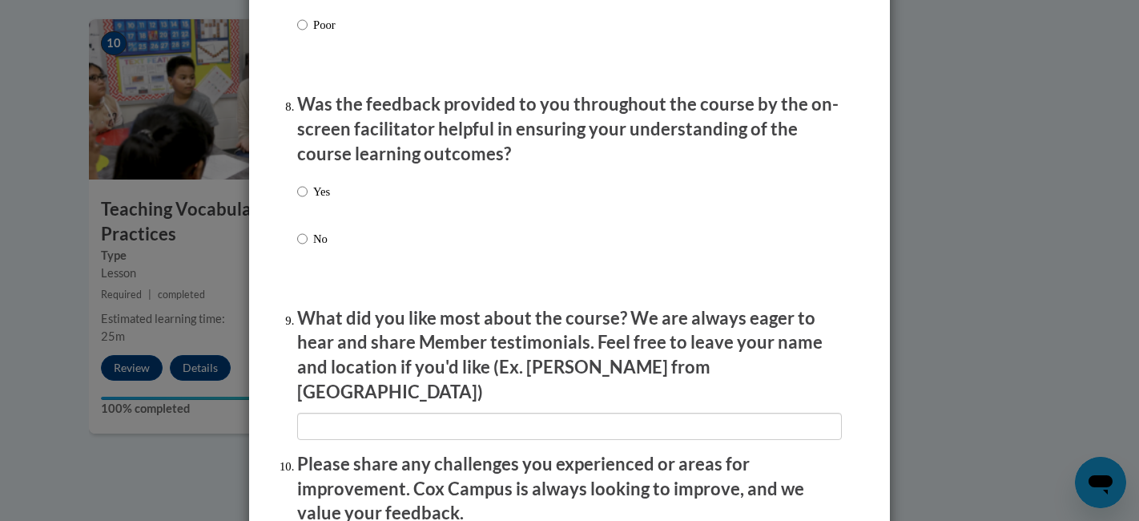
click at [320, 200] on p "Yes" at bounding box center [321, 192] width 17 height 18
click at [308, 200] on input "Yes" at bounding box center [302, 192] width 10 height 18
radio input "true"
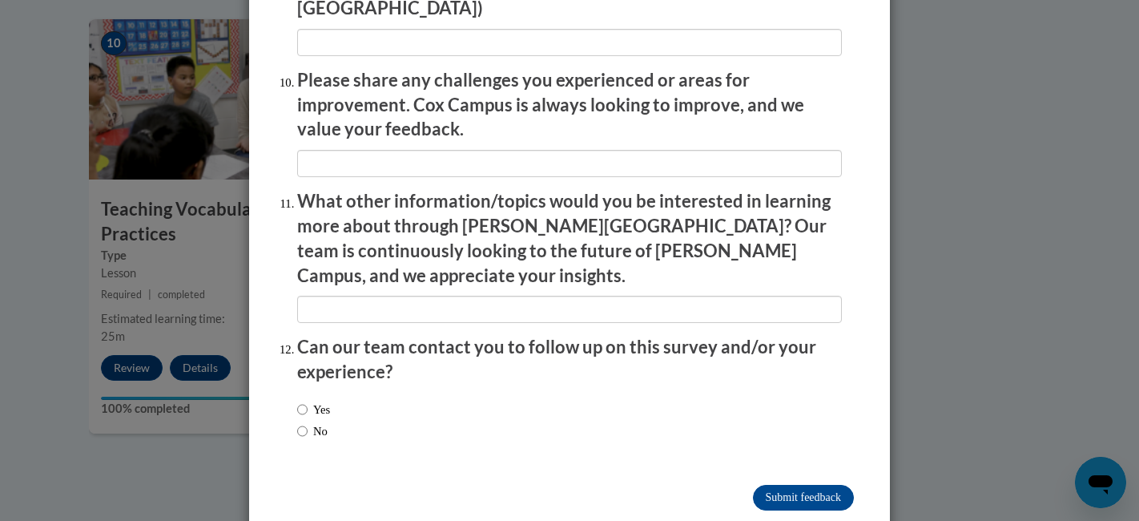
scroll to position [2800, 0]
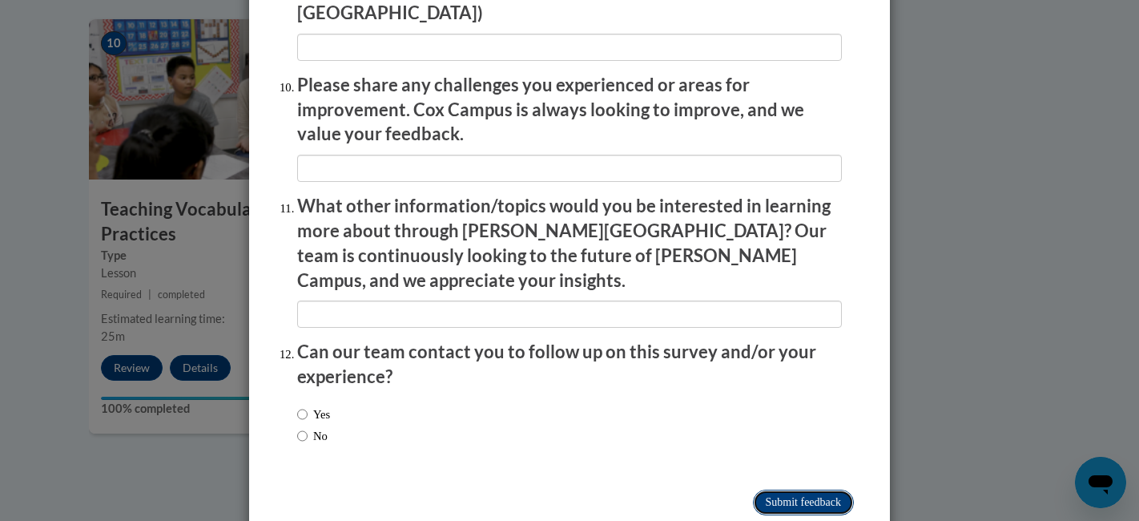
click at [771, 490] on input "Submit feedback" at bounding box center [803, 503] width 101 height 26
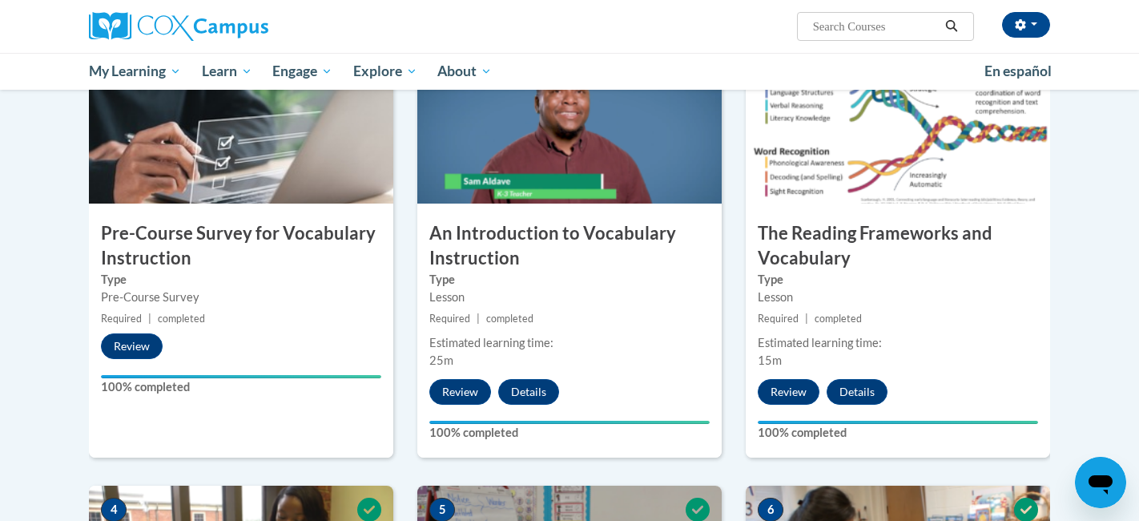
scroll to position [0, 0]
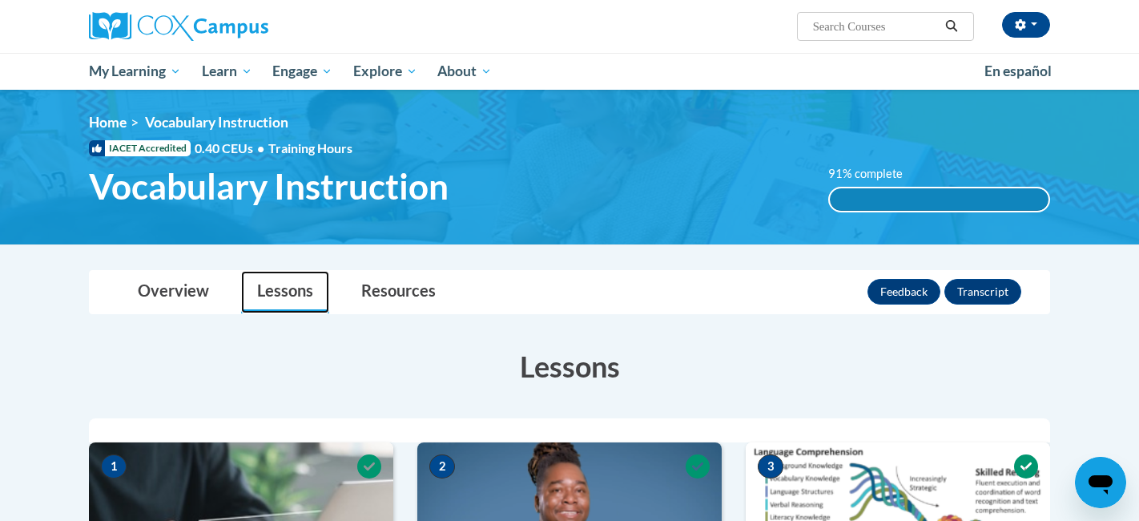
click at [275, 296] on link "Lessons" at bounding box center [285, 292] width 88 height 42
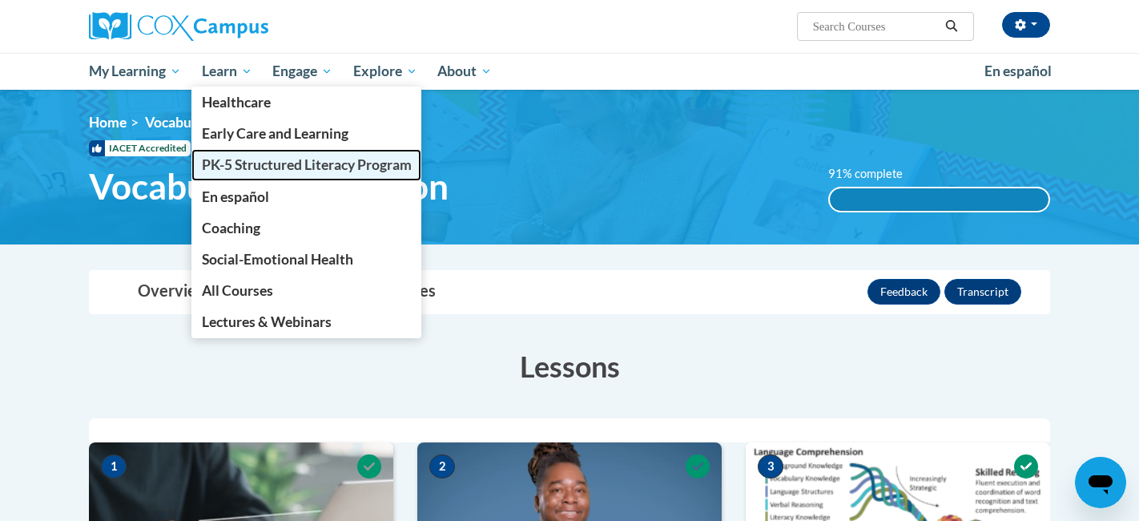
click at [306, 171] on span "PK-5 Structured Literacy Program" at bounding box center [307, 164] width 210 height 17
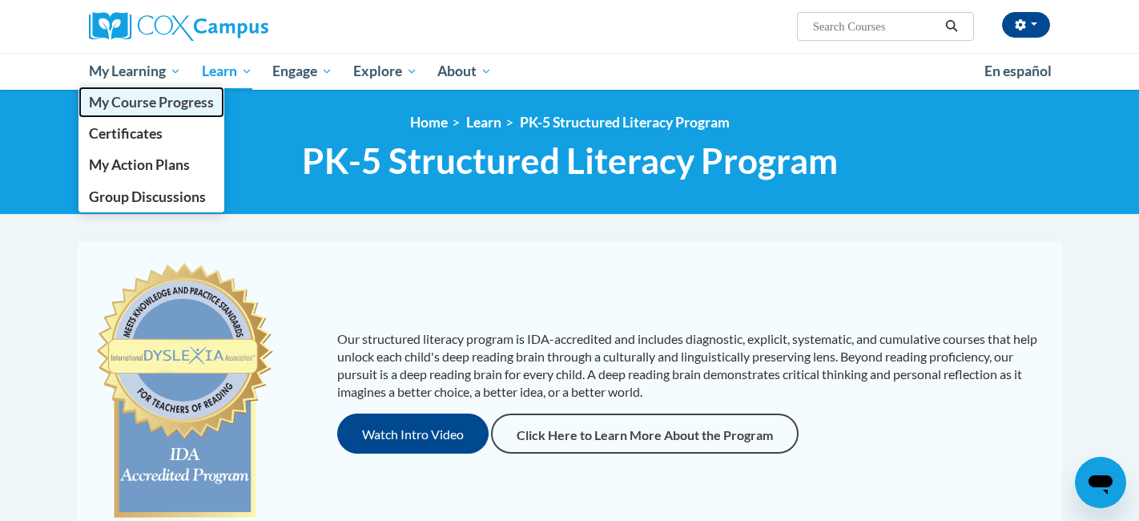
click at [178, 104] on span "My Course Progress" at bounding box center [151, 102] width 125 height 17
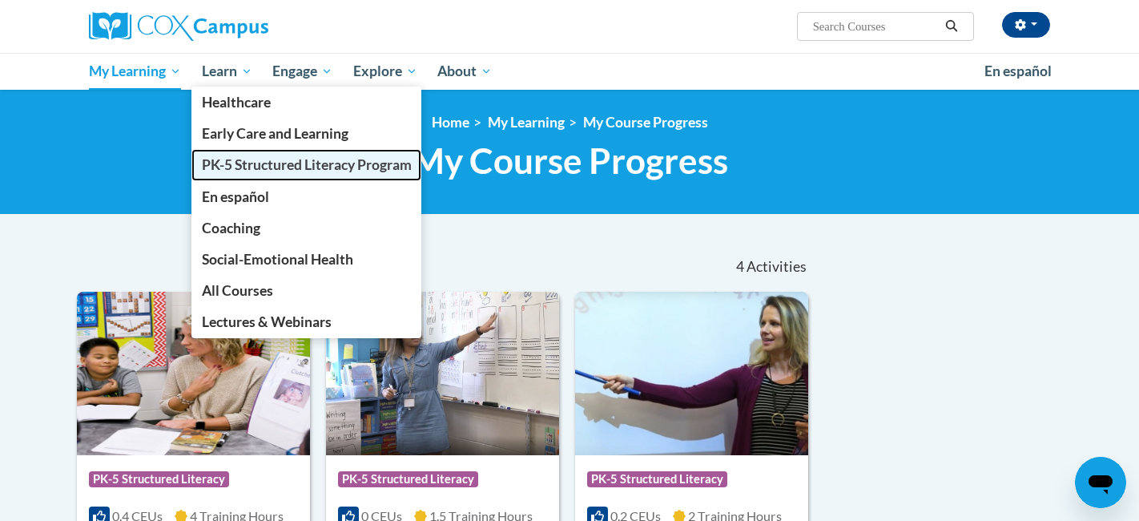
click at [254, 162] on span "PK-5 Structured Literacy Program" at bounding box center [307, 164] width 210 height 17
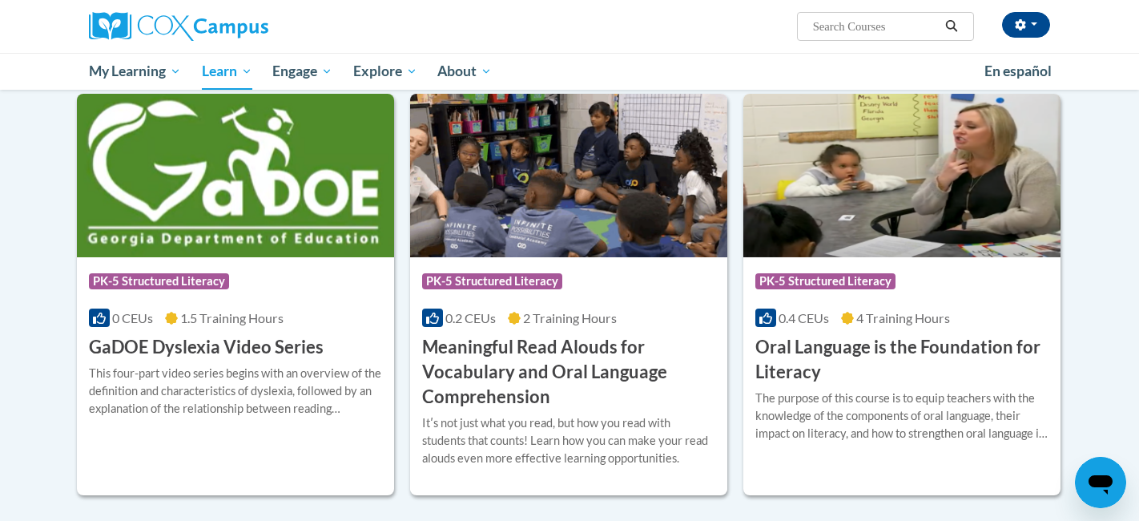
scroll to position [913, 0]
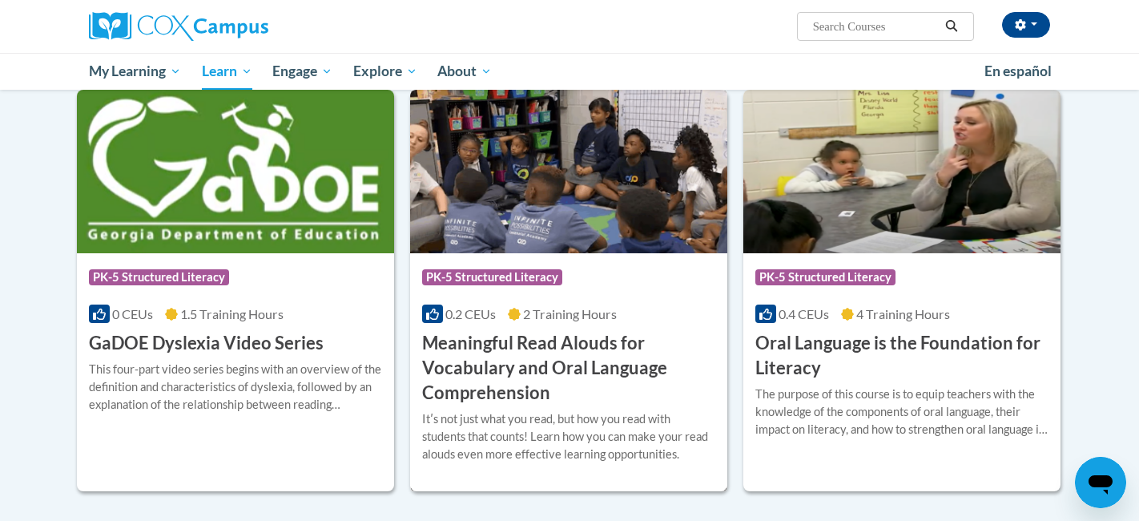
click at [555, 343] on h3 "Meaningful Read Alouds for Vocabulary and Oral Language Comprehension" at bounding box center [568, 368] width 293 height 74
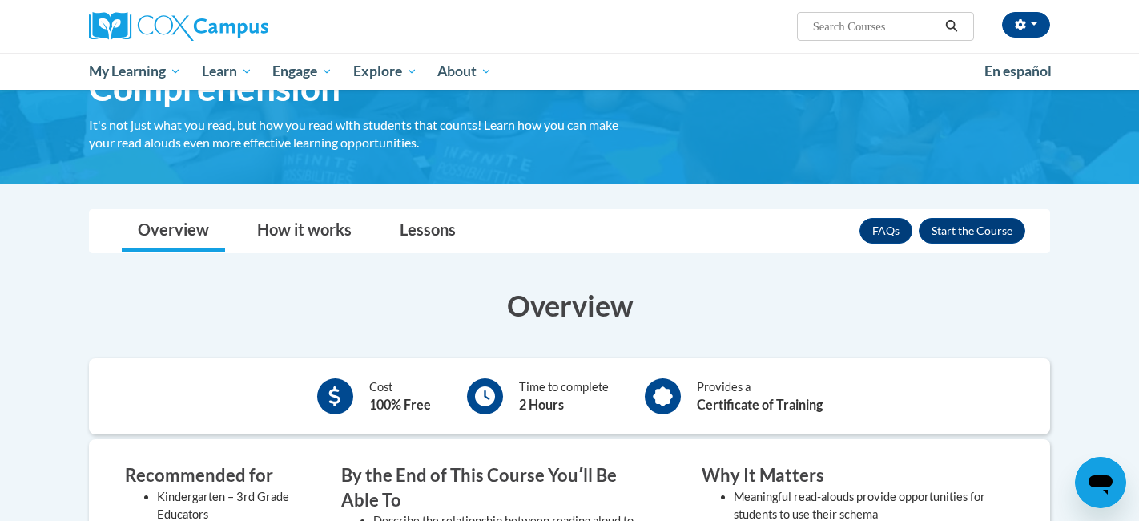
scroll to position [147, 0]
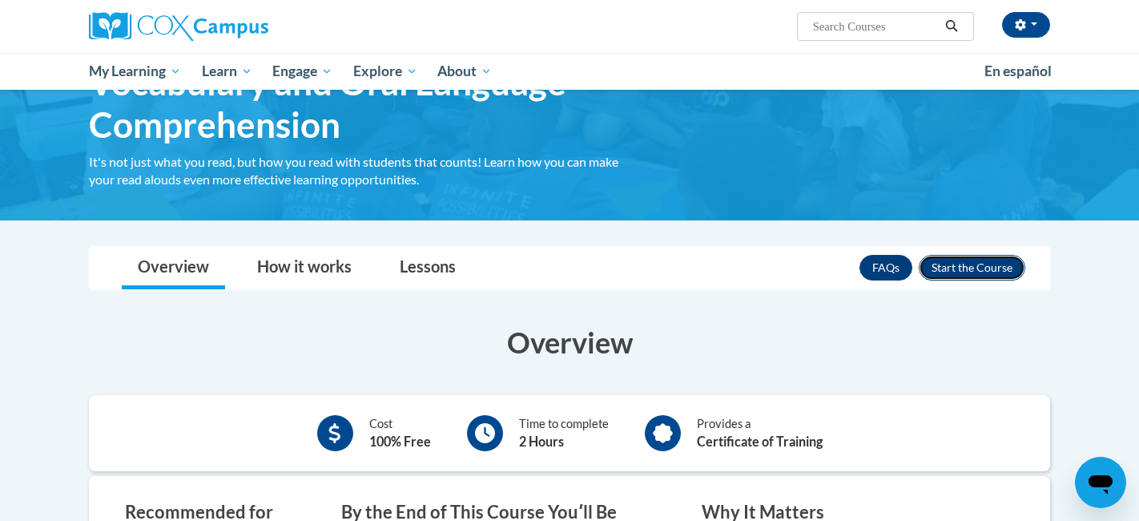
click at [963, 270] on button "Enroll" at bounding box center [972, 268] width 107 height 26
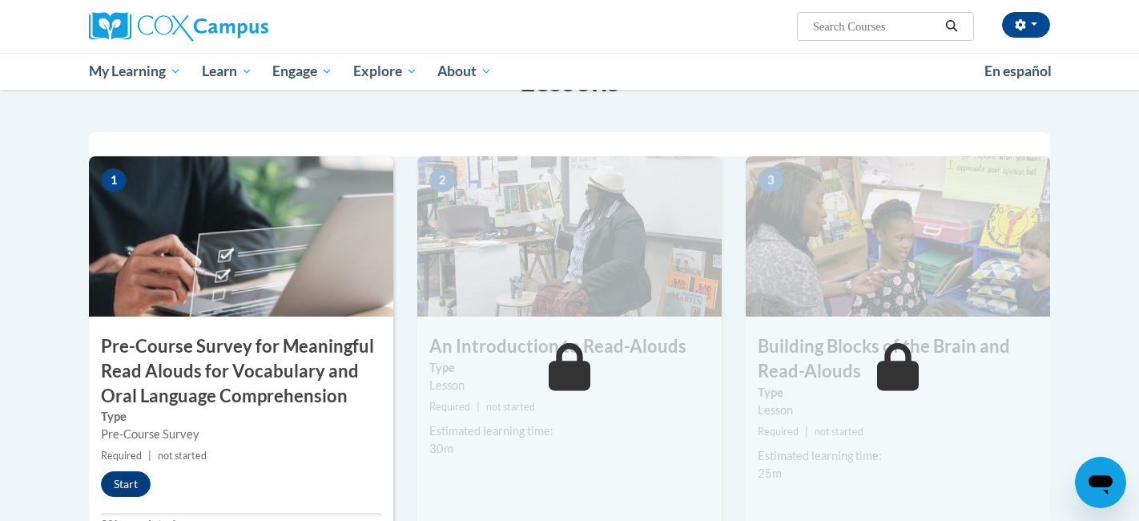
scroll to position [345, 0]
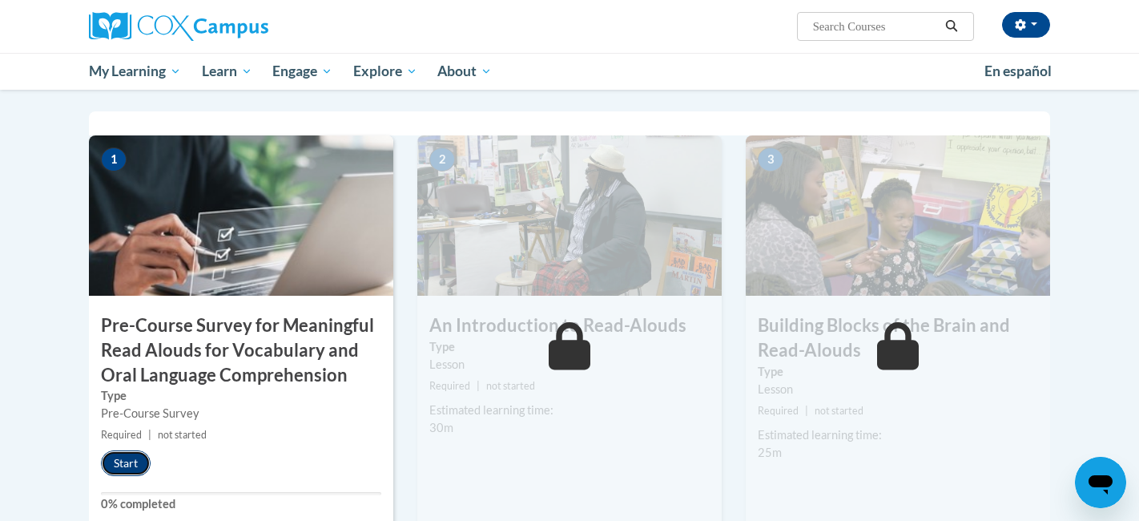
click at [135, 462] on button "Start" at bounding box center [126, 463] width 50 height 26
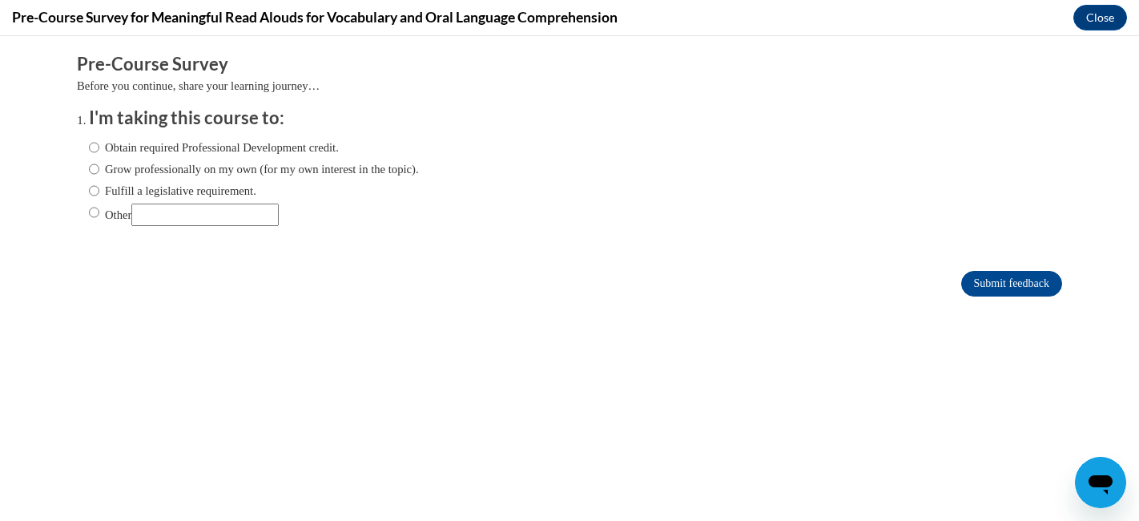
scroll to position [0, 0]
click at [106, 183] on label "Fulfill a legislative requirement." at bounding box center [172, 191] width 167 height 18
click at [99, 183] on input "Fulfill a legislative requirement." at bounding box center [94, 191] width 10 height 18
radio input "true"
click at [982, 276] on input "Submit feedback" at bounding box center [1012, 284] width 101 height 26
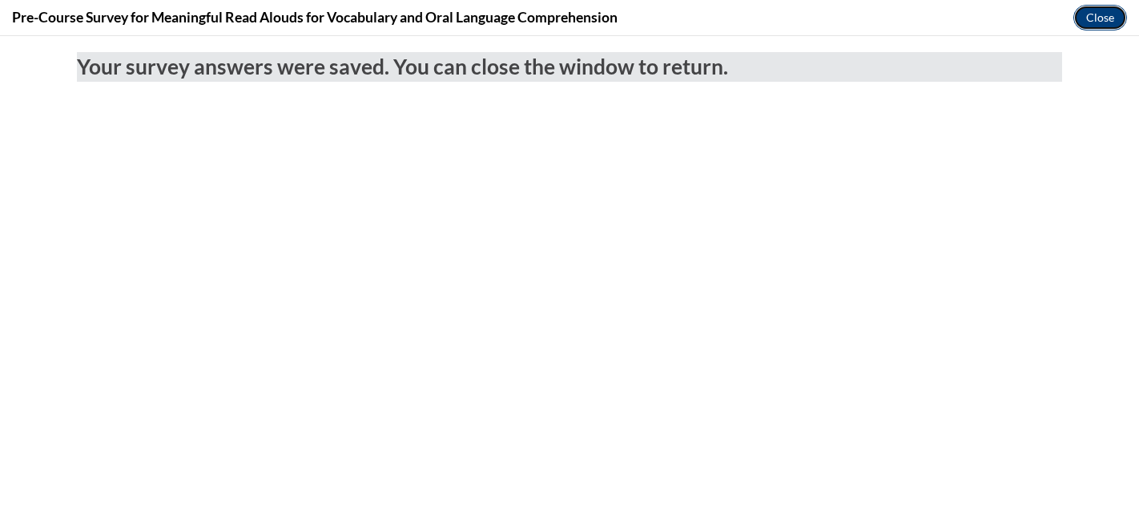
click at [1092, 16] on button "Close" at bounding box center [1101, 18] width 54 height 26
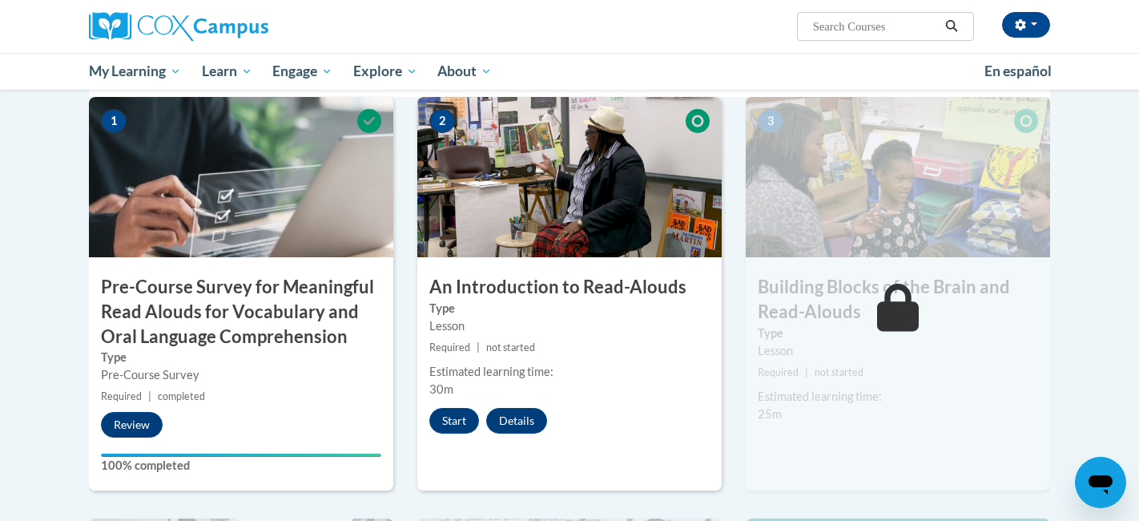
scroll to position [391, 0]
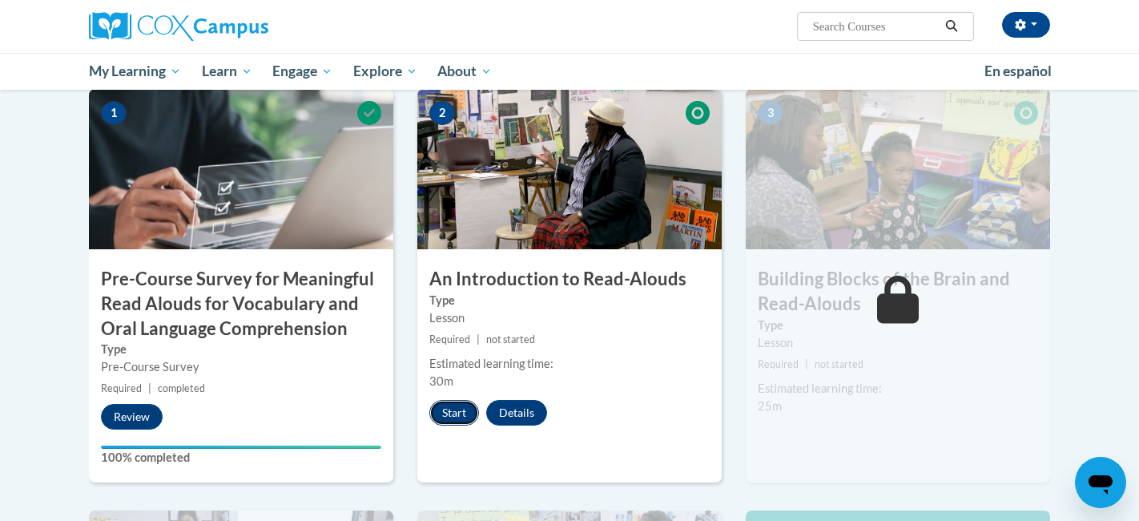
click at [456, 409] on button "Start" at bounding box center [455, 413] width 50 height 26
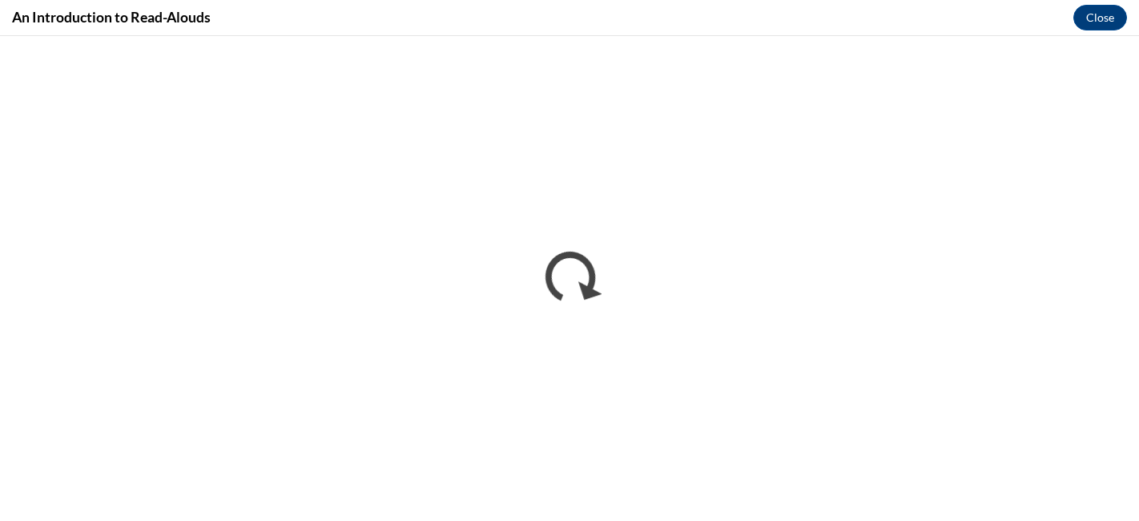
scroll to position [0, 0]
click at [1101, 16] on button "Close" at bounding box center [1101, 18] width 54 height 26
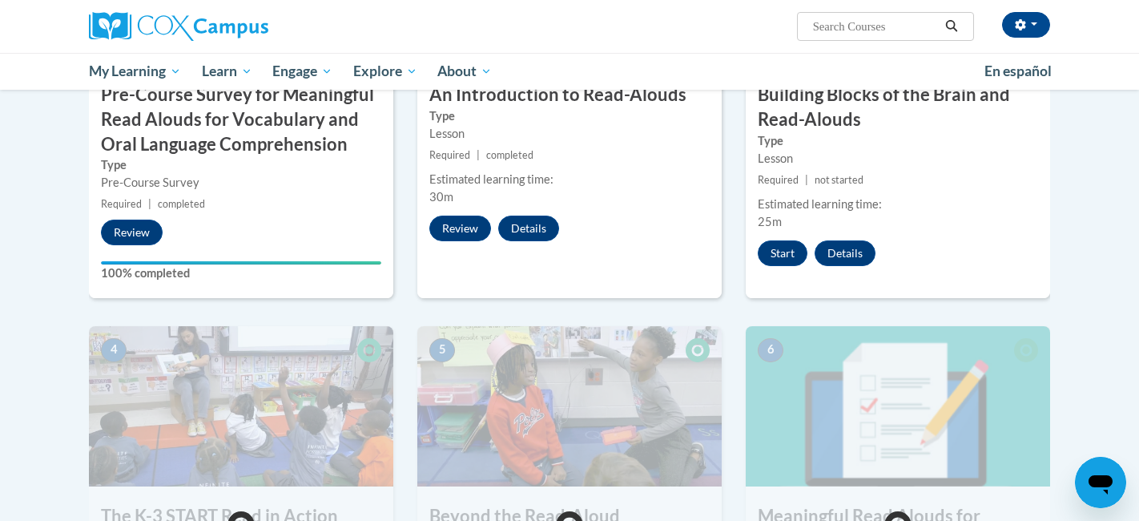
scroll to position [571, 0]
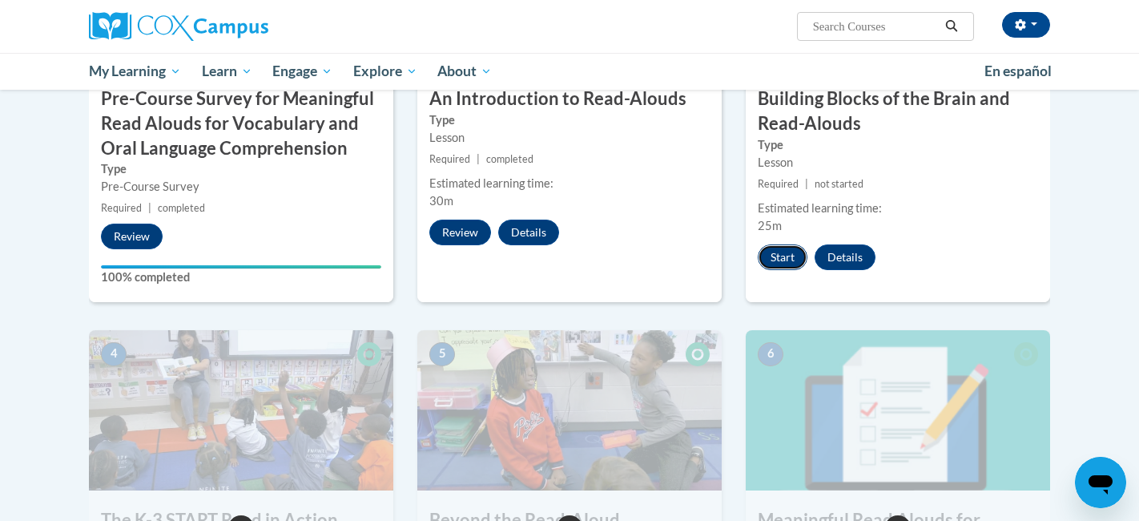
click at [793, 259] on button "Start" at bounding box center [783, 257] width 50 height 26
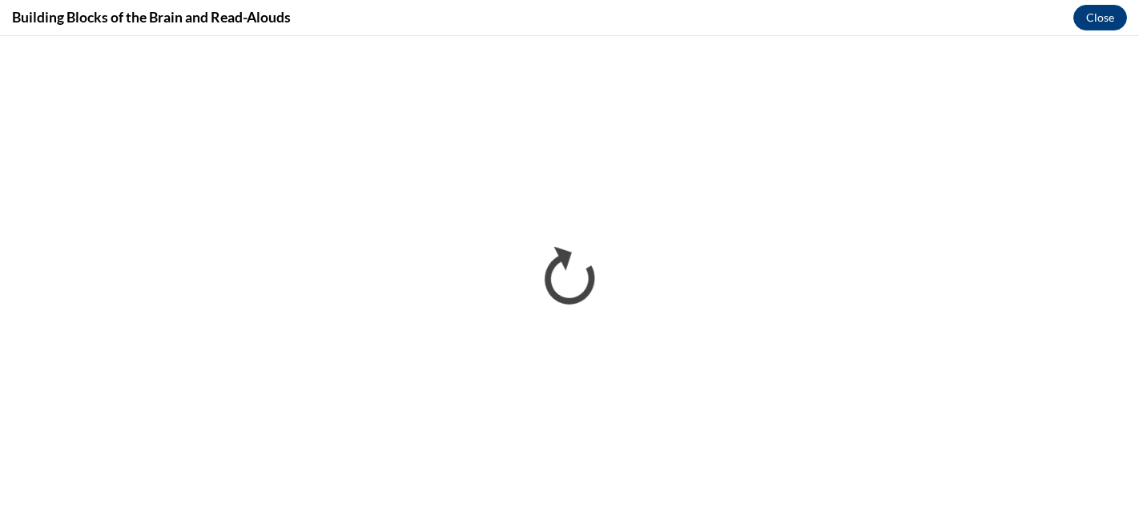
scroll to position [0, 0]
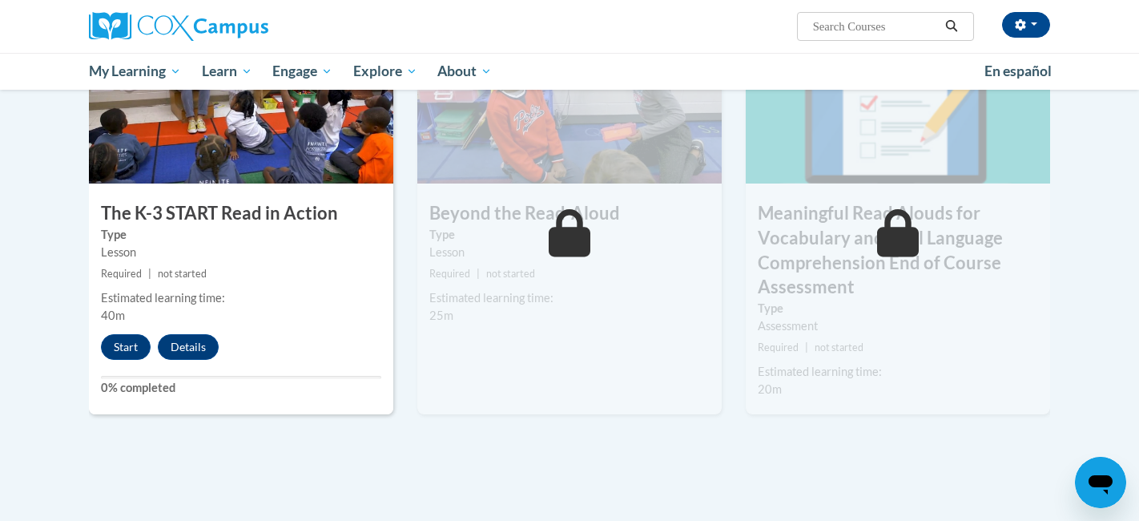
scroll to position [904, 0]
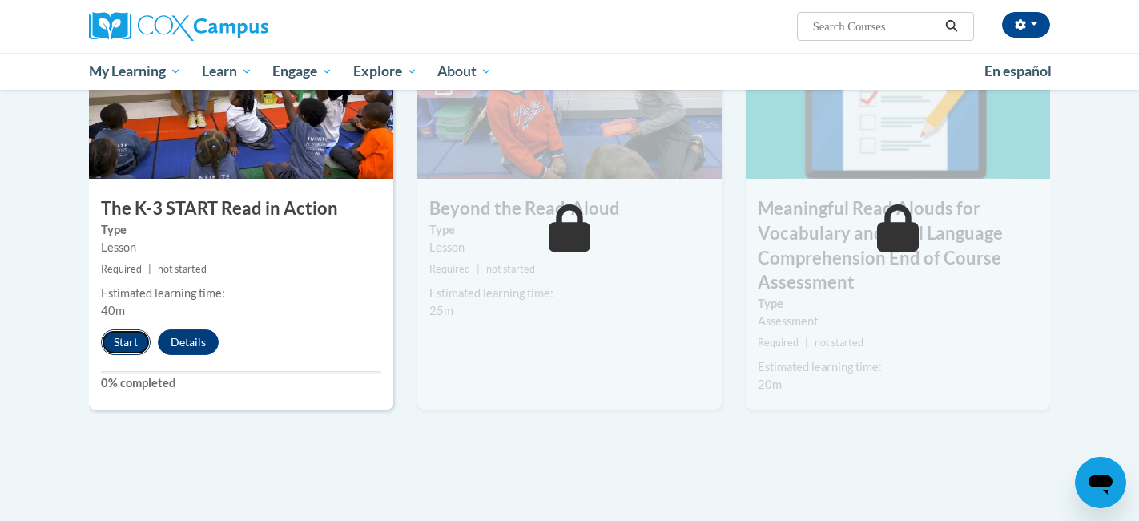
click at [131, 341] on button "Start" at bounding box center [126, 342] width 50 height 26
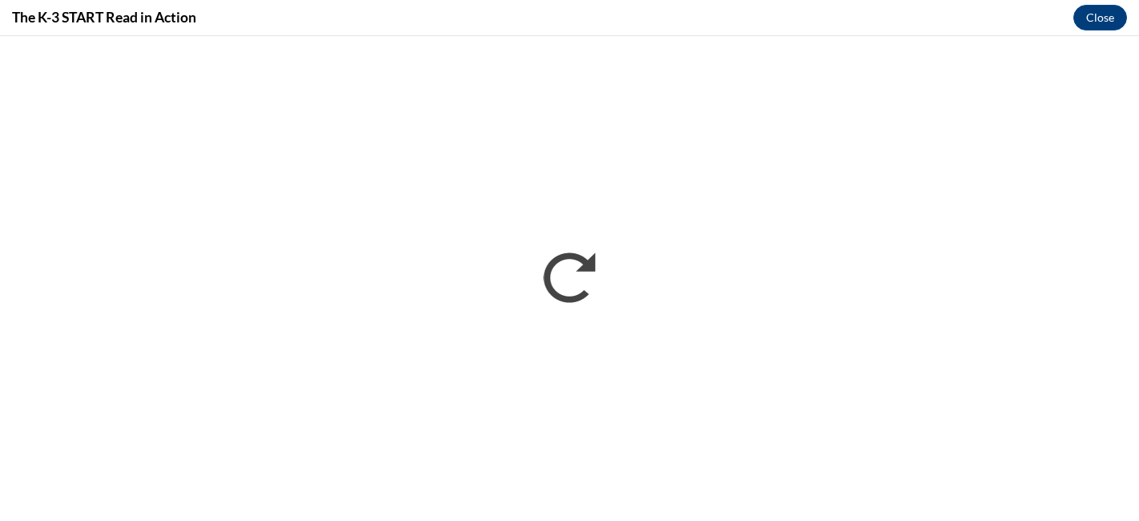
scroll to position [0, 0]
click at [628, 10] on div "The K-3 START Read in Action Close" at bounding box center [569, 18] width 1139 height 36
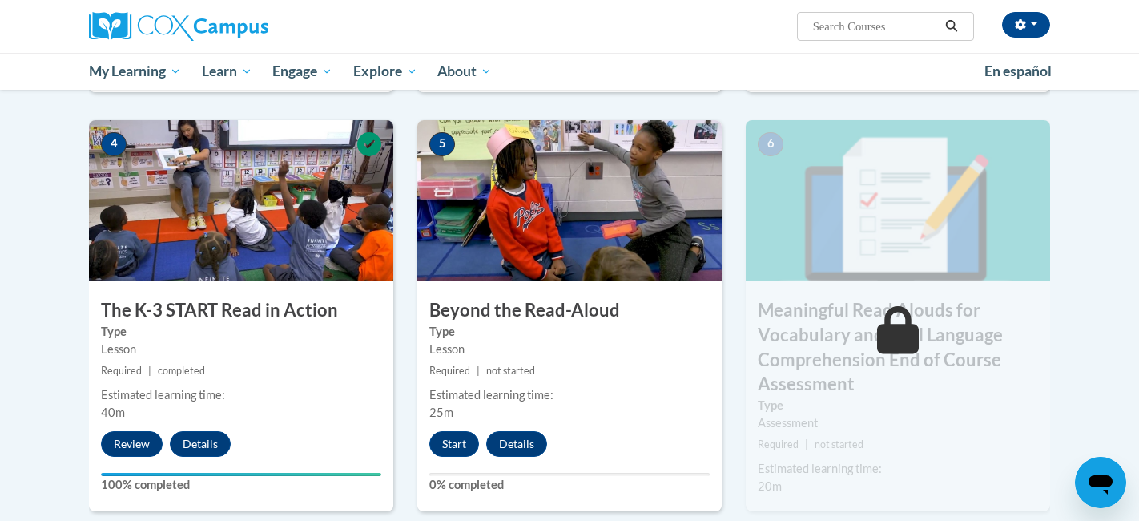
scroll to position [805, 0]
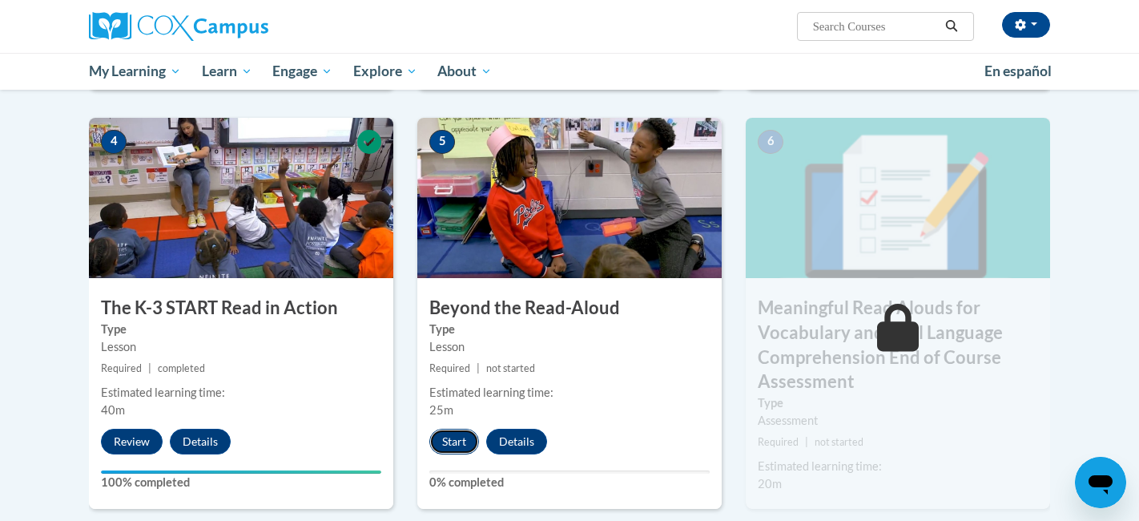
click at [449, 443] on button "Start" at bounding box center [455, 442] width 50 height 26
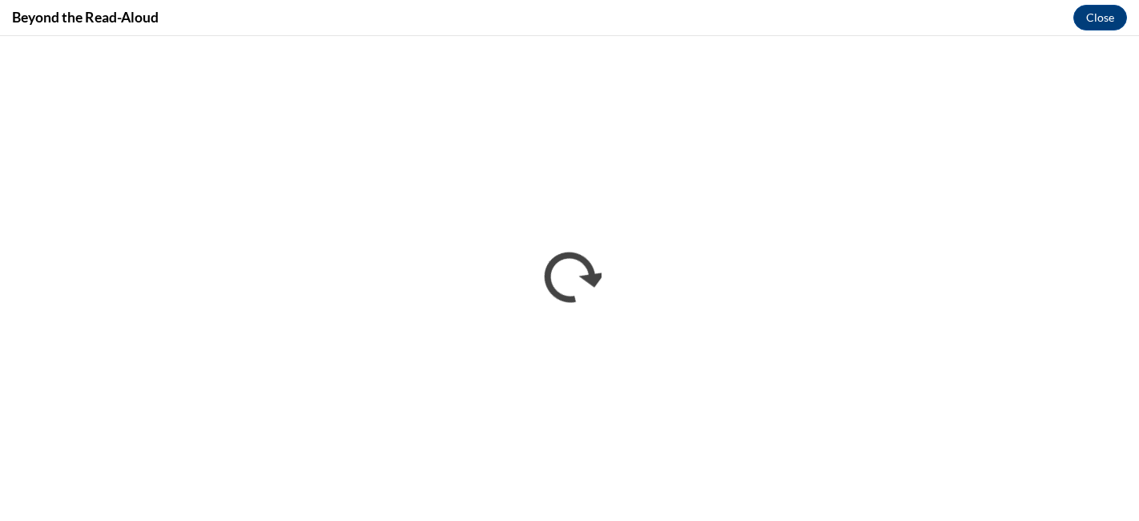
scroll to position [0, 0]
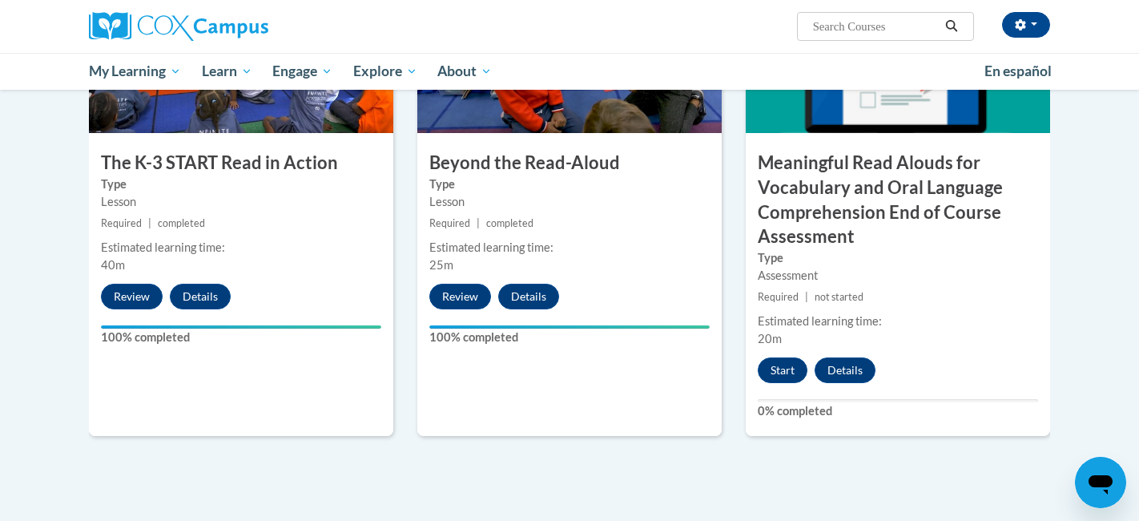
scroll to position [966, 0]
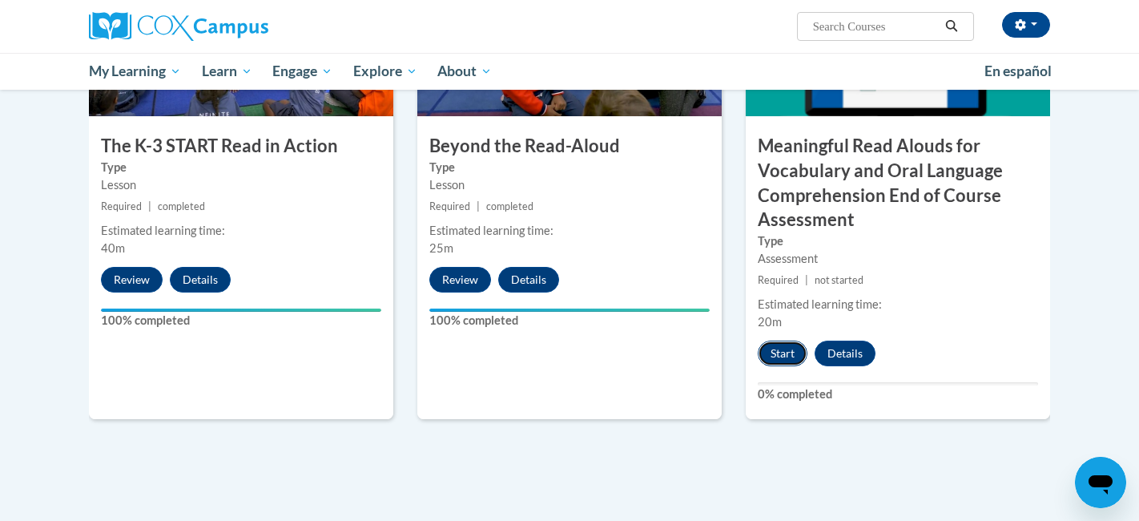
click at [790, 349] on button "Start" at bounding box center [783, 354] width 50 height 26
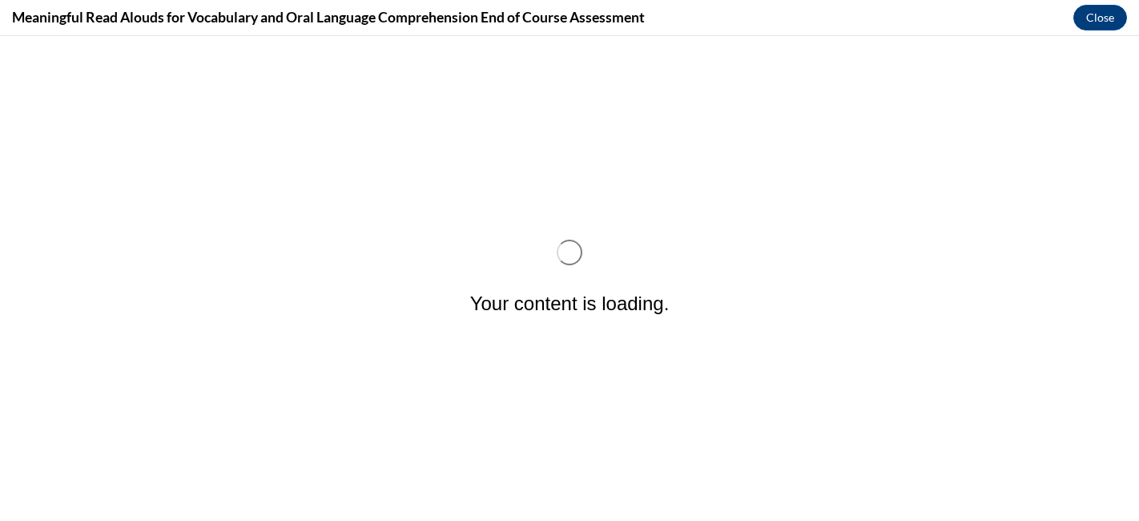
scroll to position [0, 0]
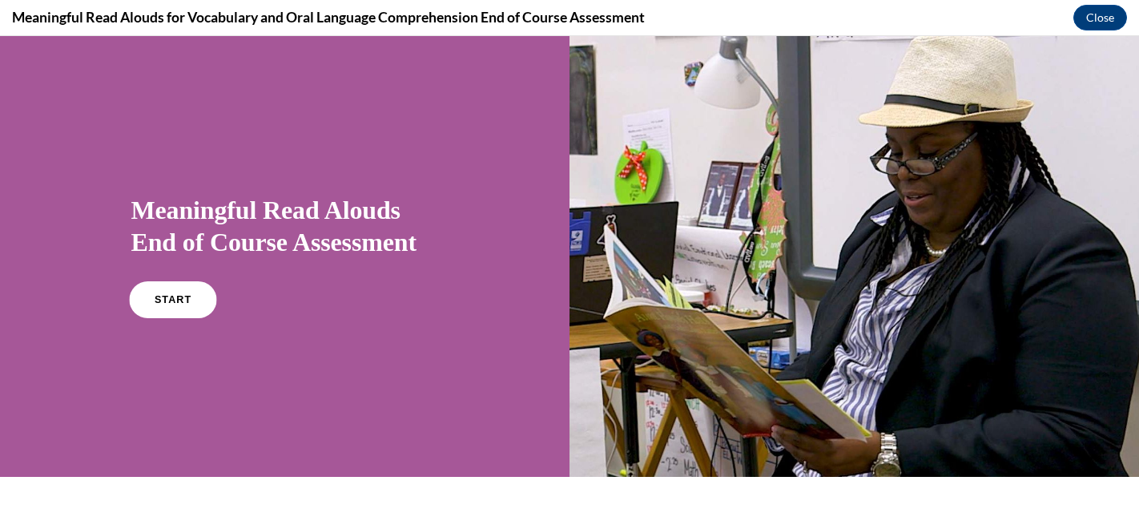
click at [175, 296] on span "START" at bounding box center [172, 300] width 37 height 12
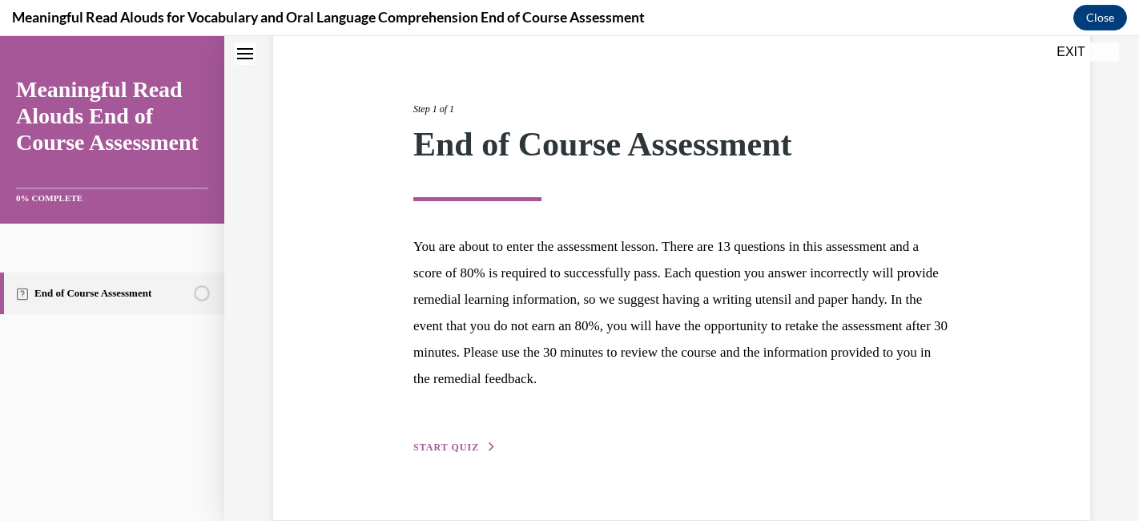
scroll to position [188, 0]
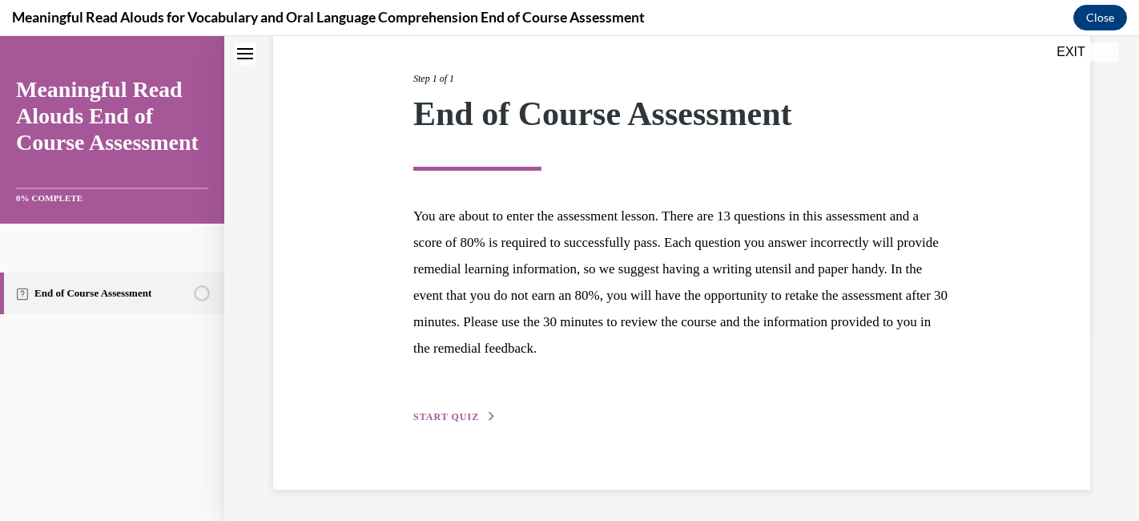
click at [447, 405] on div "Step 1 of 1 End of Course Assessment You are about to enter the assessment less…" at bounding box center [681, 229] width 561 height 391
click at [441, 420] on span "START QUIZ" at bounding box center [446, 416] width 66 height 11
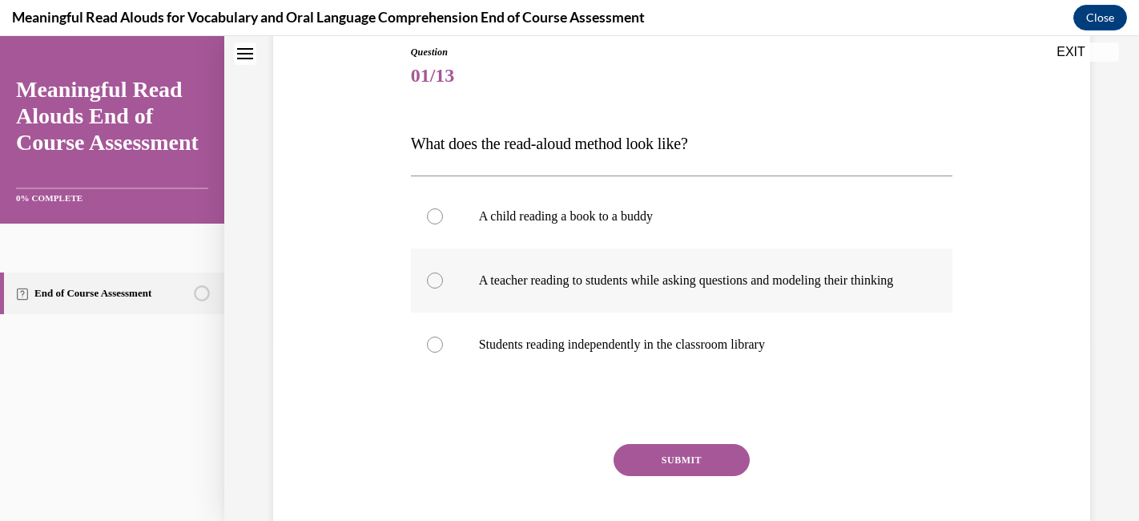
click at [805, 288] on p "A teacher reading to students while asking questions and modeling their thinking" at bounding box center [696, 280] width 434 height 16
click at [443, 288] on input "A teacher reading to students while asking questions and modeling their thinking" at bounding box center [435, 280] width 16 height 16
radio input "true"
click at [690, 471] on button "SUBMIT" at bounding box center [682, 460] width 136 height 32
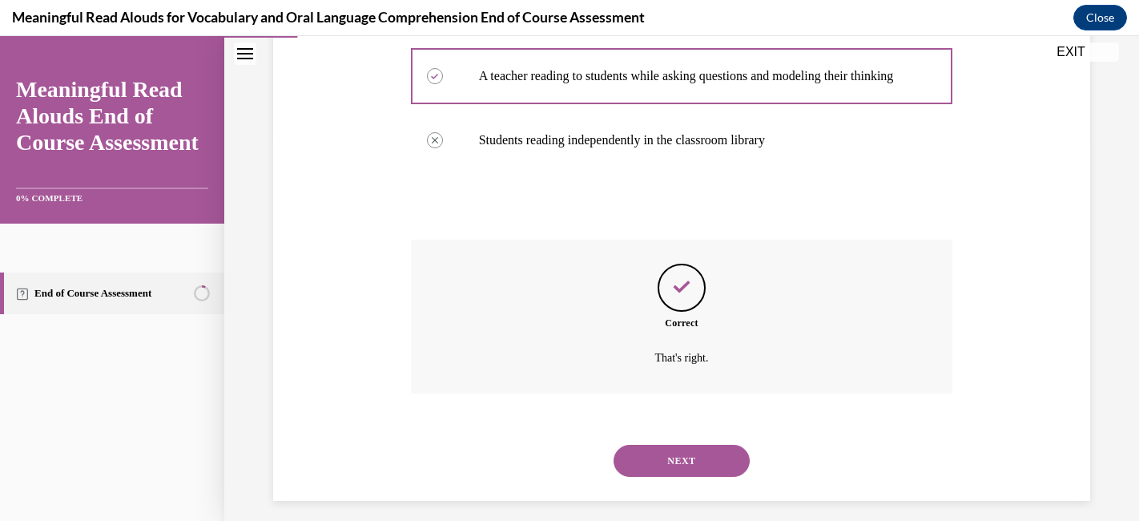
scroll to position [410, 0]
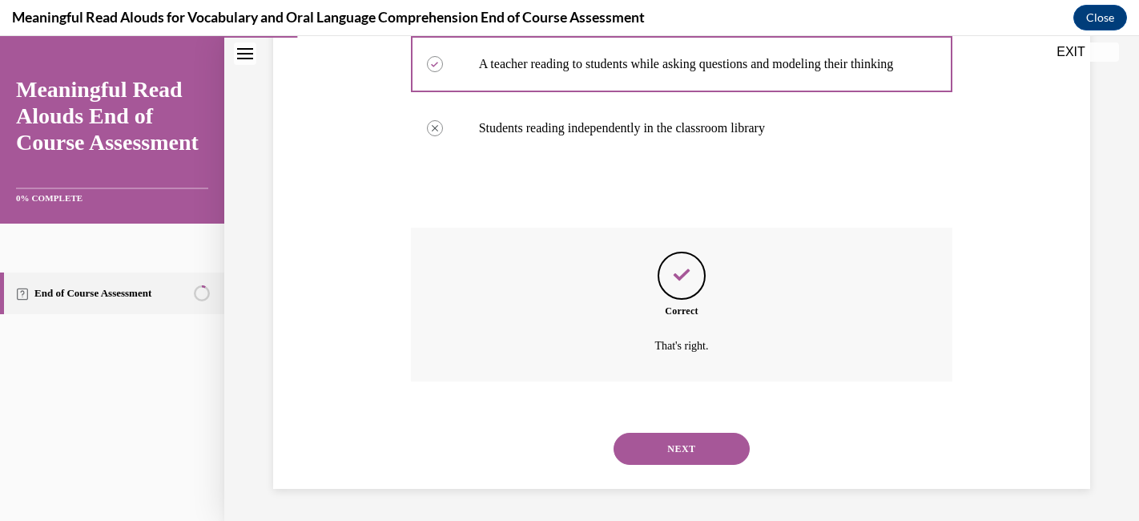
click at [692, 442] on button "NEXT" at bounding box center [682, 449] width 136 height 32
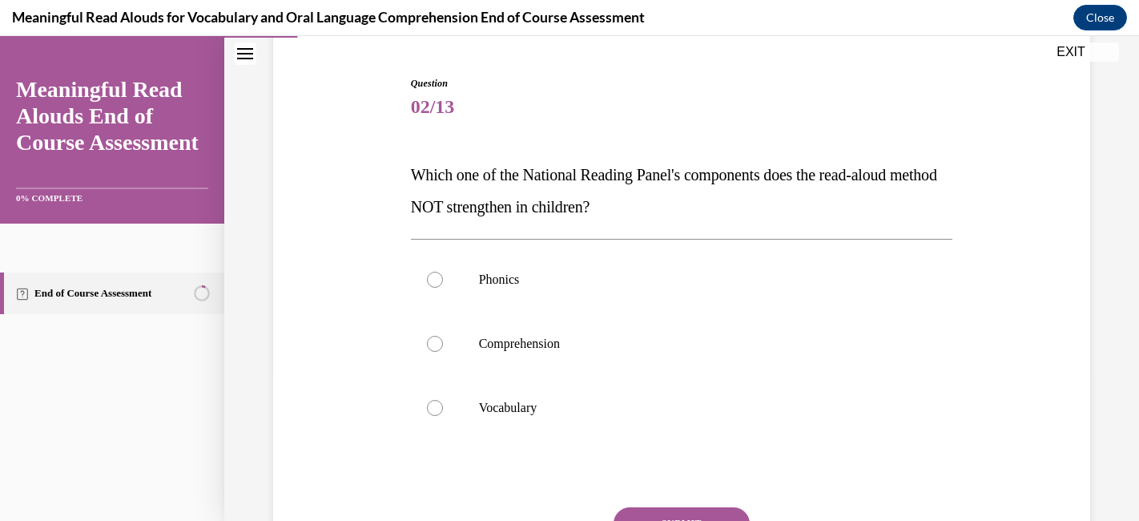
scroll to position [154, 0]
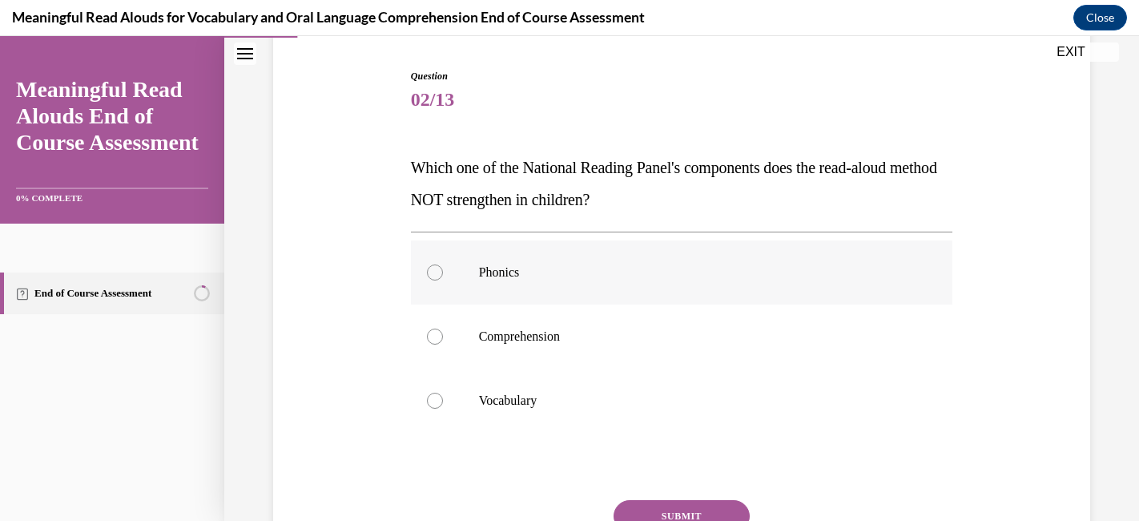
click at [753, 274] on p "Phonics" at bounding box center [696, 272] width 434 height 16
click at [443, 274] on input "Phonics" at bounding box center [435, 272] width 16 height 16
radio input "true"
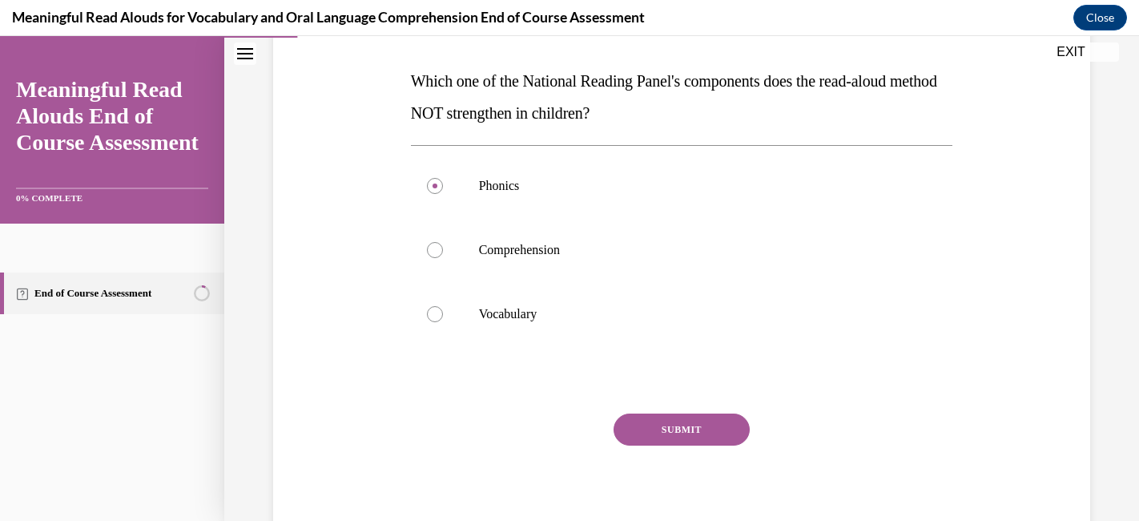
click at [681, 429] on button "SUBMIT" at bounding box center [682, 429] width 136 height 32
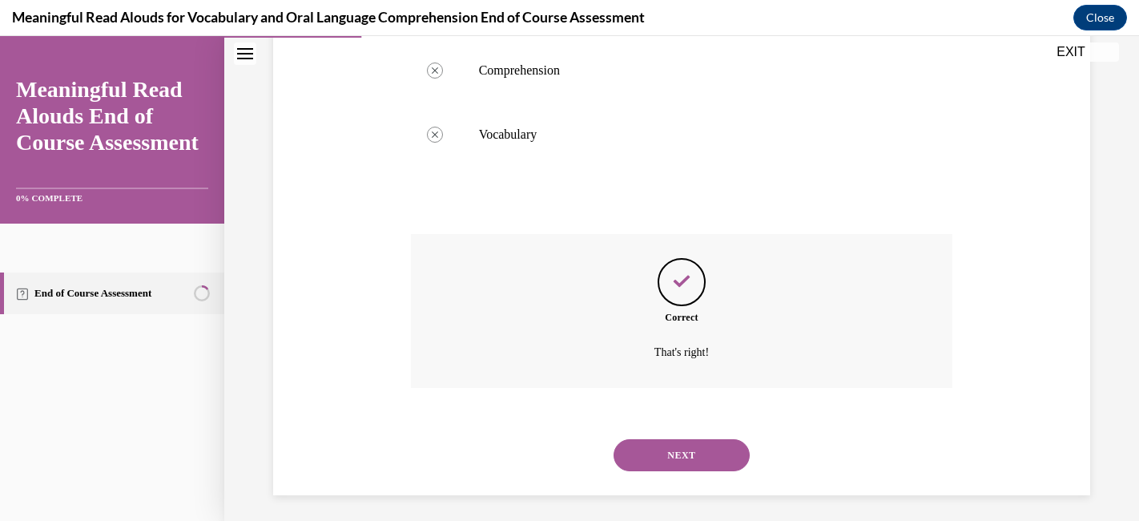
scroll to position [426, 0]
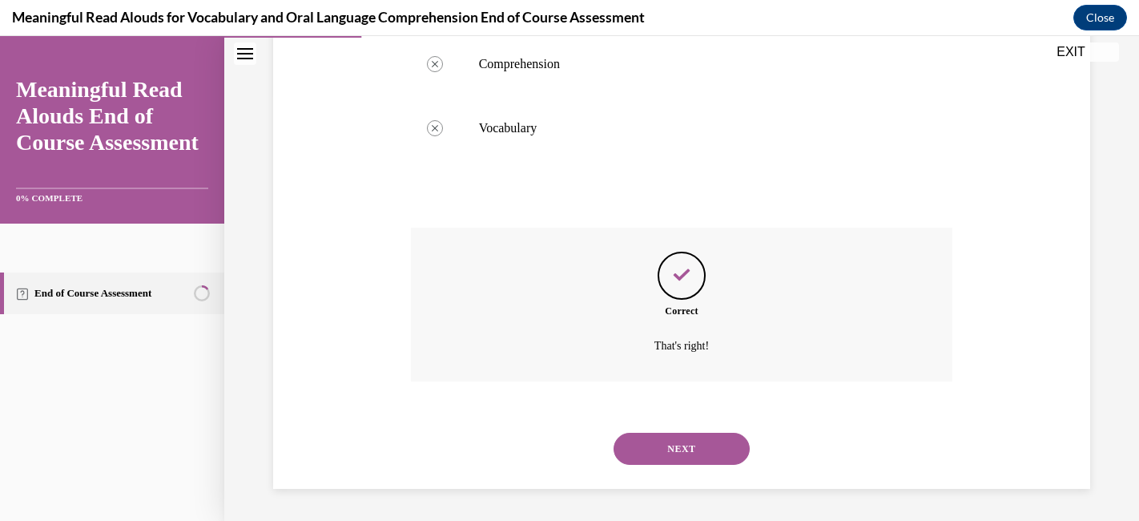
click at [688, 450] on button "NEXT" at bounding box center [682, 449] width 136 height 32
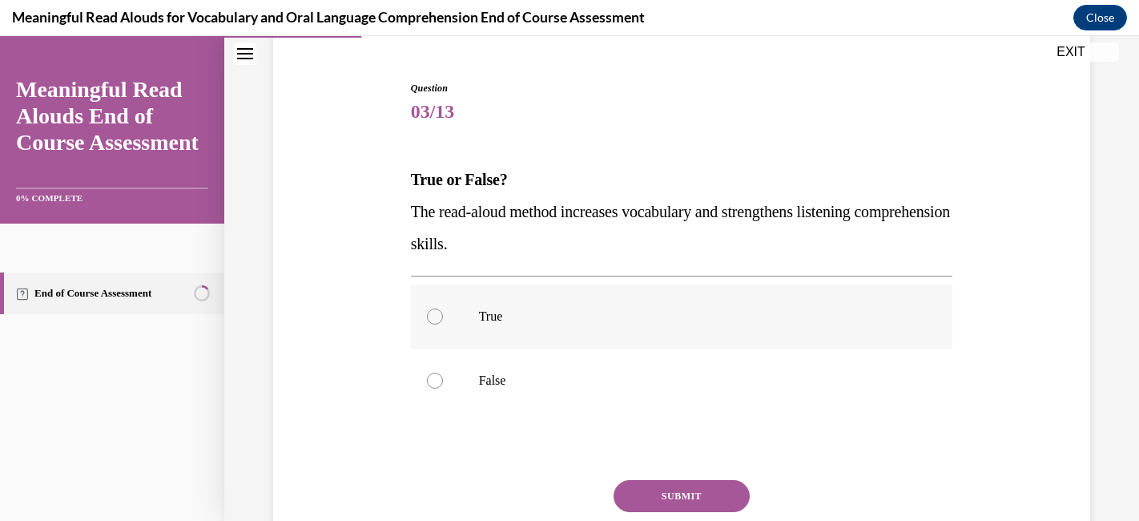
scroll to position [143, 0]
click at [545, 310] on p "True" at bounding box center [696, 315] width 434 height 16
click at [443, 310] on input "True" at bounding box center [435, 315] width 16 height 16
radio input "true"
click at [648, 486] on button "SUBMIT" at bounding box center [682, 494] width 136 height 32
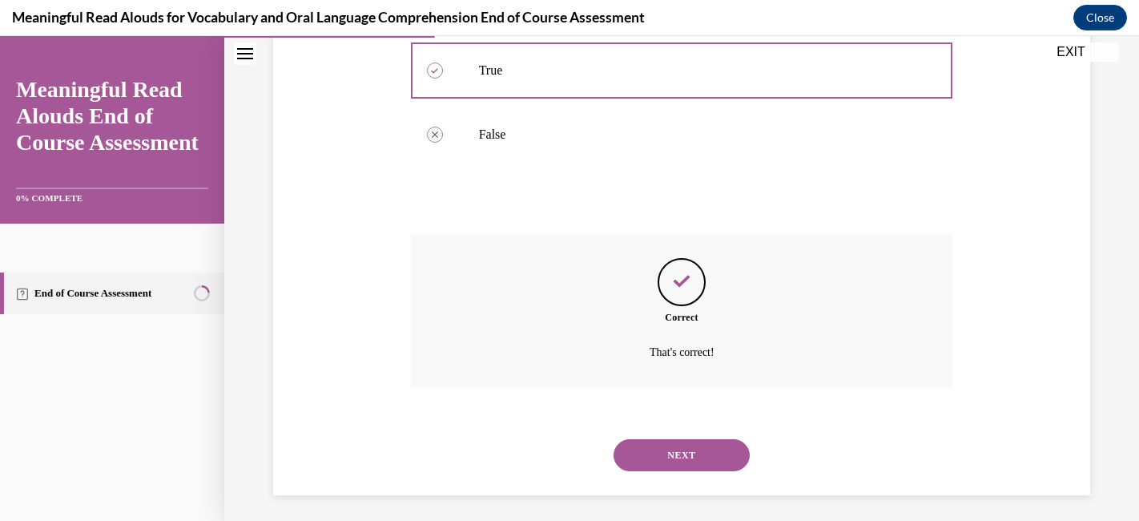
scroll to position [394, 0]
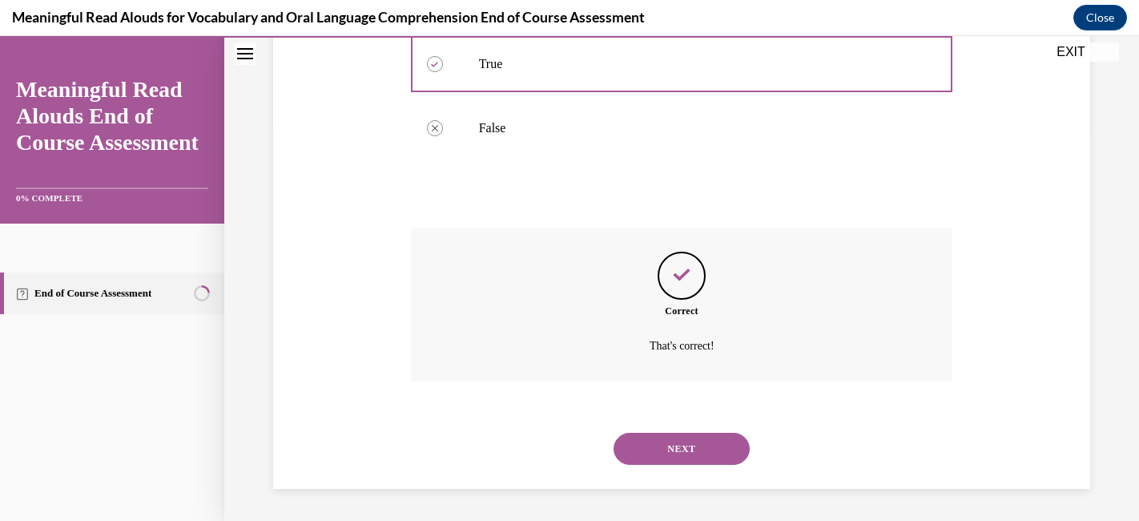
click at [672, 452] on button "NEXT" at bounding box center [682, 449] width 136 height 32
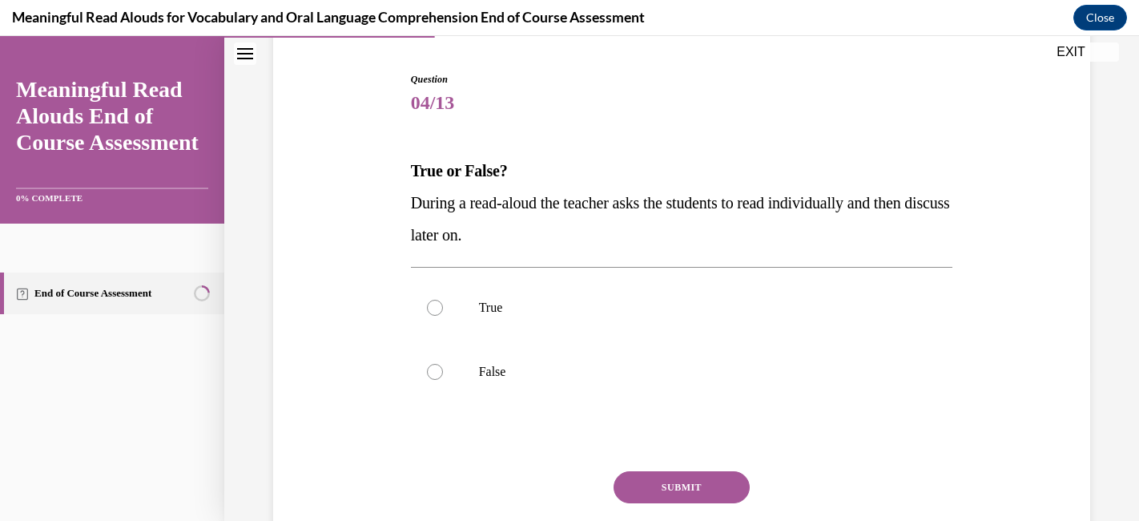
scroll to position [152, 0]
click at [651, 365] on p "False" at bounding box center [696, 370] width 434 height 16
click at [443, 365] on input "False" at bounding box center [435, 370] width 16 height 16
radio input "true"
click at [671, 490] on button "SUBMIT" at bounding box center [682, 486] width 136 height 32
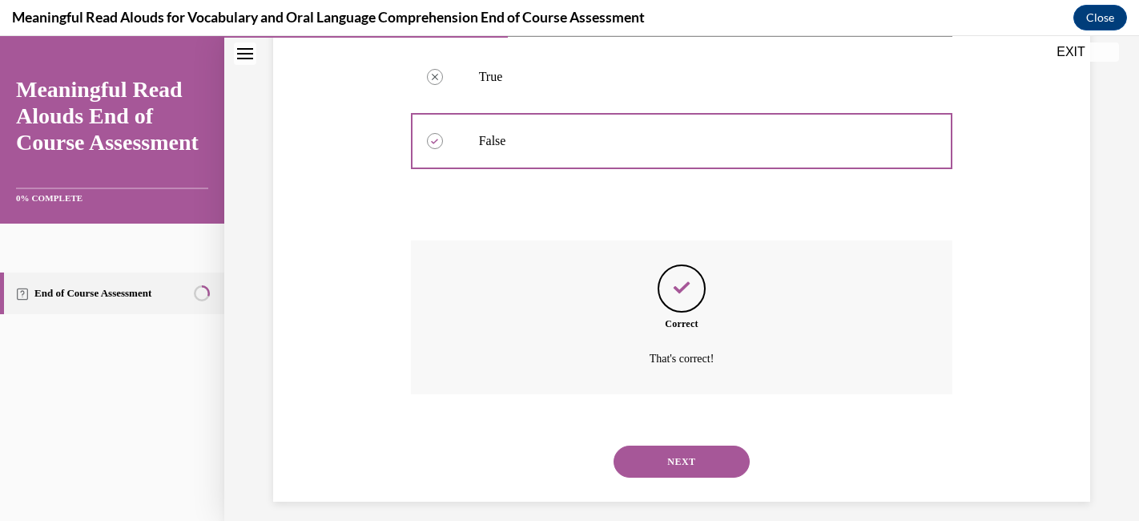
scroll to position [394, 0]
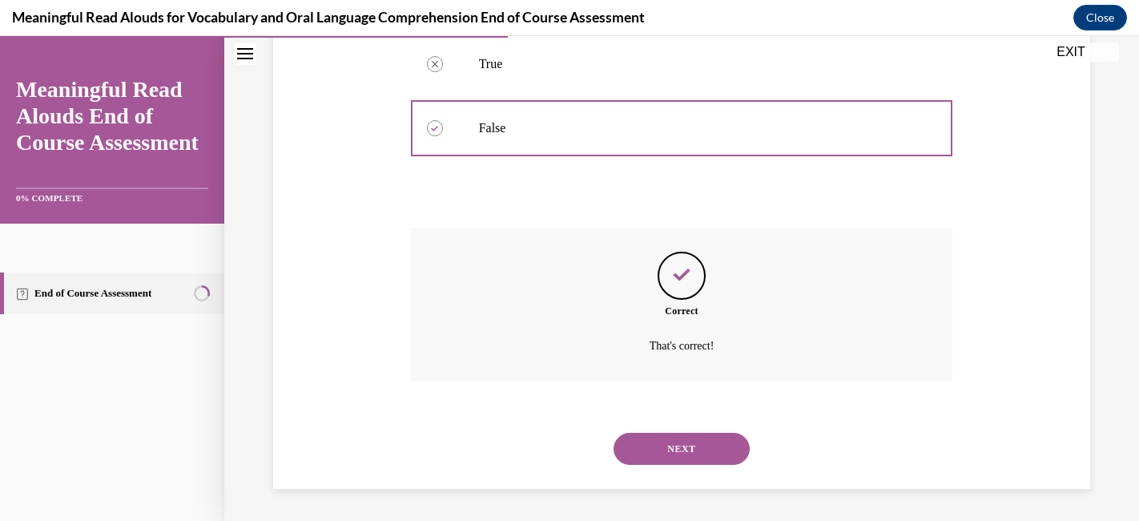
click at [675, 446] on button "NEXT" at bounding box center [682, 449] width 136 height 32
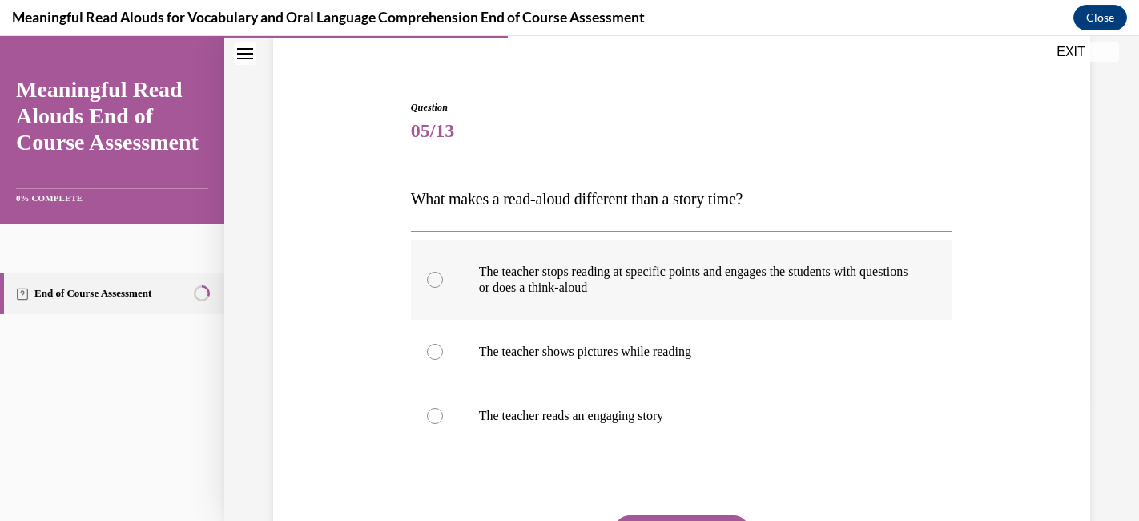
scroll to position [125, 0]
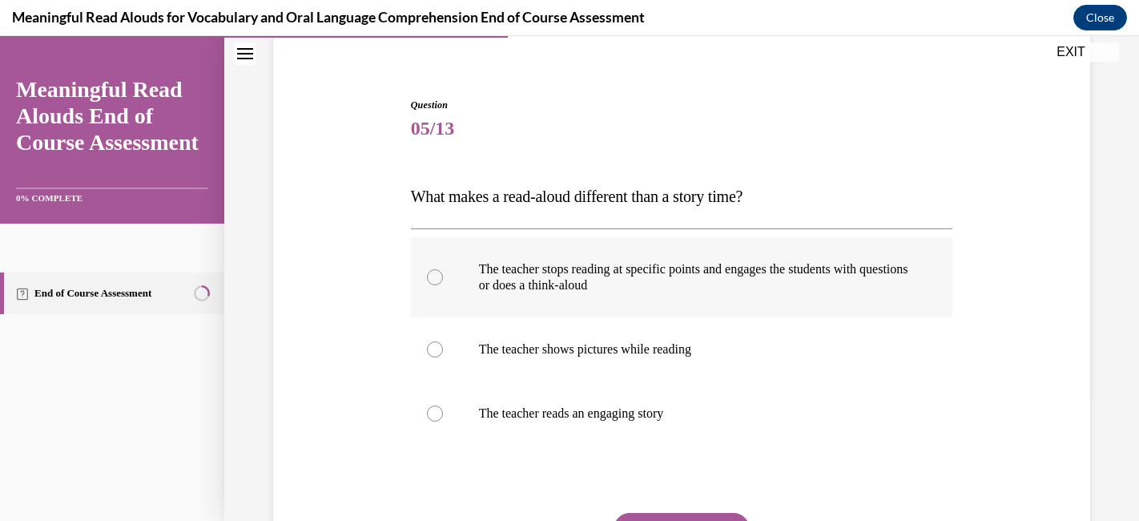
click at [736, 299] on label "The teacher stops reading at specific points and engages the students with ques…" at bounding box center [682, 277] width 542 height 80
click at [443, 285] on input "The teacher stops reading at specific points and engages the students with ques…" at bounding box center [435, 277] width 16 height 16
radio input "true"
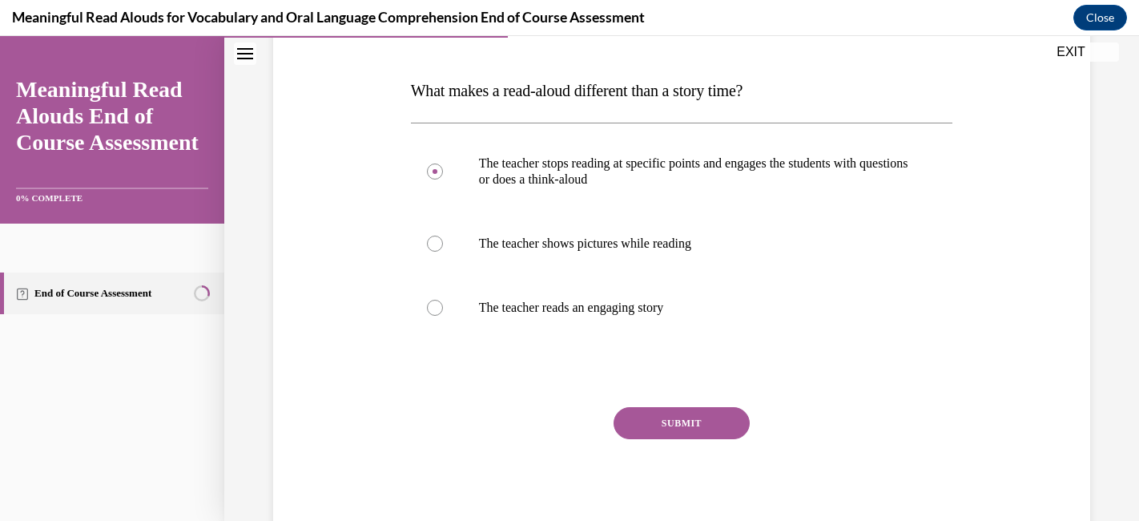
click at [678, 422] on button "SUBMIT" at bounding box center [682, 423] width 136 height 32
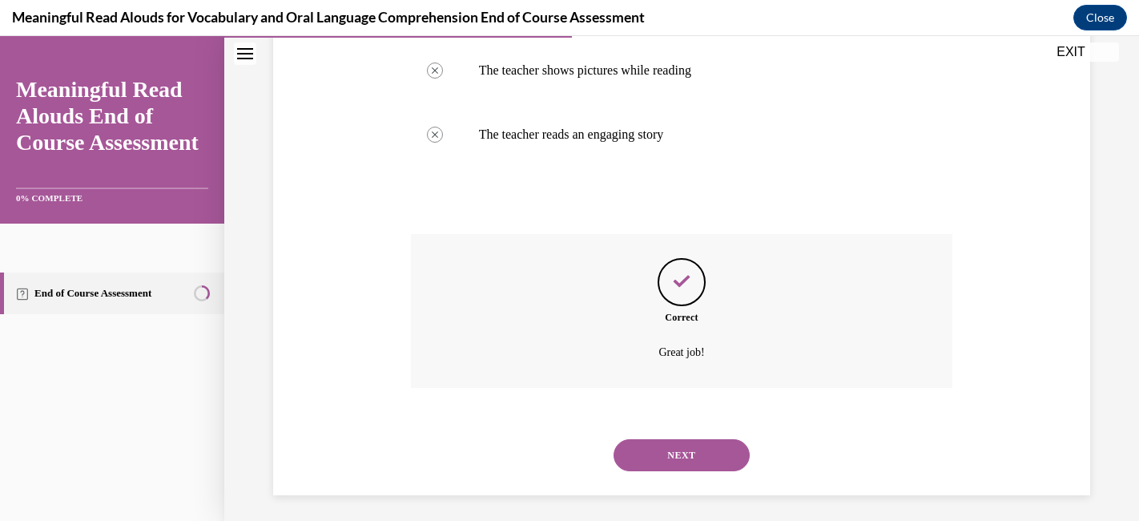
scroll to position [410, 0]
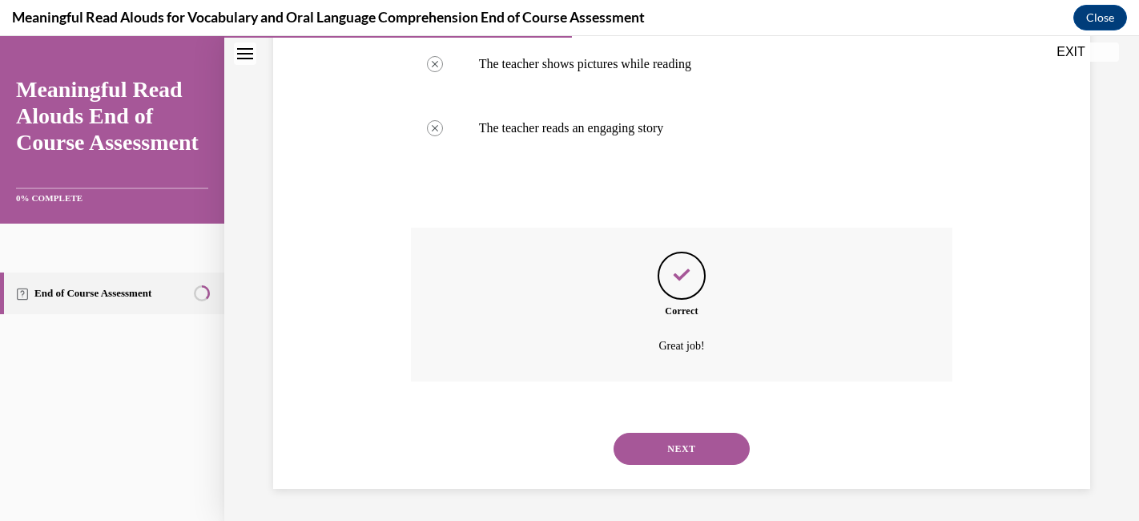
click at [674, 439] on button "NEXT" at bounding box center [682, 449] width 136 height 32
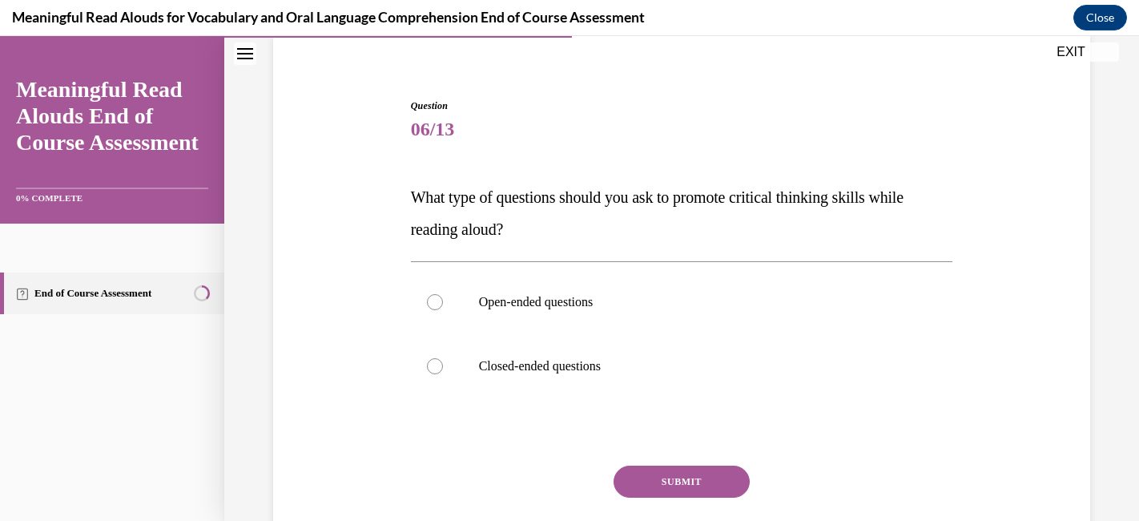
scroll to position [139, 0]
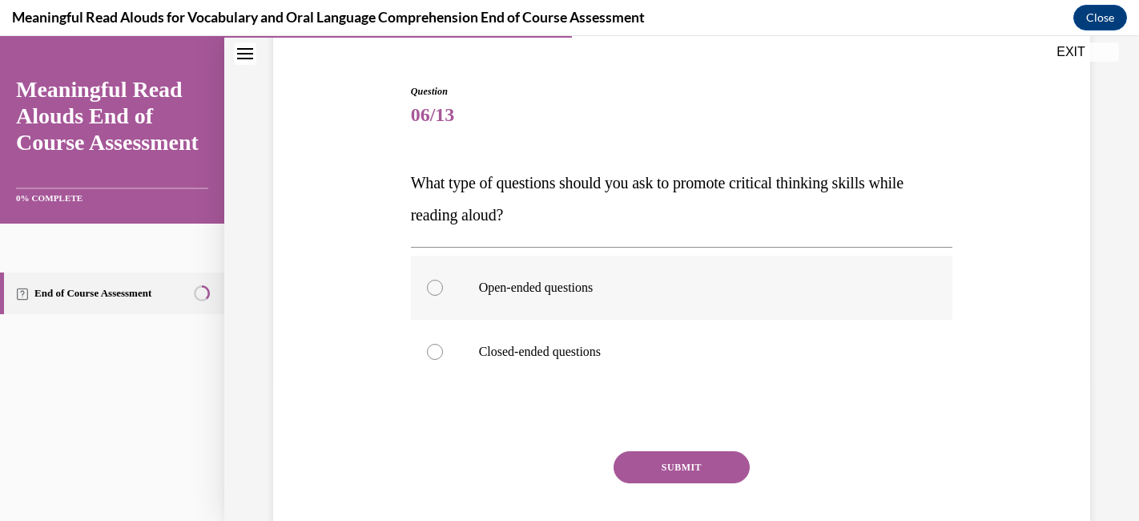
click at [654, 306] on label "Open-ended questions" at bounding box center [682, 288] width 542 height 64
click at [443, 296] on input "Open-ended questions" at bounding box center [435, 288] width 16 height 16
radio input "true"
click at [667, 470] on button "SUBMIT" at bounding box center [682, 467] width 136 height 32
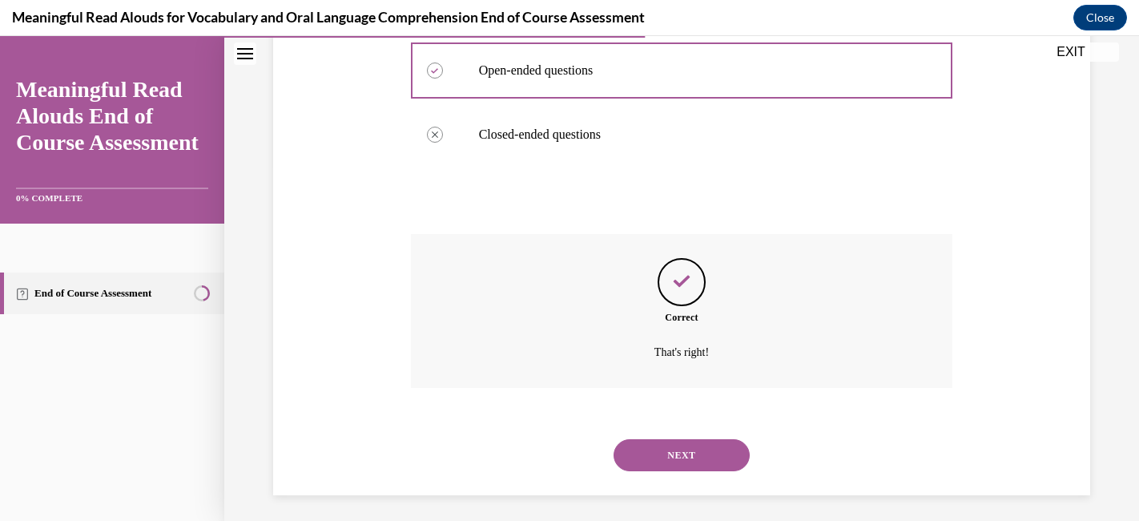
scroll to position [362, 0]
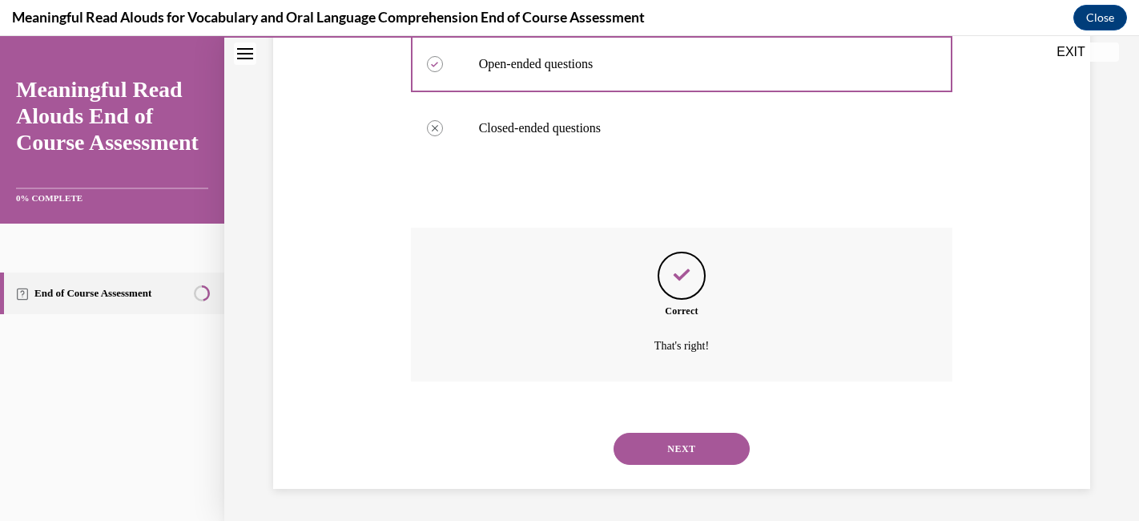
click at [682, 456] on button "NEXT" at bounding box center [682, 449] width 136 height 32
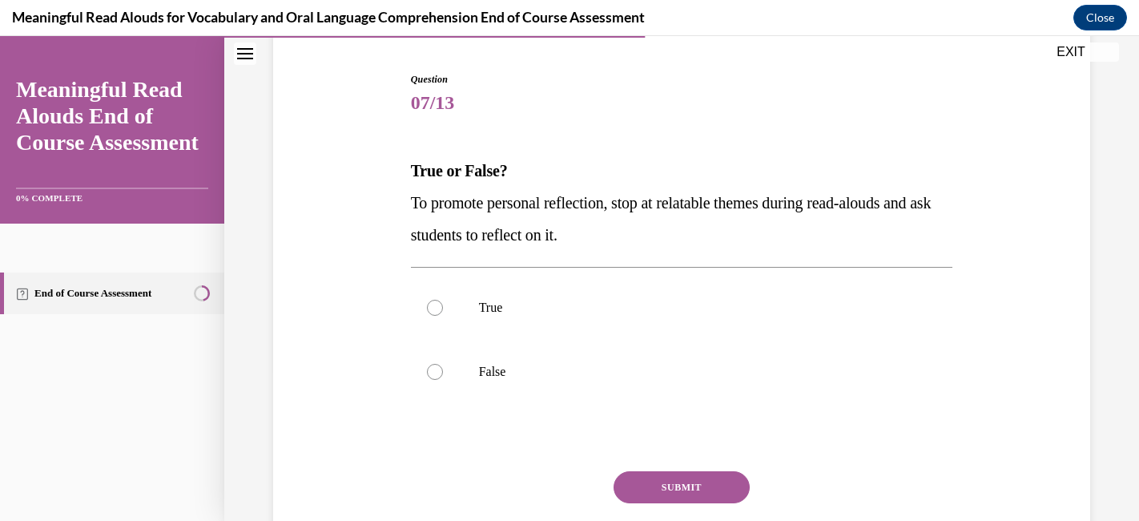
scroll to position [164, 0]
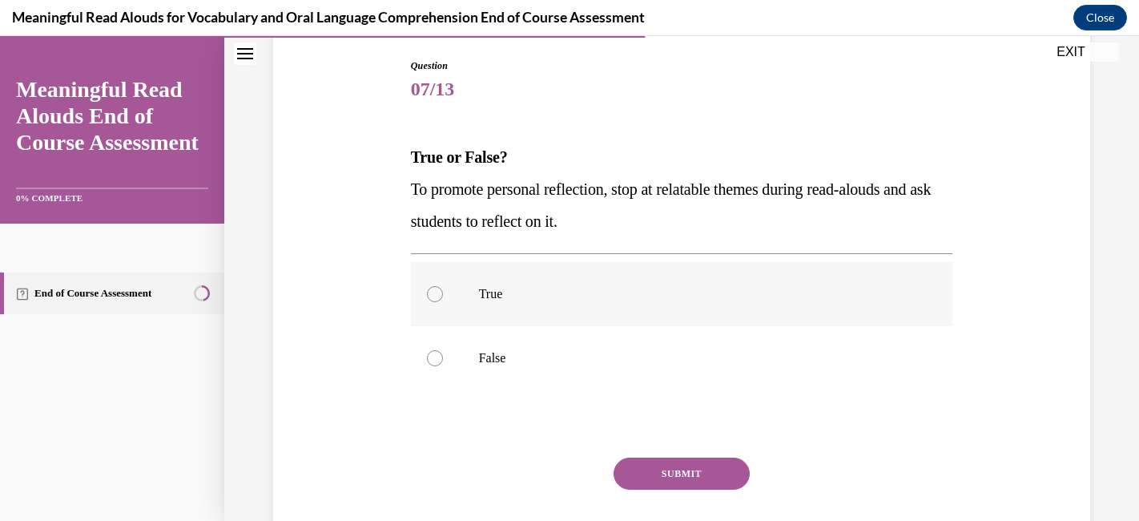
click at [618, 292] on p "True" at bounding box center [696, 294] width 434 height 16
click at [443, 292] on input "True" at bounding box center [435, 294] width 16 height 16
radio input "true"
click at [655, 473] on button "SUBMIT" at bounding box center [682, 474] width 136 height 32
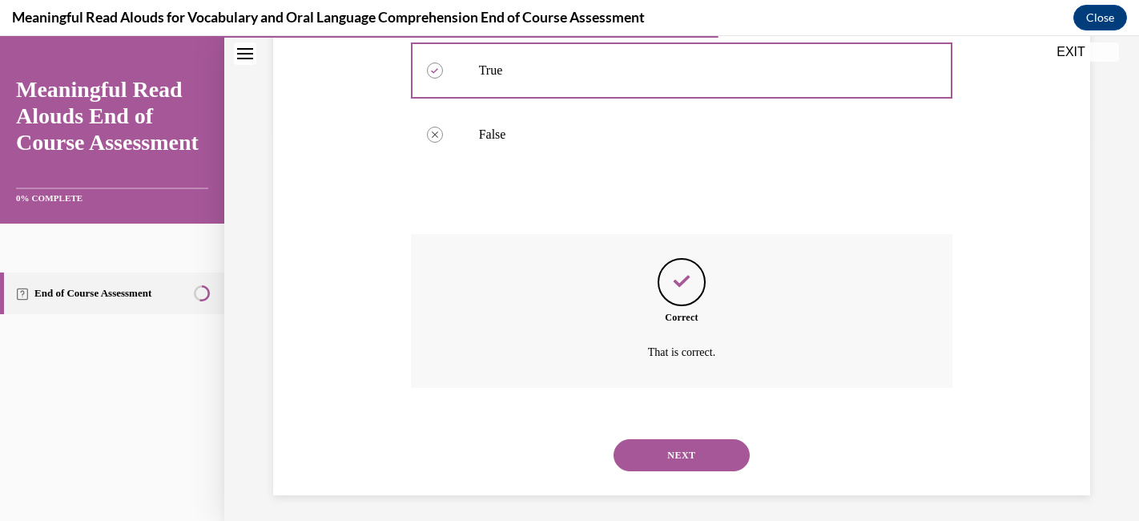
scroll to position [394, 0]
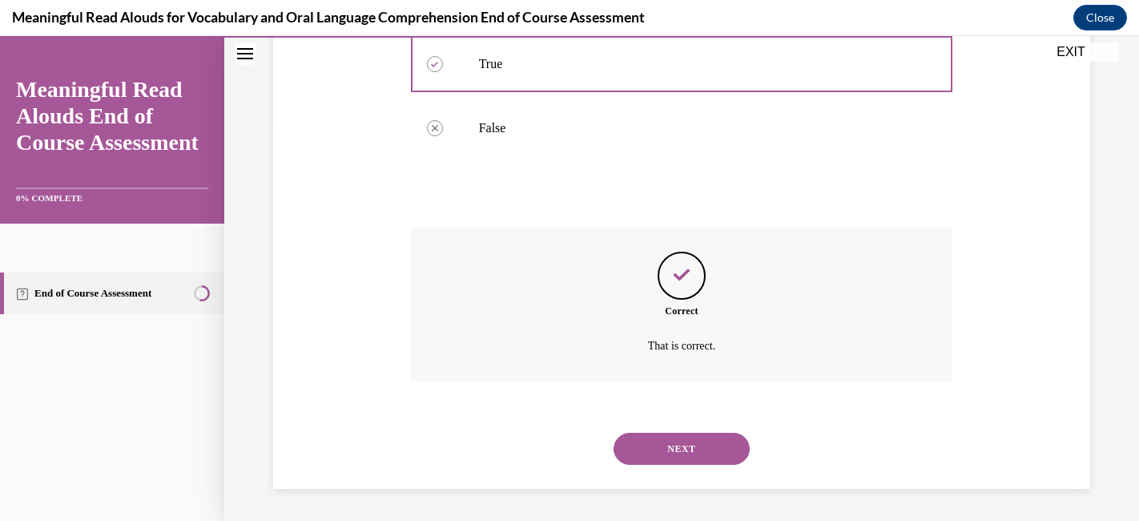
click at [669, 442] on button "NEXT" at bounding box center [682, 449] width 136 height 32
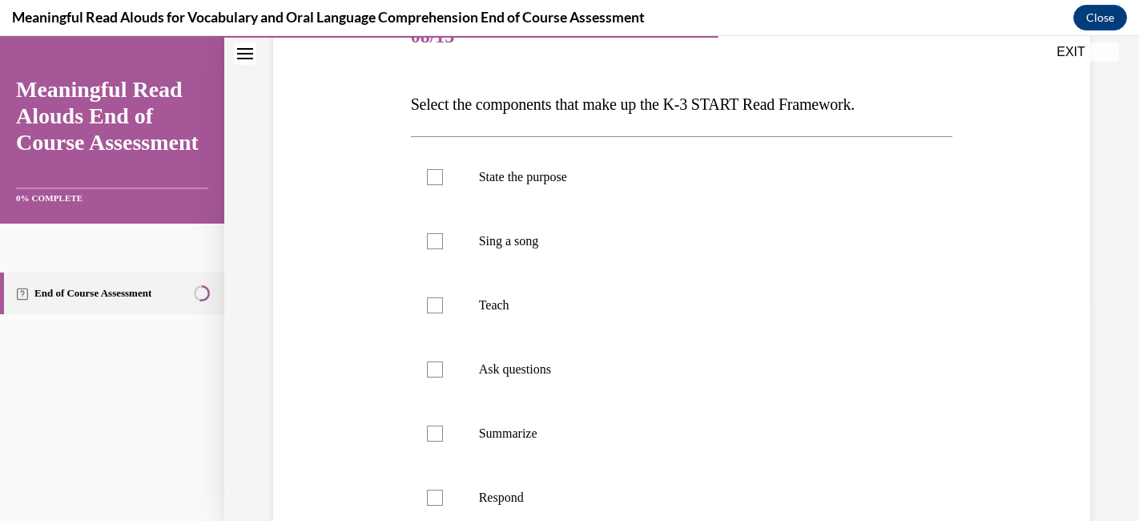
scroll to position [222, 0]
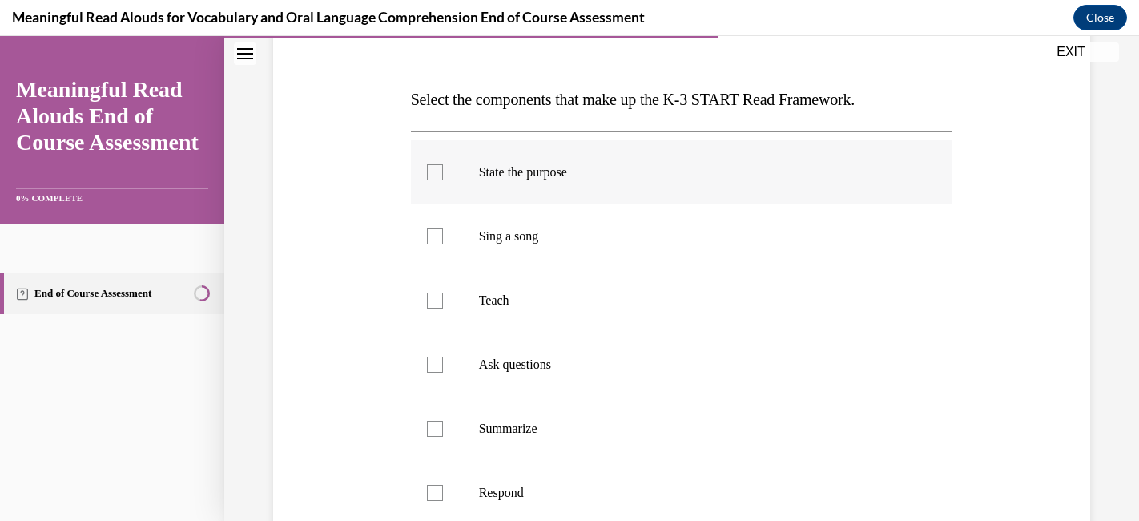
click at [609, 185] on label "State the purpose" at bounding box center [682, 172] width 542 height 64
click at [443, 180] on input "State the purpose" at bounding box center [435, 172] width 16 height 16
checkbox input "true"
click at [587, 288] on label "Teach" at bounding box center [682, 300] width 542 height 64
click at [443, 292] on input "Teach" at bounding box center [435, 300] width 16 height 16
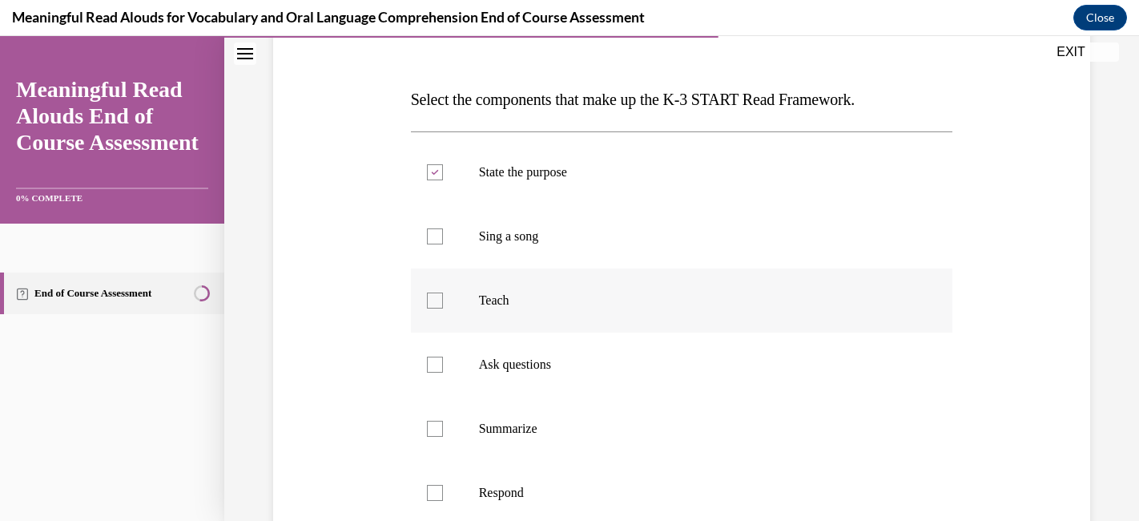
checkbox input "true"
click at [591, 347] on label "Ask questions" at bounding box center [682, 365] width 542 height 64
click at [443, 357] on input "Ask questions" at bounding box center [435, 365] width 16 height 16
checkbox input "true"
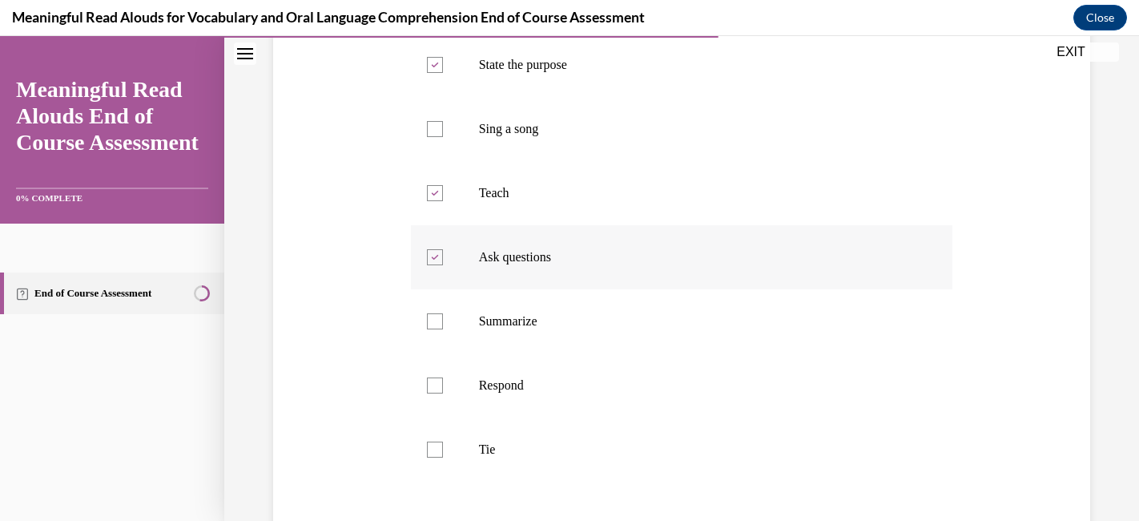
scroll to position [341, 0]
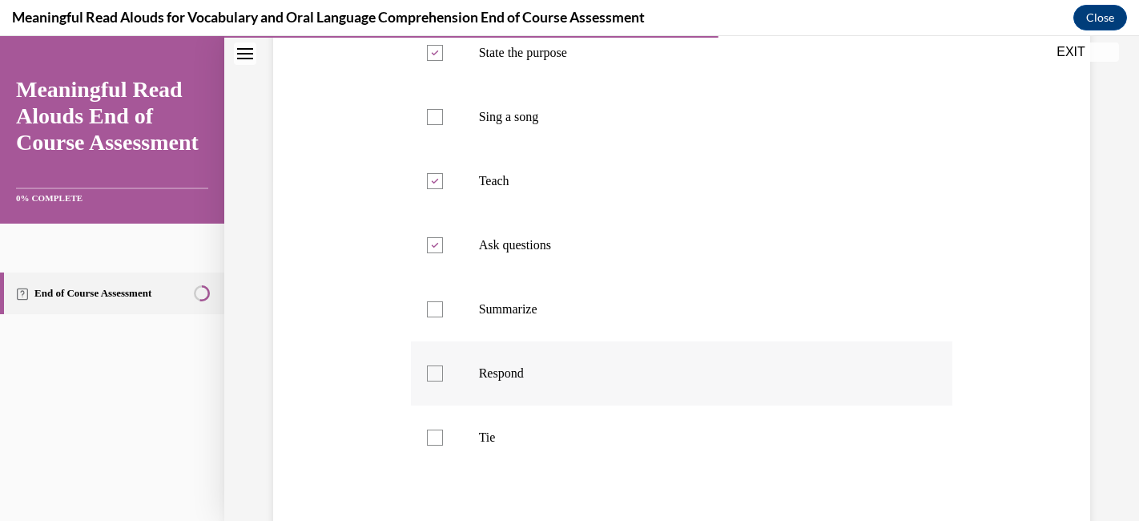
click at [587, 364] on label "Respond" at bounding box center [682, 373] width 542 height 64
click at [443, 365] on input "Respond" at bounding box center [435, 373] width 16 height 16
checkbox input "true"
click at [574, 412] on label "Tie" at bounding box center [682, 437] width 542 height 64
click at [443, 430] on input "Tie" at bounding box center [435, 438] width 16 height 16
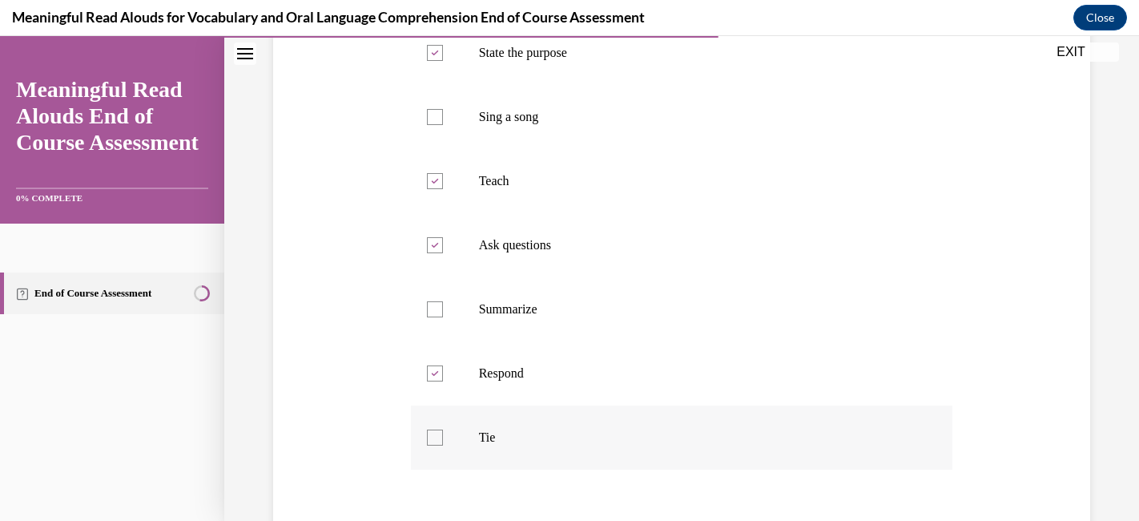
checkbox input "true"
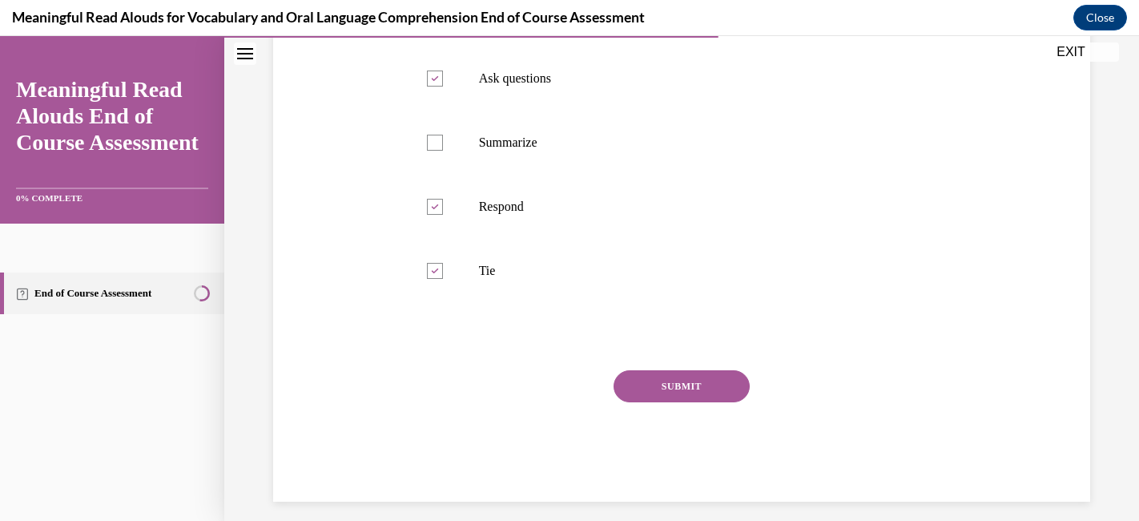
click at [637, 389] on button "SUBMIT" at bounding box center [682, 386] width 136 height 32
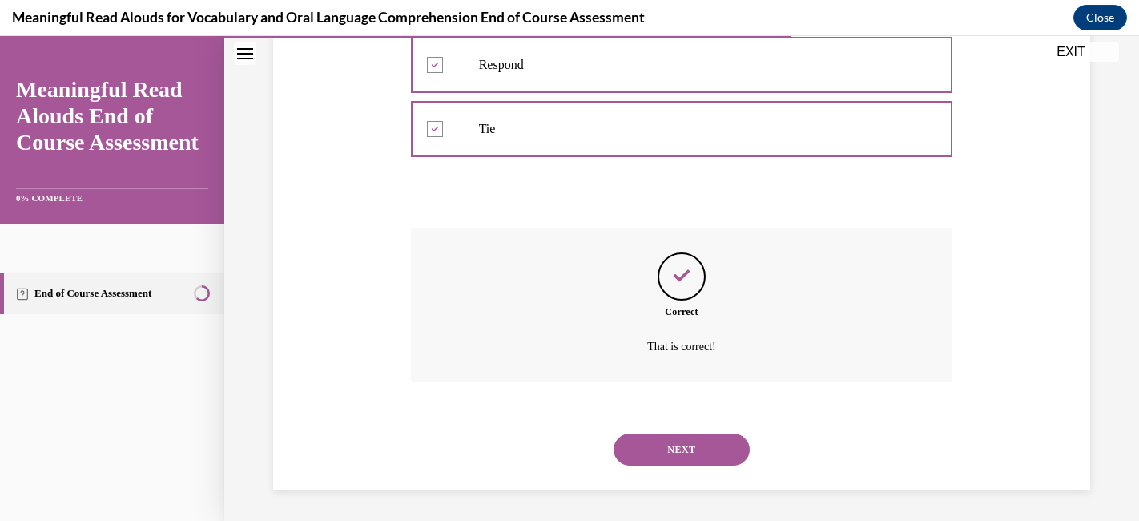
scroll to position [651, 0]
click at [672, 450] on button "NEXT" at bounding box center [682, 449] width 136 height 32
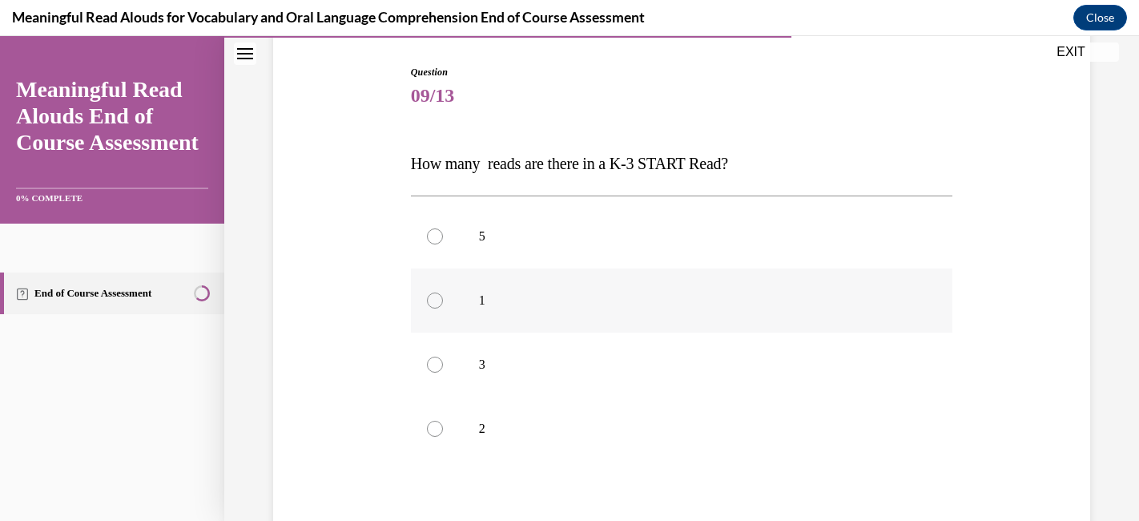
scroll to position [162, 0]
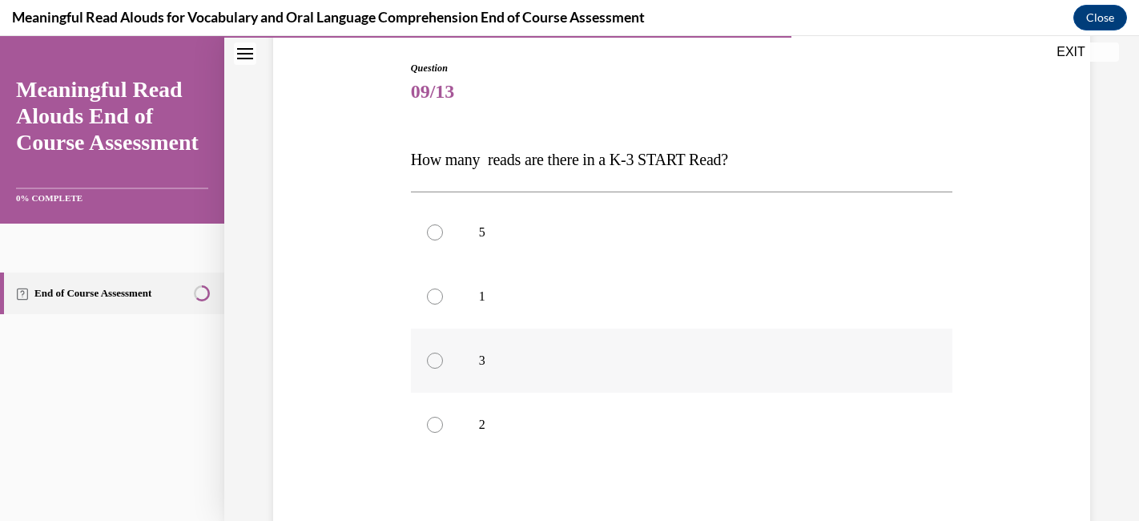
click at [628, 349] on label "3" at bounding box center [682, 361] width 542 height 64
click at [443, 353] on input "3" at bounding box center [435, 361] width 16 height 16
radio input "true"
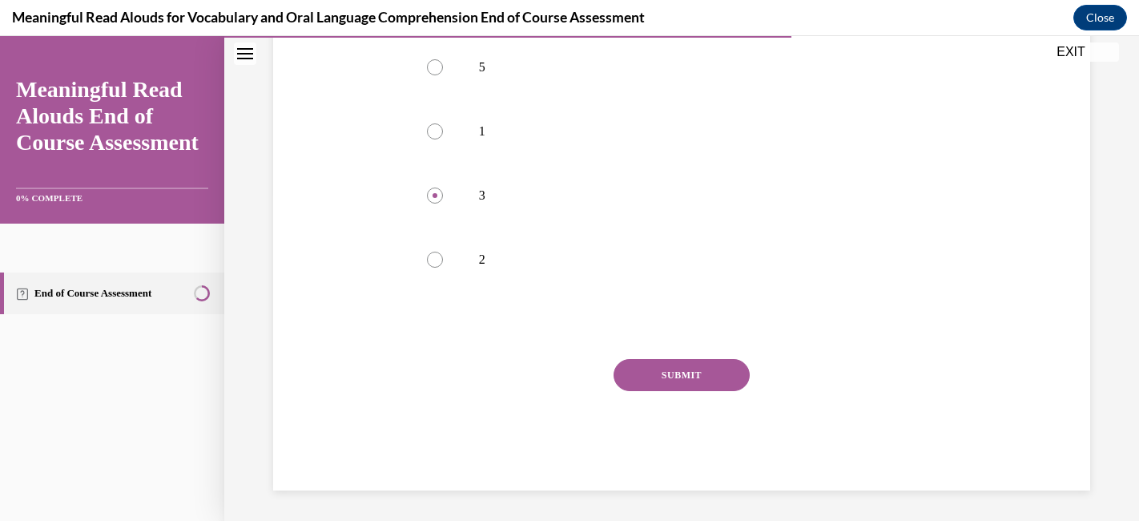
click at [661, 377] on button "SUBMIT" at bounding box center [682, 375] width 136 height 32
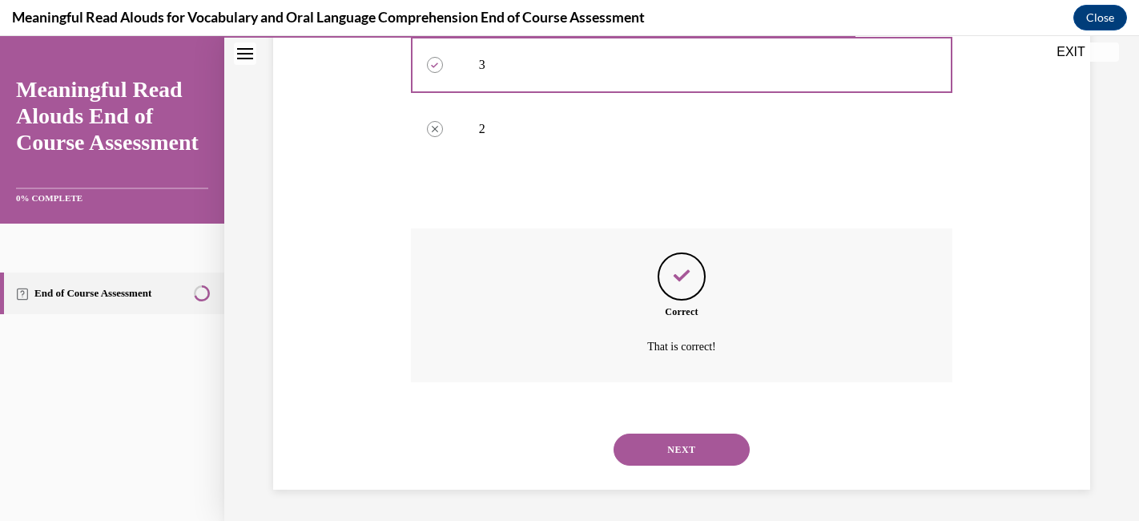
scroll to position [458, 0]
click at [659, 442] on button "NEXT" at bounding box center [682, 449] width 136 height 32
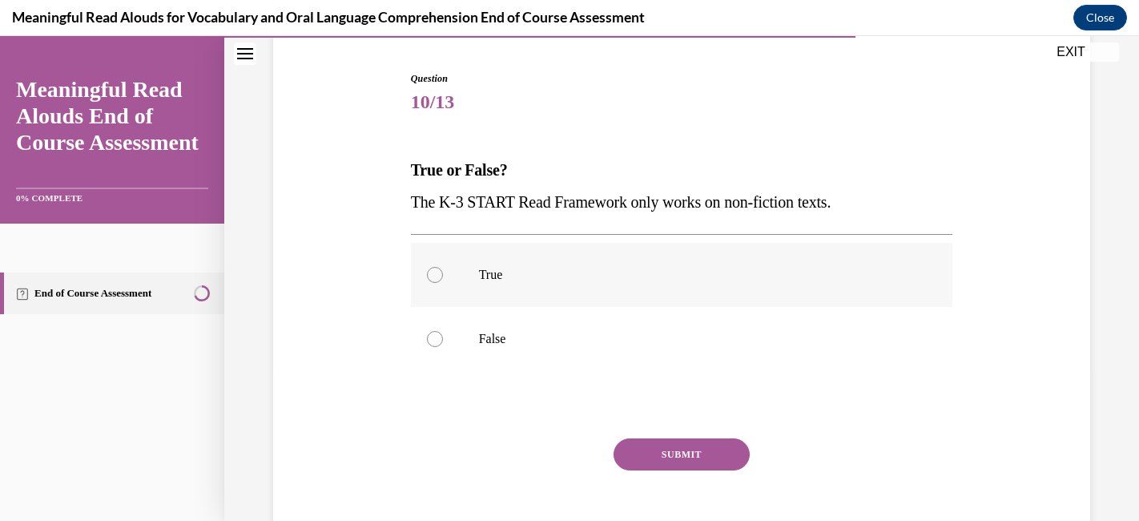
scroll to position [151, 0]
click at [532, 328] on label "False" at bounding box center [682, 339] width 542 height 64
click at [443, 331] on input "False" at bounding box center [435, 339] width 16 height 16
radio input "true"
click at [643, 446] on button "SUBMIT" at bounding box center [682, 454] width 136 height 32
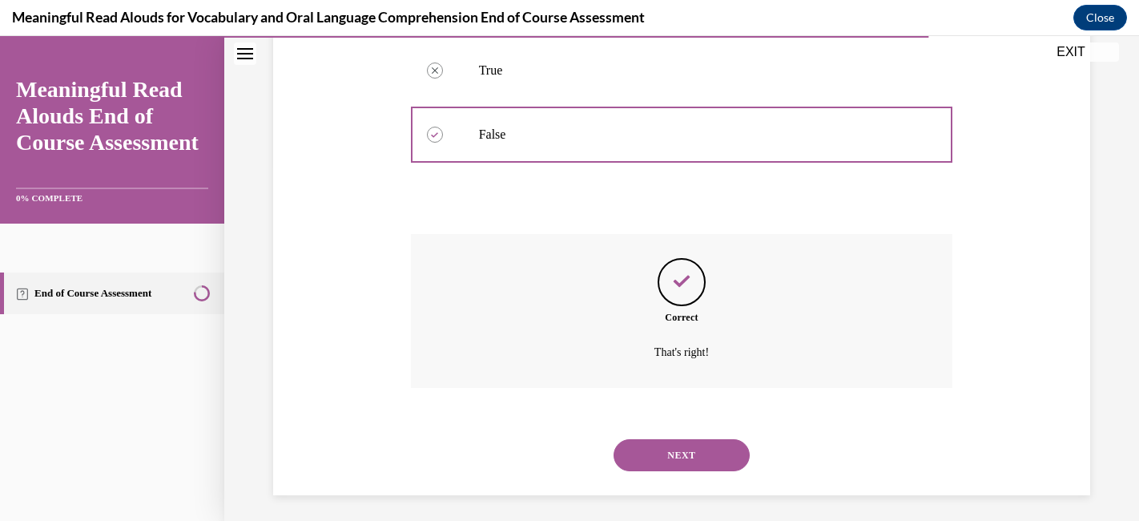
scroll to position [362, 0]
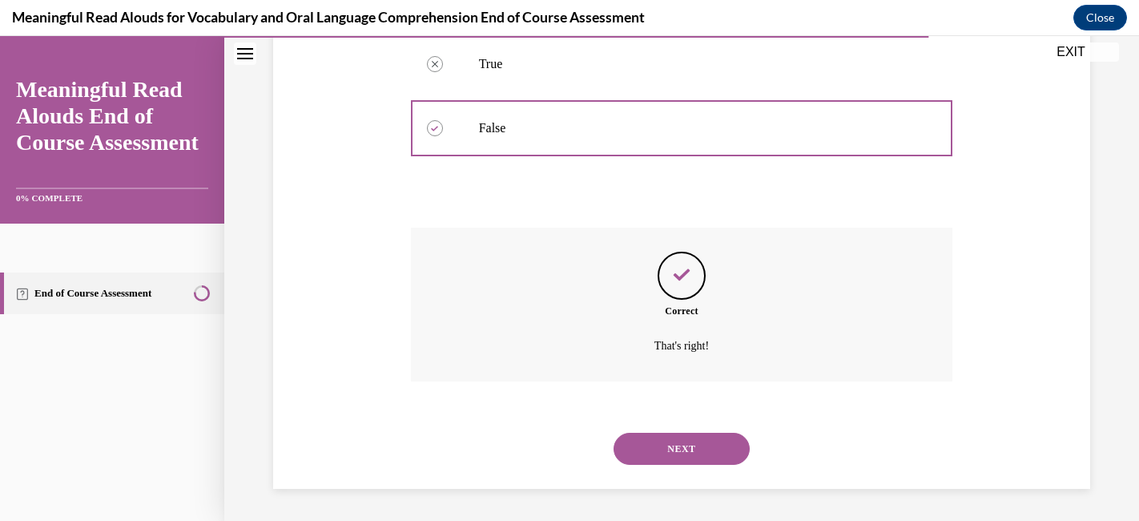
click at [659, 450] on button "NEXT" at bounding box center [682, 449] width 136 height 32
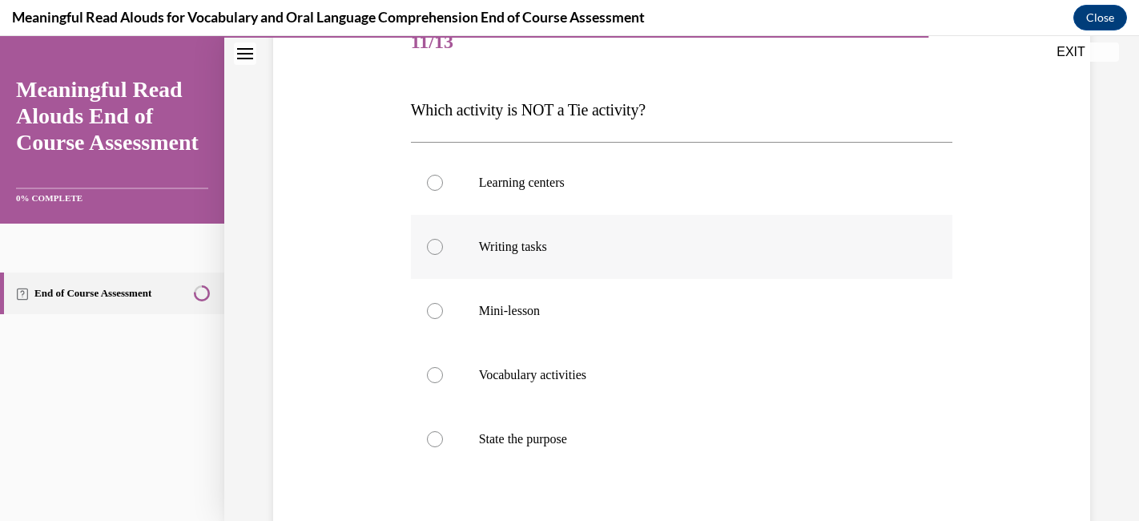
scroll to position [220, 0]
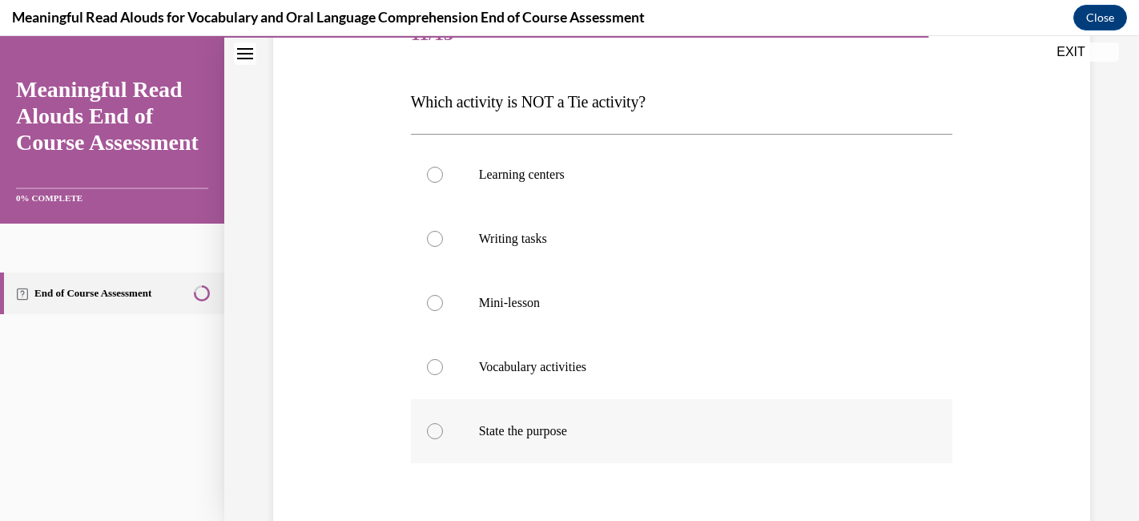
click at [639, 421] on label "State the purpose" at bounding box center [682, 431] width 542 height 64
click at [443, 423] on input "State the purpose" at bounding box center [435, 431] width 16 height 16
radio input "true"
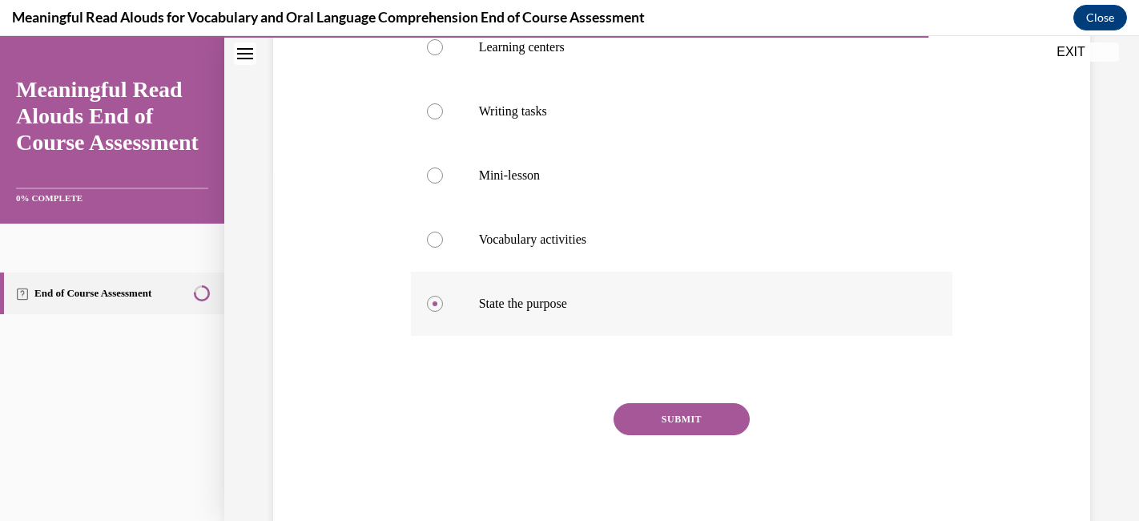
scroll to position [393, 0]
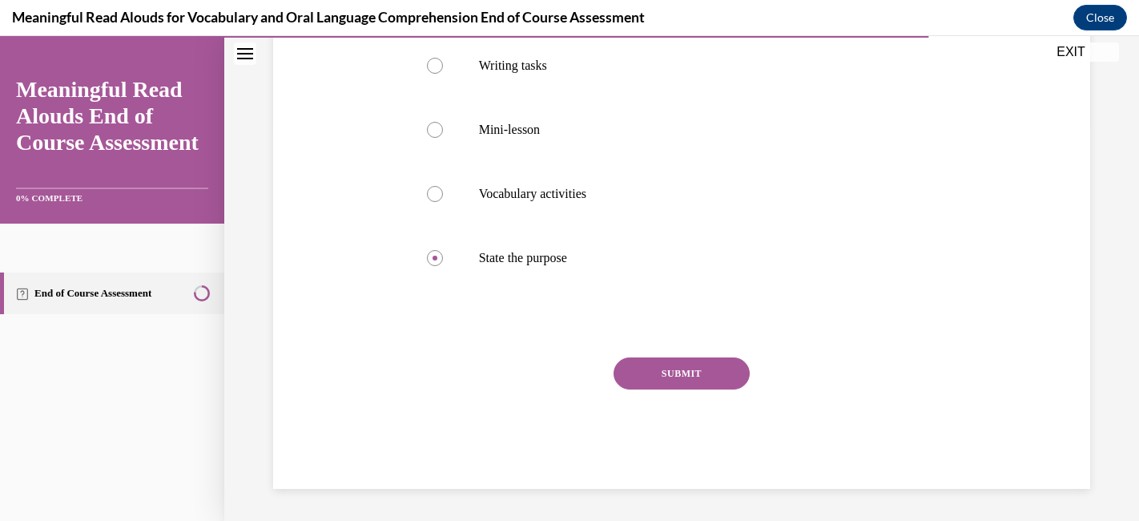
click at [672, 375] on button "SUBMIT" at bounding box center [682, 373] width 136 height 32
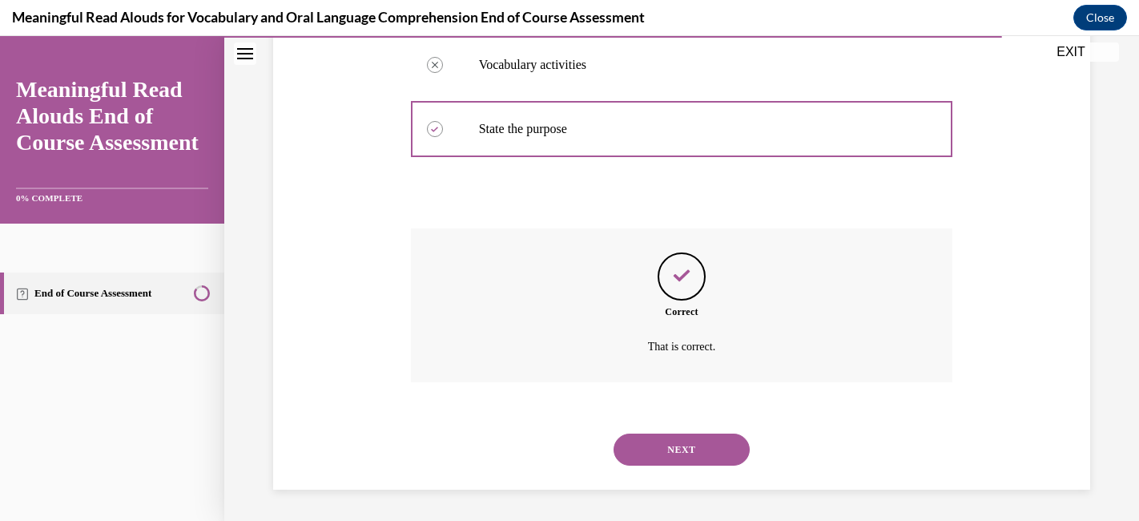
scroll to position [522, 0]
click at [670, 449] on button "NEXT" at bounding box center [682, 449] width 136 height 32
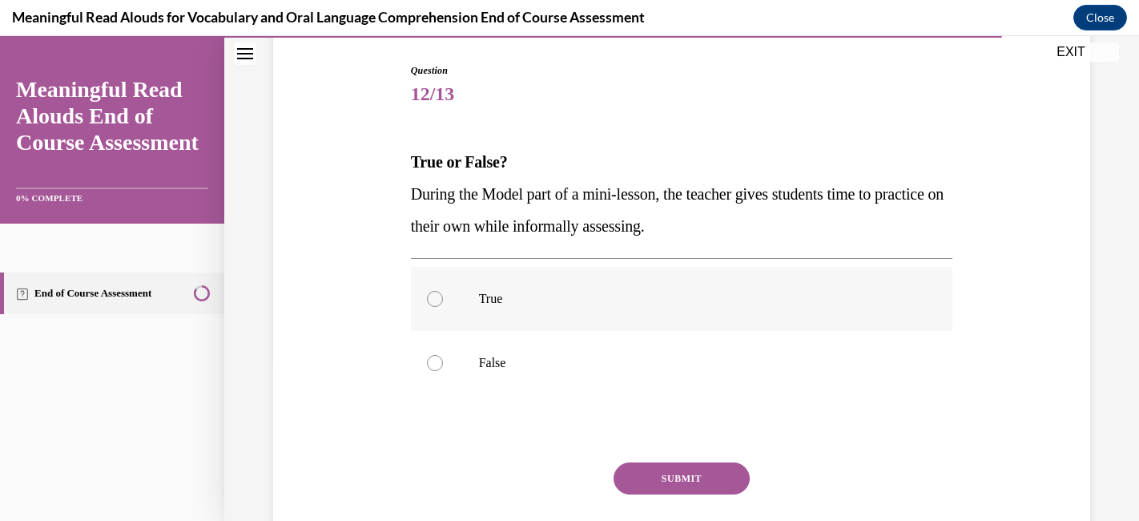
scroll to position [160, 0]
click at [646, 357] on p "False" at bounding box center [696, 362] width 434 height 16
click at [443, 357] on input "False" at bounding box center [435, 362] width 16 height 16
radio input "true"
click at [666, 478] on button "SUBMIT" at bounding box center [682, 478] width 136 height 32
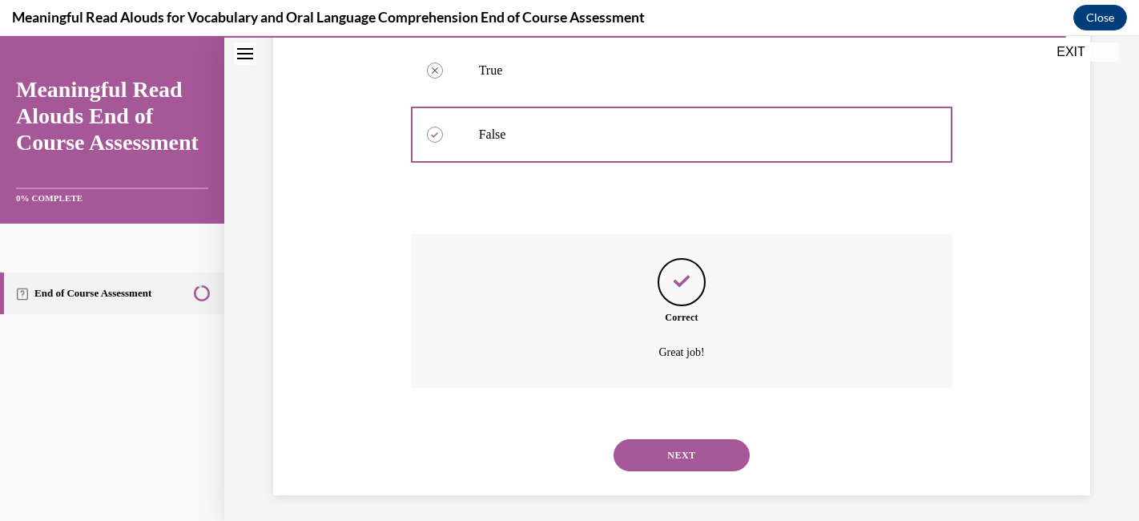
scroll to position [394, 0]
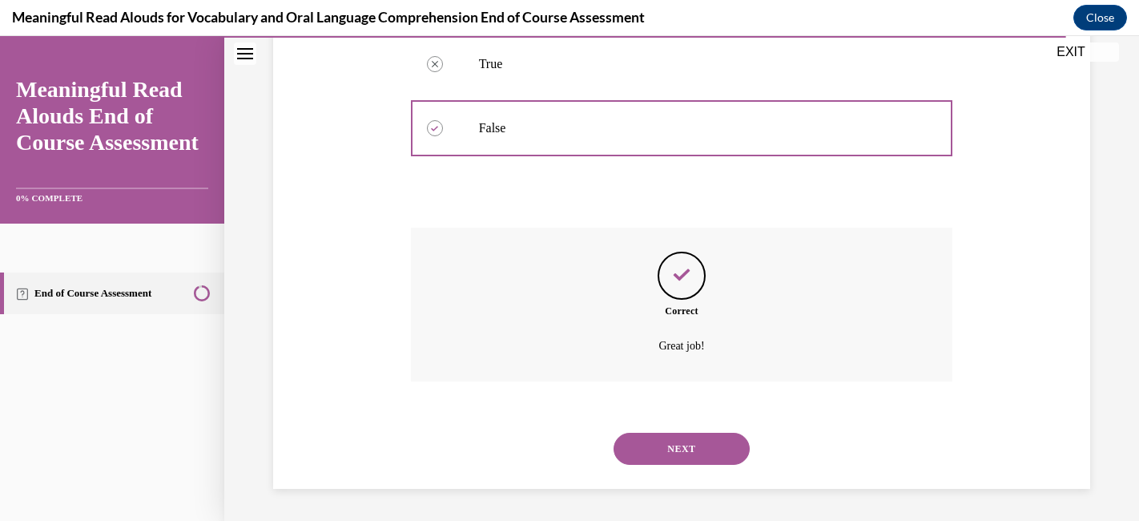
click at [679, 452] on button "NEXT" at bounding box center [682, 449] width 136 height 32
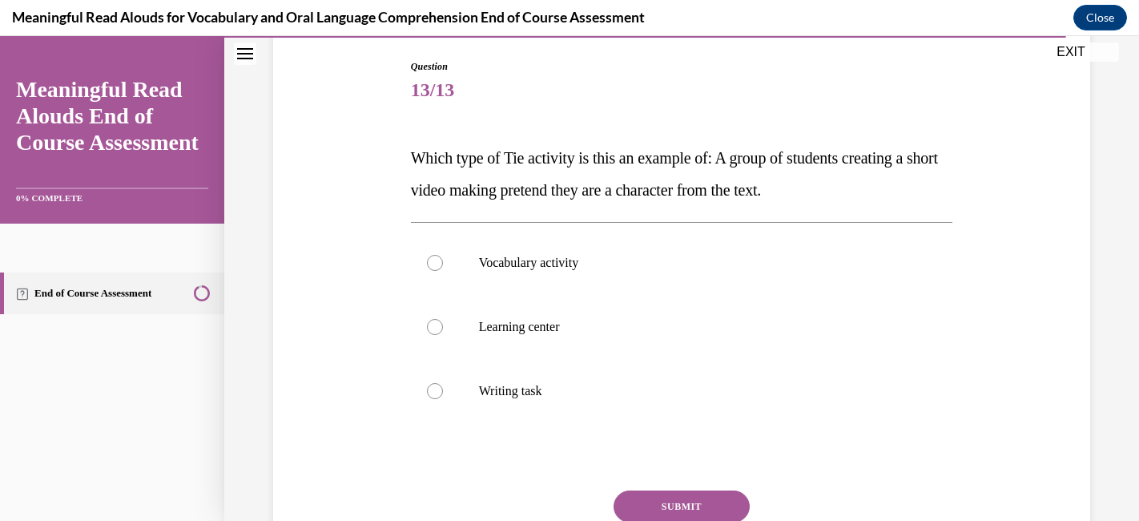
scroll to position [165, 0]
click at [623, 313] on label "Learning center" at bounding box center [682, 325] width 542 height 64
click at [443, 317] on input "Learning center" at bounding box center [435, 325] width 16 height 16
radio input "true"
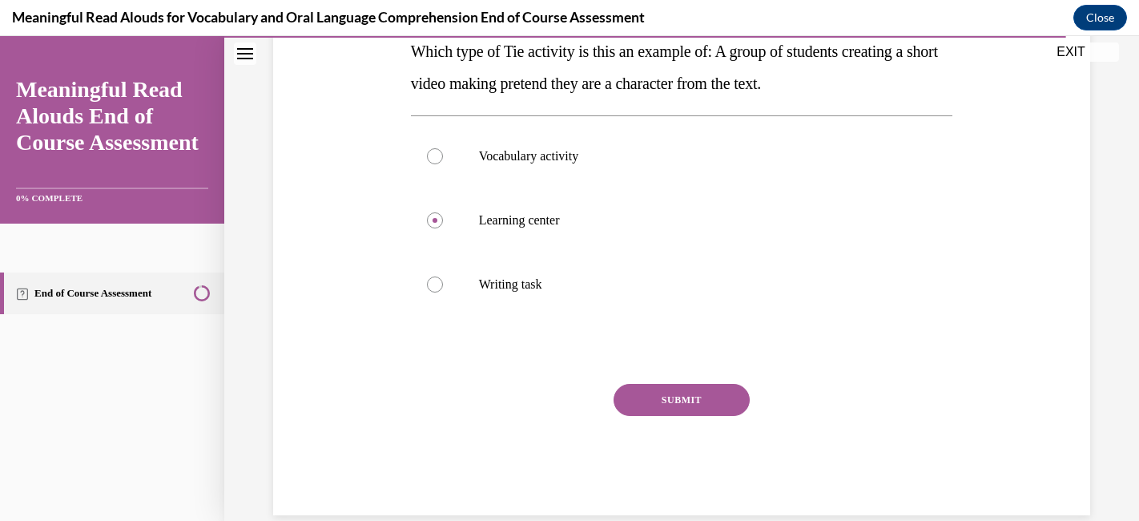
click at [660, 399] on button "SUBMIT" at bounding box center [682, 400] width 136 height 32
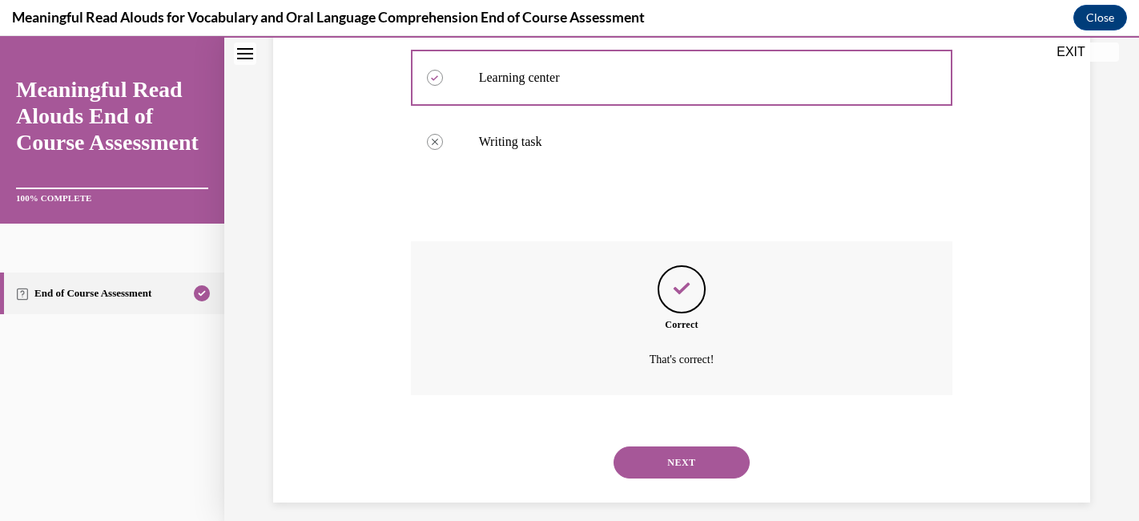
scroll to position [426, 0]
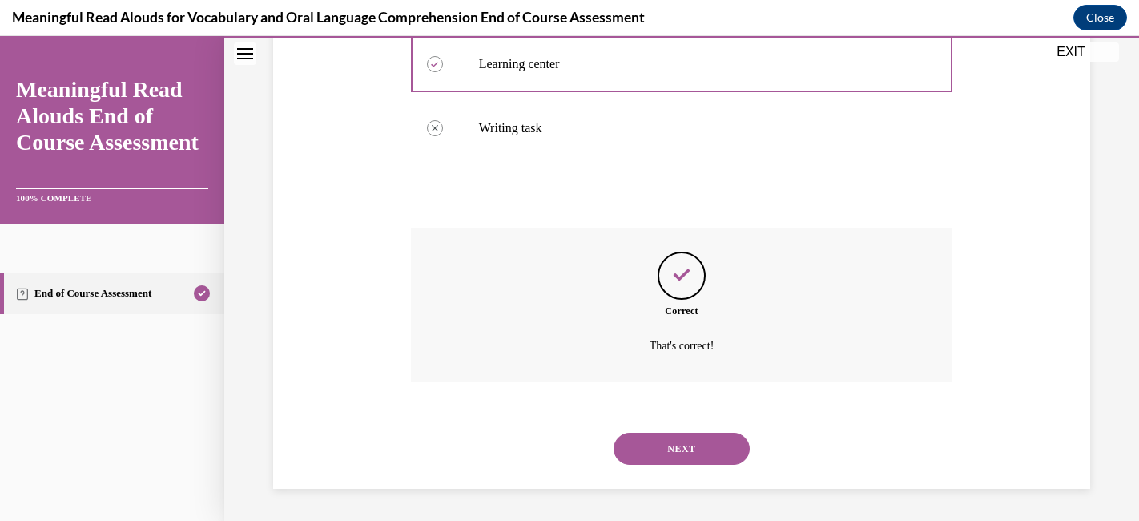
click at [667, 446] on button "NEXT" at bounding box center [682, 449] width 136 height 32
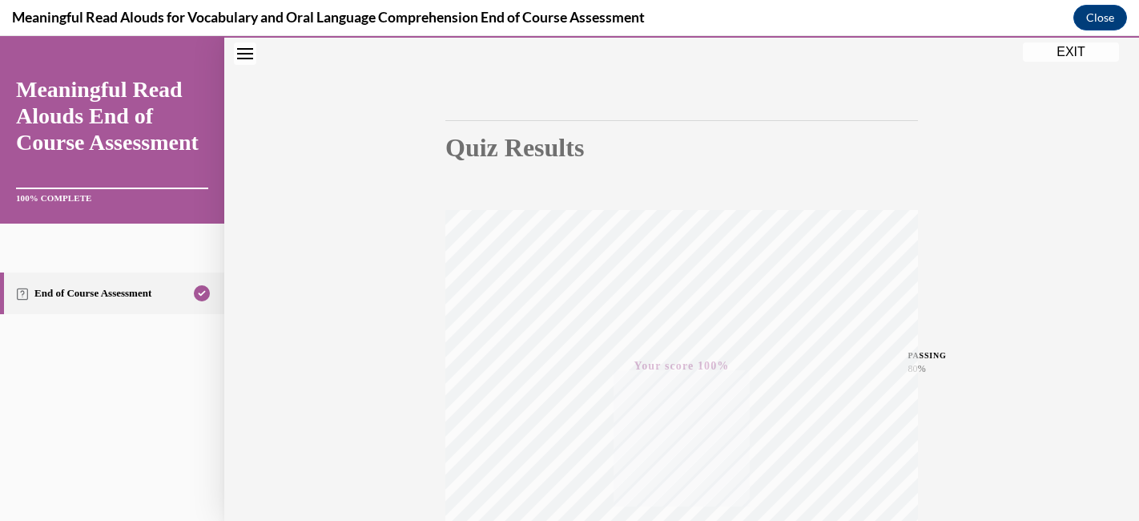
scroll to position [51, 0]
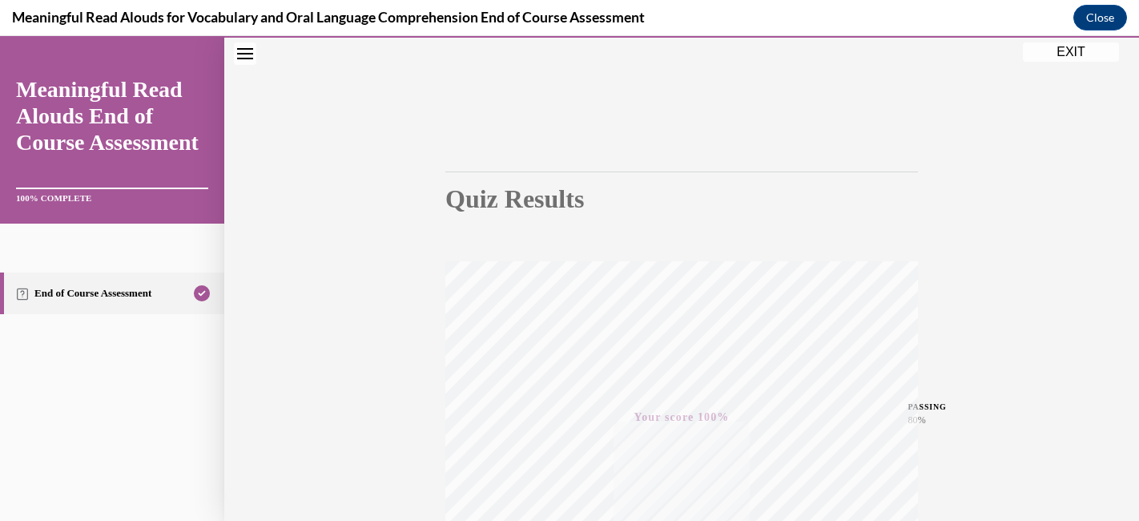
click at [1058, 54] on button "EXIT" at bounding box center [1071, 51] width 96 height 19
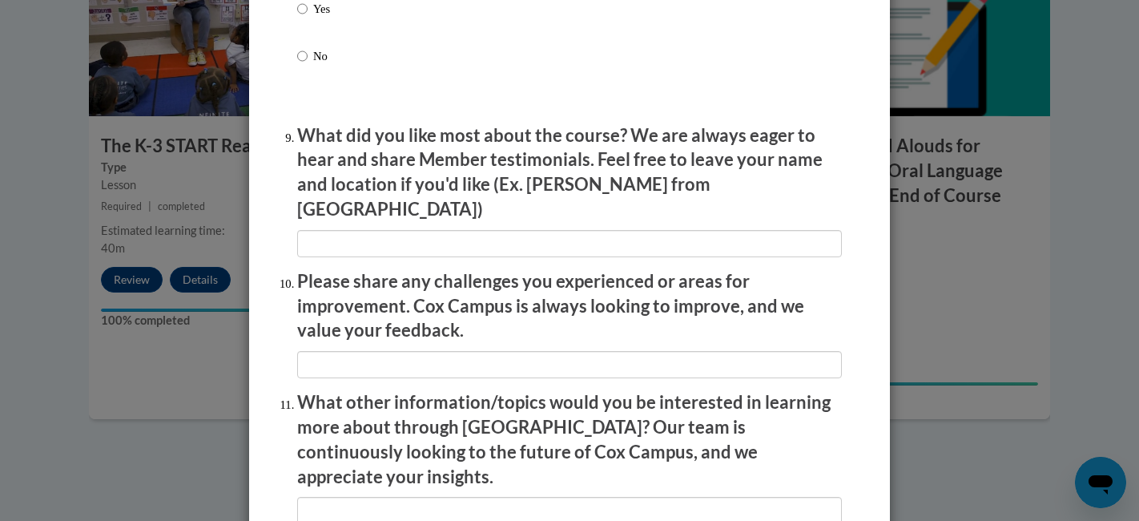
scroll to position [2813, 0]
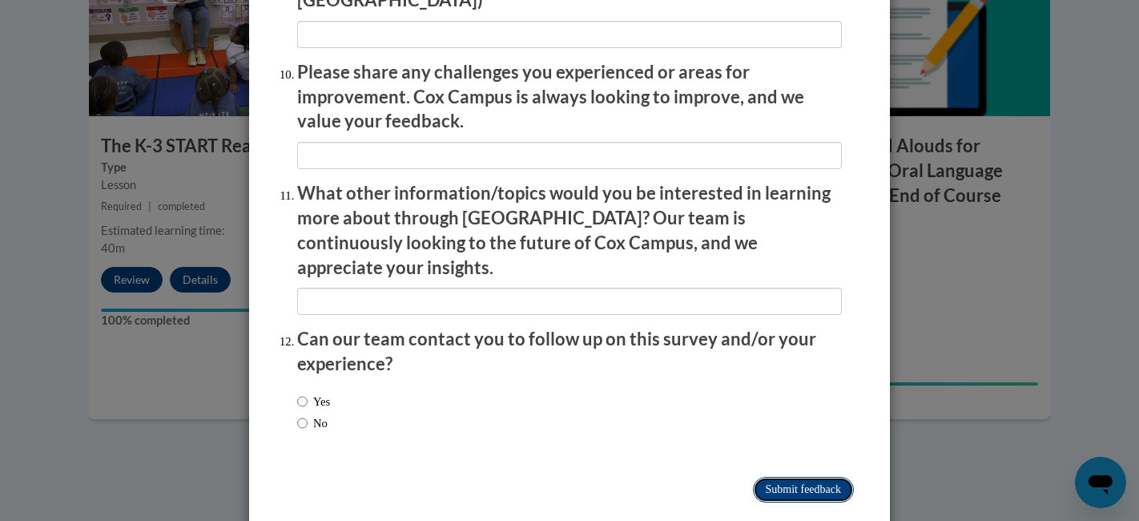
click at [753, 477] on input "Submit feedback" at bounding box center [803, 490] width 101 height 26
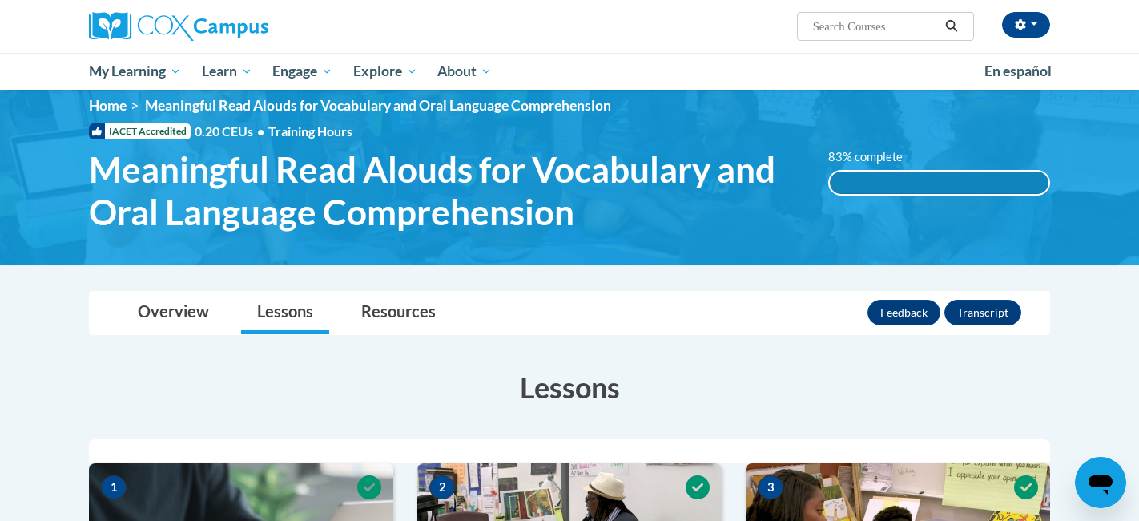
scroll to position [16, 0]
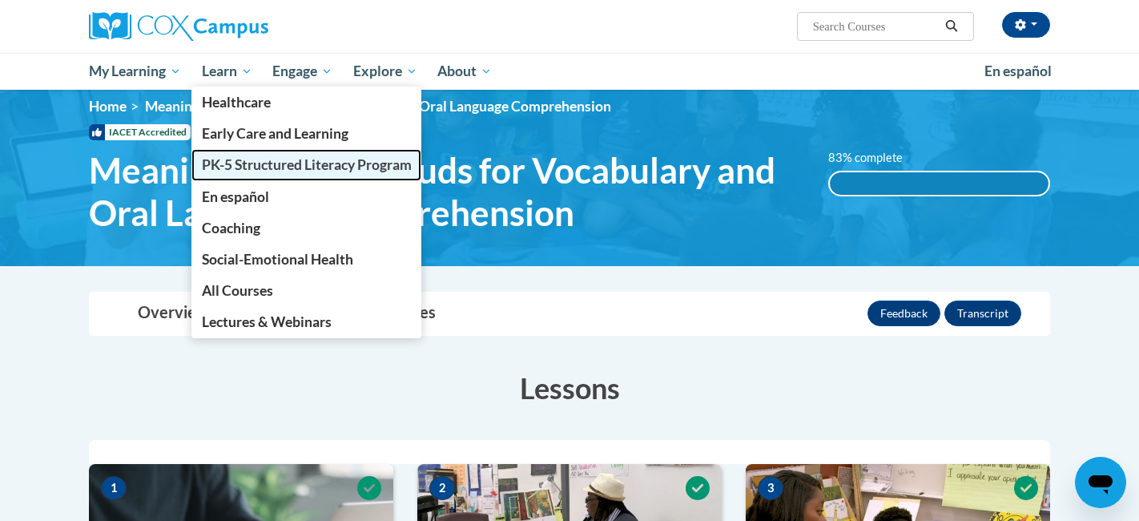
click at [278, 170] on span "PK-5 Structured Literacy Program" at bounding box center [307, 164] width 210 height 17
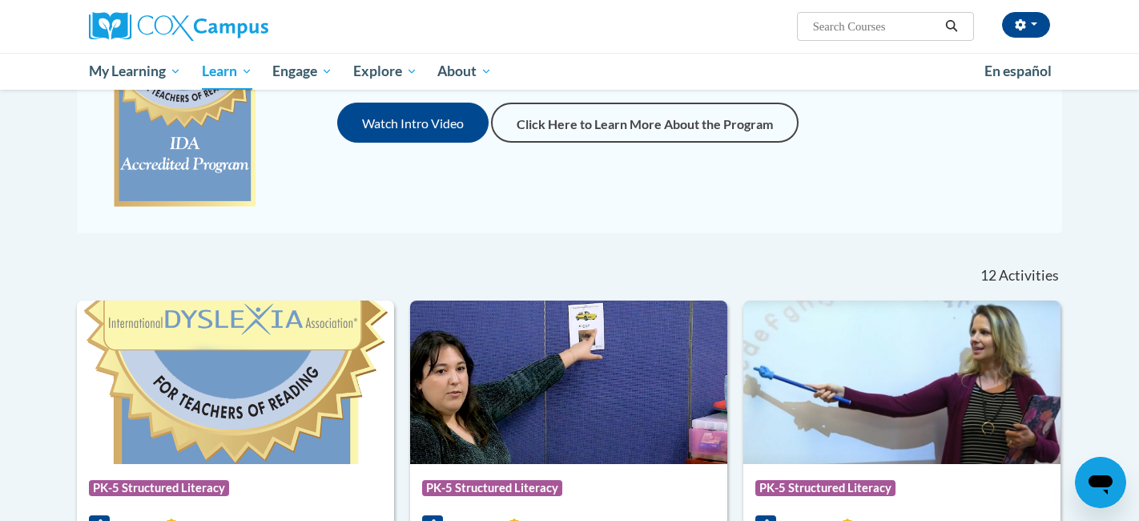
scroll to position [17, 0]
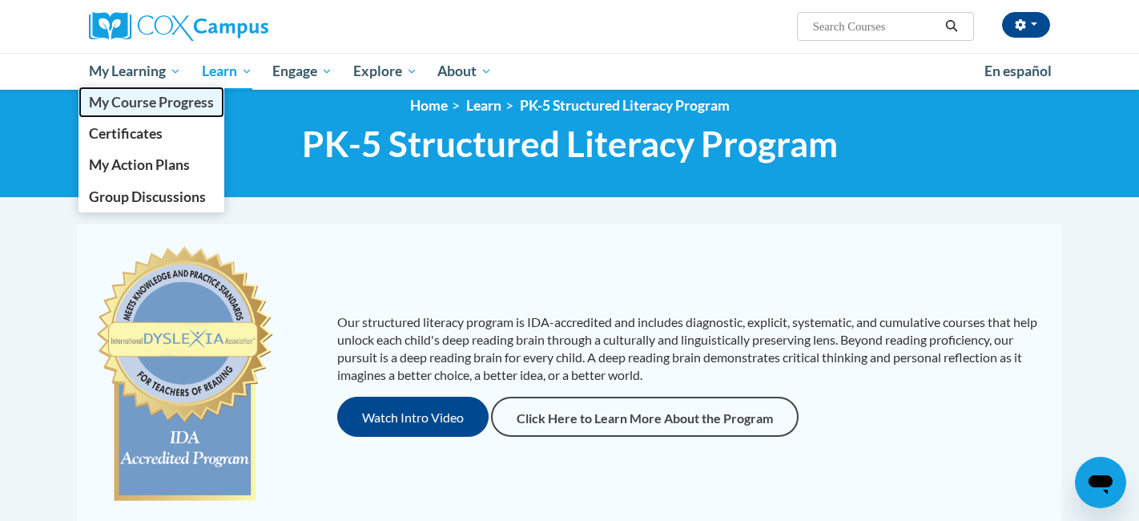
click at [166, 107] on span "My Course Progress" at bounding box center [151, 102] width 125 height 17
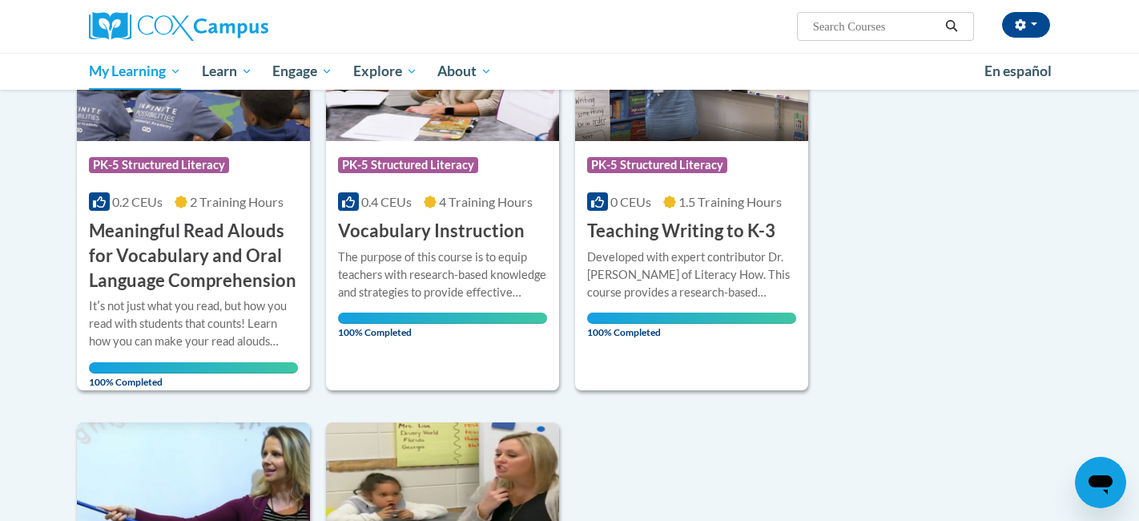
scroll to position [307, 0]
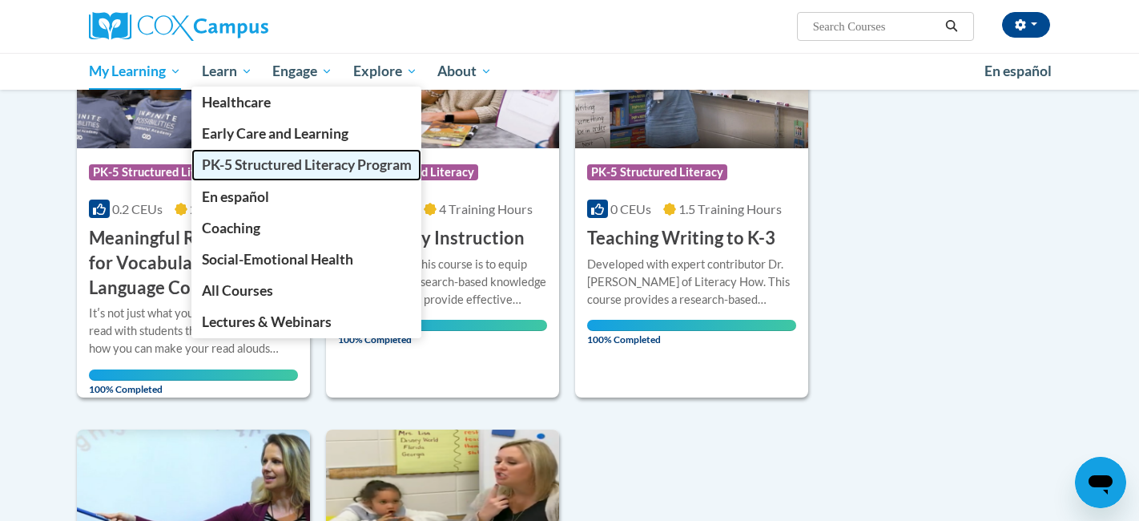
click at [245, 169] on span "PK-5 Structured Literacy Program" at bounding box center [307, 164] width 210 height 17
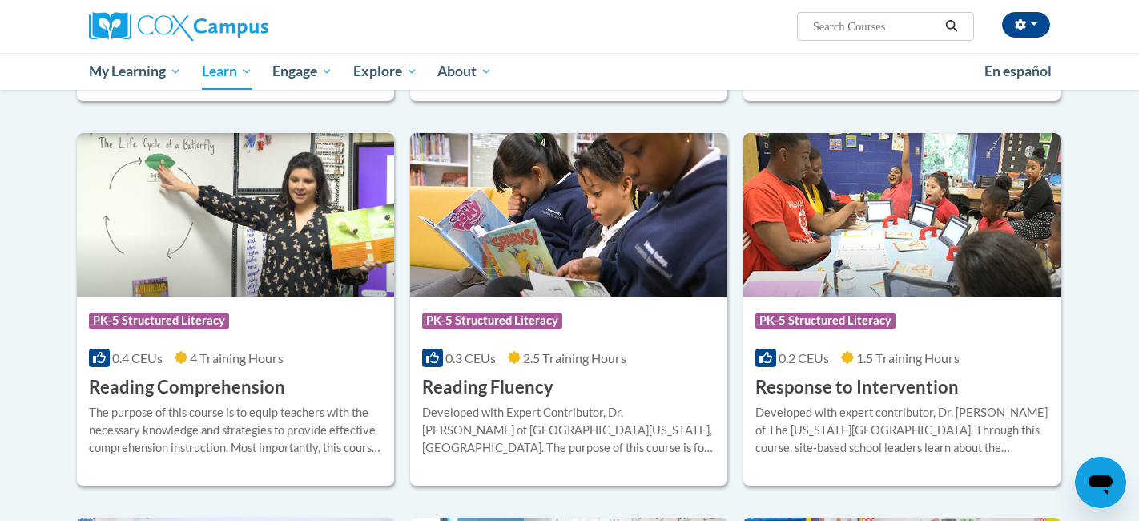
scroll to position [1305, 0]
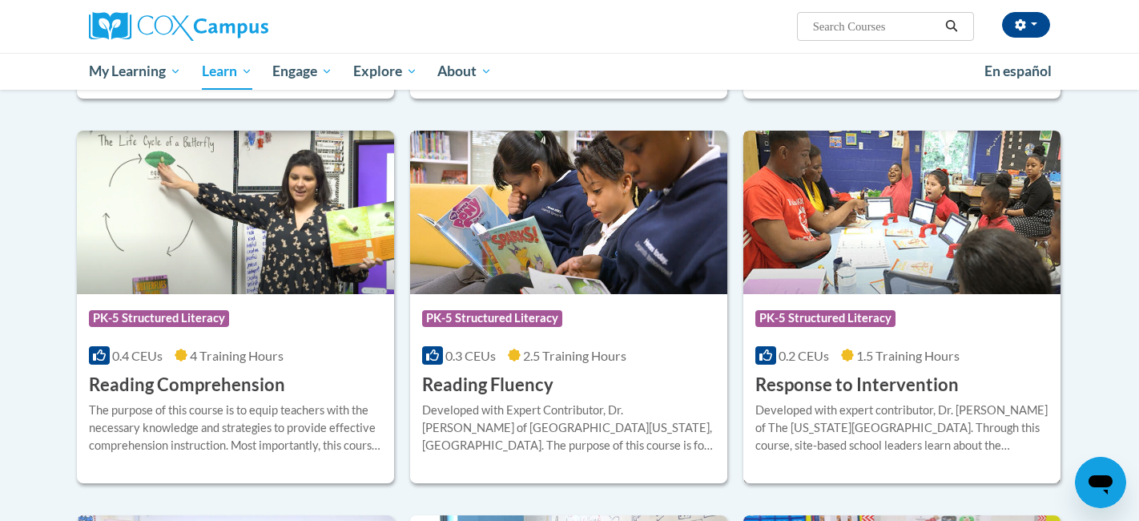
click at [842, 357] on icon at bounding box center [847, 355] width 13 height 13
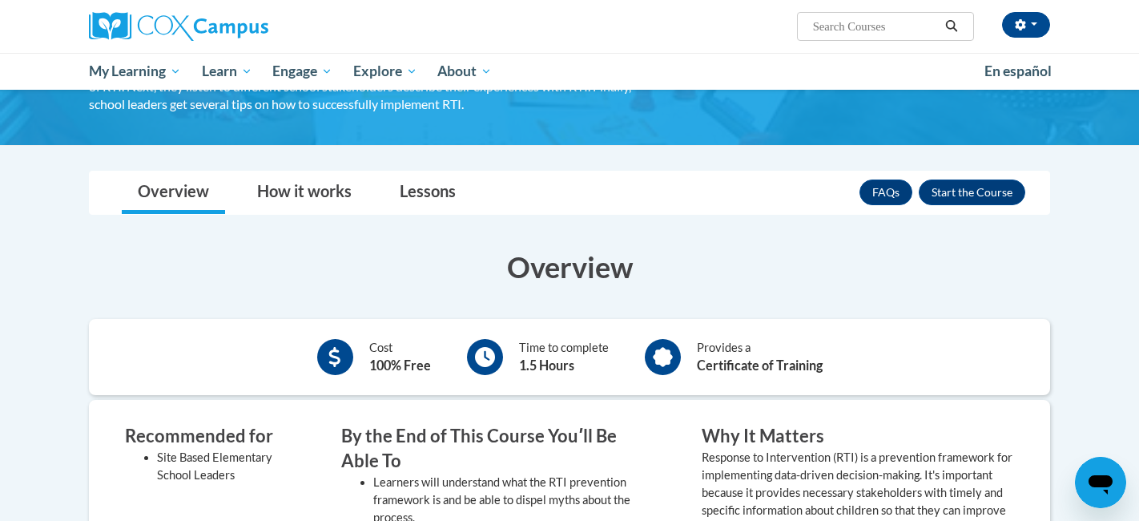
scroll to position [180, 0]
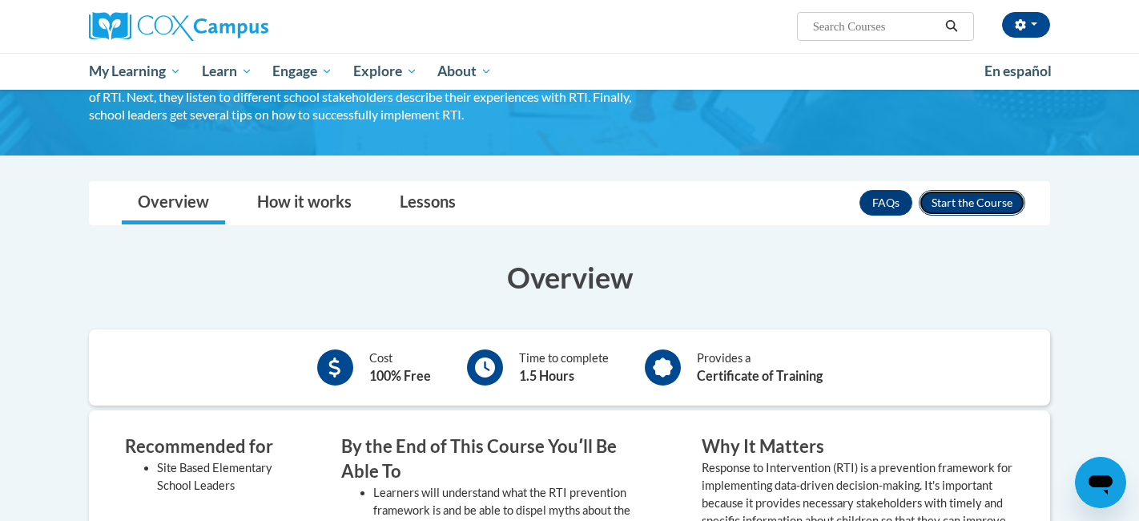
click at [954, 205] on button "Enroll" at bounding box center [972, 203] width 107 height 26
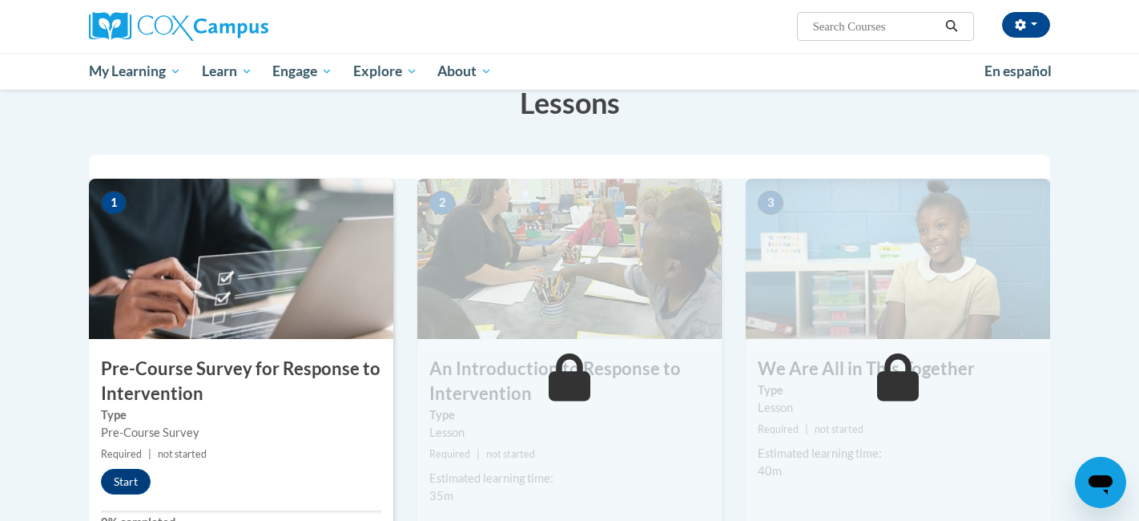
scroll to position [350, 0]
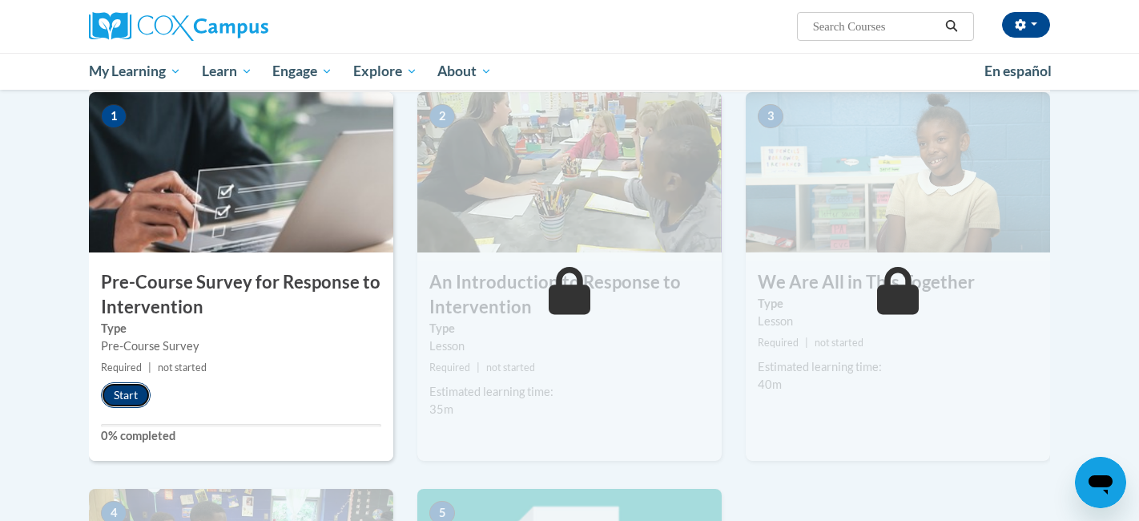
click at [131, 394] on button "Start" at bounding box center [126, 395] width 50 height 26
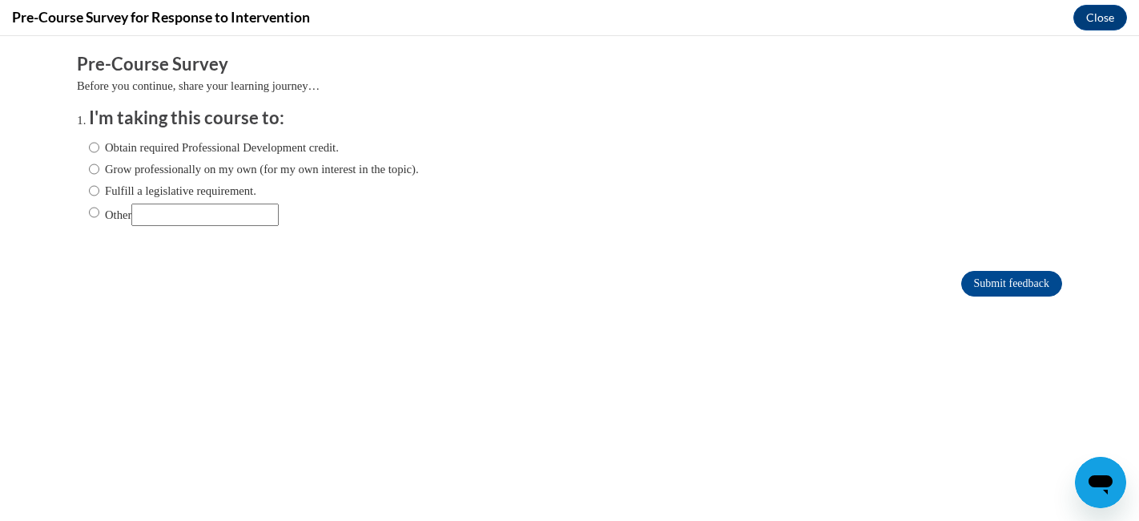
scroll to position [0, 0]
click at [137, 190] on label "Fulfill a legislative requirement." at bounding box center [172, 191] width 167 height 18
click at [99, 190] on input "Fulfill a legislative requirement." at bounding box center [94, 191] width 10 height 18
radio input "true"
click at [1042, 292] on input "Submit feedback" at bounding box center [1012, 284] width 101 height 26
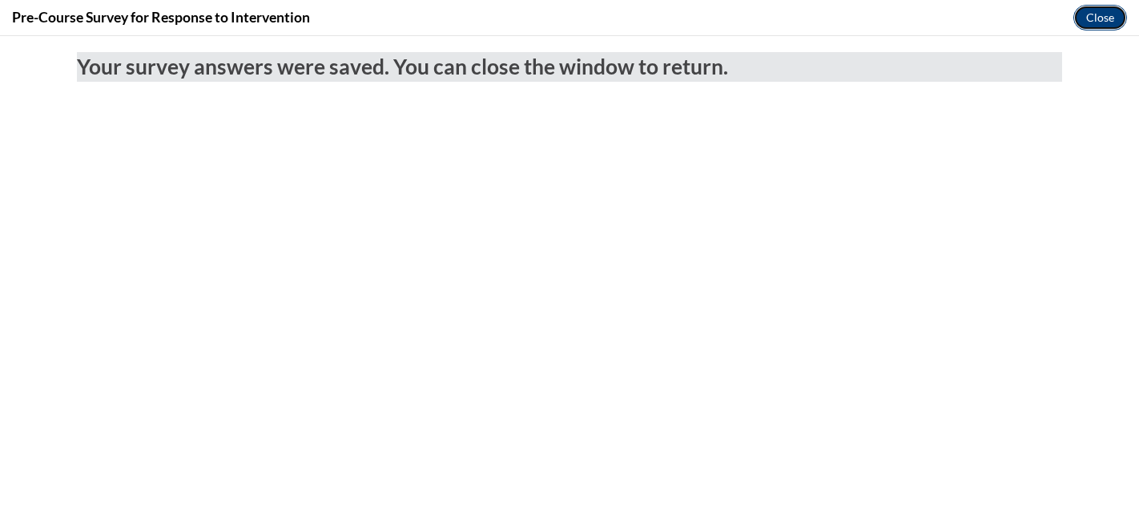
click at [1094, 22] on button "Close" at bounding box center [1101, 18] width 54 height 26
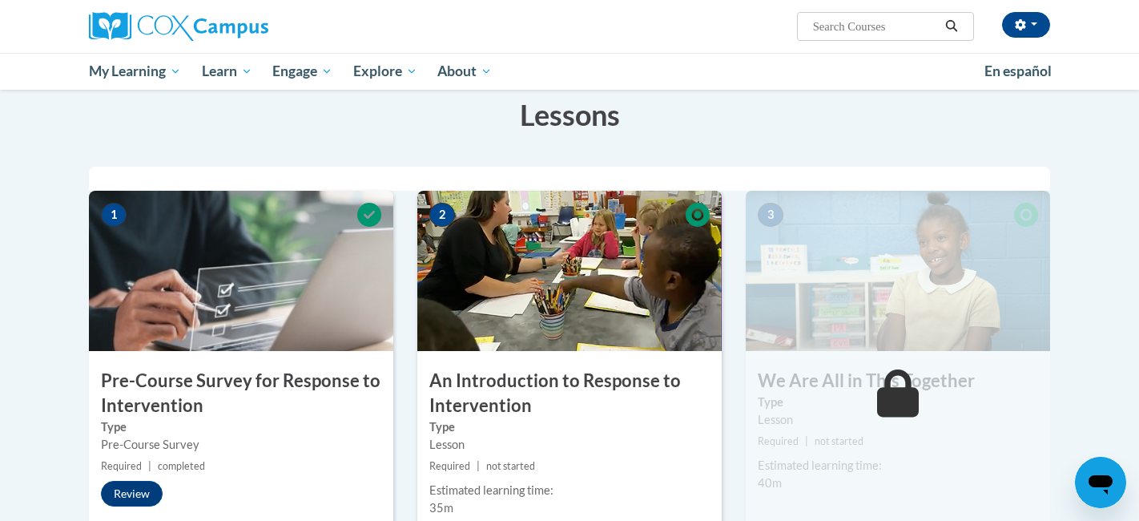
scroll to position [251, 0]
